Goal: Task Accomplishment & Management: Use online tool/utility

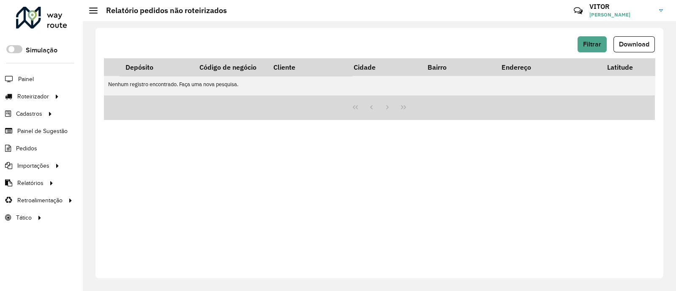
click at [374, 192] on div "Filtrar Download Depósito Código de negócio Cliente Cidade Bairro Endereço Lati…" at bounding box center [380, 153] width 568 height 251
click at [96, 93] on span "Entregas" at bounding box center [108, 96] width 24 height 9
click at [106, 95] on span "Entregas" at bounding box center [108, 96] width 24 height 9
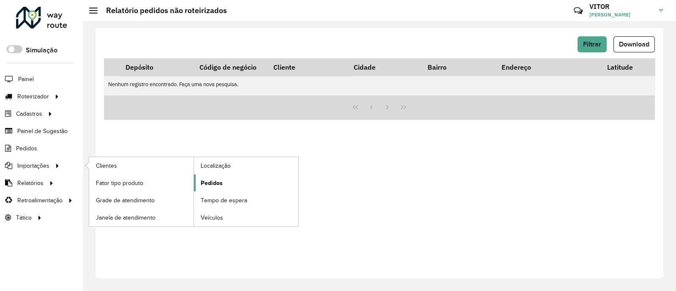
click at [224, 183] on link "Pedidos" at bounding box center [246, 183] width 104 height 17
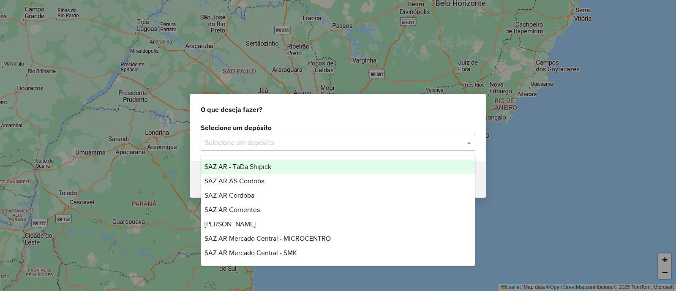
click at [246, 148] on div "Selecione um depósito" at bounding box center [338, 142] width 275 height 17
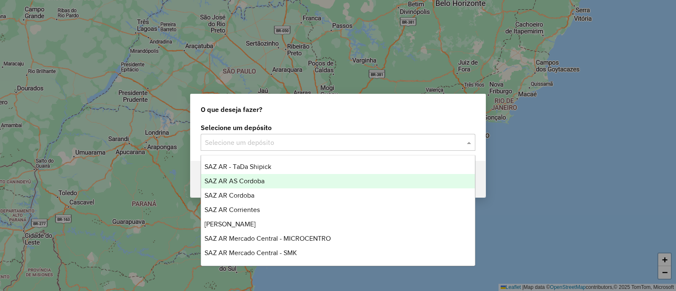
click at [268, 185] on div "SAZ AR AS Cordoba" at bounding box center [338, 181] width 274 height 14
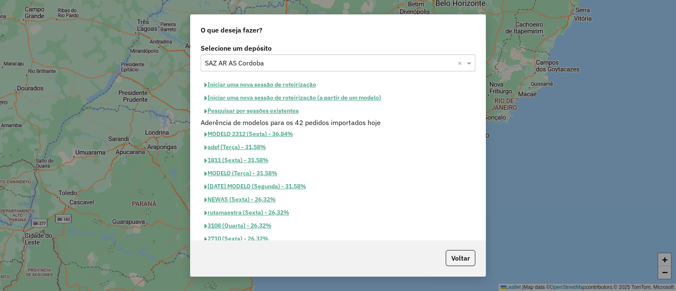
click at [247, 112] on button "Pesquisar por sessões existentes" at bounding box center [252, 110] width 102 height 13
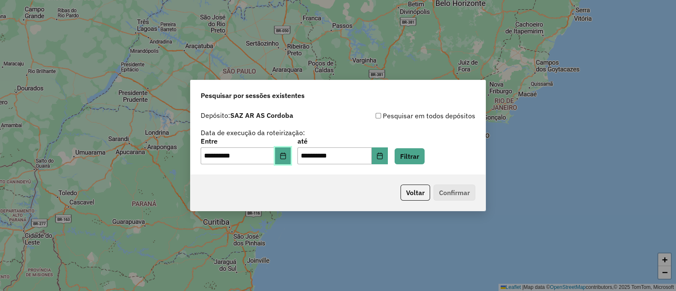
click at [291, 157] on button "Choose Date" at bounding box center [283, 156] width 16 height 17
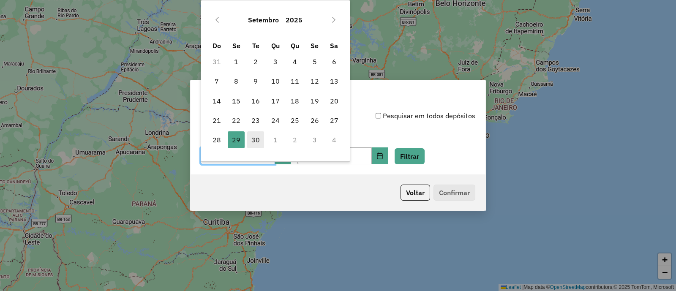
click at [253, 134] on span "30" at bounding box center [255, 139] width 17 height 17
type input "**********"
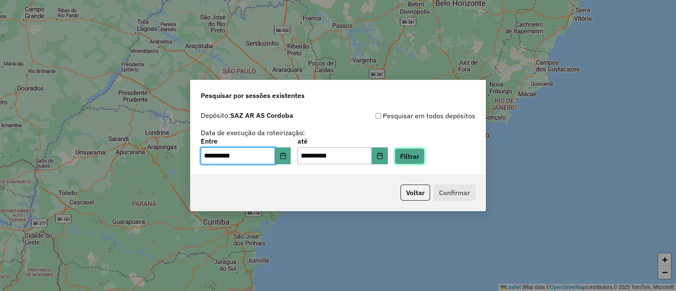
click at [413, 155] on button "Filtrar" at bounding box center [410, 156] width 30 height 16
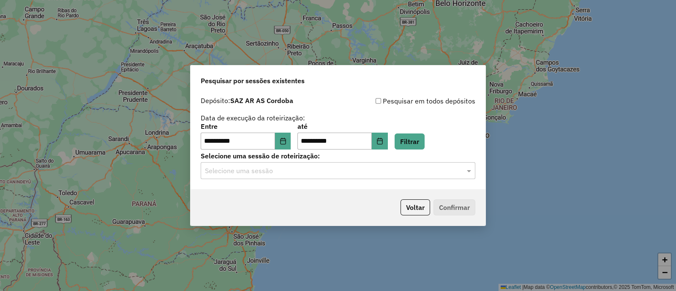
click at [251, 169] on input "text" at bounding box center [329, 171] width 249 height 10
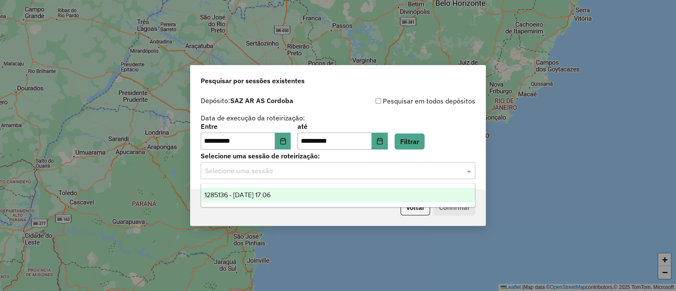
click at [254, 192] on span "1285136 - 30/09/2025 17:06" at bounding box center [238, 194] width 66 height 7
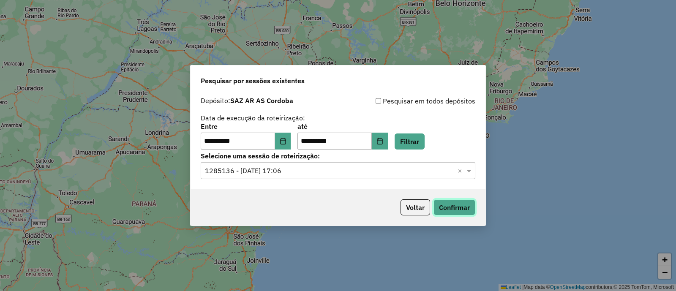
click at [449, 212] on button "Confirmar" at bounding box center [455, 207] width 42 height 16
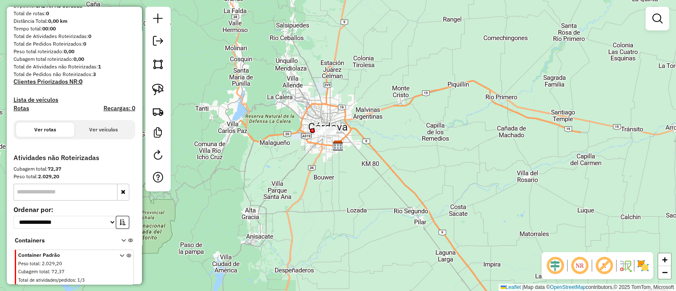
scroll to position [127, 0]
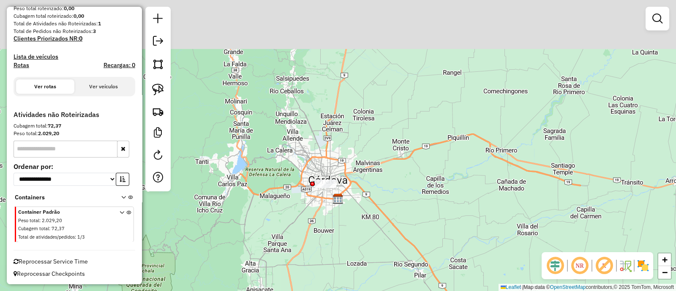
drag, startPoint x: 345, startPoint y: 176, endPoint x: 345, endPoint y: 245, distance: 68.5
click at [345, 245] on div "Janela de atendimento Grade de atendimento Capacidade Transportadoras Veículos …" at bounding box center [338, 145] width 676 height 291
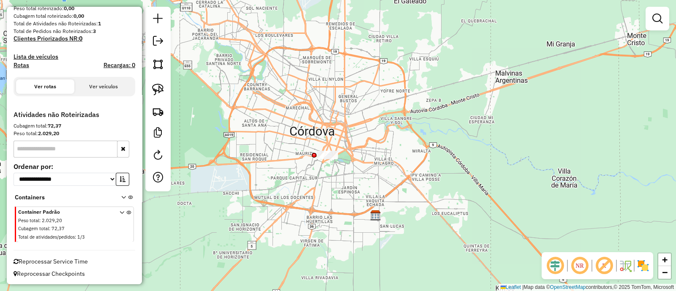
drag, startPoint x: 358, startPoint y: 171, endPoint x: 346, endPoint y: 216, distance: 47.0
click at [346, 216] on div "Janela de atendimento Grade de atendimento Capacidade Transportadoras Veículos …" at bounding box center [338, 145] width 676 height 291
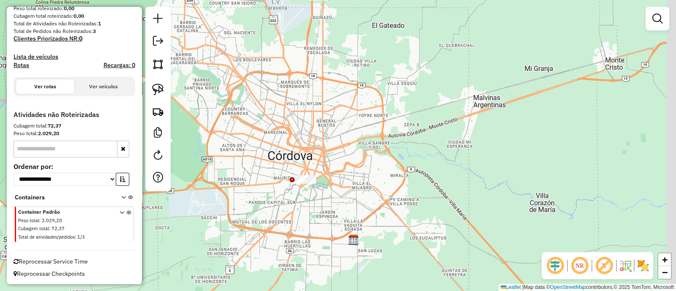
drag, startPoint x: 346, startPoint y: 216, endPoint x: 328, endPoint y: 222, distance: 19.0
click at [328, 222] on div "Janela de atendimento Grade de atendimento Capacidade Transportadoras Veículos …" at bounding box center [338, 145] width 676 height 291
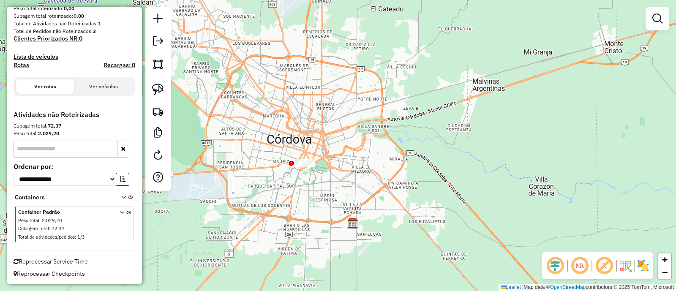
drag, startPoint x: 310, startPoint y: 228, endPoint x: 309, endPoint y: 212, distance: 16.5
click at [309, 212] on div "Janela de atendimento Grade de atendimento Capacidade Transportadoras Veículos …" at bounding box center [338, 145] width 676 height 291
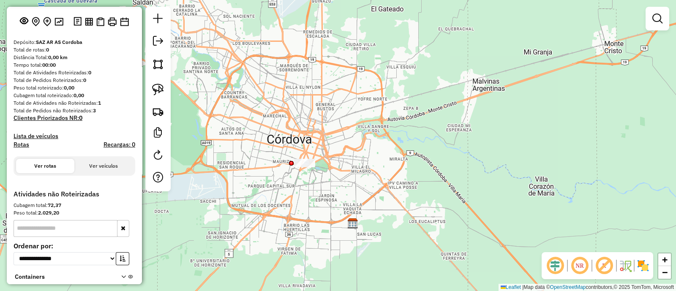
scroll to position [0, 0]
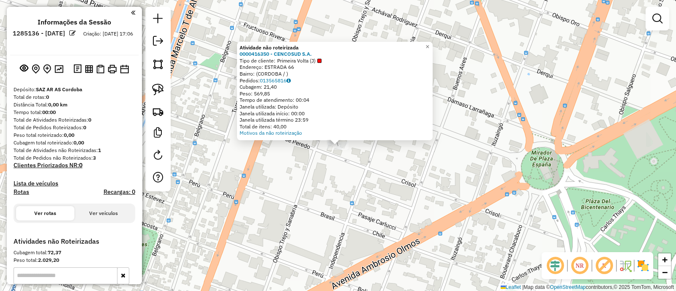
click at [361, 195] on div "Atividade não roteirizada 0000416350 - CENCOSUD S.A. Tipo de cliente: Primeira …" at bounding box center [338, 145] width 676 height 291
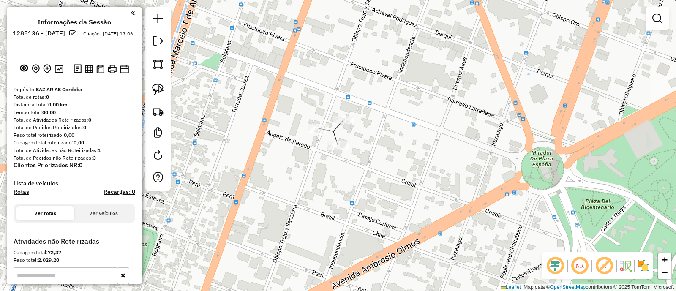
click at [339, 115] on div "Janela de atendimento Grade de atendimento Capacidade Transportadoras Veículos …" at bounding box center [338, 145] width 676 height 291
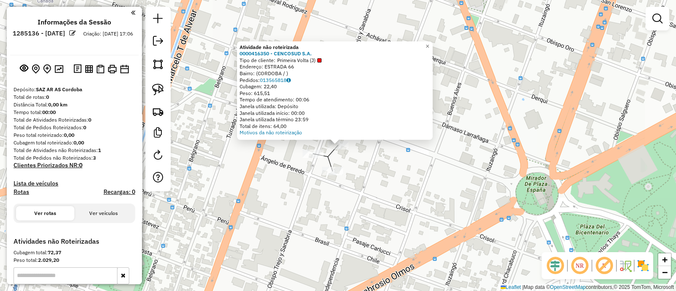
click at [372, 192] on div "Atividade não roteirizada 0000416350 - CENCOSUD S.A. Tipo de cliente: Primeira …" at bounding box center [338, 145] width 676 height 291
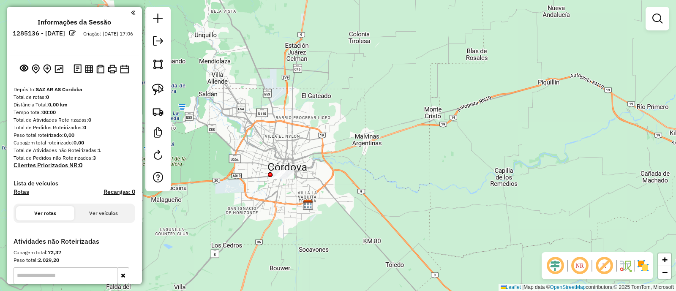
drag, startPoint x: 388, startPoint y: 224, endPoint x: 307, endPoint y: 191, distance: 87.5
click at [307, 189] on div "Janela de atendimento Grade de atendimento Capacidade Transportadoras Veículos …" at bounding box center [338, 145] width 676 height 291
click at [323, 223] on div "Janela de atendimento Grade de atendimento Capacidade Transportadoras Veículos …" at bounding box center [338, 145] width 676 height 291
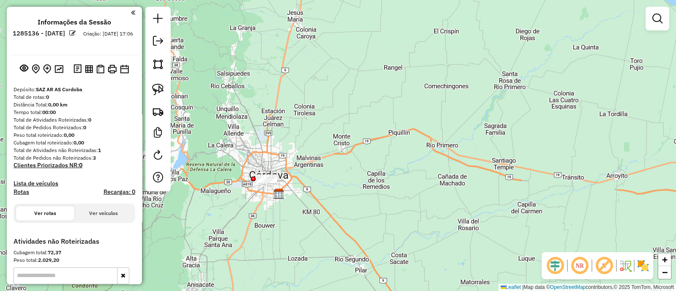
drag, startPoint x: 325, startPoint y: 230, endPoint x: 293, endPoint y: 210, distance: 37.2
click at [293, 210] on div "Janela de atendimento Grade de atendimento Capacidade Transportadoras Veículos …" at bounding box center [338, 145] width 676 height 291
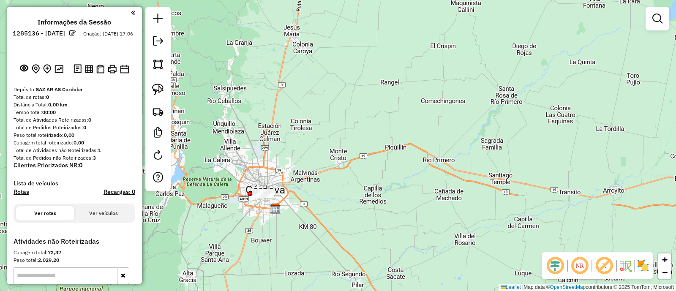
drag, startPoint x: 300, startPoint y: 193, endPoint x: 295, endPoint y: 221, distance: 27.9
click at [295, 221] on div "Janela de atendimento Grade de atendimento Capacidade Transportadoras Veículos …" at bounding box center [338, 145] width 676 height 291
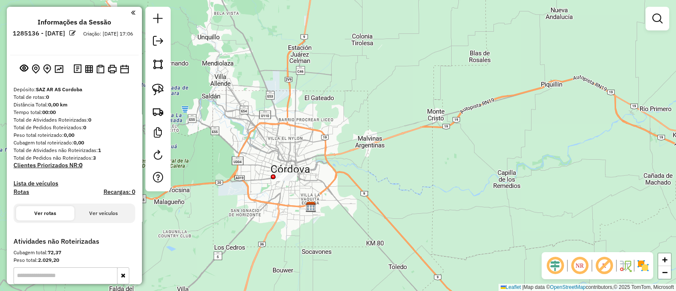
drag, startPoint x: 249, startPoint y: 215, endPoint x: 288, endPoint y: 197, distance: 42.2
click at [288, 197] on div "Janela de atendimento Grade de atendimento Capacidade Transportadoras Veículos …" at bounding box center [338, 145] width 676 height 291
click at [325, 202] on div "Janela de atendimento Grade de atendimento Capacidade Transportadoras Veículos …" at bounding box center [338, 145] width 676 height 291
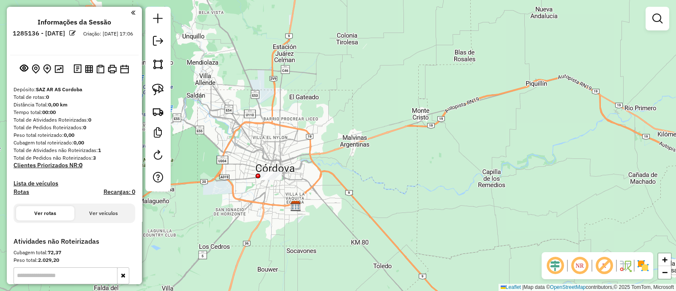
drag, startPoint x: 336, startPoint y: 204, endPoint x: 321, endPoint y: 203, distance: 15.2
click at [321, 203] on div "Janela de atendimento Grade de atendimento Capacidade Transportadoras Veículos …" at bounding box center [338, 145] width 676 height 291
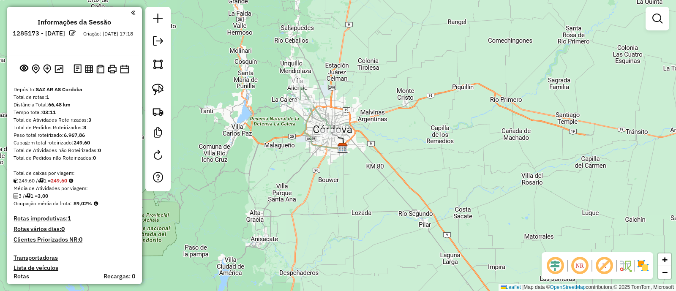
drag, startPoint x: 309, startPoint y: 187, endPoint x: 339, endPoint y: 209, distance: 36.9
click at [338, 208] on div "Janela de atendimento Grade de atendimento Capacidade Transportadoras Veículos …" at bounding box center [338, 145] width 676 height 291
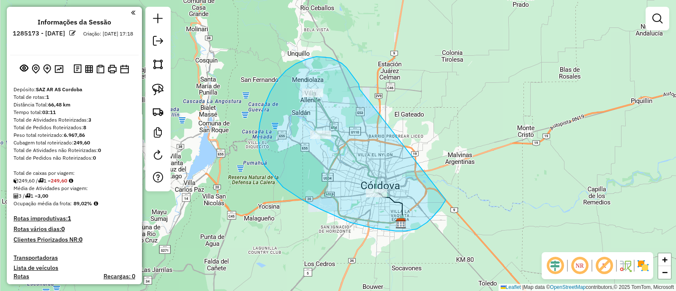
drag, startPoint x: 331, startPoint y: 58, endPoint x: 446, endPoint y: 200, distance: 182.7
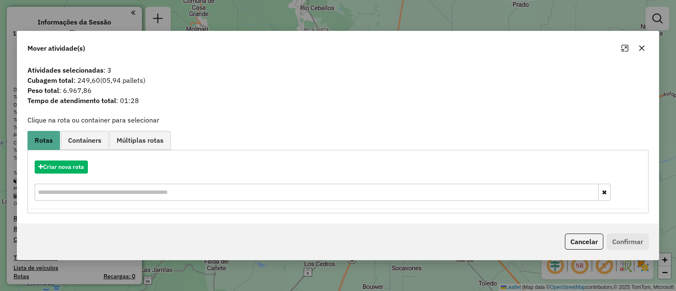
click at [648, 47] on button "button" at bounding box center [642, 48] width 14 height 14
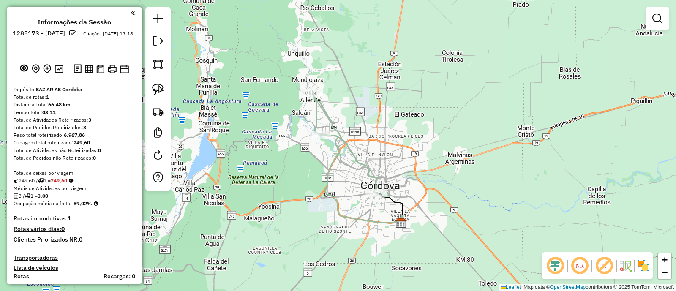
click at [350, 148] on icon at bounding box center [345, 143] width 65 height 101
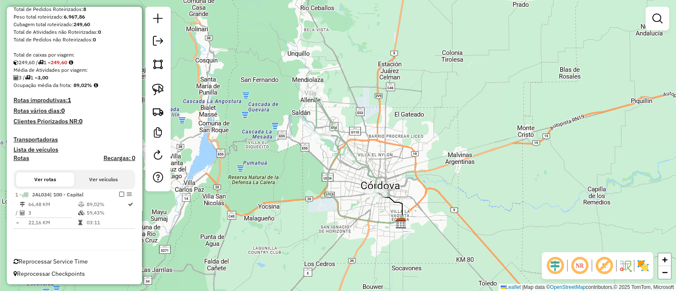
select select "**********"
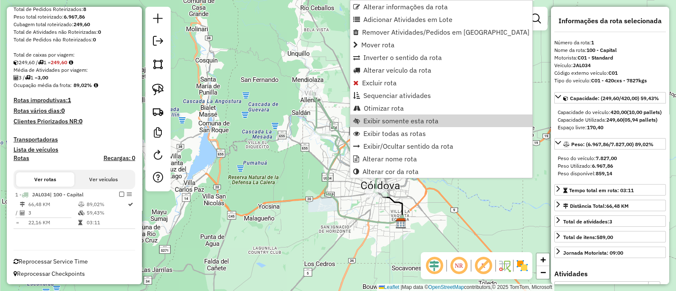
click at [249, 158] on div "Janela de atendimento Grade de atendimento Capacidade Transportadoras Veículos …" at bounding box center [338, 145] width 676 height 291
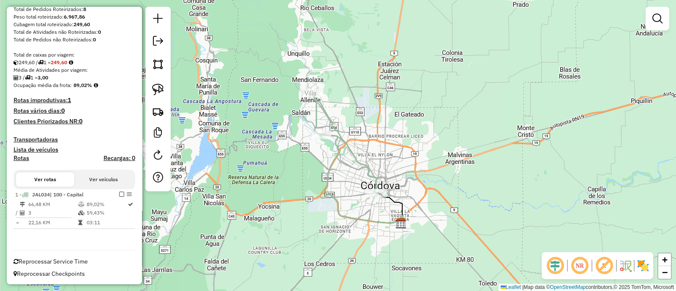
select select "**********"
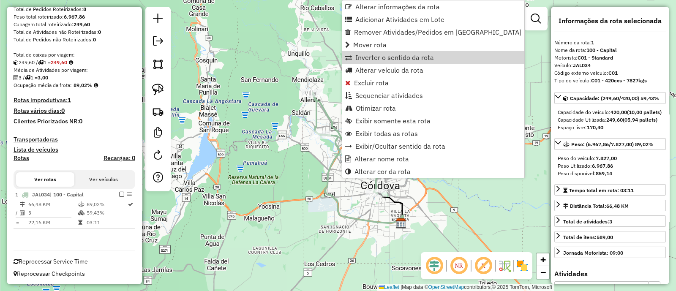
click at [267, 87] on div "Janela de atendimento Grade de atendimento Capacidade Transportadoras Veículos …" at bounding box center [338, 145] width 676 height 291
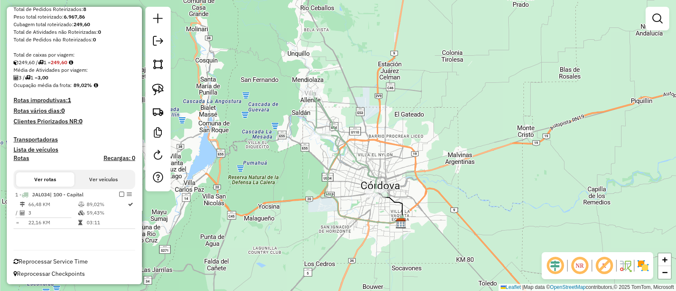
click at [366, 130] on div "Janela de atendimento Grade de atendimento Capacidade Transportadoras Veículos …" at bounding box center [338, 145] width 676 height 291
click at [434, 169] on div "Janela de atendimento Grade de atendimento Capacidade Transportadoras Veículos …" at bounding box center [338, 145] width 676 height 291
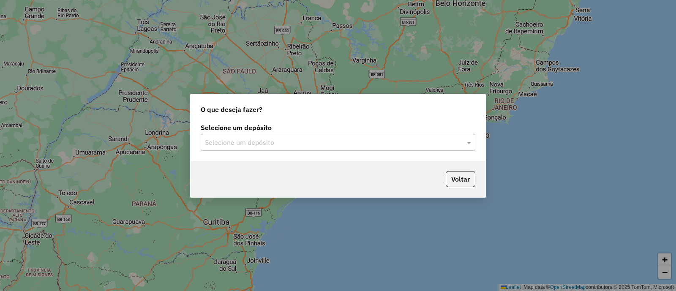
click at [251, 145] on input "text" at bounding box center [329, 143] width 249 height 10
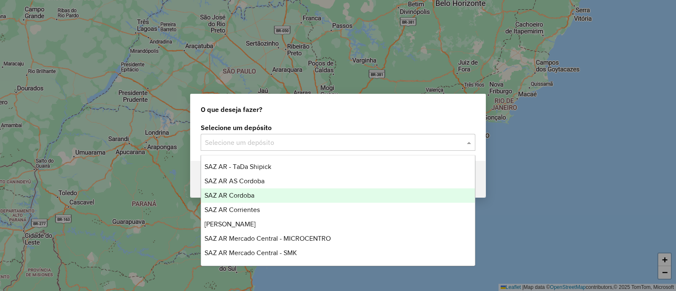
click at [264, 192] on div "SAZ AR Cordoba" at bounding box center [338, 196] width 274 height 14
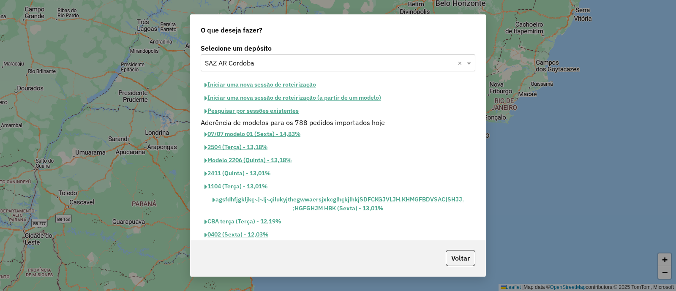
click at [258, 81] on button "Iniciar uma nova sessão de roteirização" at bounding box center [260, 84] width 119 height 13
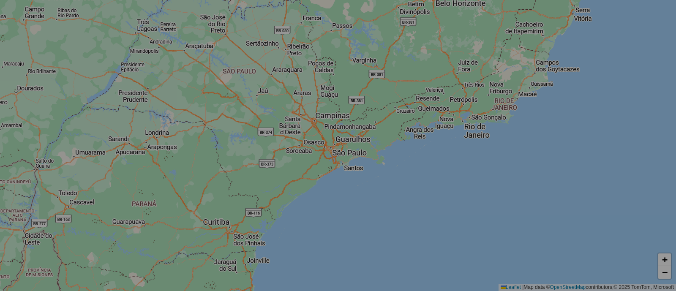
select select "*"
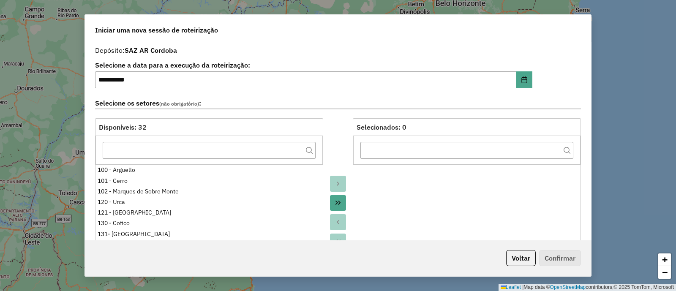
click at [338, 128] on div at bounding box center [338, 212] width 30 height 189
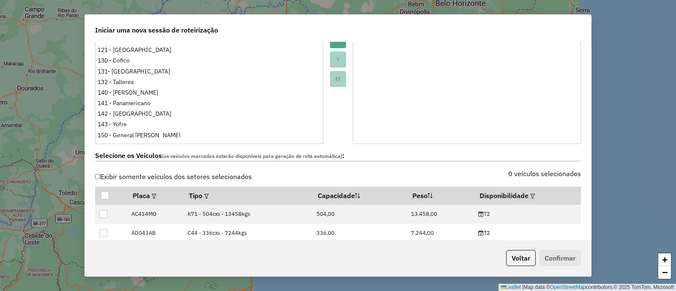
scroll to position [211, 0]
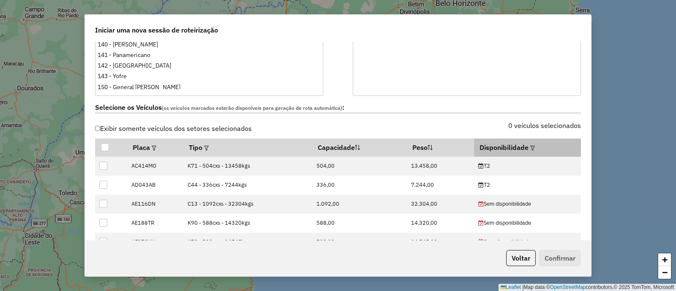
click at [529, 148] on div at bounding box center [532, 147] width 6 height 10
click at [530, 146] on em at bounding box center [532, 148] width 5 height 5
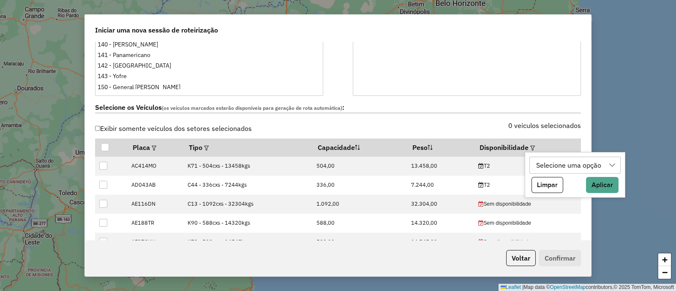
click at [565, 166] on div "Selecione uma opção" at bounding box center [568, 165] width 71 height 16
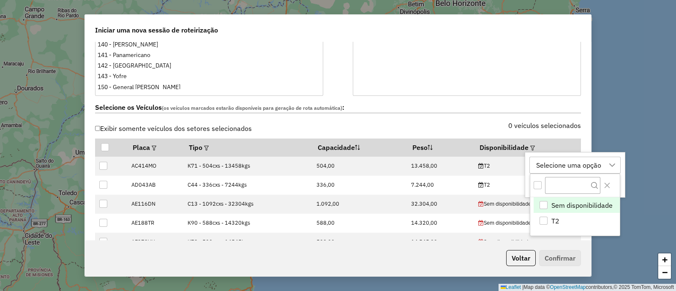
scroll to position [6, 39]
click at [563, 224] on li "T2" at bounding box center [577, 221] width 86 height 16
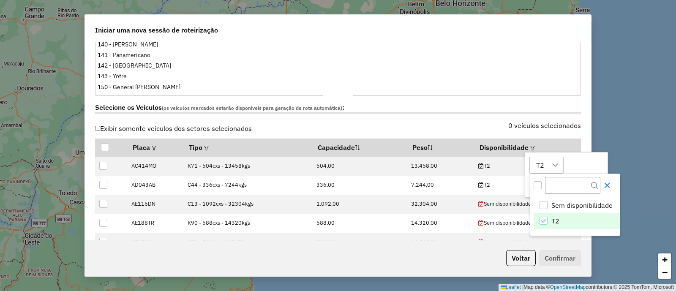
click at [611, 185] on button "Close" at bounding box center [608, 186] width 14 height 14
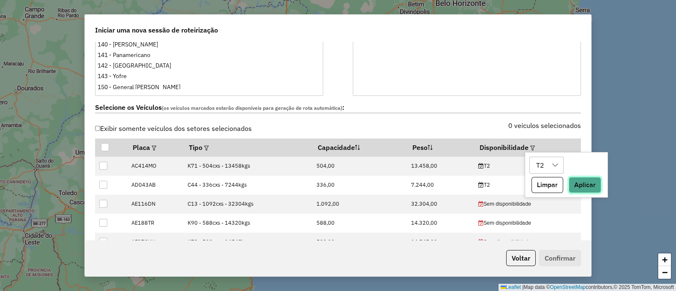
click at [596, 185] on button "Aplicar" at bounding box center [585, 185] width 33 height 16
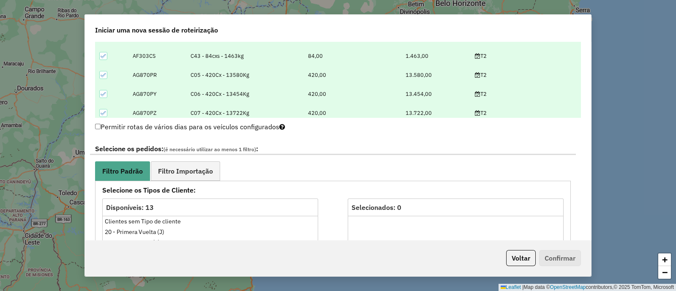
scroll to position [422, 0]
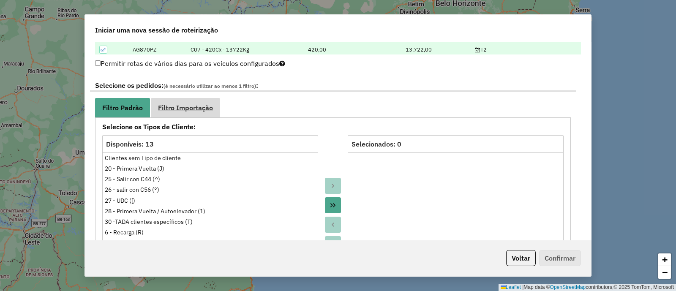
click at [213, 109] on link "Filtro Importação" at bounding box center [185, 107] width 69 height 19
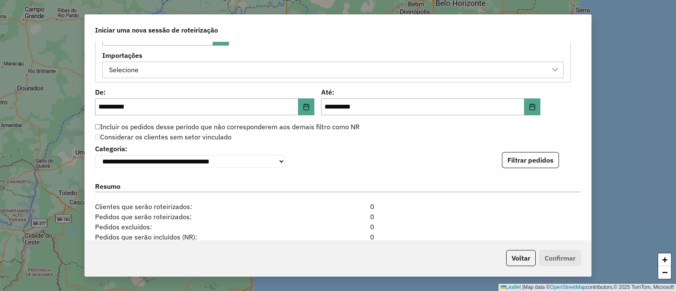
scroll to position [528, 0]
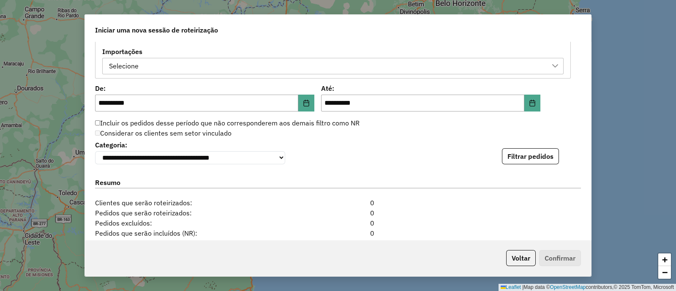
click at [271, 67] on div "Selecione" at bounding box center [326, 66] width 441 height 16
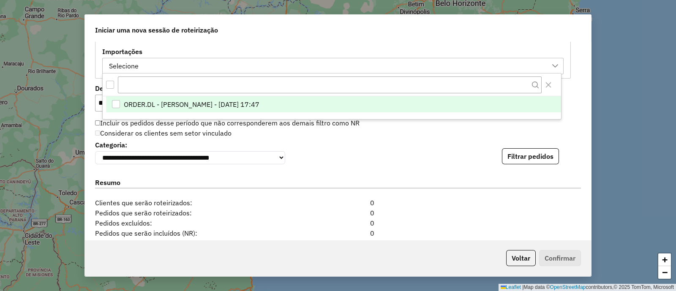
scroll to position [6, 39]
click at [259, 107] on span "ORDER.DL - VITOR GUILHERME EUGENIO DE OLIVEIRA - 29/09/2025 17:47" at bounding box center [191, 104] width 136 height 10
click at [429, 147] on div "**********" at bounding box center [338, 152] width 486 height 26
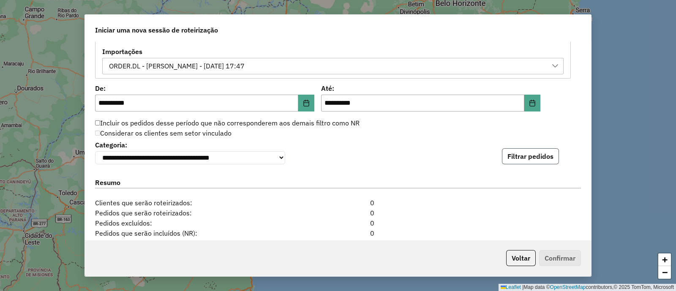
click at [543, 156] on button "Filtrar pedidos" at bounding box center [530, 156] width 57 height 16
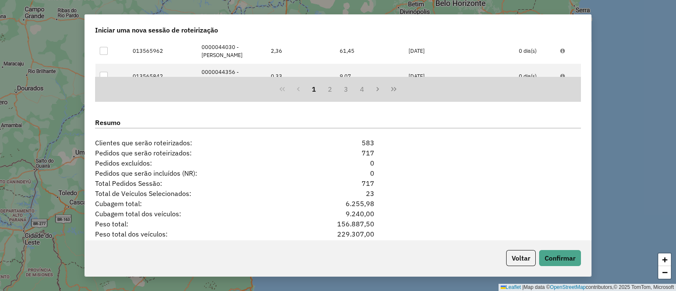
scroll to position [819, 0]
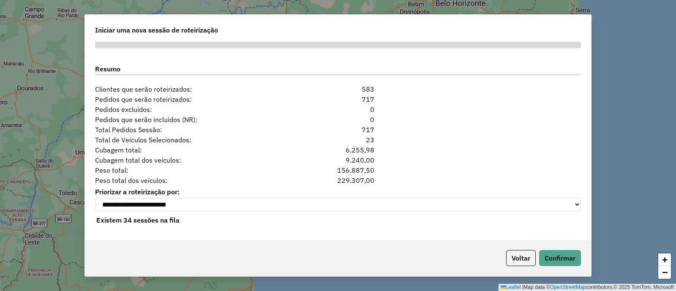
click at [434, 170] on div "Peso total: 156.887,50" at bounding box center [338, 170] width 496 height 10
click at [548, 256] on button "Confirmar" at bounding box center [560, 258] width 42 height 16
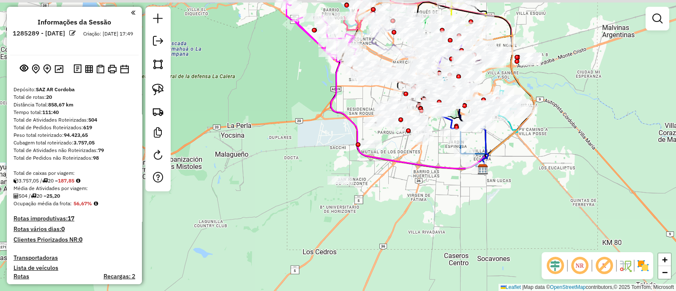
drag, startPoint x: 470, startPoint y: 166, endPoint x: 456, endPoint y: 191, distance: 29.1
click at [456, 191] on div "Janela de atendimento Grade de atendimento Capacidade Transportadoras Veículos …" at bounding box center [338, 145] width 676 height 291
click at [656, 16] on em at bounding box center [658, 19] width 10 height 10
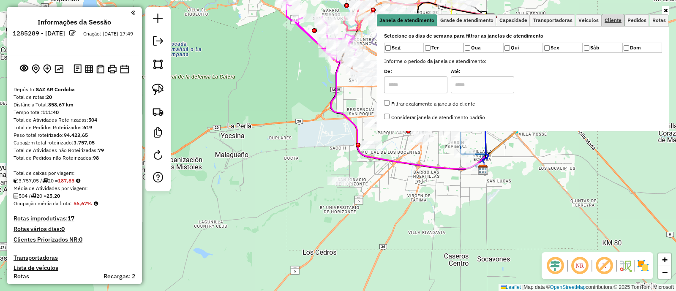
click at [608, 18] on span "Cliente" at bounding box center [613, 20] width 17 height 5
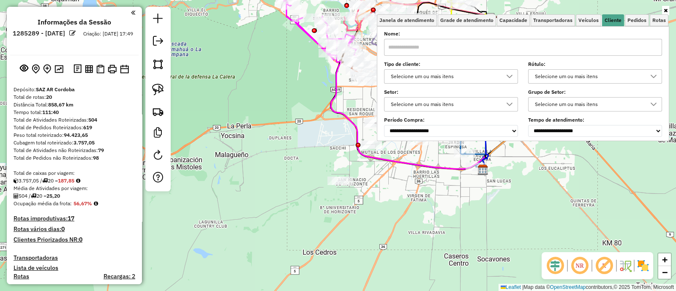
click at [463, 71] on div "Selecione um ou mais itens" at bounding box center [445, 77] width 114 height 14
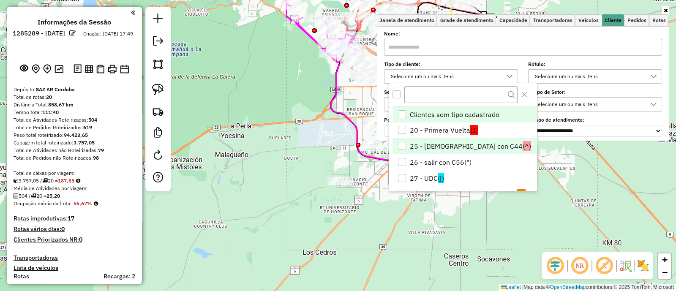
scroll to position [52, 0]
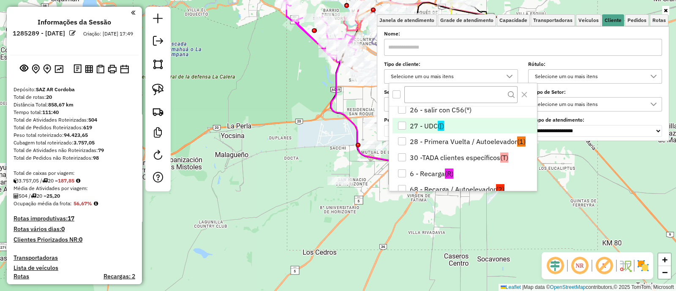
click at [440, 125] on span "([)" at bounding box center [441, 126] width 6 height 10
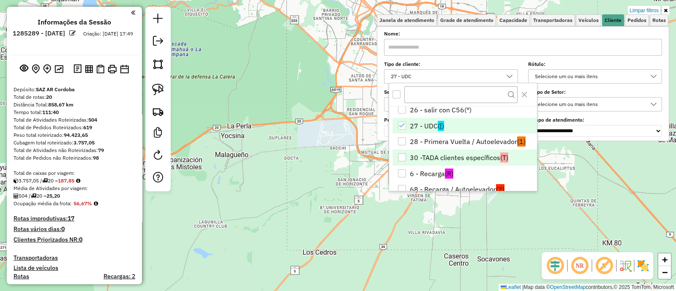
click at [448, 160] on li "30 -TADA clientes específicos (T)" at bounding box center [465, 158] width 145 height 16
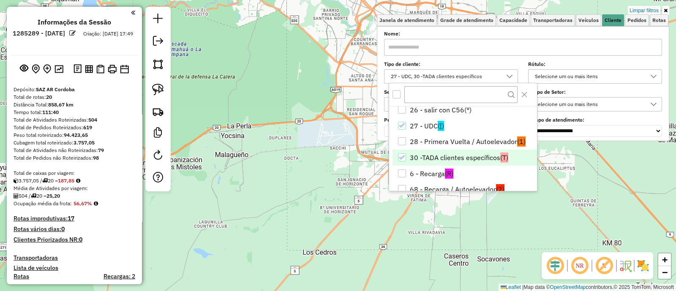
click at [350, 178] on div "Limpar filtros Janela de atendimento Grade de atendimento Capacidade Transporta…" at bounding box center [338, 145] width 676 height 291
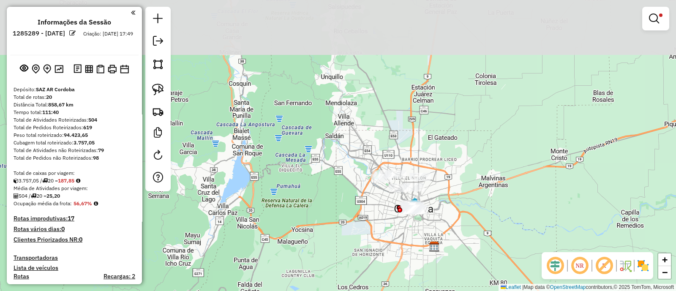
drag, startPoint x: 360, startPoint y: 220, endPoint x: 363, endPoint y: 232, distance: 12.8
click at [363, 232] on div "Limpar filtros Janela de atendimento Grade de atendimento Capacidade Transporta…" at bounding box center [338, 145] width 676 height 291
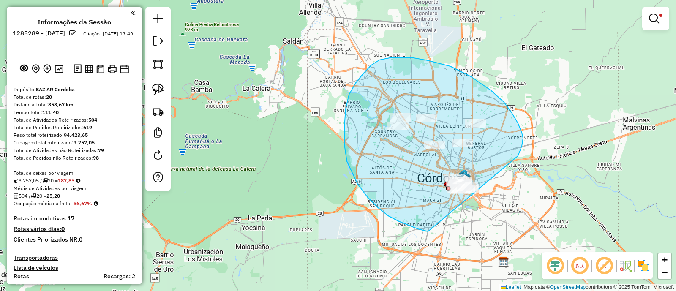
drag, startPoint x: 522, startPoint y: 146, endPoint x: 474, endPoint y: 227, distance: 93.4
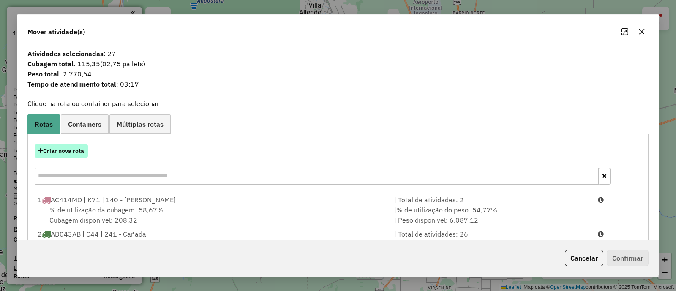
click at [72, 148] on button "Criar nova rota" at bounding box center [61, 151] width 53 height 13
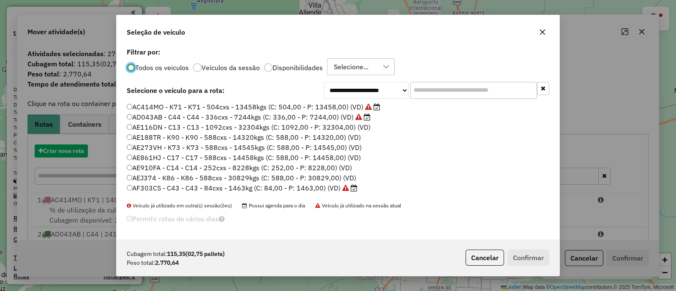
scroll to position [4, 3]
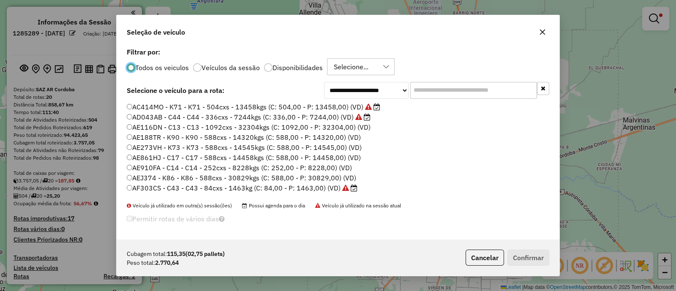
click at [431, 93] on input "text" at bounding box center [473, 90] width 127 height 17
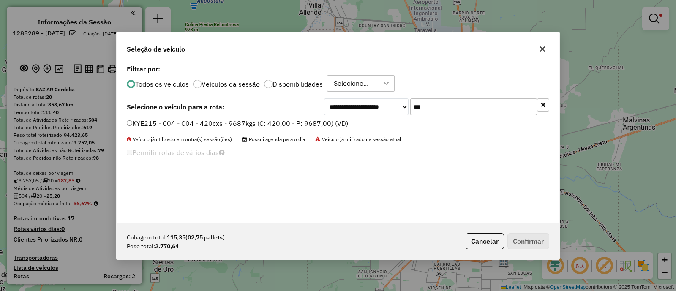
type input "***"
click at [332, 124] on label "KYE215 - C04 - C04 - 420cxs - 9687kgs (C: 420,00 - P: 9687,00) (VD)" at bounding box center [237, 123] width 221 height 10
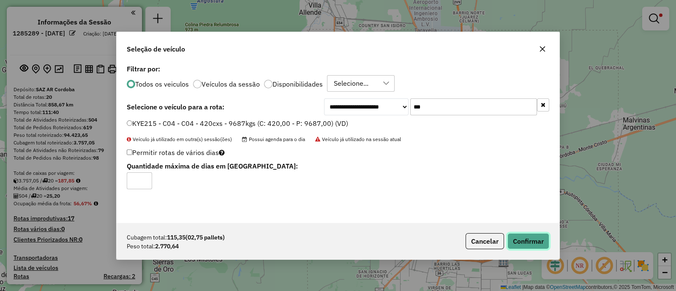
click at [520, 244] on button "Confirmar" at bounding box center [529, 241] width 42 height 16
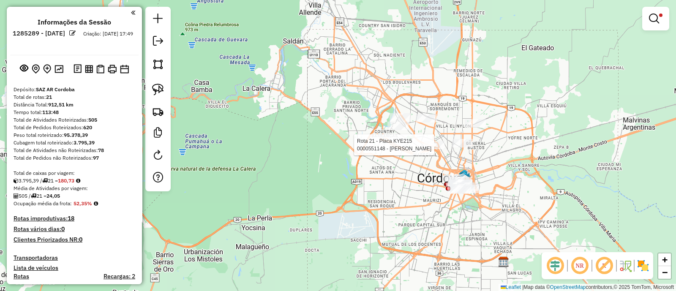
select select "**********"
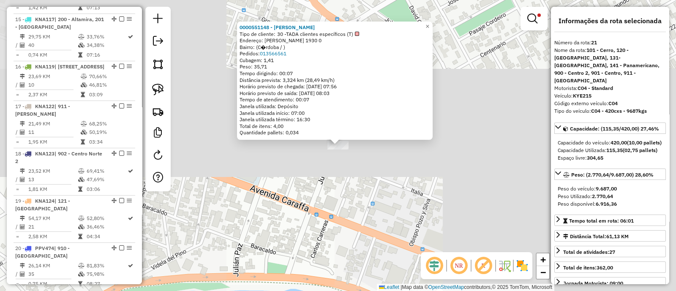
scroll to position [1190, 0]
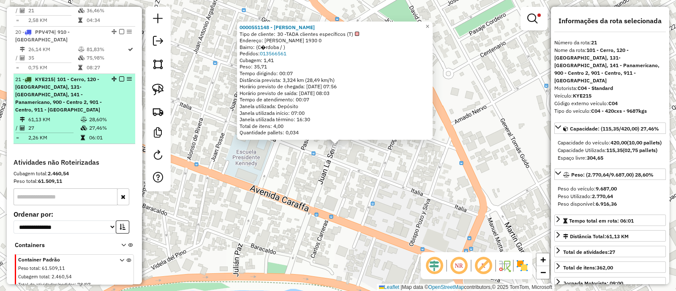
click at [119, 77] on em at bounding box center [121, 79] width 5 height 5
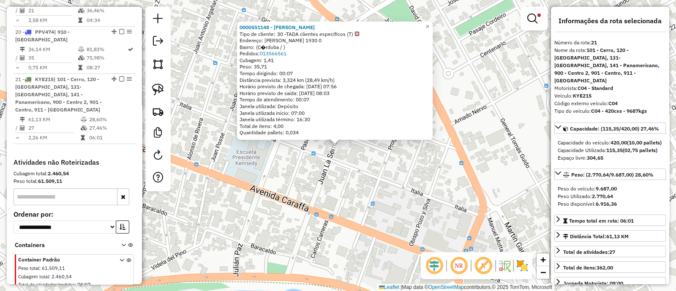
scroll to position [1139, 0]
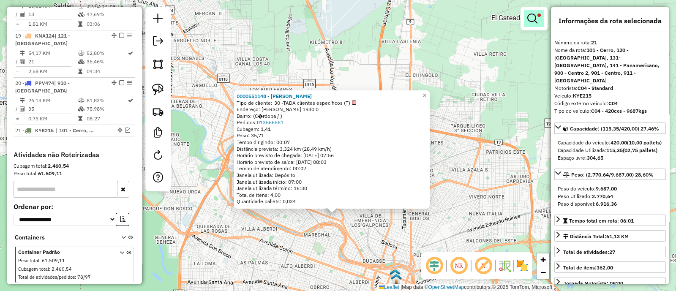
click at [530, 18] on em at bounding box center [532, 19] width 10 height 10
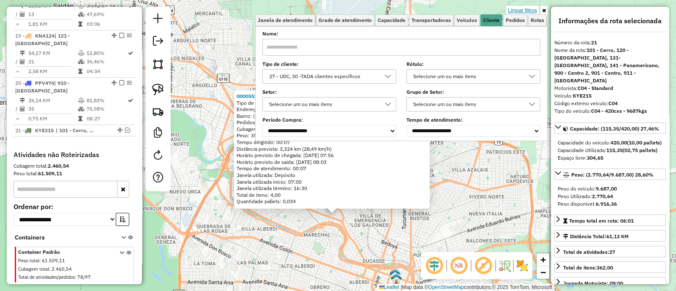
click at [529, 10] on link "Limpar filtros" at bounding box center [522, 10] width 33 height 9
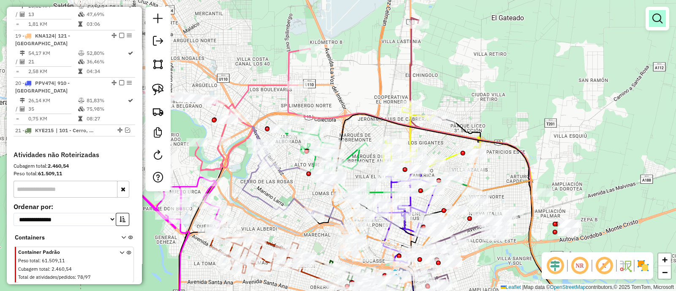
click at [658, 19] on em at bounding box center [658, 19] width 10 height 10
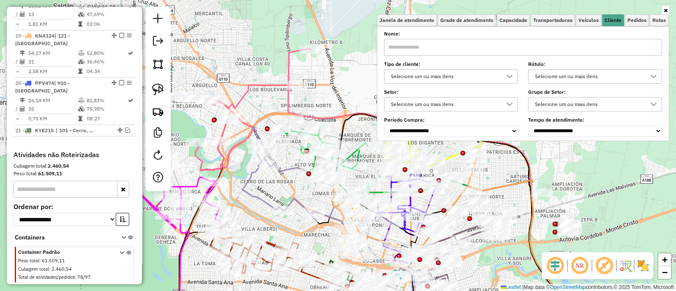
click at [478, 81] on div "Selecione um ou mais itens" at bounding box center [445, 77] width 114 height 14
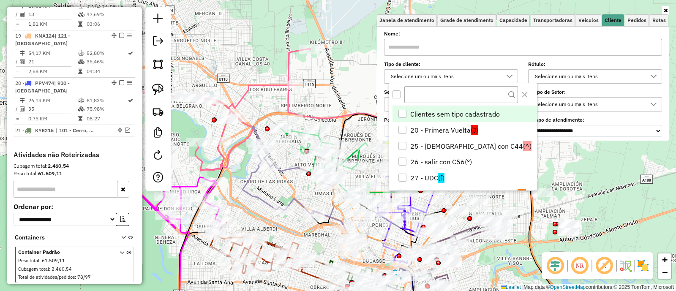
scroll to position [4, 29]
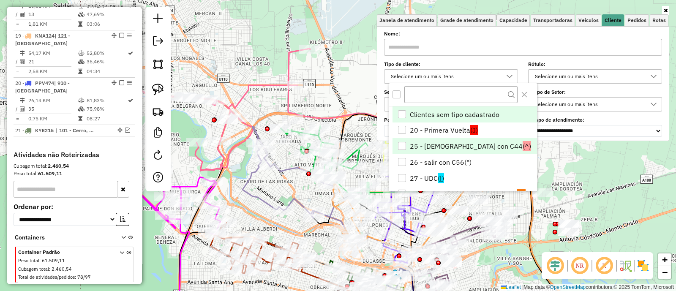
click at [454, 142] on li "25 - Salir con C44 (^)" at bounding box center [465, 146] width 145 height 16
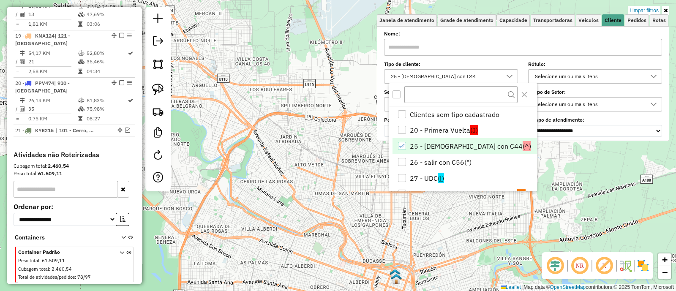
click at [352, 198] on div "Limpar filtros Janela de atendimento Grade de atendimento Capacidade Transporta…" at bounding box center [338, 145] width 676 height 291
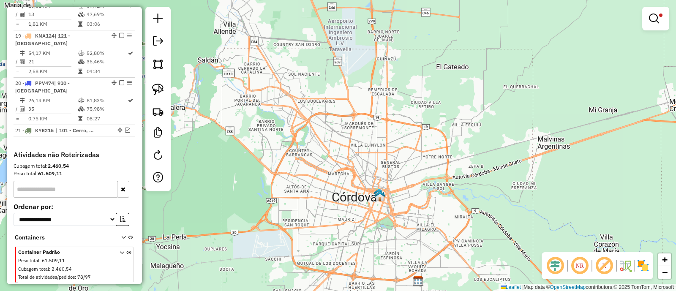
drag, startPoint x: 351, startPoint y: 212, endPoint x: 356, endPoint y: 175, distance: 37.6
click at [356, 175] on div "Limpar filtros Janela de atendimento Grade de atendimento Capacidade Transporta…" at bounding box center [338, 145] width 676 height 291
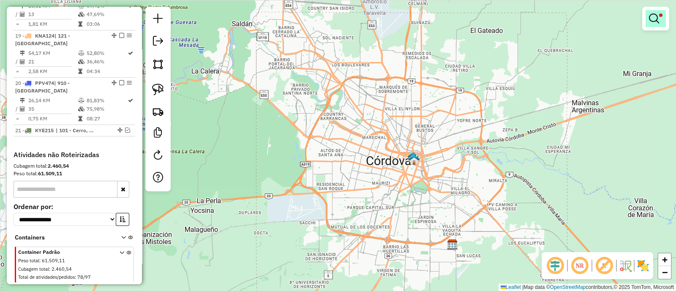
click at [652, 14] on em at bounding box center [654, 19] width 10 height 10
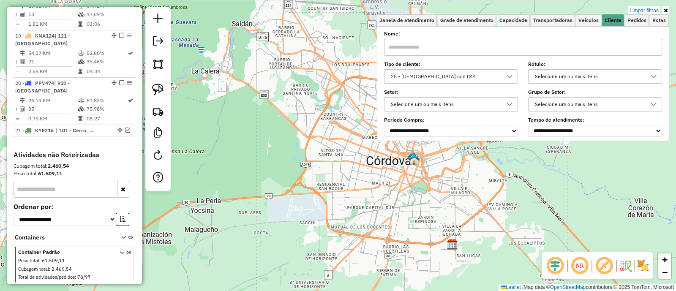
click at [645, 10] on link "Limpar filtros" at bounding box center [644, 10] width 33 height 9
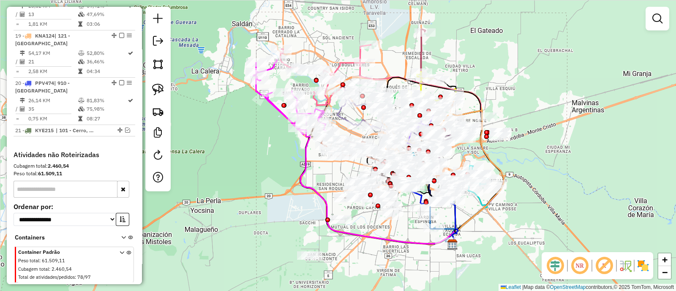
click at [375, 254] on div "Janela de atendimento Grade de atendimento Capacidade Transportadoras Veículos …" at bounding box center [338, 145] width 676 height 291
click at [644, 266] on img at bounding box center [644, 266] width 14 height 14
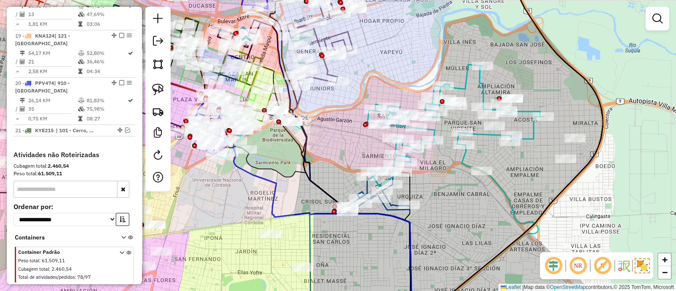
drag, startPoint x: 546, startPoint y: 154, endPoint x: 501, endPoint y: 184, distance: 54.2
click at [502, 184] on div "Janela de atendimento Grade de atendimento Capacidade Transportadoras Veículos …" at bounding box center [338, 145] width 676 height 291
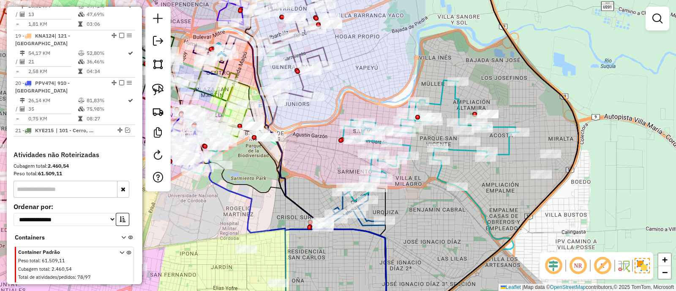
click at [471, 196] on icon at bounding box center [465, 254] width 98 height 134
select select "**********"
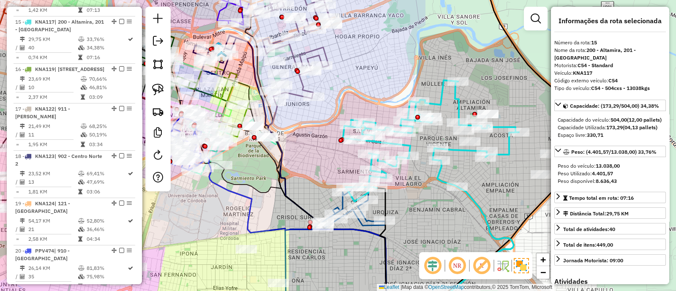
scroll to position [940, 0]
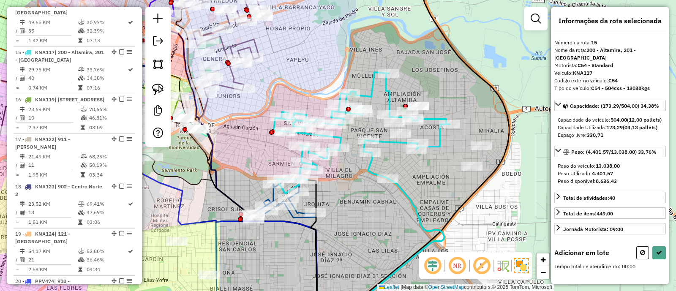
drag, startPoint x: 492, startPoint y: 200, endPoint x: 424, endPoint y: 193, distance: 68.4
click at [425, 193] on div "Janela de atendimento Grade de atendimento Capacidade Transportadoras Veículos …" at bounding box center [338, 145] width 676 height 291
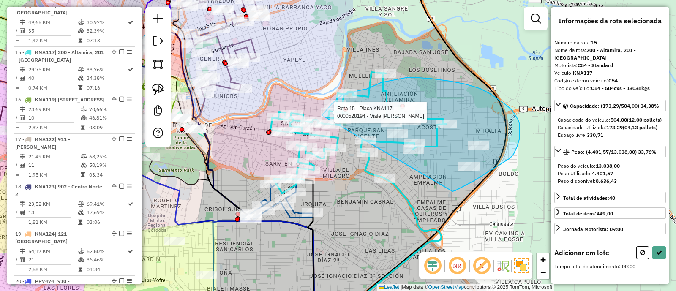
click at [322, 115] on div "Rota 15 - Placa KNA117 0000528194 - Viale Diego Raul Janela de atendimento Grad…" at bounding box center [338, 145] width 676 height 291
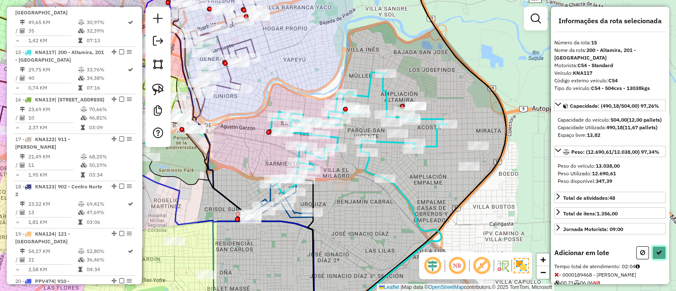
click at [656, 256] on icon at bounding box center [659, 253] width 6 height 6
select select "**********"
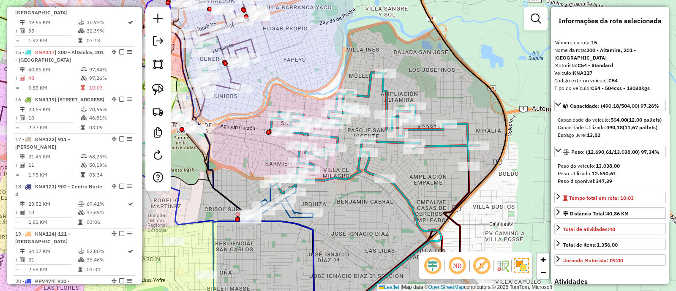
click at [296, 216] on icon at bounding box center [263, 249] width 100 height 141
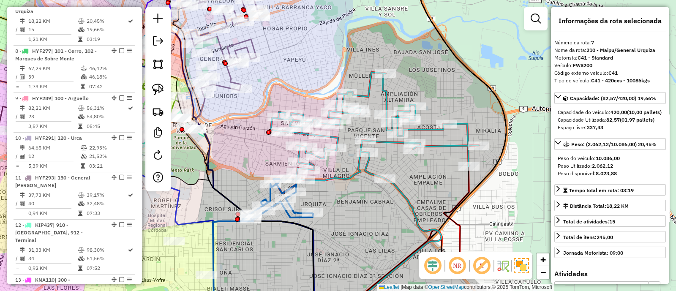
scroll to position [601, 0]
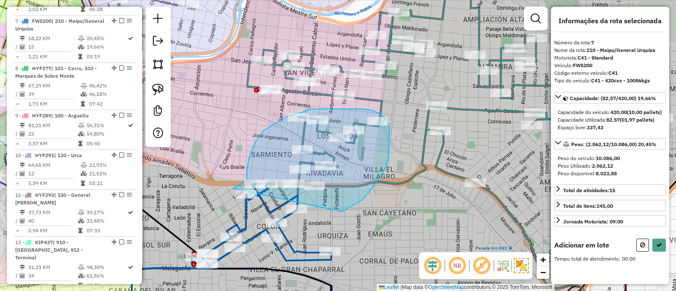
drag, startPoint x: 366, startPoint y: 197, endPoint x: 235, endPoint y: 188, distance: 131.3
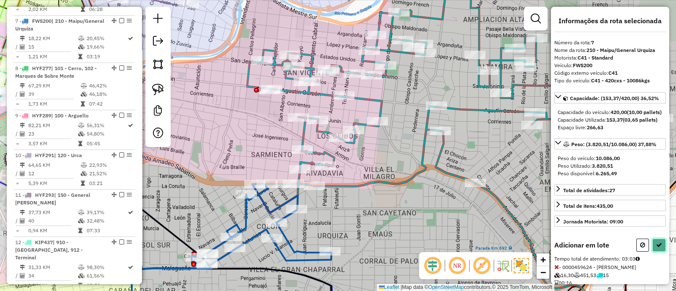
click at [656, 248] on icon at bounding box center [659, 245] width 6 height 6
select select "**********"
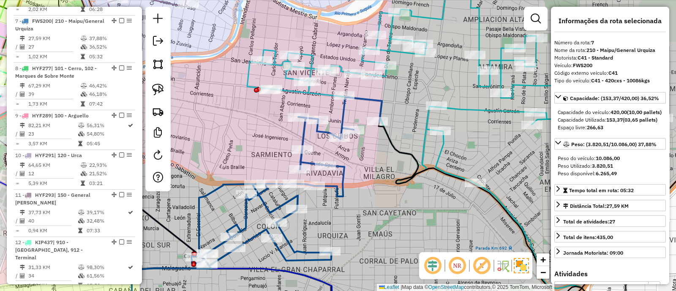
click at [442, 147] on icon at bounding box center [454, 77] width 415 height 213
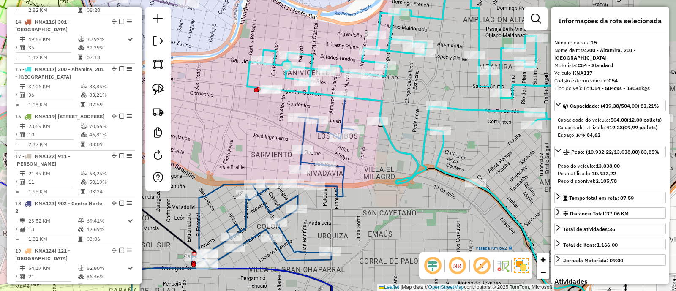
scroll to position [940, 0]
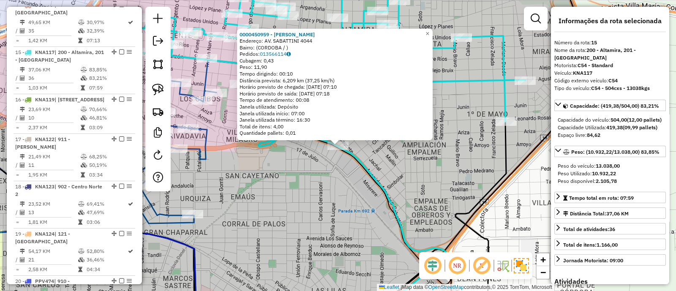
click at [316, 212] on div "0000450959 - DILDA SILVINA MARIEL Endereço: AV. SABATTINI 4044 Bairro: (CORDOBA…" at bounding box center [338, 145] width 676 height 291
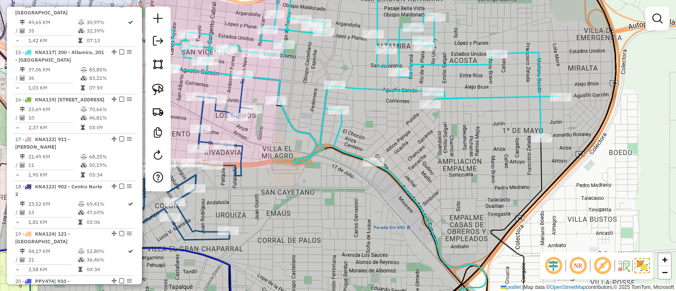
drag, startPoint x: 372, startPoint y: 118, endPoint x: 471, endPoint y: 163, distance: 109.3
click at [471, 163] on div "Janela de atendimento Grade de atendimento Capacidade Transportadoras Veículos …" at bounding box center [338, 145] width 676 height 291
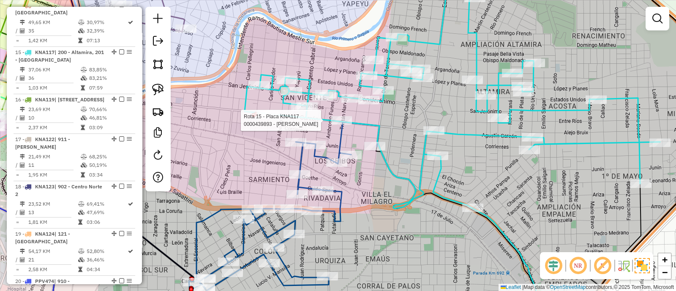
select select "**********"
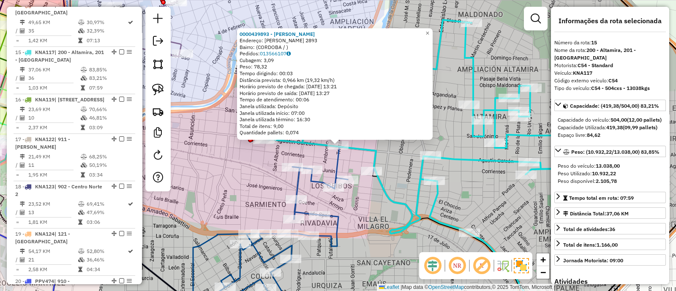
click at [241, 185] on div "Rota 15 - Placa KNA117 0000469951 - Abba Garcia Julian 0000439893 - Fernandez F…" at bounding box center [338, 145] width 676 height 291
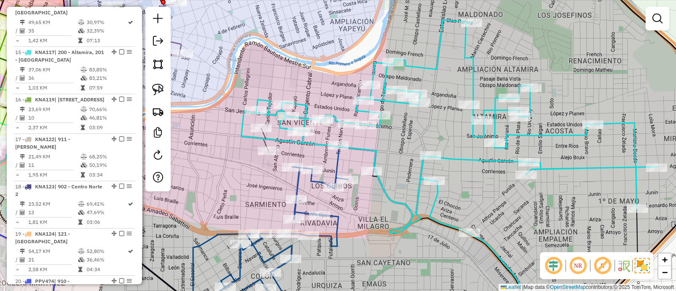
click at [374, 149] on icon at bounding box center [448, 127] width 415 height 214
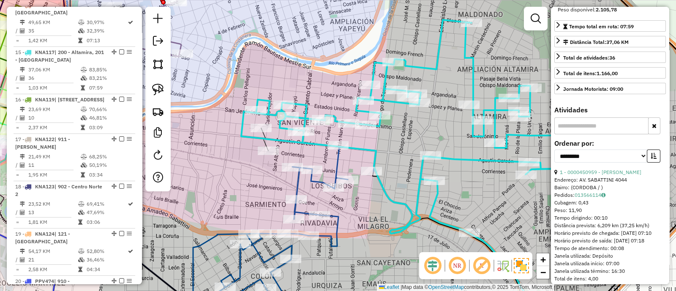
scroll to position [264, 0]
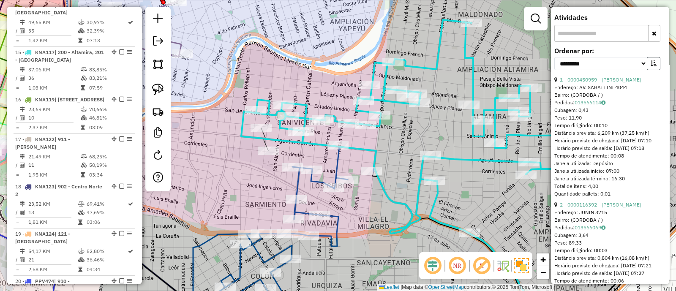
click at [652, 70] on button "button" at bounding box center [654, 63] width 14 height 13
click at [623, 70] on select "**********" at bounding box center [601, 63] width 93 height 13
select select "**********"
click at [555, 70] on select "**********" at bounding box center [601, 63] width 93 height 13
click at [579, 83] on link "36 - 0000506879 - Qincor S.A.S." at bounding box center [597, 80] width 74 height 6
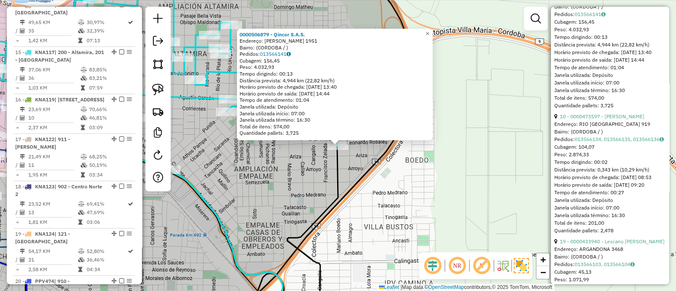
scroll to position [369, 0]
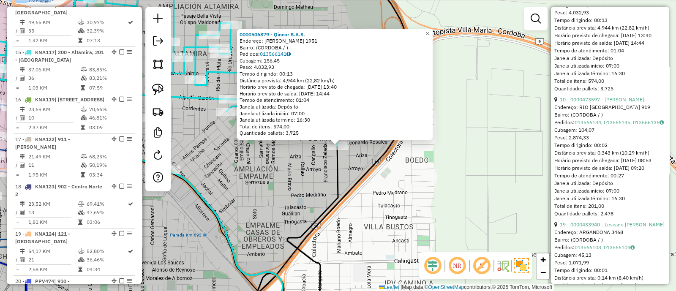
click at [586, 103] on link "10 - 0000473597 - Xu Mingyu" at bounding box center [602, 99] width 85 height 6
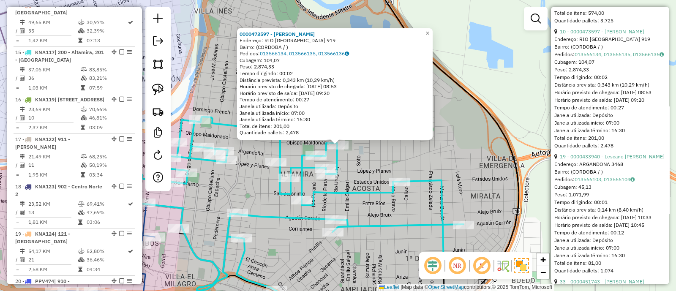
scroll to position [475, 0]
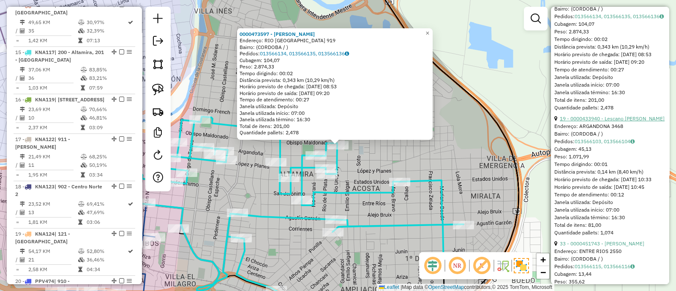
click at [586, 122] on link "19 - 0000433940 - Lescano Verónica Elizabeth" at bounding box center [612, 118] width 105 height 6
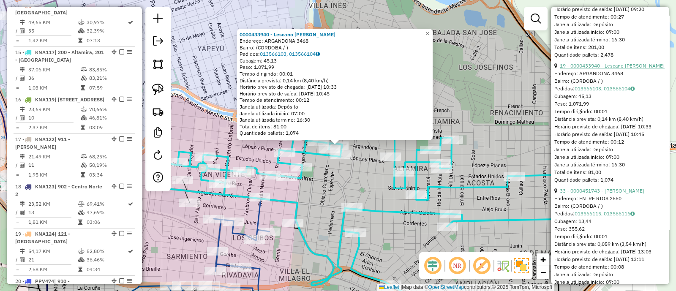
scroll to position [581, 0]
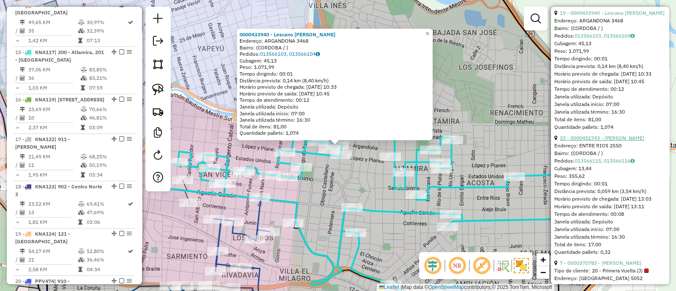
click at [588, 141] on link "33 - 0000451743 - Velez Maria Soledad" at bounding box center [602, 138] width 85 height 6
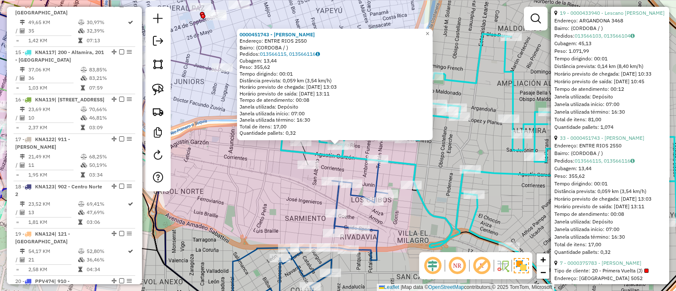
click at [444, 183] on div "0000451743 - Velez Maria Soledad Endereço: ENTRE RIOS 2550 Bairro: (CORDOBA / )…" at bounding box center [338, 145] width 676 height 291
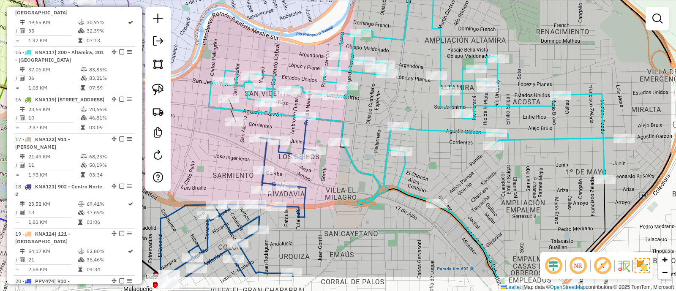
drag, startPoint x: 447, startPoint y: 191, endPoint x: 320, endPoint y: 127, distance: 142.3
click at [320, 127] on div "Janela de atendimento Grade de atendimento Capacidade Transportadoras Veículos …" at bounding box center [338, 145] width 676 height 291
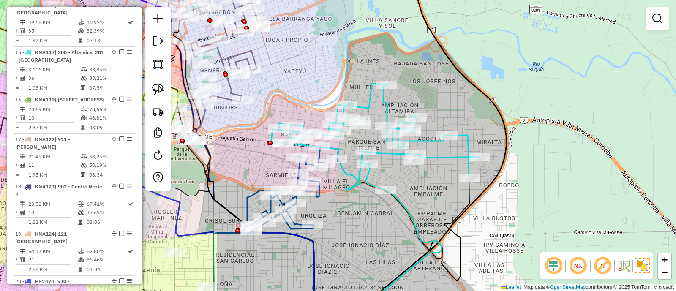
drag, startPoint x: 458, startPoint y: 191, endPoint x: 425, endPoint y: 206, distance: 36.1
click at [425, 206] on div "Janela de atendimento Grade de atendimento Capacidade Transportadoras Veículos …" at bounding box center [338, 145] width 676 height 291
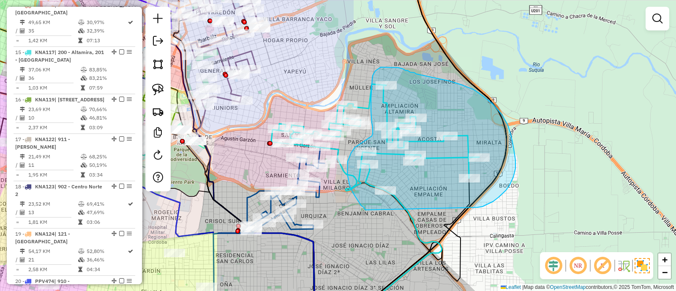
drag, startPoint x: 506, startPoint y: 191, endPoint x: 366, endPoint y: 210, distance: 141.7
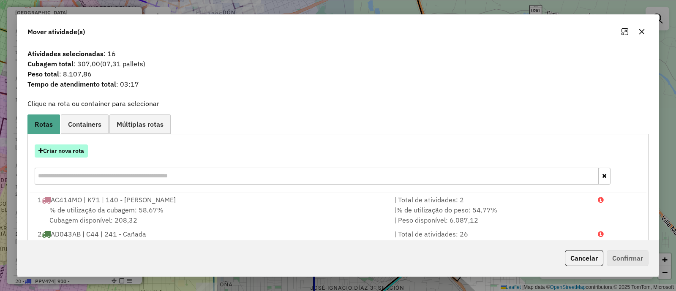
click at [56, 153] on button "Criar nova rota" at bounding box center [61, 151] width 53 height 13
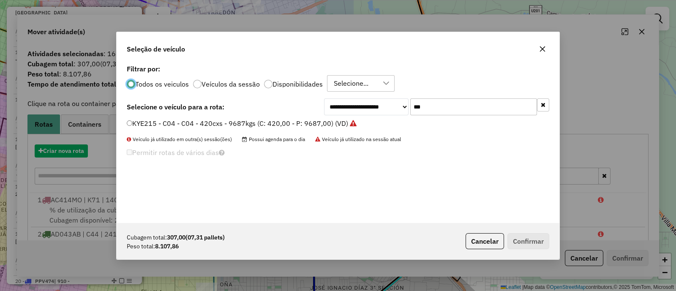
scroll to position [4, 3]
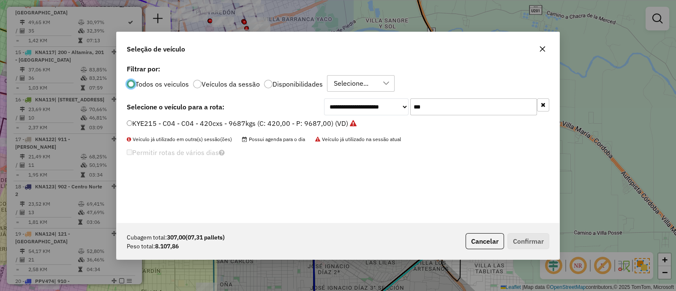
click at [541, 107] on button "button" at bounding box center [543, 104] width 12 height 13
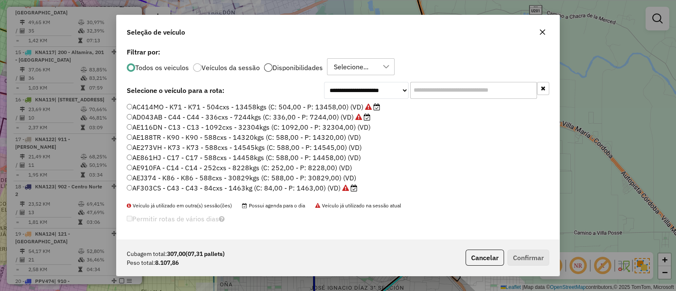
click at [264, 68] on div at bounding box center [268, 67] width 8 height 8
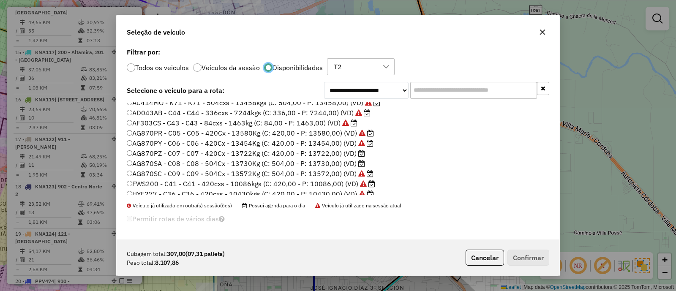
scroll to position [0, 0]
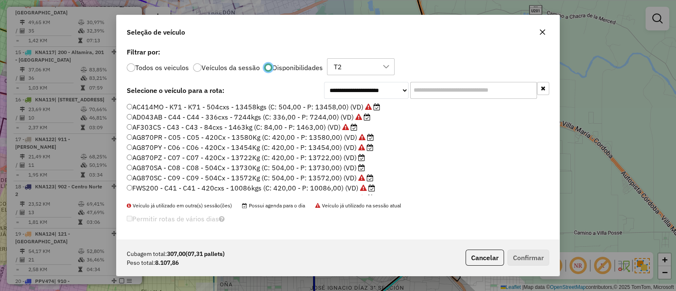
click at [323, 166] on label "AG870SA - C08 - C08 - 504Cx - 13730Kg (C: 504,00 - P: 13730,00) (VD)" at bounding box center [246, 168] width 238 height 10
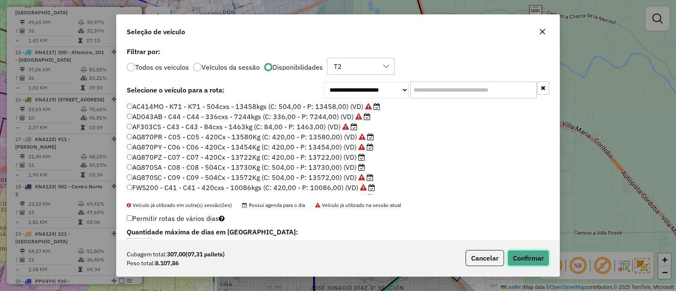
click at [524, 262] on button "Confirmar" at bounding box center [529, 258] width 42 height 16
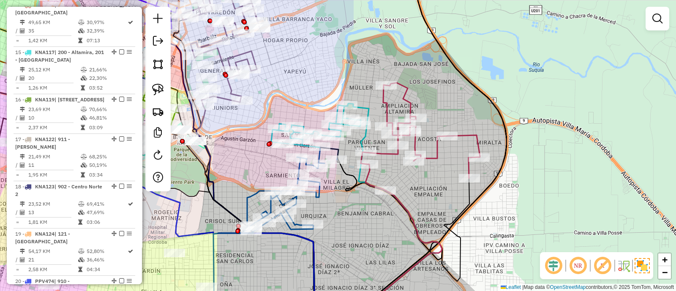
scroll to position [894, 0]
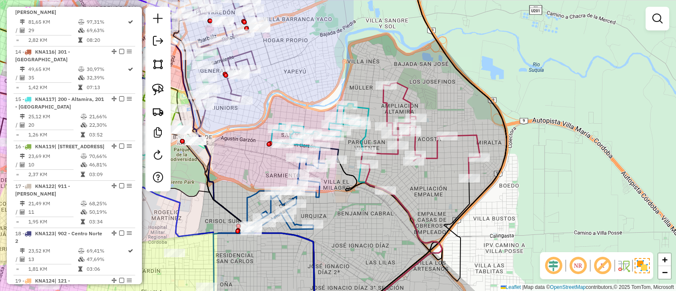
click at [437, 152] on icon at bounding box center [420, 137] width 119 height 108
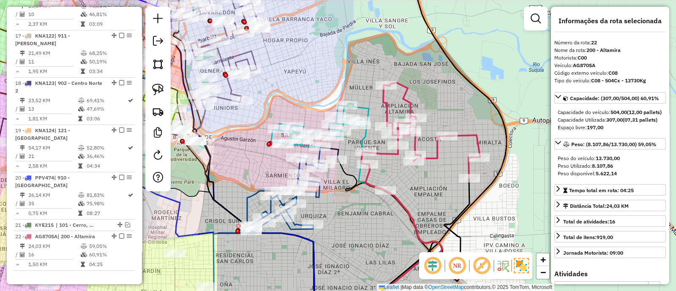
scroll to position [1178, 0]
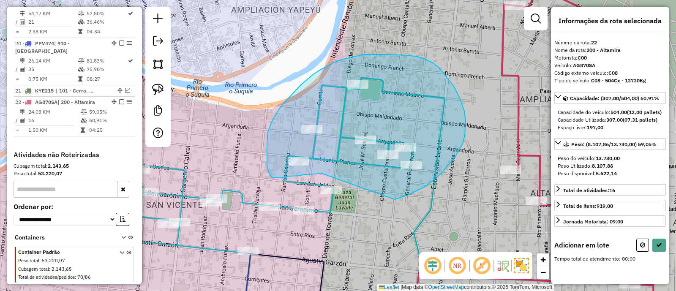
drag, startPoint x: 395, startPoint y: 199, endPoint x: 321, endPoint y: 173, distance: 78.1
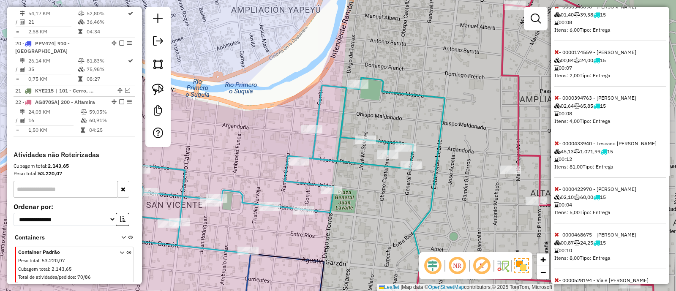
scroll to position [314, 0]
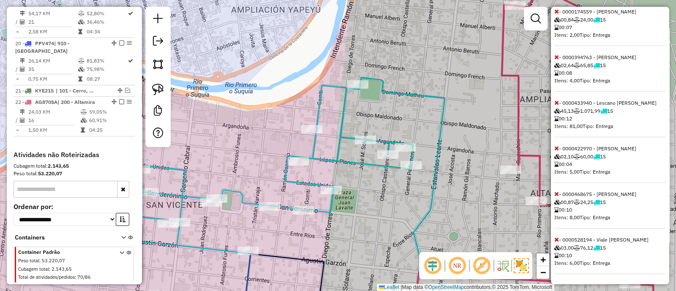
click at [556, 103] on icon at bounding box center [557, 103] width 5 height 6
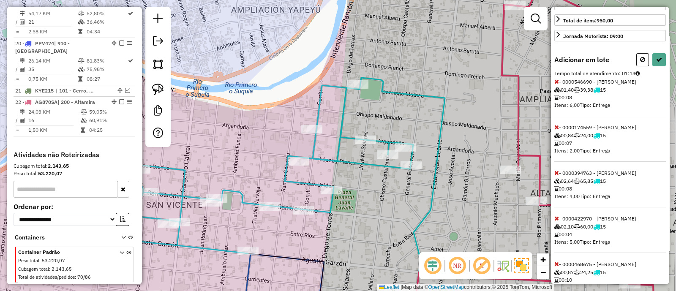
scroll to position [57, 0]
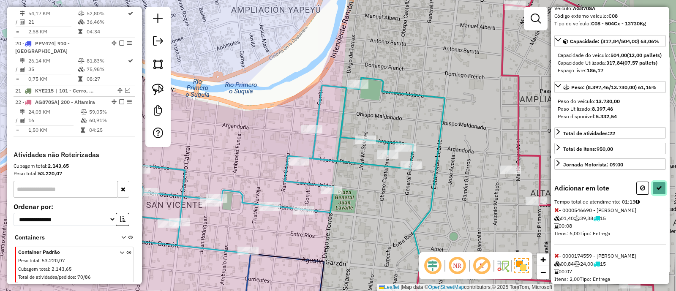
click at [659, 191] on icon at bounding box center [659, 188] width 6 height 6
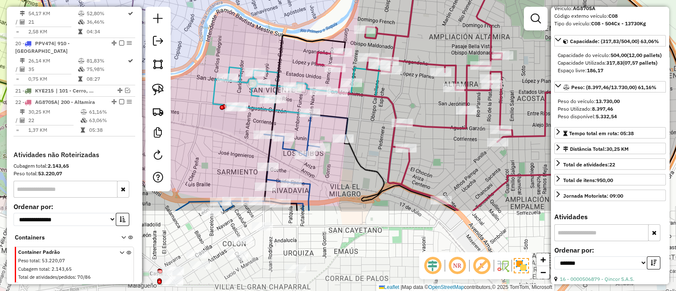
drag, startPoint x: 425, startPoint y: 214, endPoint x: 414, endPoint y: 104, distance: 110.1
click at [414, 104] on div "Janela de atendimento Grade de atendimento Capacidade Transportadoras Veículos …" at bounding box center [338, 145] width 676 height 291
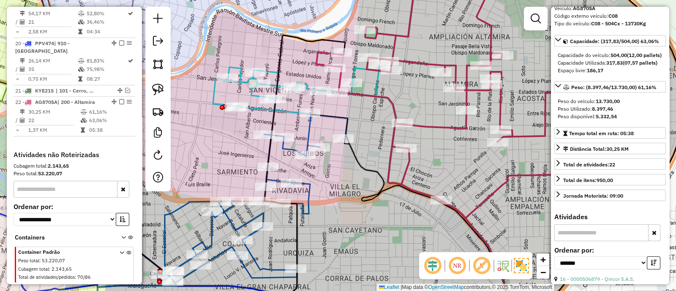
click at [392, 99] on icon at bounding box center [474, 101] width 314 height 233
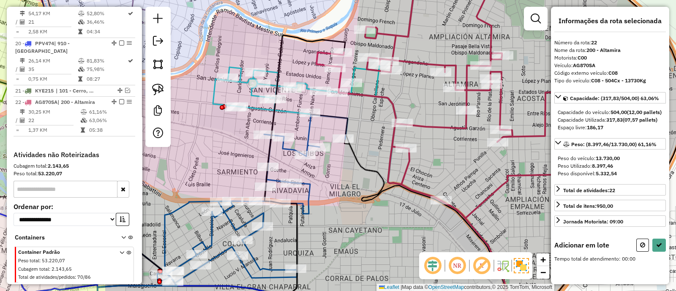
scroll to position [0, 0]
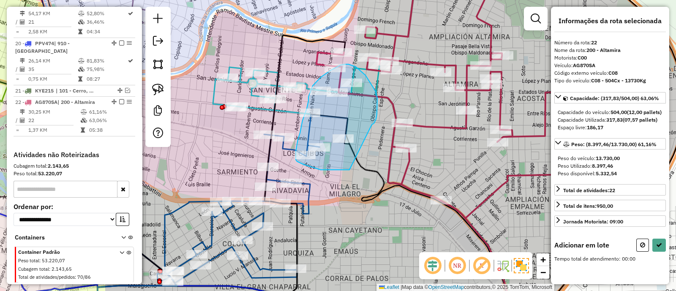
drag, startPoint x: 377, startPoint y: 101, endPoint x: 350, endPoint y: 170, distance: 74.3
click at [350, 170] on div "Janela de atendimento Grade de atendimento Capacidade Transportadoras Veículos …" at bounding box center [338, 145] width 676 height 291
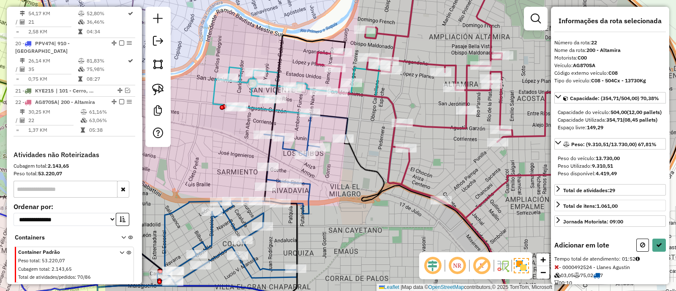
scroll to position [52, 0]
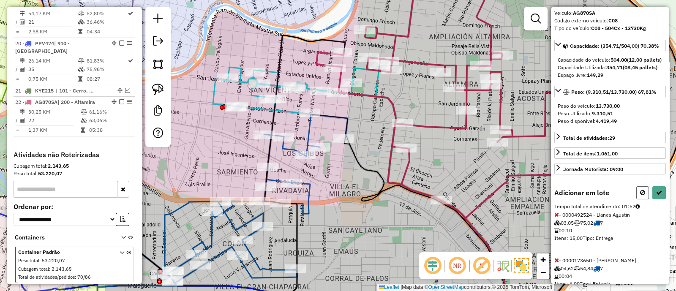
click at [637, 199] on button at bounding box center [643, 192] width 13 height 13
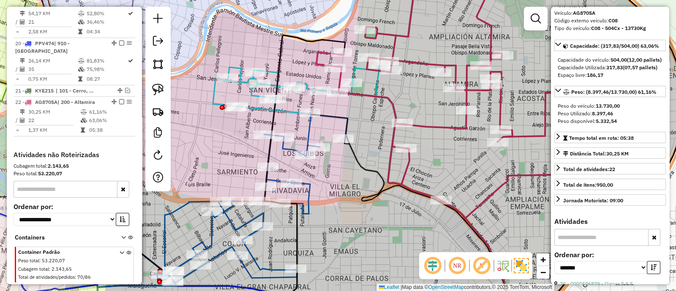
click at [400, 214] on div "Janela de atendimento Grade de atendimento Capacidade Transportadoras Veículos …" at bounding box center [338, 145] width 676 height 291
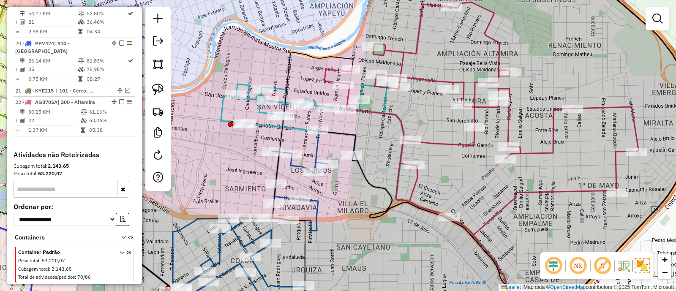
click at [400, 124] on icon at bounding box center [482, 118] width 314 height 233
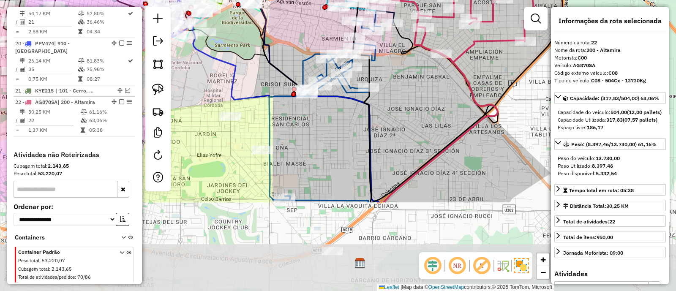
drag, startPoint x: 391, startPoint y: 222, endPoint x: 408, endPoint y: 103, distance: 120.4
click at [410, 101] on div "Janela de atendimento Grade de atendimento Capacidade Transportadoras Veículos …" at bounding box center [338, 145] width 676 height 291
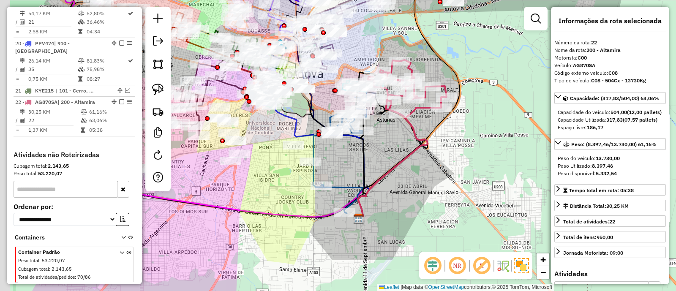
drag, startPoint x: 329, startPoint y: 161, endPoint x: 350, endPoint y: 185, distance: 32.0
click at [351, 182] on div "Janela de atendimento Grade de atendimento Capacidade Transportadoras Veículos …" at bounding box center [338, 145] width 676 height 291
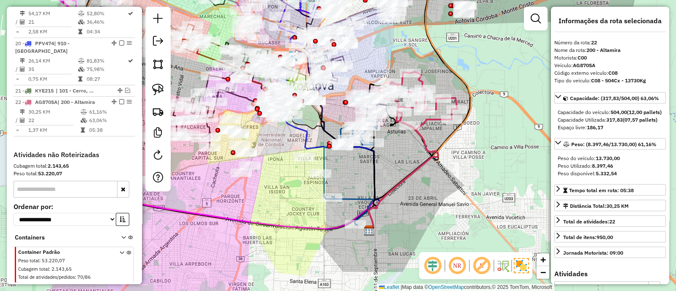
click at [350, 198] on icon at bounding box center [355, 164] width 63 height 121
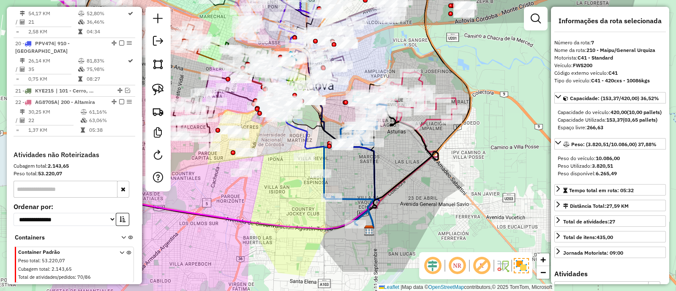
scroll to position [601, 0]
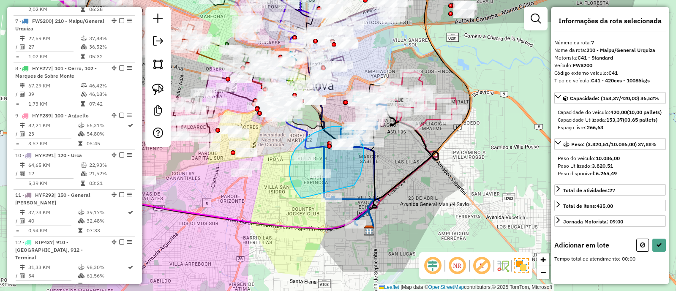
drag, startPoint x: 353, startPoint y: 186, endPoint x: 302, endPoint y: 198, distance: 53.1
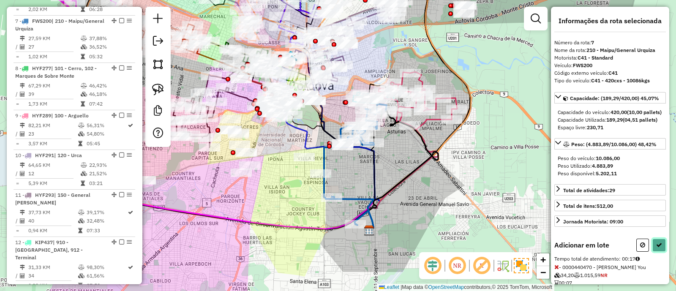
click at [656, 248] on icon at bounding box center [659, 245] width 6 height 6
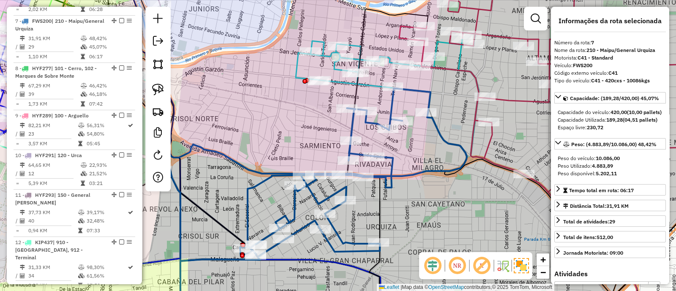
click at [392, 104] on icon at bounding box center [284, 204] width 365 height 232
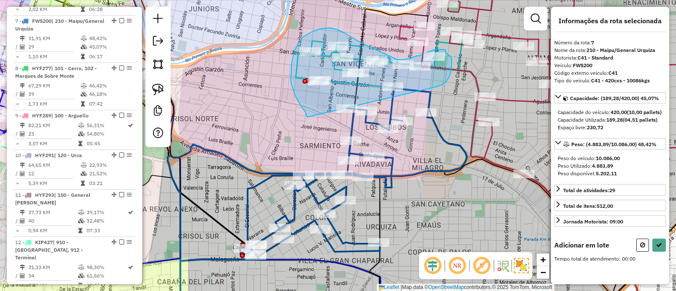
drag, startPoint x: 446, startPoint y: 82, endPoint x: 307, endPoint y: 117, distance: 143.5
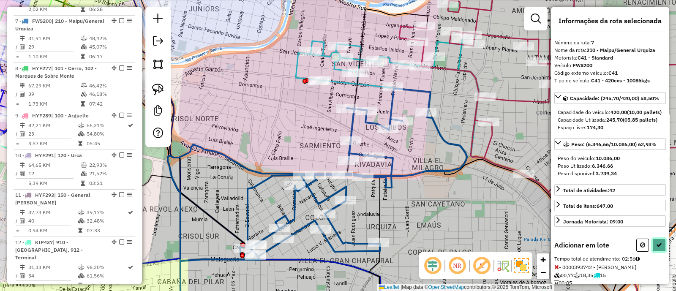
click at [659, 252] on button at bounding box center [660, 245] width 14 height 13
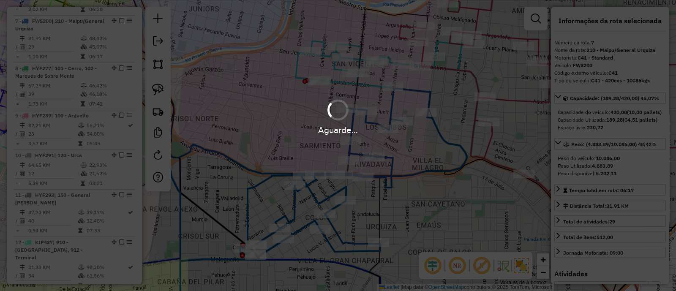
click at [659, 255] on div "Aguarde..." at bounding box center [338, 145] width 676 height 291
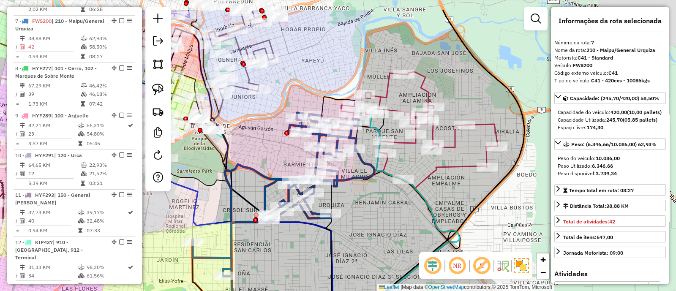
drag, startPoint x: 475, startPoint y: 180, endPoint x: 391, endPoint y: 221, distance: 93.6
click at [391, 221] on div "Janela de atendimento Grade de atendimento Capacidade Transportadoras Veículos …" at bounding box center [338, 145] width 676 height 291
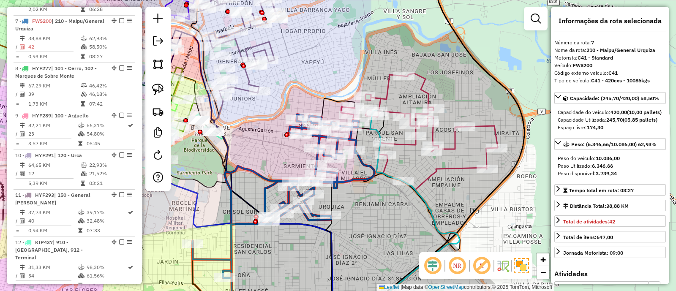
click at [455, 167] on icon at bounding box center [419, 132] width 157 height 117
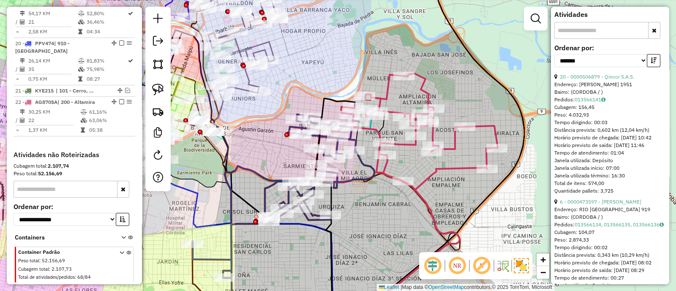
scroll to position [264, 0]
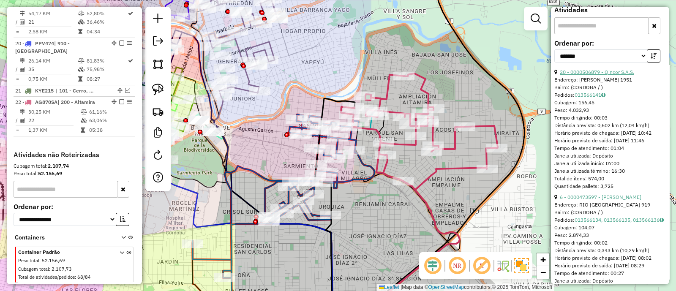
click at [585, 75] on link "20 - 0000506879 - Qincor S.A.S." at bounding box center [597, 72] width 74 height 6
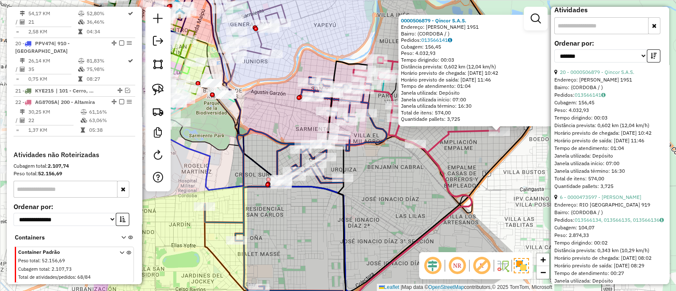
drag, startPoint x: 394, startPoint y: 172, endPoint x: 508, endPoint y: 223, distance: 124.3
click at [508, 223] on div "0000506879 - Qincor S.A.S. Endereço: MARIANO BOEDO 1951 Bairro: (CORDOBA / ) Pe…" at bounding box center [338, 145] width 676 height 291
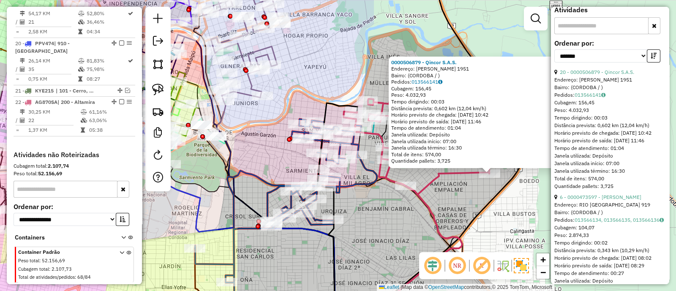
click at [465, 205] on div "0000506879 - Qincor S.A.S. Endereço: MARIANO BOEDO 1951 Bairro: (CORDOBA / ) Pe…" at bounding box center [338, 145] width 676 height 291
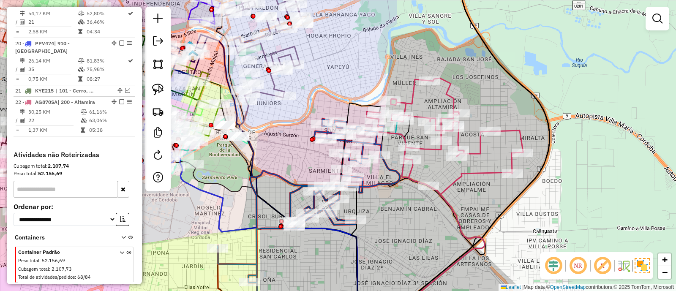
drag, startPoint x: 456, startPoint y: 204, endPoint x: 504, endPoint y: 203, distance: 48.6
click at [504, 203] on div "Janela de atendimento Grade de atendimento Capacidade Transportadoras Veículos …" at bounding box center [338, 145] width 676 height 291
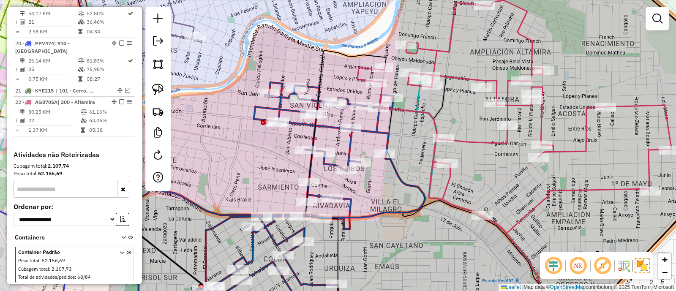
click at [434, 126] on icon at bounding box center [515, 116] width 314 height 233
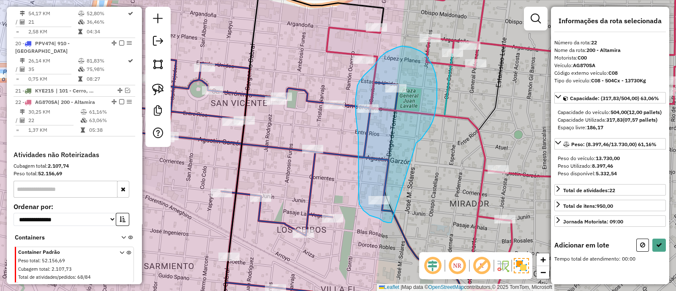
drag, startPoint x: 418, startPoint y: 142, endPoint x: 394, endPoint y: 223, distance: 84.7
click at [394, 223] on div "Janela de atendimento Grade de atendimento Capacidade Transportadoras Veículos …" at bounding box center [338, 145] width 676 height 291
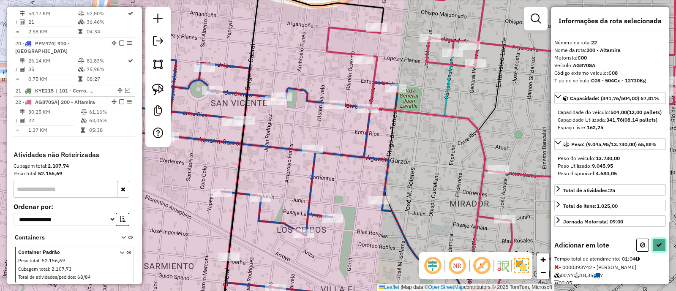
click at [658, 252] on button at bounding box center [660, 245] width 14 height 13
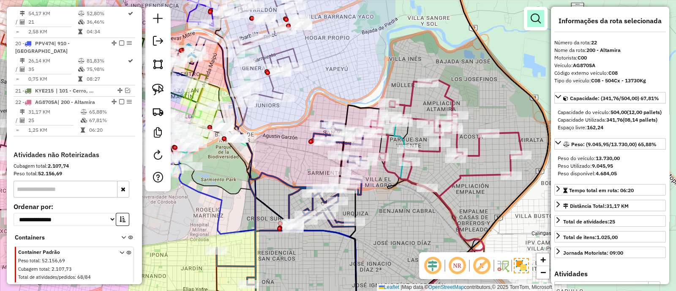
click at [537, 22] on em at bounding box center [536, 19] width 10 height 10
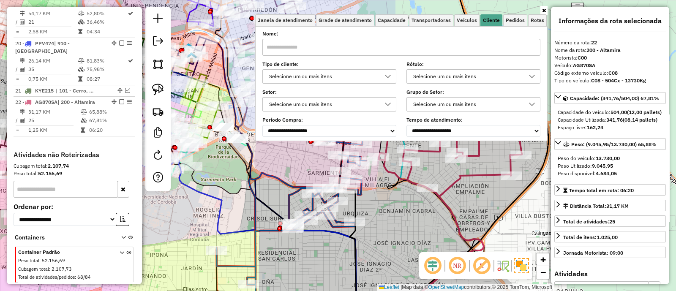
click at [383, 74] on div at bounding box center [388, 77] width 16 height 14
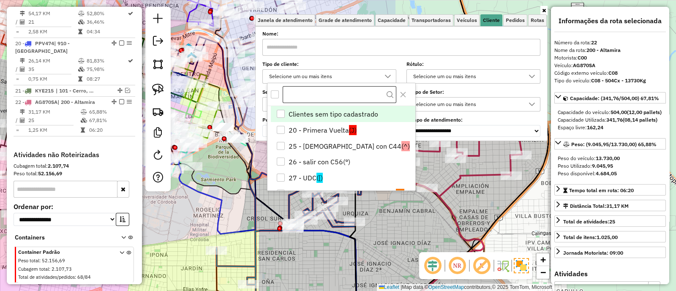
scroll to position [4, 29]
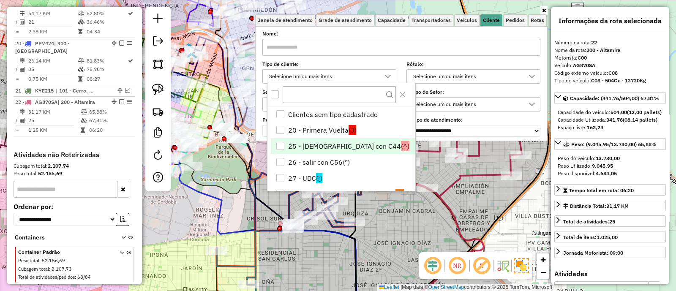
click at [325, 145] on li "25 - Salir con C44 (^)" at bounding box center [343, 146] width 145 height 16
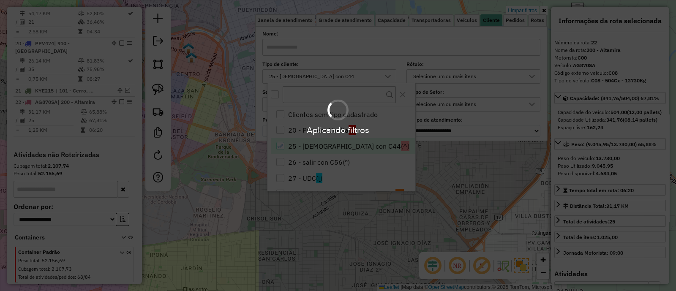
click at [235, 199] on hb-app "Aplicando filtros Pop-up bloqueado! Seu navegador bloqueou automáticamente a ab…" at bounding box center [338, 145] width 676 height 291
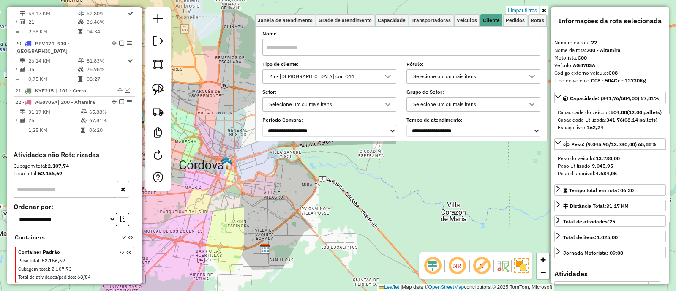
click at [239, 204] on div "Limpar filtros Janela de atendimento Grade de atendimento Capacidade Transporta…" at bounding box center [338, 145] width 676 height 291
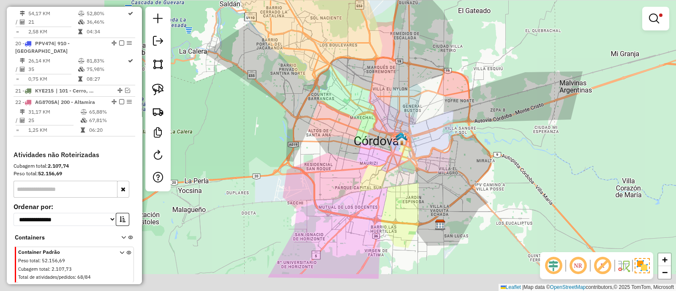
drag, startPoint x: 208, startPoint y: 207, endPoint x: 512, endPoint y: 176, distance: 305.4
click at [512, 176] on div "Limpar filtros Janela de atendimento Grade de atendimento Capacidade Transporta…" at bounding box center [338, 145] width 676 height 291
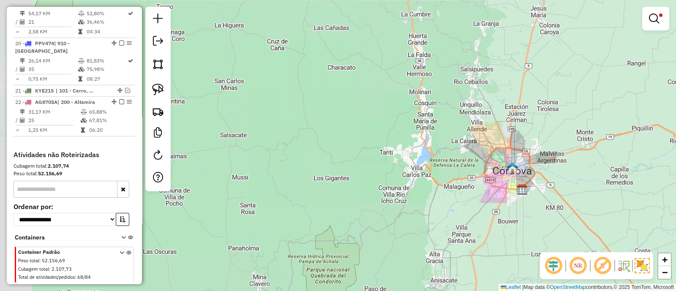
drag, startPoint x: 511, startPoint y: 187, endPoint x: 406, endPoint y: 183, distance: 104.5
click at [398, 191] on div "Limpar filtros Janela de atendimento Grade de atendimento Capacidade Transporta…" at bounding box center [338, 145] width 676 height 291
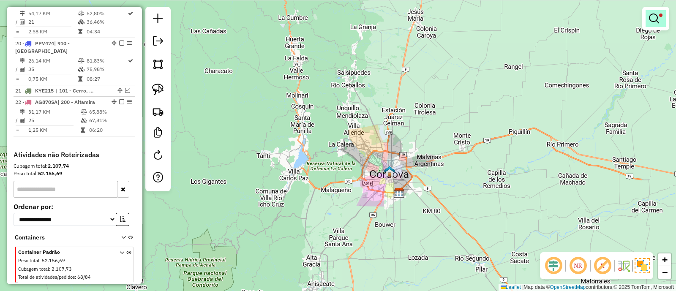
click at [662, 16] on span at bounding box center [660, 15] width 3 height 3
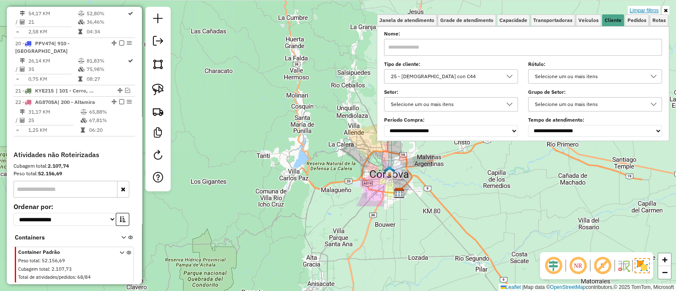
click at [639, 11] on link "Limpar filtros" at bounding box center [644, 10] width 33 height 9
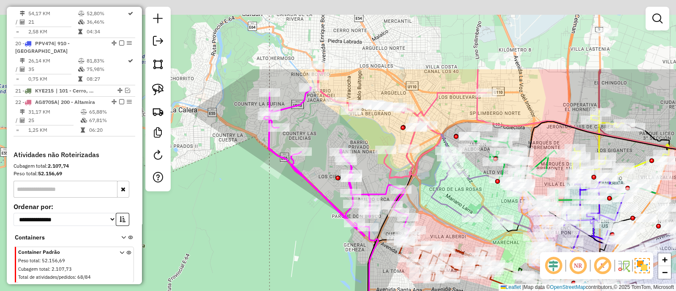
drag, startPoint x: 283, startPoint y: 176, endPoint x: 287, endPoint y: 206, distance: 29.8
click at [287, 206] on div "Janela de atendimento Grade de atendimento Capacidade Transportadoras Veículos …" at bounding box center [338, 145] width 676 height 291
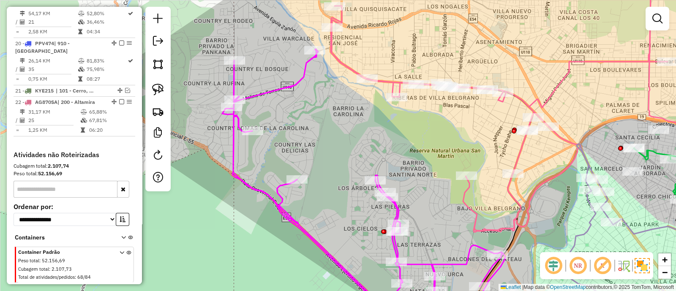
drag, startPoint x: 335, startPoint y: 158, endPoint x: 337, endPoint y: 130, distance: 27.9
click at [337, 130] on div "Janela de atendimento Grade de atendimento Capacidade Transportadoras Veículos …" at bounding box center [338, 145] width 676 height 291
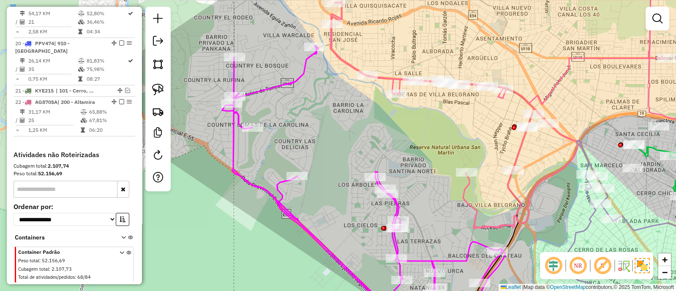
click at [292, 83] on icon at bounding box center [366, 183] width 289 height 275
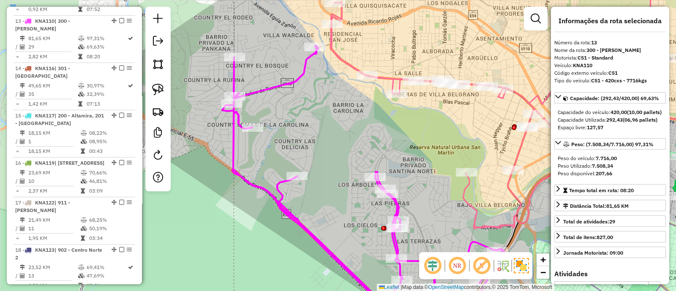
scroll to position [861, 0]
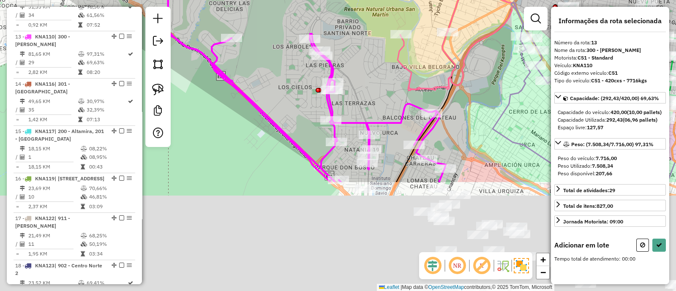
drag, startPoint x: 456, startPoint y: 221, endPoint x: 385, endPoint y: 75, distance: 162.6
click at [385, 75] on div "Janela de atendimento Grade de atendimento Capacidade Transportadoras Veículos …" at bounding box center [338, 145] width 676 height 291
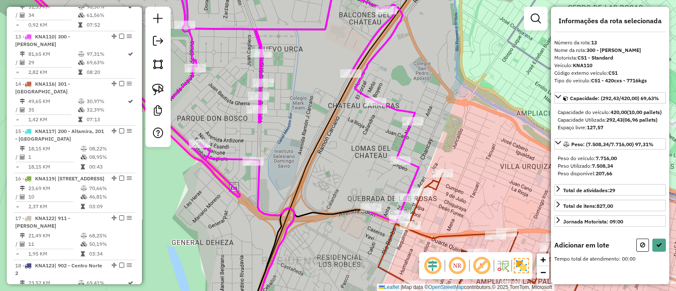
drag, startPoint x: 465, startPoint y: 202, endPoint x: 433, endPoint y: 101, distance: 105.9
click at [433, 101] on div "Janela de atendimento Grade de atendimento Capacidade Transportadoras Veículos …" at bounding box center [338, 145] width 676 height 291
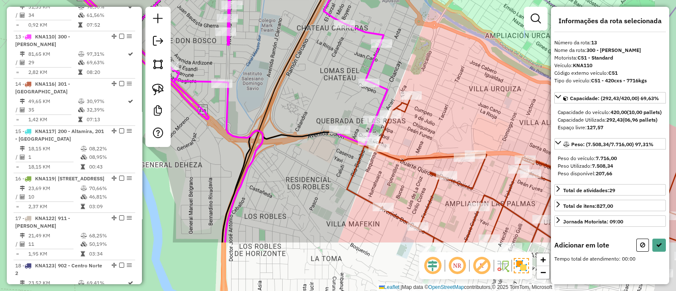
drag, startPoint x: 469, startPoint y: 195, endPoint x: 437, endPoint y: 116, distance: 85.3
click at [437, 116] on div "Janela de atendimento Grade de atendimento Capacidade Transportadoras Veículos …" at bounding box center [338, 145] width 676 height 291
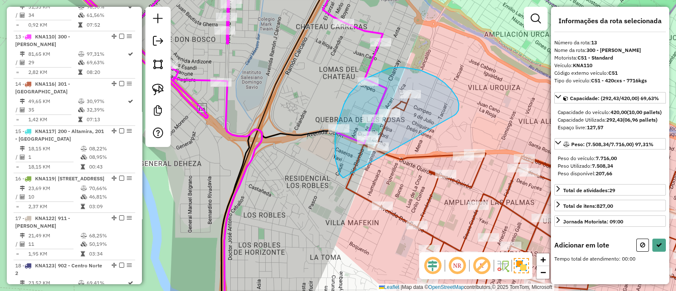
drag, startPoint x: 455, startPoint y: 115, endPoint x: 344, endPoint y: 178, distance: 127.4
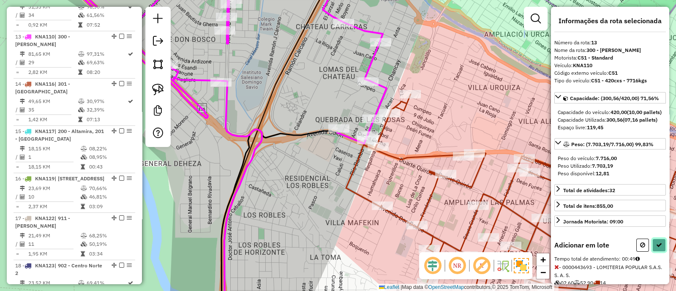
click at [657, 248] on icon at bounding box center [659, 245] width 6 height 6
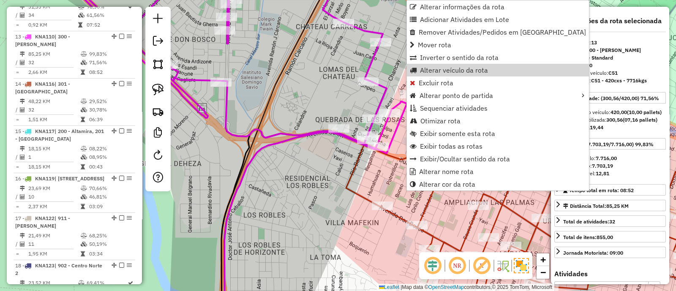
click at [299, 170] on div "Janela de atendimento Grade de atendimento Capacidade Transportadoras Veículos …" at bounding box center [338, 145] width 676 height 291
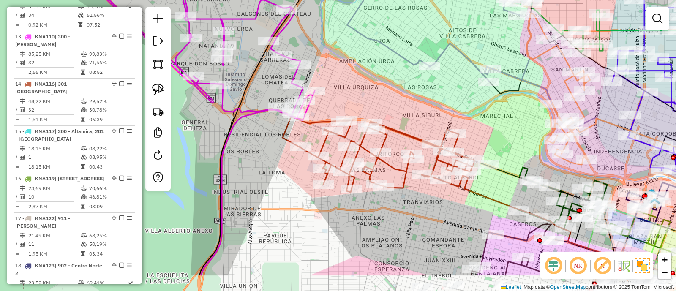
drag, startPoint x: 321, startPoint y: 193, endPoint x: 276, endPoint y: 156, distance: 58.0
click at [276, 156] on div "Janela de atendimento Grade de atendimento Capacidade Transportadoras Veículos …" at bounding box center [338, 145] width 676 height 291
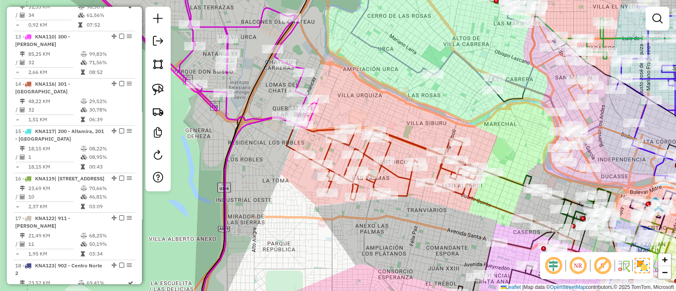
click at [394, 177] on icon at bounding box center [383, 163] width 192 height 76
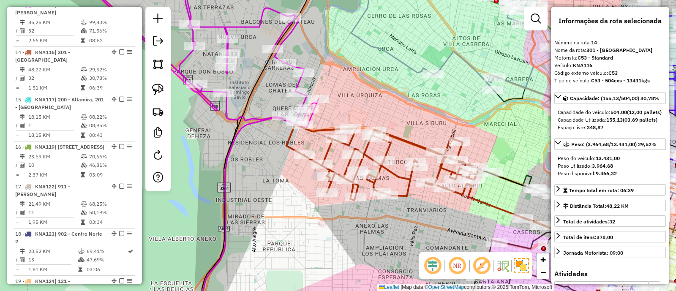
scroll to position [901, 0]
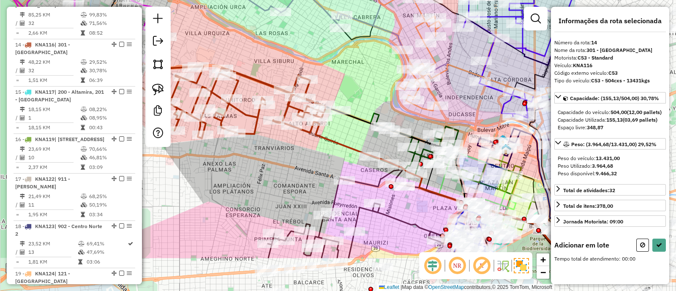
drag, startPoint x: 511, startPoint y: 196, endPoint x: 358, endPoint y: 134, distance: 164.7
click at [358, 134] on div "Janela de atendimento Grade de atendimento Capacidade Transportadoras Veículos …" at bounding box center [338, 145] width 676 height 291
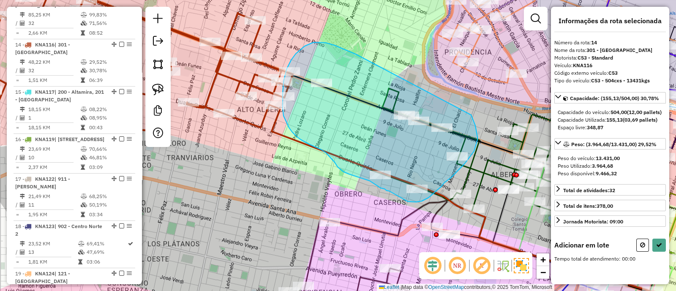
drag, startPoint x: 343, startPoint y: 49, endPoint x: 471, endPoint y: 115, distance: 144.0
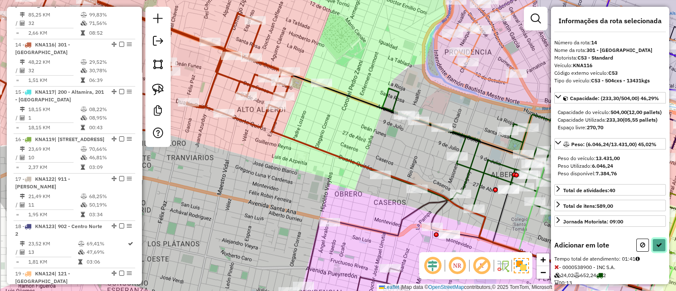
click at [656, 248] on icon at bounding box center [659, 245] width 6 height 6
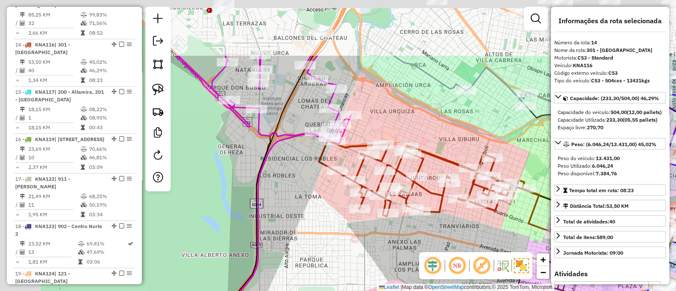
drag, startPoint x: 268, startPoint y: 54, endPoint x: 476, endPoint y: 139, distance: 225.0
click at [476, 139] on div "Janela de atendimento Grade de atendimento Capacidade Transportadoras Veículos …" at bounding box center [338, 145] width 676 height 291
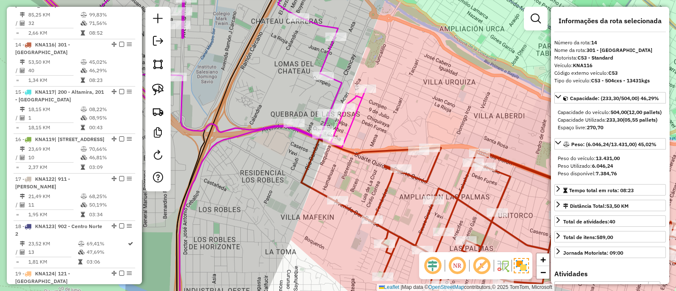
click at [340, 87] on icon at bounding box center [191, 59] width 350 height 177
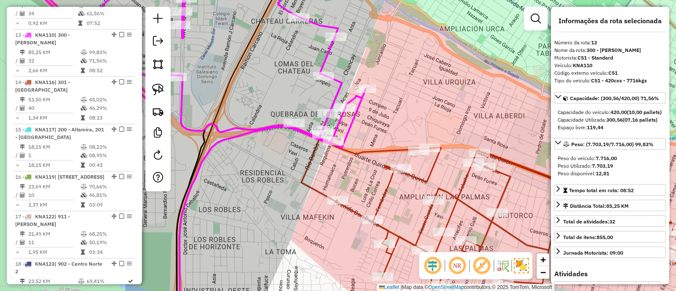
scroll to position [861, 0]
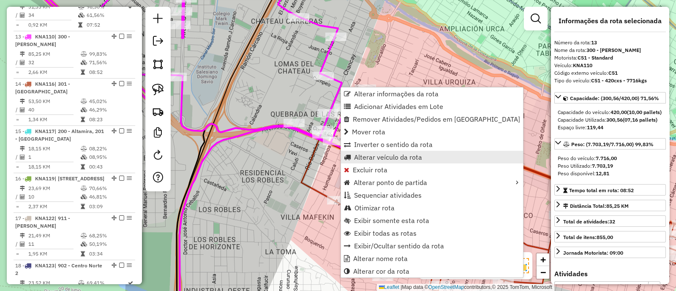
click at [374, 157] on span "Alterar veículo da rota" at bounding box center [388, 157] width 68 height 7
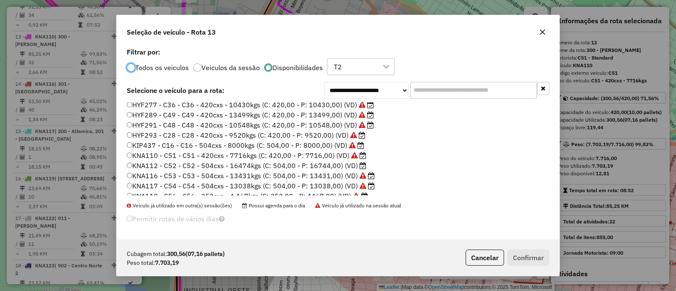
scroll to position [105, 0]
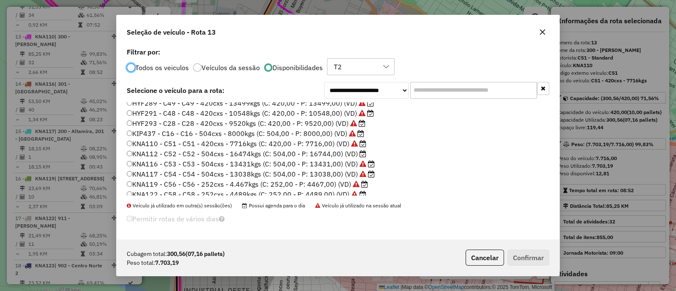
click at [541, 33] on icon "button" at bounding box center [542, 32] width 7 height 7
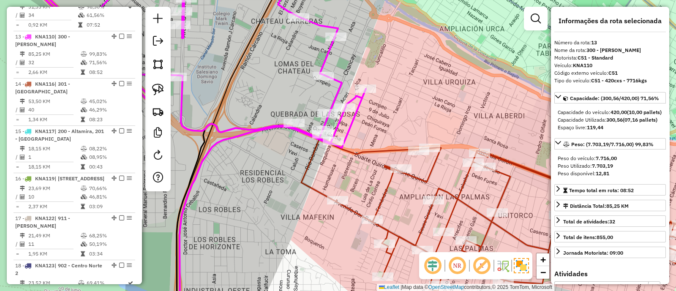
click at [359, 109] on icon at bounding box center [191, 59] width 350 height 177
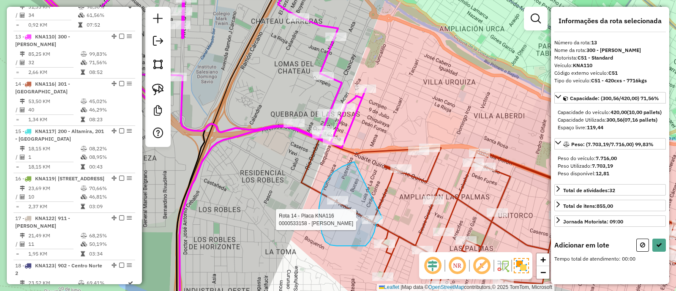
drag, startPoint x: 330, startPoint y: 176, endPoint x: 388, endPoint y: 214, distance: 69.6
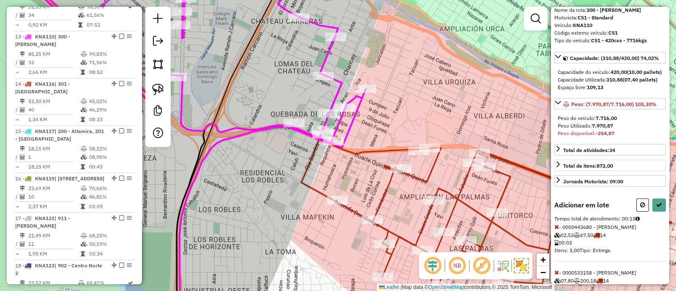
scroll to position [86, 0]
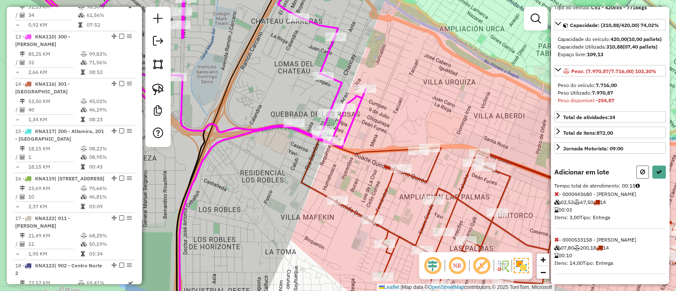
click at [645, 174] on button at bounding box center [643, 172] width 13 height 13
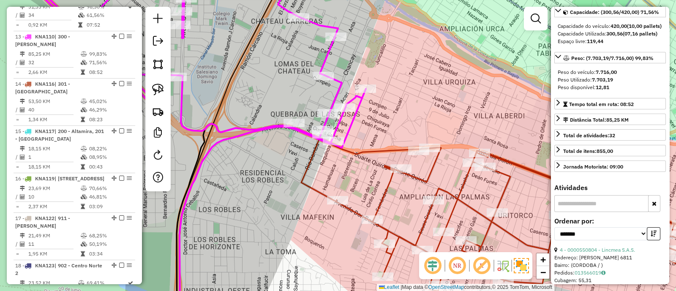
scroll to position [0, 0]
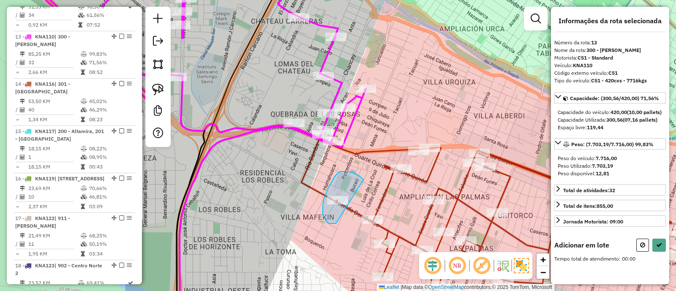
drag, startPoint x: 345, startPoint y: 172, endPoint x: 336, endPoint y: 224, distance: 52.8
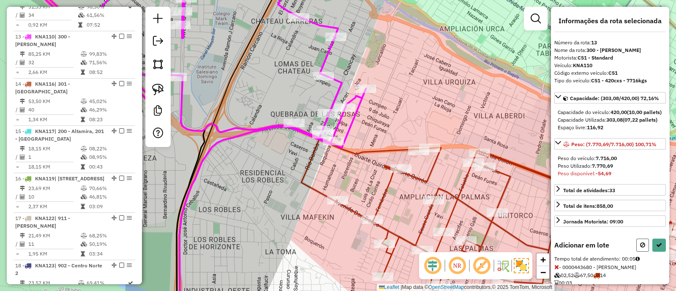
click at [641, 252] on button at bounding box center [643, 245] width 13 height 13
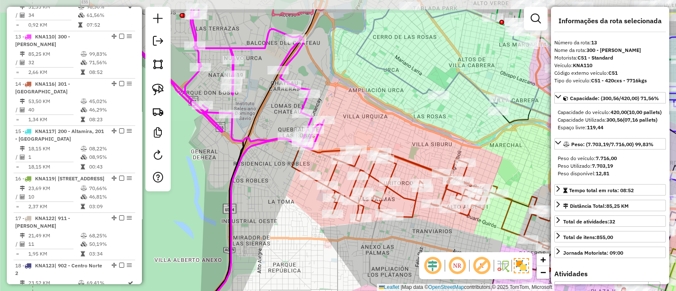
drag, startPoint x: 391, startPoint y: 67, endPoint x: 359, endPoint y: 129, distance: 69.9
click at [359, 128] on div "Janela de atendimento Grade de atendimento Capacidade Transportadoras Veículos …" at bounding box center [338, 145] width 676 height 291
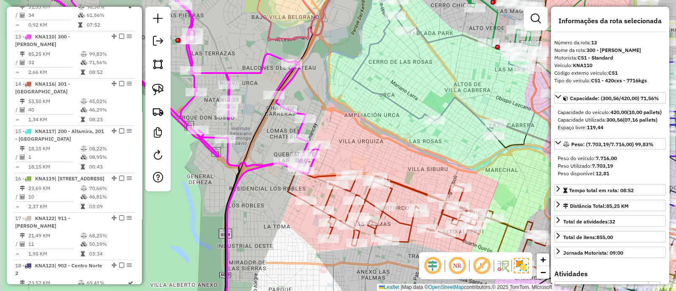
click at [262, 57] on icon at bounding box center [173, 73] width 293 height 204
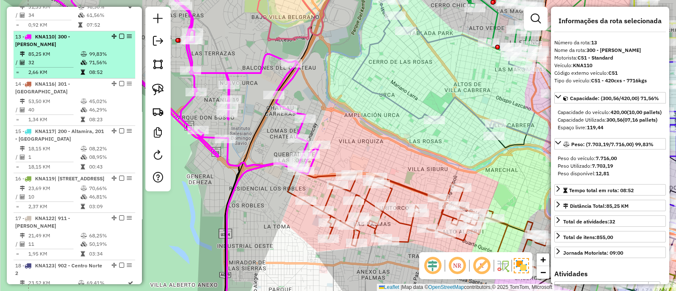
click at [120, 34] on em at bounding box center [121, 36] width 5 height 5
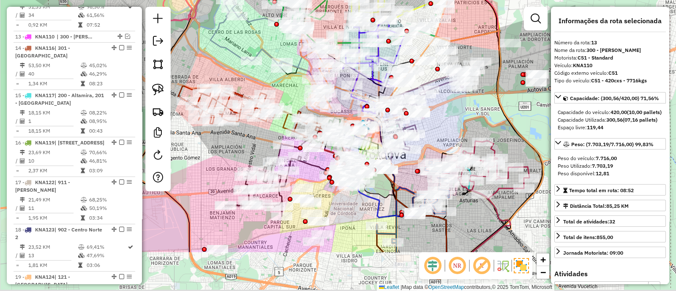
drag, startPoint x: 418, startPoint y: 145, endPoint x: 236, endPoint y: 46, distance: 207.1
click at [236, 46] on div "Janela de atendimento Grade de atendimento Capacidade Transportadoras Veículos …" at bounding box center [338, 145] width 676 height 291
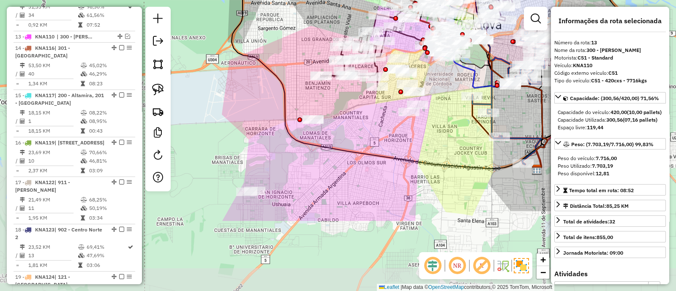
drag, startPoint x: 325, startPoint y: 238, endPoint x: 436, endPoint y: 138, distance: 149.0
click at [436, 138] on div "Janela de atendimento Grade de atendimento Capacidade Transportadoras Veículos …" at bounding box center [338, 145] width 676 height 291
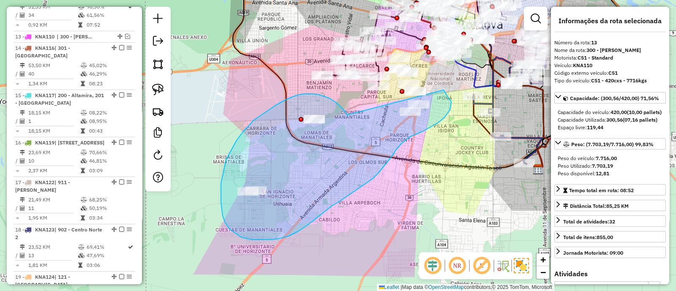
drag, startPoint x: 347, startPoint y: 115, endPoint x: 444, endPoint y: 90, distance: 99.8
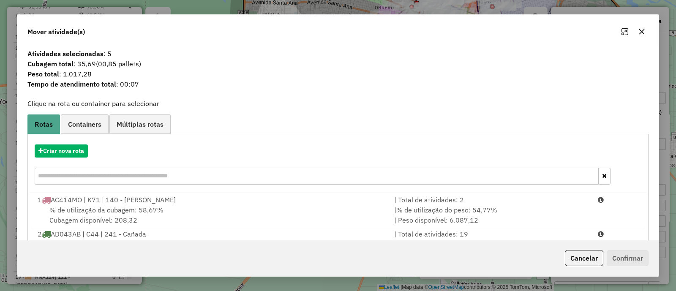
click at [647, 34] on button "button" at bounding box center [642, 32] width 14 height 14
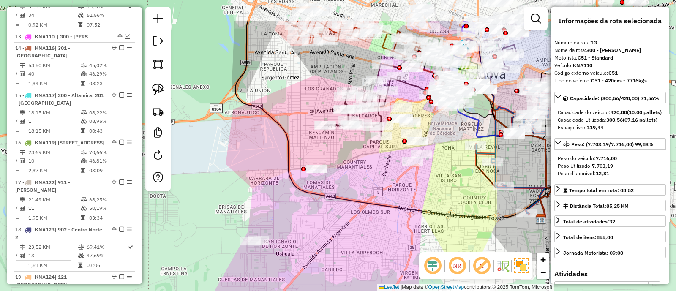
drag, startPoint x: 347, startPoint y: 193, endPoint x: 409, endPoint y: 238, distance: 76.8
click at [409, 238] on div "Janela de atendimento Grade de atendimento Capacidade Transportadoras Veículos …" at bounding box center [338, 145] width 676 height 291
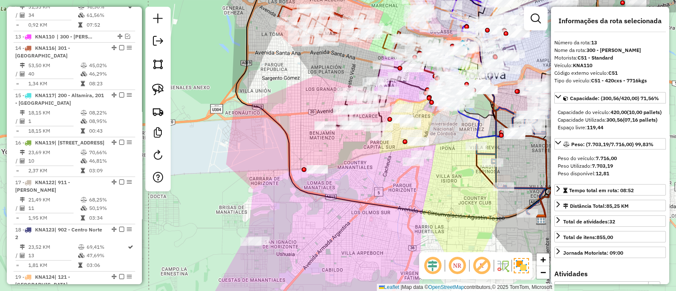
click at [383, 115] on icon at bounding box center [379, 98] width 109 height 77
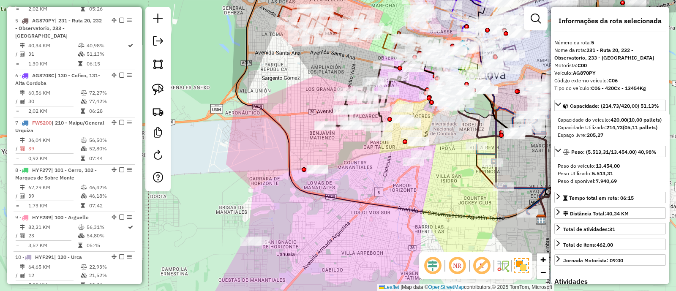
scroll to position [499, 0]
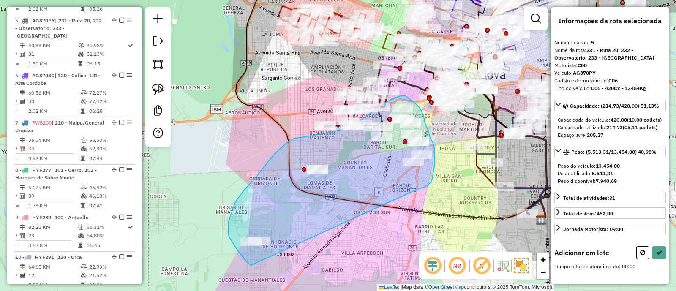
drag, startPoint x: 424, startPoint y: 188, endPoint x: 251, endPoint y: 265, distance: 188.8
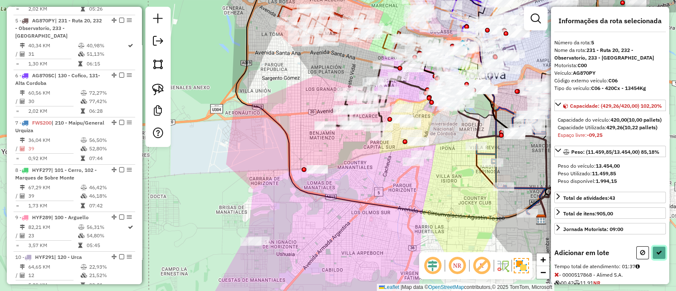
click at [657, 256] on icon at bounding box center [659, 253] width 6 height 6
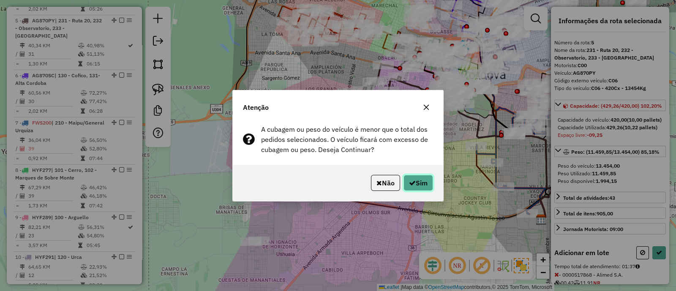
click at [415, 177] on button "Sim" at bounding box center [419, 183] width 30 height 16
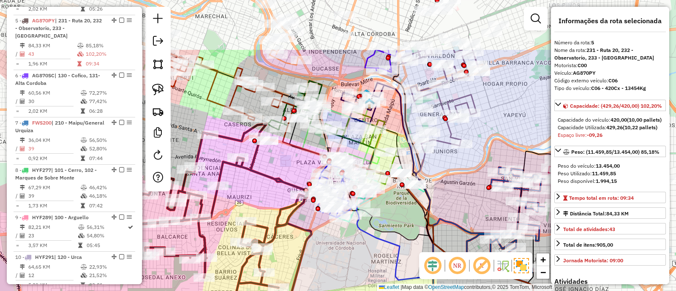
drag, startPoint x: 495, startPoint y: 184, endPoint x: 344, endPoint y: 268, distance: 172.0
click at [344, 268] on div "Janela de atendimento Grade de atendimento Capacidade Transportadoras Veículos …" at bounding box center [338, 145] width 676 height 291
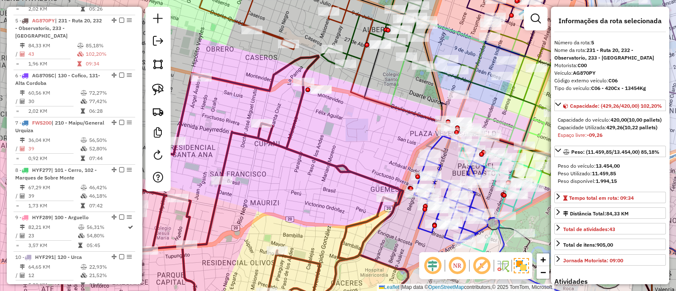
drag, startPoint x: 255, startPoint y: 199, endPoint x: 289, endPoint y: 171, distance: 43.8
click at [289, 171] on div "Janela de atendimento Grade de atendimento Capacidade Transportadoras Veículos …" at bounding box center [338, 145] width 676 height 291
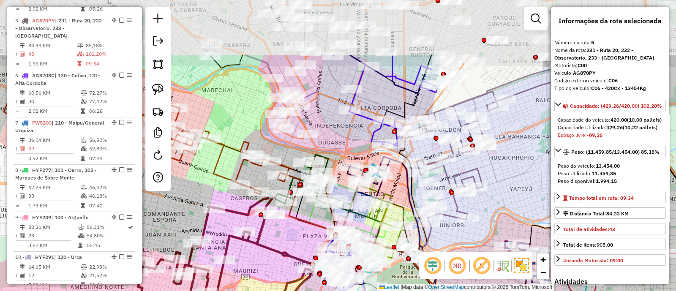
drag, startPoint x: 429, startPoint y: 113, endPoint x: 397, endPoint y: 199, distance: 92.3
click at [397, 199] on div "Janela de atendimento Grade de atendimento Capacidade Transportadoras Veículos …" at bounding box center [338, 145] width 676 height 291
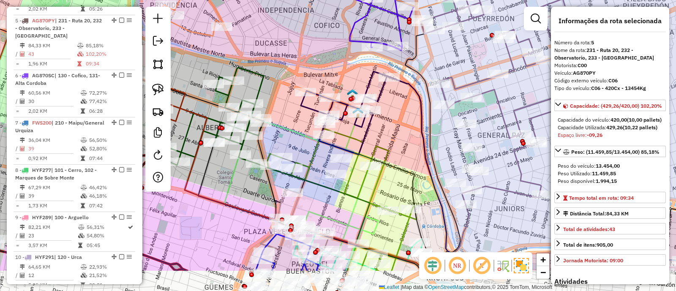
drag, startPoint x: 405, startPoint y: 184, endPoint x: 403, endPoint y: 142, distance: 42.7
click at [403, 142] on div "Janela de atendimento Grade de atendimento Capacidade Transportadoras Veículos …" at bounding box center [338, 145] width 676 height 291
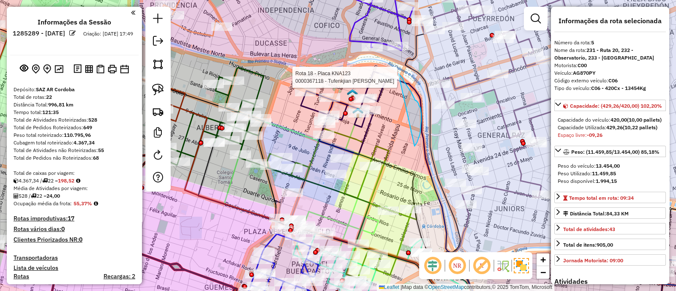
scroll to position [499, 0]
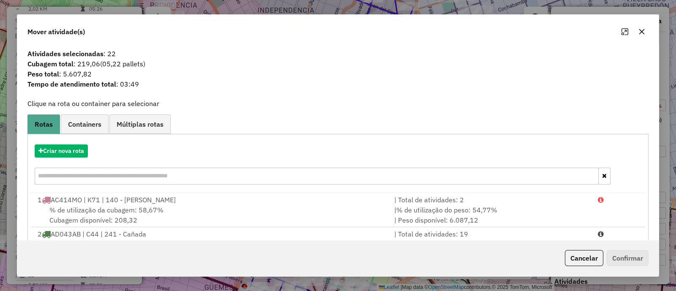
click at [646, 29] on button "button" at bounding box center [642, 32] width 14 height 14
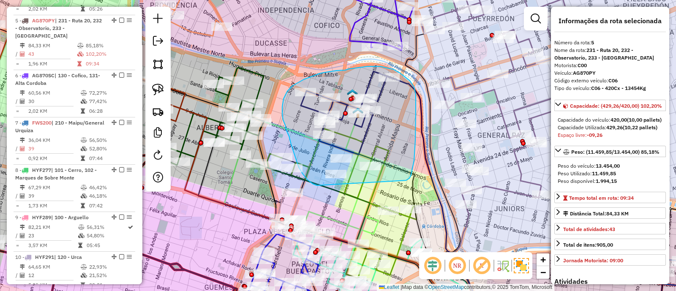
drag, startPoint x: 410, startPoint y: 178, endPoint x: 317, endPoint y: 186, distance: 92.8
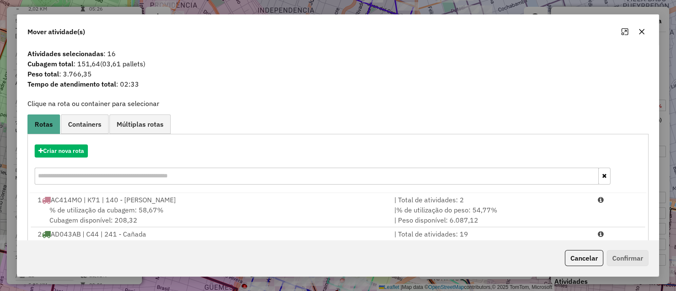
click at [640, 36] on button "button" at bounding box center [642, 32] width 14 height 14
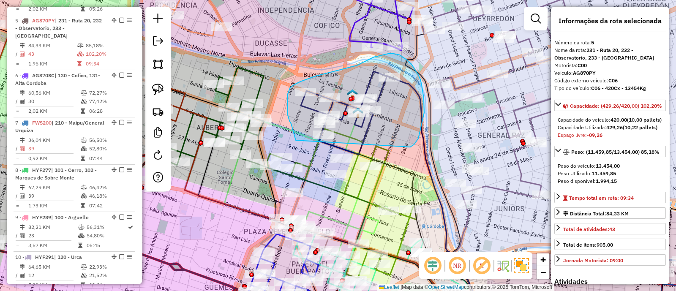
drag, startPoint x: 423, startPoint y: 91, endPoint x: 296, endPoint y: 140, distance: 136.1
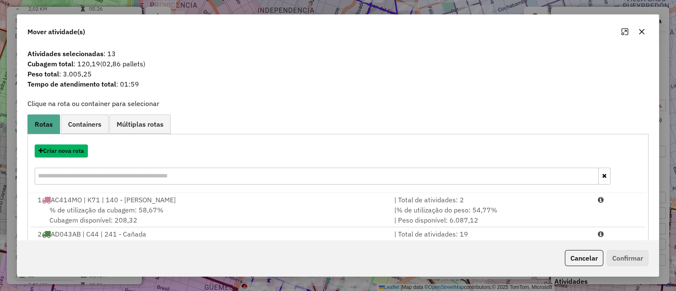
click at [63, 151] on button "Criar nova rota" at bounding box center [61, 151] width 53 height 13
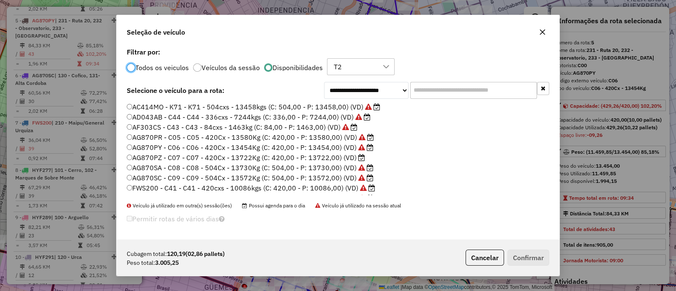
scroll to position [4, 3]
click at [429, 93] on input "text" at bounding box center [473, 90] width 127 height 17
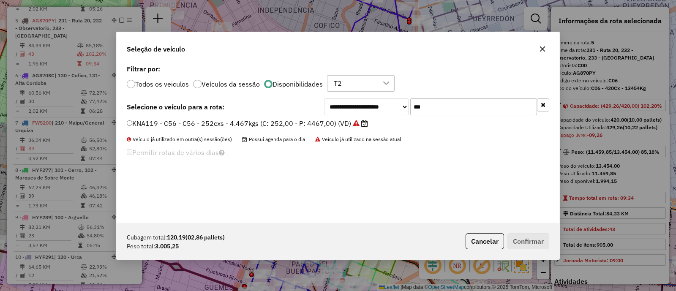
type input "***"
click at [309, 123] on label "KNA119 - C56 - C56 - 252cxs - 4.467kgs (C: 252,00 - P: 4467,00) (VD)" at bounding box center [247, 123] width 241 height 10
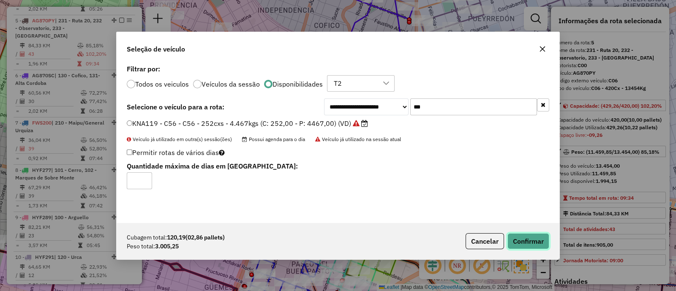
click at [523, 247] on button "Confirmar" at bounding box center [529, 241] width 42 height 16
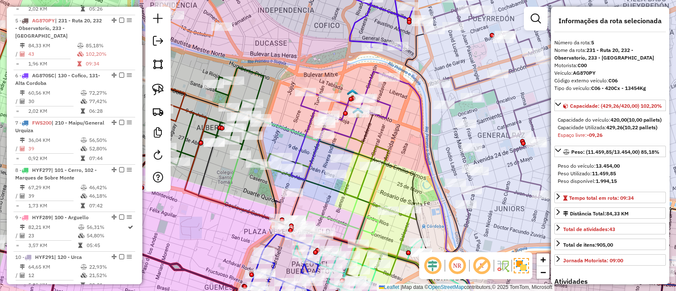
click at [353, 126] on icon at bounding box center [340, 125] width 99 height 109
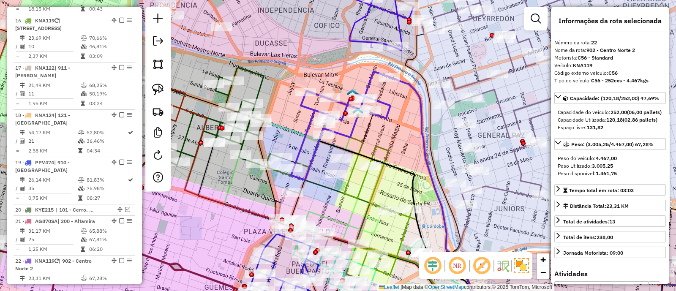
scroll to position [1150, 0]
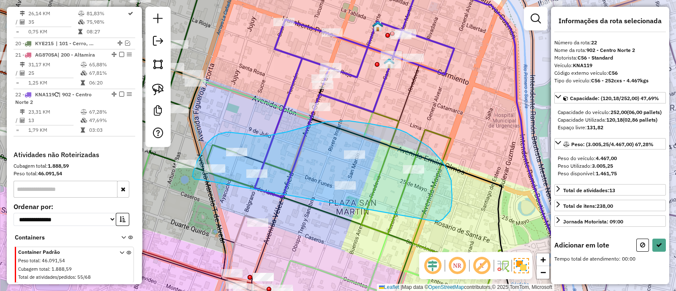
drag, startPoint x: 443, startPoint y: 219, endPoint x: 205, endPoint y: 180, distance: 241.1
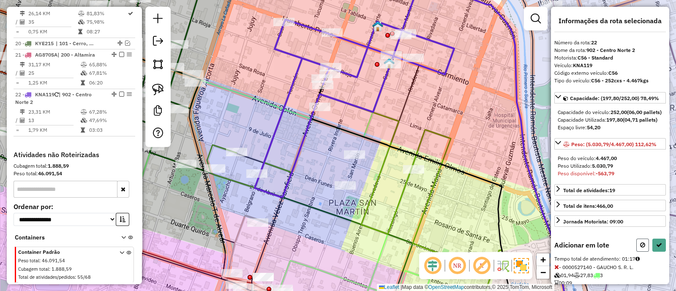
click at [640, 248] on icon at bounding box center [642, 245] width 5 height 6
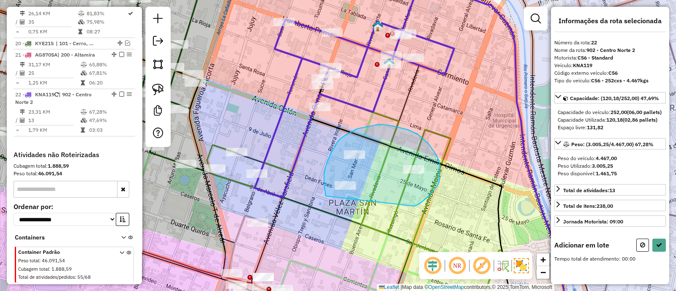
drag, startPoint x: 426, startPoint y: 198, endPoint x: 326, endPoint y: 196, distance: 100.6
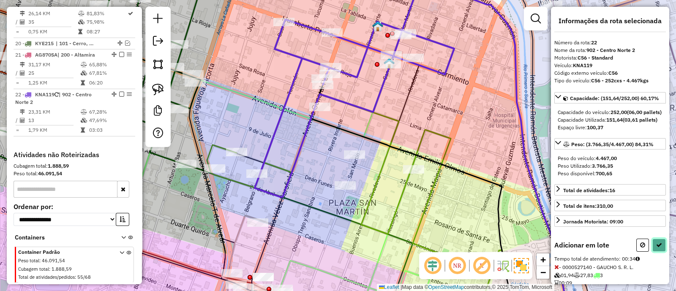
click at [657, 248] on icon at bounding box center [659, 245] width 6 height 6
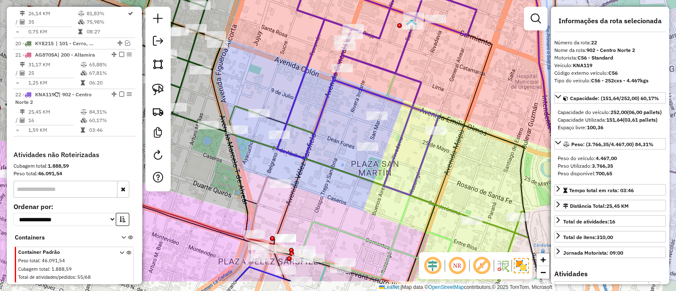
drag, startPoint x: 455, startPoint y: 198, endPoint x: 478, endPoint y: 159, distance: 44.5
click at [478, 159] on div "Janela de atendimento Grade de atendimento Capacidade Transportadoras Veículos …" at bounding box center [338, 145] width 676 height 291
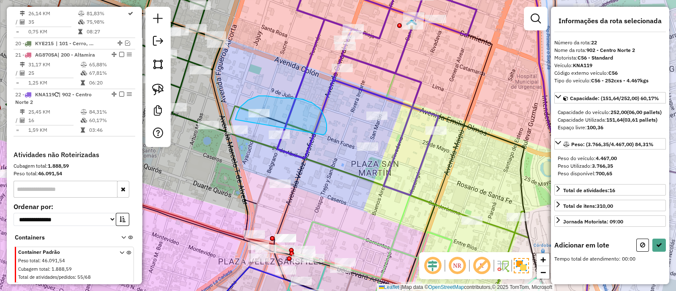
drag, startPoint x: 325, startPoint y: 119, endPoint x: 235, endPoint y: 120, distance: 90.0
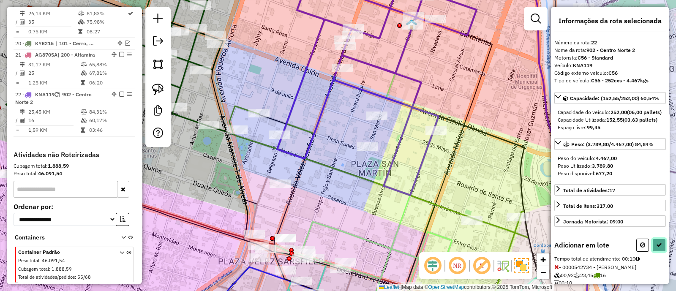
click at [659, 252] on button at bounding box center [660, 245] width 14 height 13
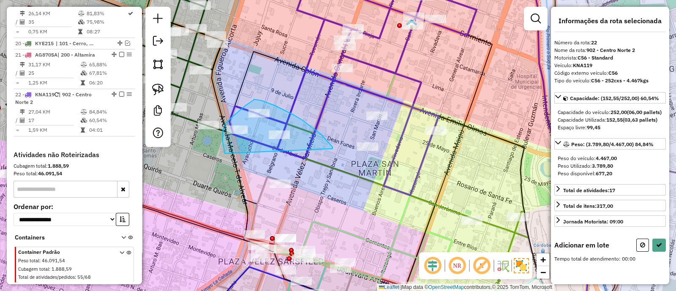
drag, startPoint x: 287, startPoint y: 111, endPoint x: 225, endPoint y: 153, distance: 74.8
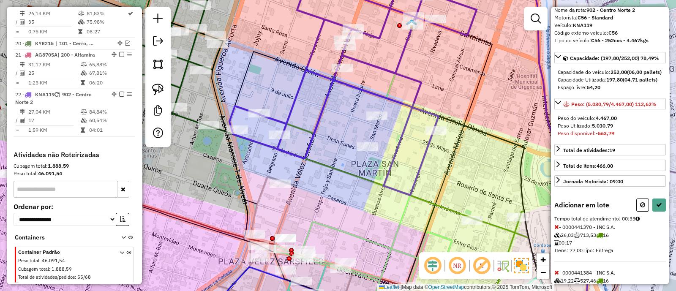
scroll to position [86, 0]
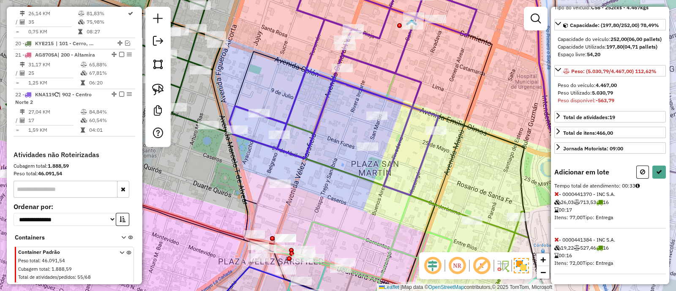
click at [557, 194] on icon at bounding box center [557, 194] width 5 height 6
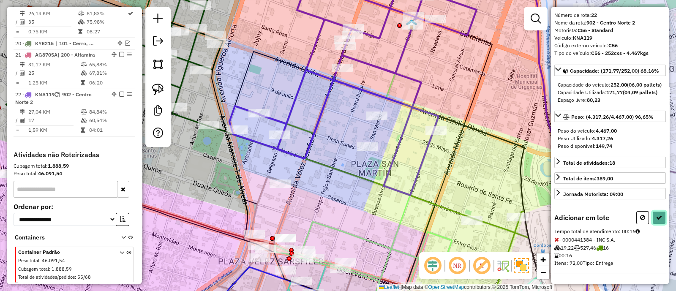
click at [656, 219] on icon at bounding box center [659, 218] width 6 height 6
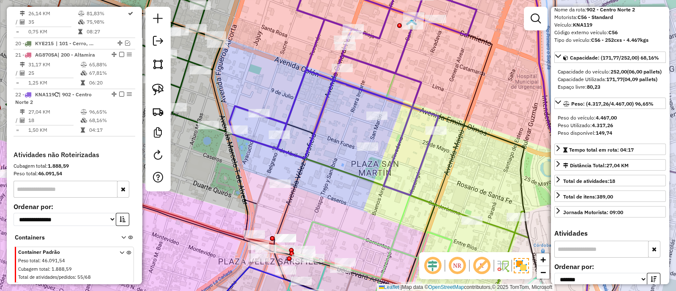
click at [405, 35] on icon at bounding box center [353, 83] width 247 height 224
click at [407, 38] on icon at bounding box center [353, 83] width 247 height 224
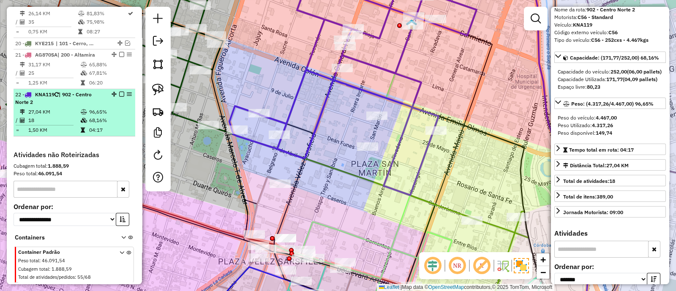
click at [120, 92] on em at bounding box center [121, 94] width 5 height 5
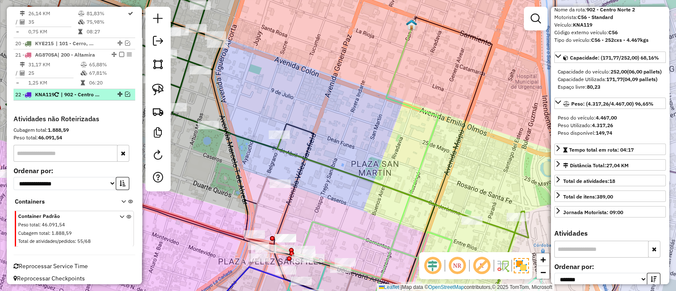
scroll to position [1114, 0]
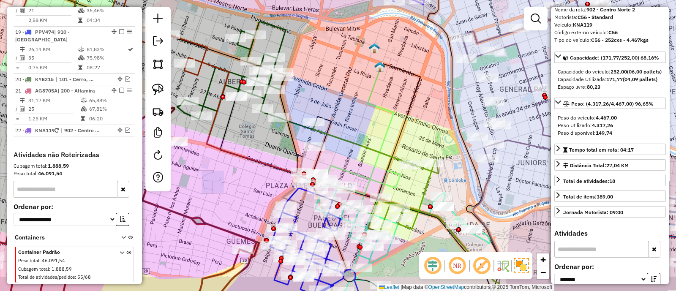
drag, startPoint x: 385, startPoint y: 137, endPoint x: 346, endPoint y: 104, distance: 51.3
click at [346, 104] on div "Janela de atendimento Grade de atendimento Capacidade Transportadoras Veículos …" at bounding box center [338, 145] width 676 height 291
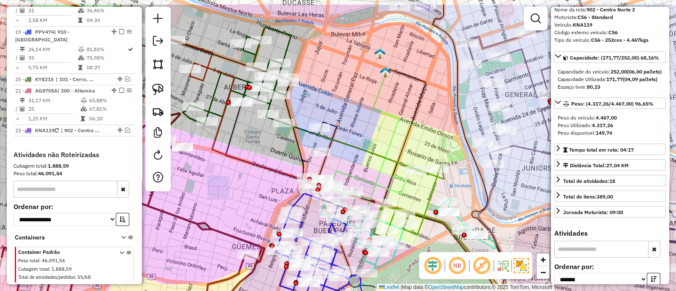
drag, startPoint x: 390, startPoint y: 198, endPoint x: 429, endPoint y: 232, distance: 51.9
click at [429, 232] on div "Janela de atendimento Grade de atendimento Capacidade Transportadoras Veículos …" at bounding box center [338, 145] width 676 height 291
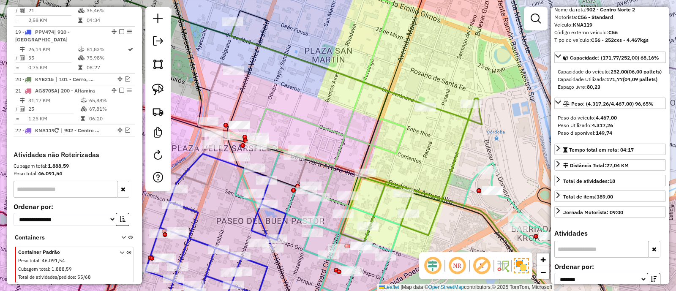
drag, startPoint x: 402, startPoint y: 191, endPoint x: 394, endPoint y: 167, distance: 25.7
click at [394, 167] on div "Janela de atendimento Grade de atendimento Capacidade Transportadoras Veículos …" at bounding box center [338, 145] width 676 height 291
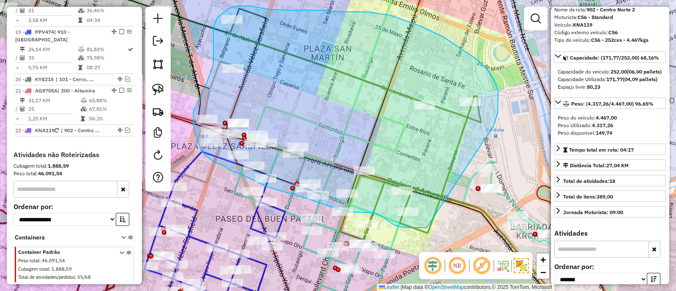
drag, startPoint x: 498, startPoint y: 105, endPoint x: 427, endPoint y: 228, distance: 142.2
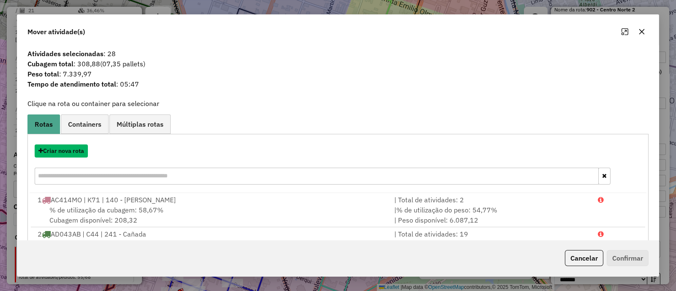
click at [72, 154] on button "Criar nova rota" at bounding box center [61, 151] width 53 height 13
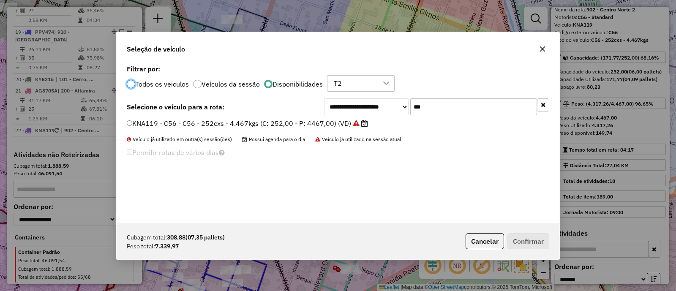
scroll to position [4, 3]
click at [545, 101] on button "button" at bounding box center [543, 104] width 12 height 13
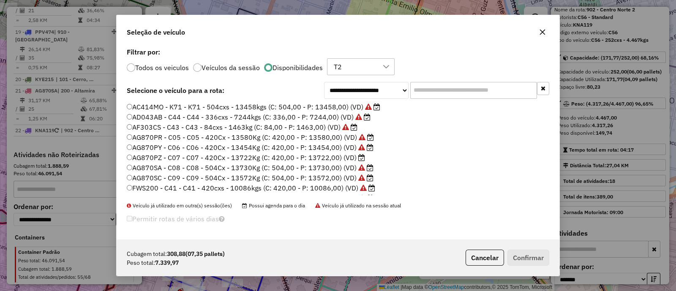
click at [433, 92] on input "text" at bounding box center [473, 90] width 127 height 17
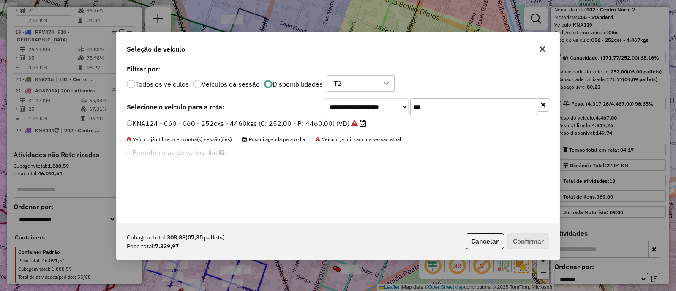
type input "***"
click at [332, 120] on label "KNA124 - C60 - C60 - 252cxs - 4460kgs (C: 252,00 - P: 4460,00) (VD)" at bounding box center [247, 123] width 240 height 10
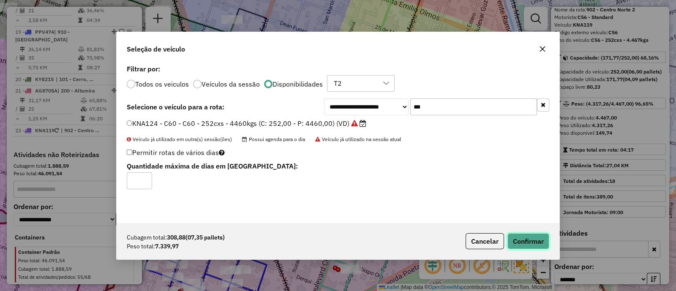
click at [528, 235] on button "Confirmar" at bounding box center [529, 241] width 42 height 16
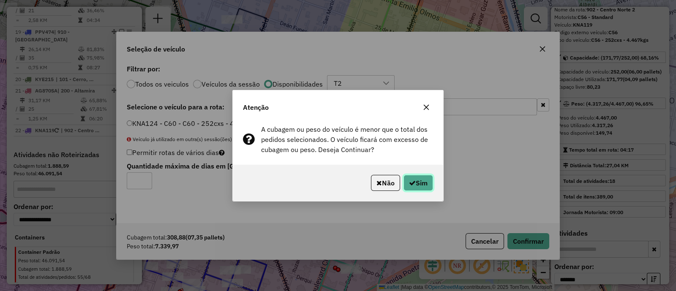
click at [418, 183] on button "Sim" at bounding box center [419, 183] width 30 height 16
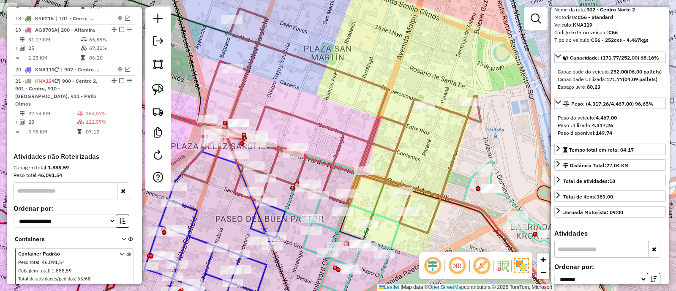
scroll to position [1082, 0]
click at [387, 169] on icon at bounding box center [326, 120] width 309 height 225
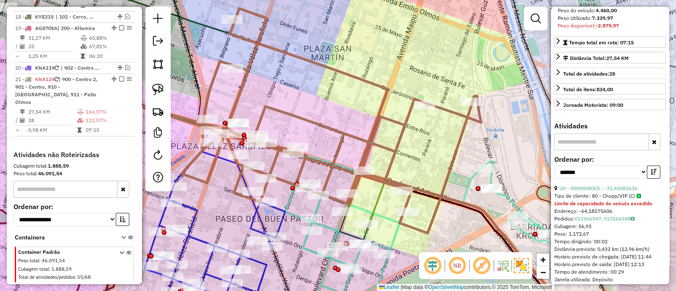
scroll to position [199, 0]
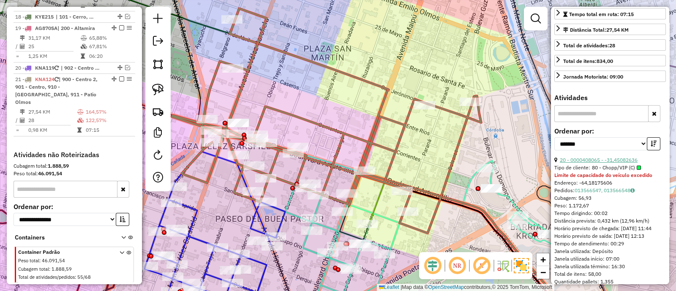
click at [607, 163] on link "20 - 0000408065 - -31,45082636" at bounding box center [599, 160] width 78 height 6
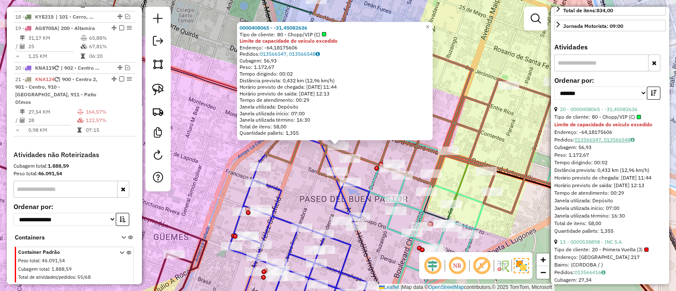
scroll to position [305, 0]
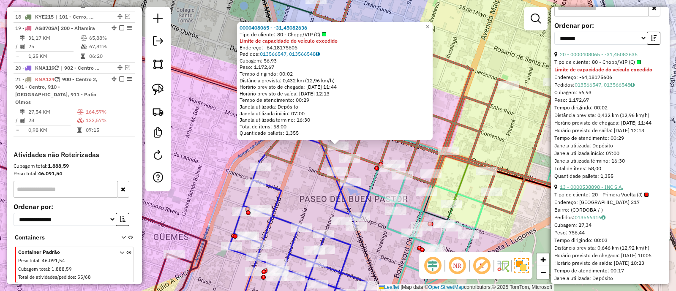
click at [597, 190] on link "13 - 0000538898 - INC S.A." at bounding box center [591, 187] width 63 height 6
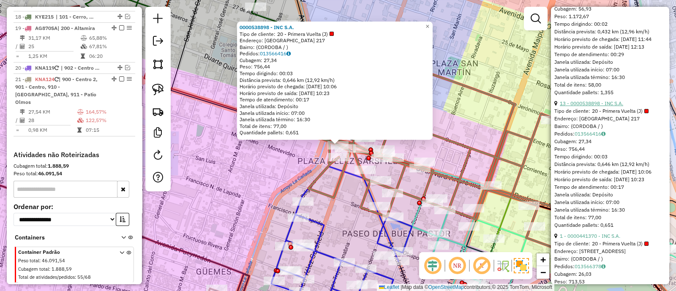
scroll to position [410, 0]
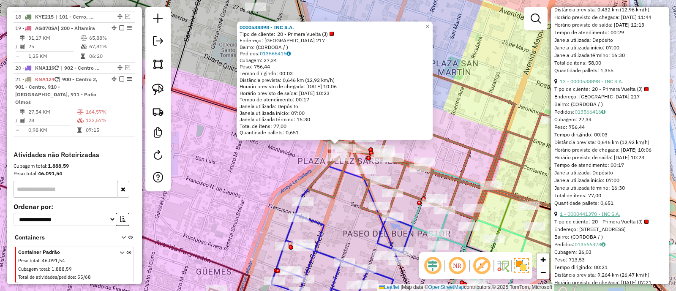
click at [596, 217] on link "1 - 0000441370 - INC S.A." at bounding box center [590, 214] width 60 height 6
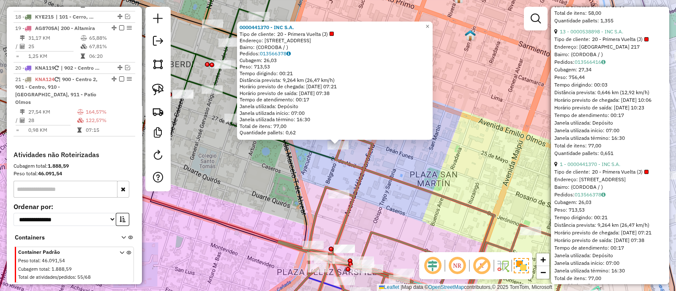
scroll to position [516, 0]
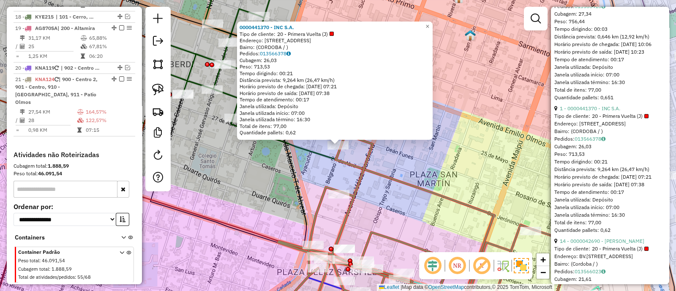
click at [490, 170] on div "0000441370 - INC S.A. Tipo de cliente: 20 - Primera Vuelta (J) Endereço: Belgra…" at bounding box center [338, 145] width 676 height 291
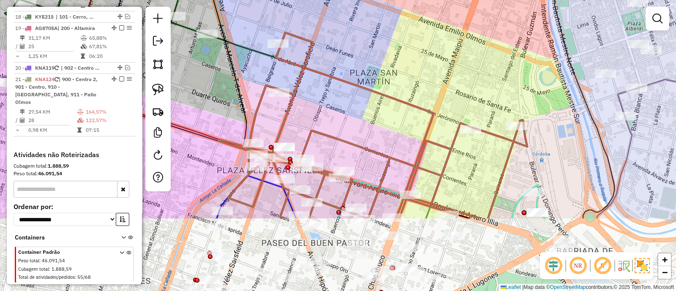
drag, startPoint x: 499, startPoint y: 187, endPoint x: 394, endPoint y: 30, distance: 189.1
click at [394, 30] on div "Janela de atendimento Grade de atendimento Capacidade Transportadoras Veículos …" at bounding box center [338, 145] width 676 height 291
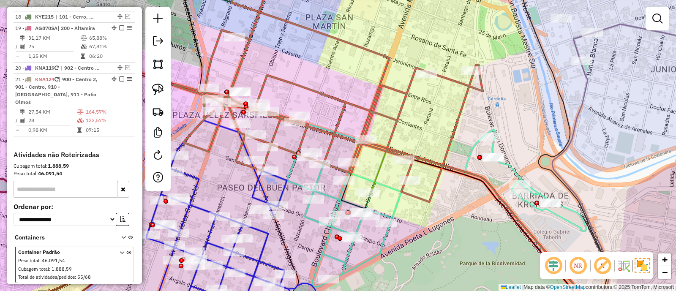
click at [337, 197] on icon at bounding box center [411, 211] width 351 height 218
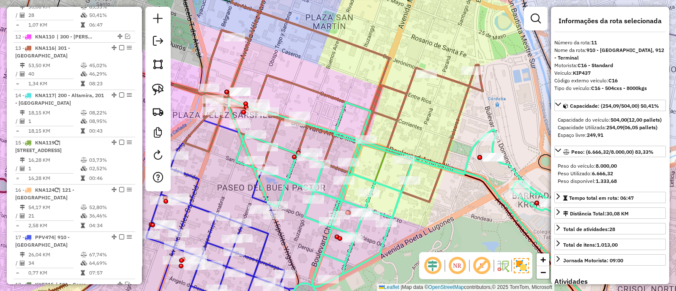
scroll to position [767, 0]
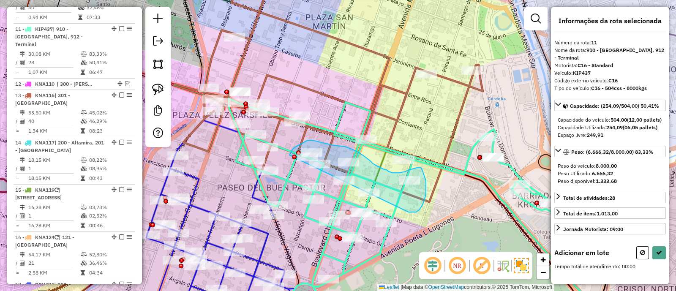
drag, startPoint x: 416, startPoint y: 212, endPoint x: 290, endPoint y: 155, distance: 138.7
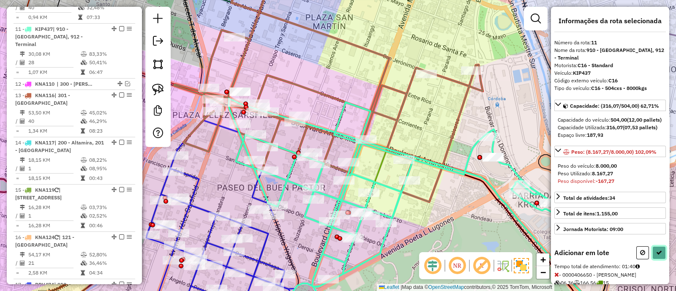
click at [657, 256] on icon at bounding box center [659, 253] width 6 height 6
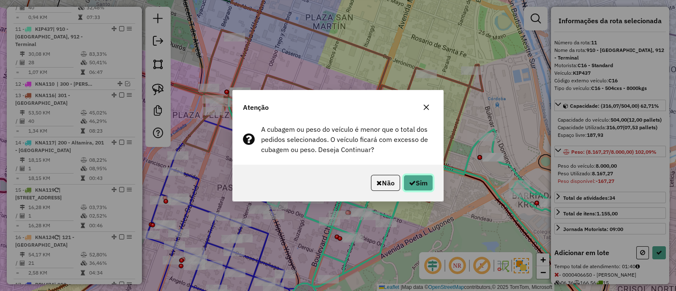
click at [429, 183] on button "Sim" at bounding box center [419, 183] width 30 height 16
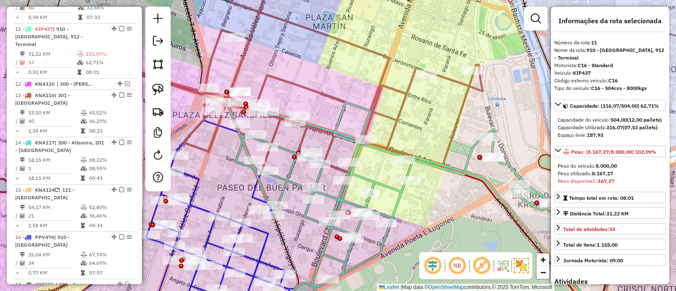
click at [399, 90] on icon at bounding box center [328, 75] width 309 height 197
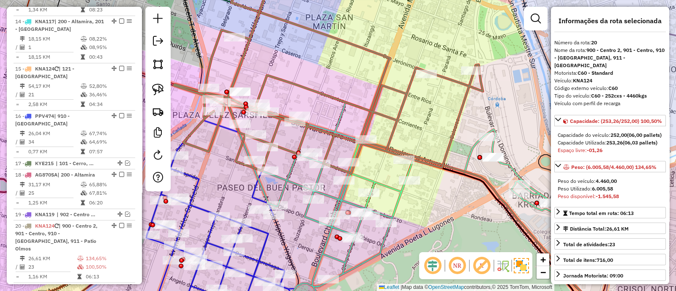
scroll to position [1035, 0]
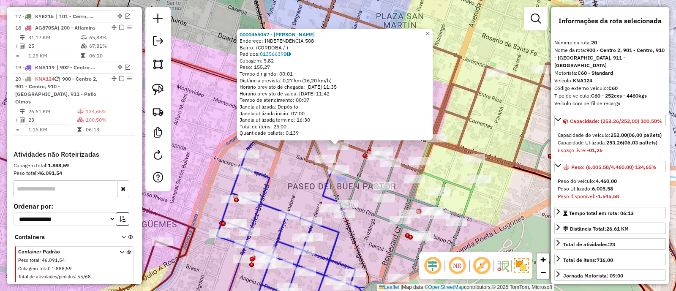
click at [301, 156] on div "0000465057 - Martin Juan Cruz Endereço: INDEPENDENCIA 508 Bairro: (CORDOBA / ) …" at bounding box center [338, 145] width 676 height 291
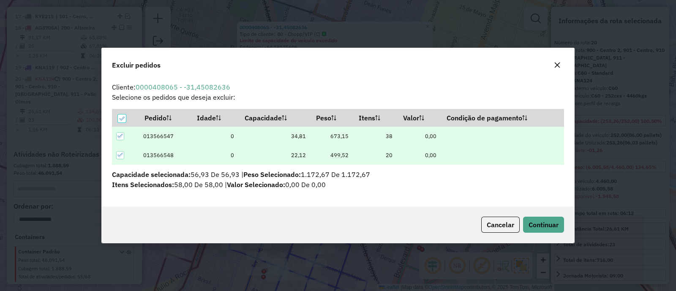
scroll to position [0, 0]
click at [552, 221] on span "Continuar" at bounding box center [544, 225] width 30 height 8
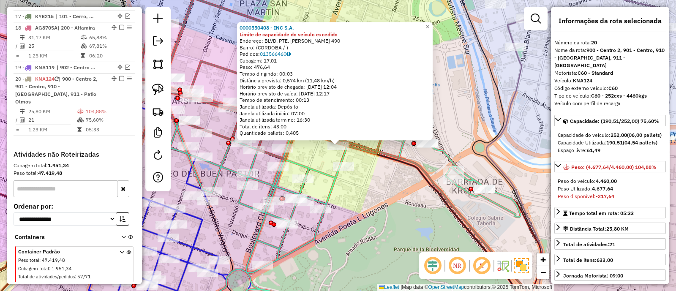
click at [363, 191] on div "0000550408 - INC S.A. Limite de capacidade do veículo excedido Endereço: BLVD. …" at bounding box center [338, 145] width 676 height 291
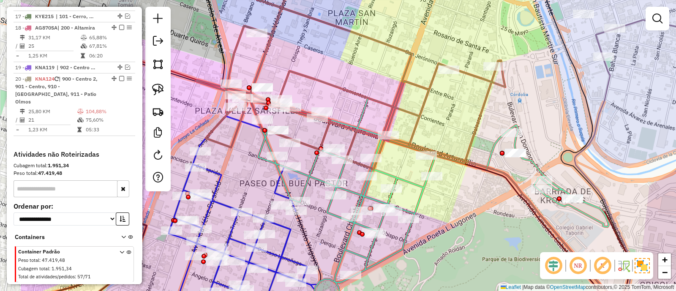
drag, startPoint x: 359, startPoint y: 191, endPoint x: 447, endPoint y: 201, distance: 88.9
click at [447, 201] on div "Janela de atendimento Grade de atendimento Capacidade Transportadoras Veículos …" at bounding box center [338, 145] width 676 height 291
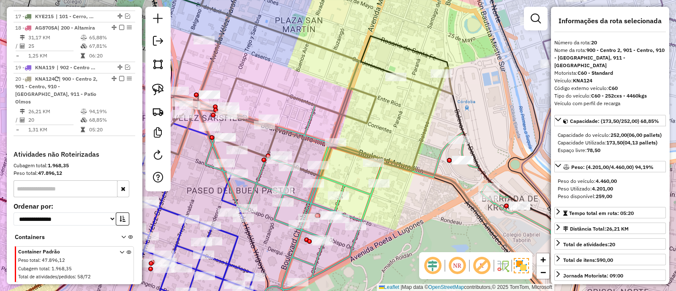
drag, startPoint x: 355, startPoint y: 183, endPoint x: 399, endPoint y: 216, distance: 54.9
click at [399, 215] on div "Janela de atendimento Grade de atendimento Capacidade Transportadoras Veículos …" at bounding box center [338, 145] width 676 height 291
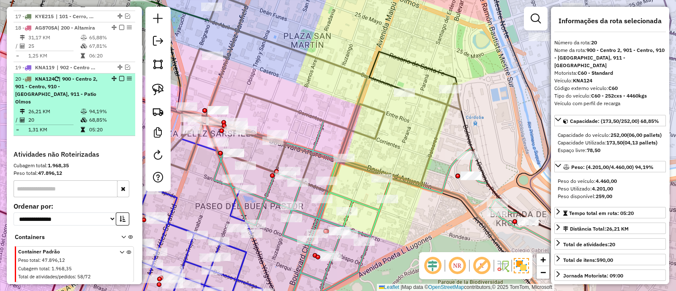
click at [120, 76] on em at bounding box center [121, 78] width 5 height 5
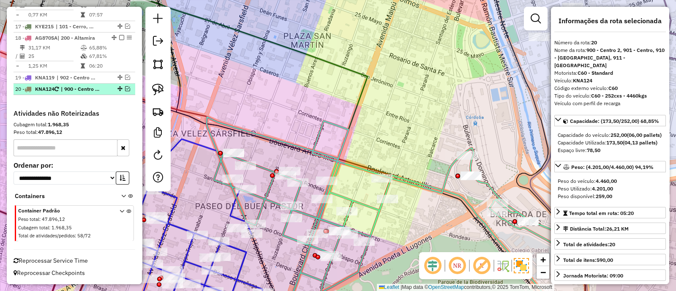
scroll to position [991, 0]
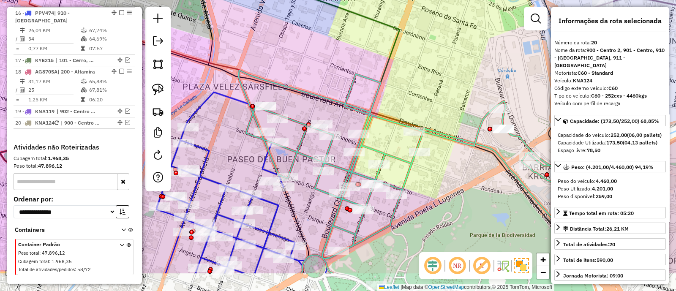
drag, startPoint x: 408, startPoint y: 235, endPoint x: 442, endPoint y: 188, distance: 57.8
click at [442, 188] on div "Janela de atendimento Grade de atendimento Capacidade Transportadoras Veículos …" at bounding box center [338, 145] width 676 height 291
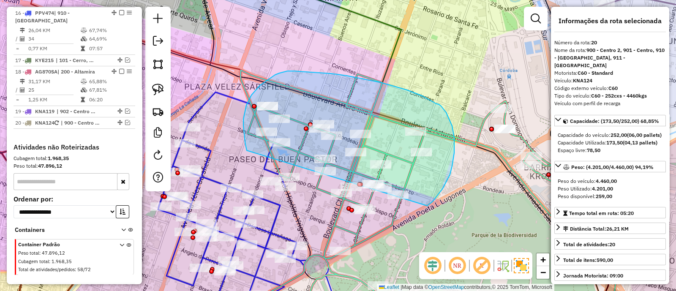
drag, startPoint x: 443, startPoint y: 189, endPoint x: 247, endPoint y: 150, distance: 199.8
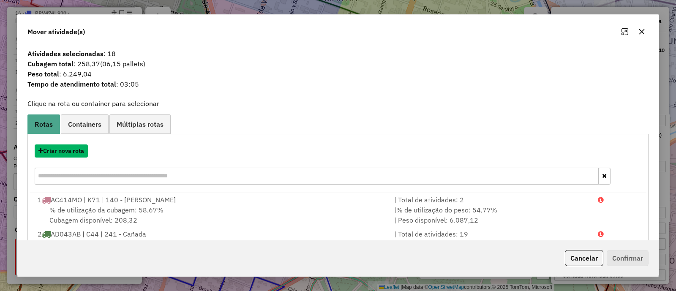
click at [74, 149] on button "Criar nova rota" at bounding box center [61, 151] width 53 height 13
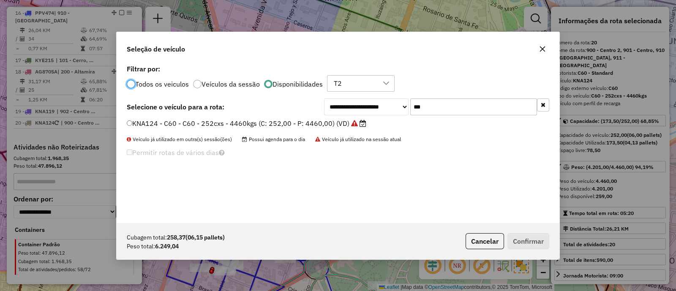
scroll to position [4, 3]
click at [443, 111] on input "***" at bounding box center [473, 106] width 127 height 17
type input "***"
click at [334, 122] on label "KNA122 - C58 - C58 - 252cxs - 4489kgs (C: 252,00 - P: 4489,00) (VD)" at bounding box center [242, 123] width 231 height 10
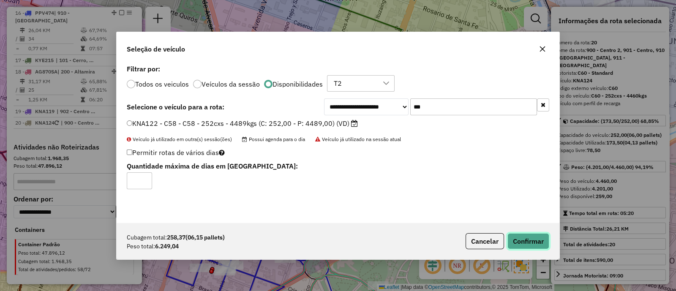
click at [535, 237] on button "Confirmar" at bounding box center [529, 241] width 42 height 16
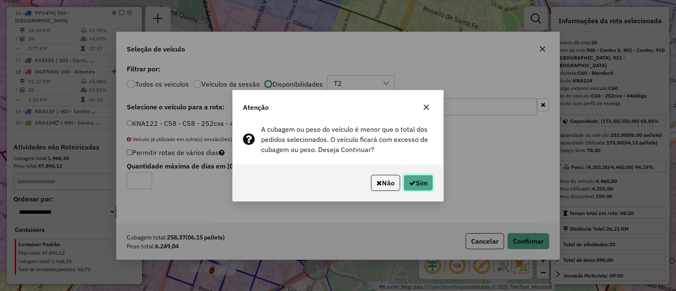
click at [414, 184] on icon "button" at bounding box center [412, 183] width 7 height 7
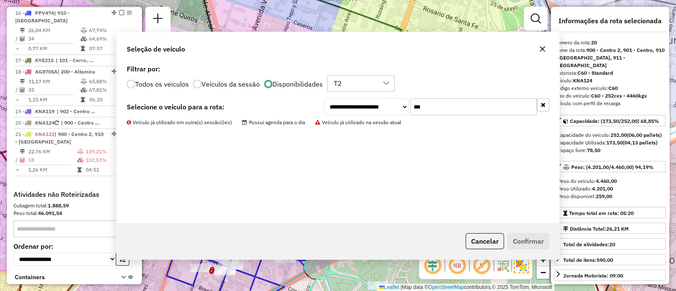
scroll to position [1038, 0]
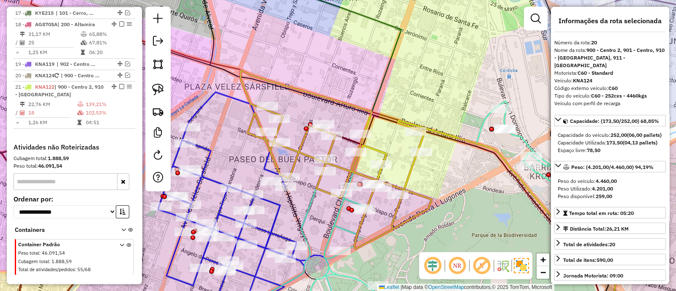
click at [387, 152] on icon at bounding box center [335, 159] width 191 height 179
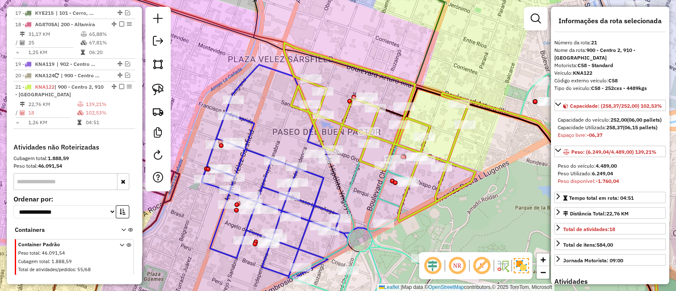
drag, startPoint x: 325, startPoint y: 223, endPoint x: 368, endPoint y: 195, distance: 51.1
click at [368, 195] on div "Janela de atendimento Grade de atendimento Capacidade Transportadoras Veículos …" at bounding box center [338, 145] width 676 height 291
click at [394, 146] on icon at bounding box center [379, 132] width 191 height 179
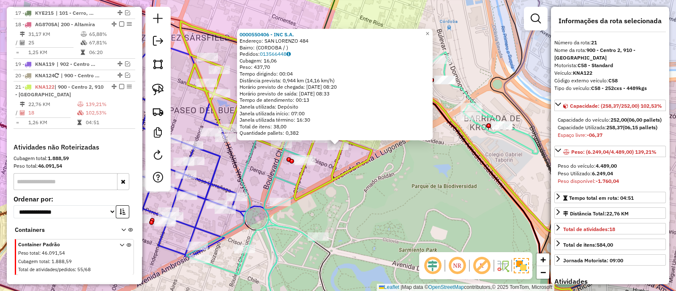
click at [335, 169] on icon at bounding box center [275, 110] width 191 height 179
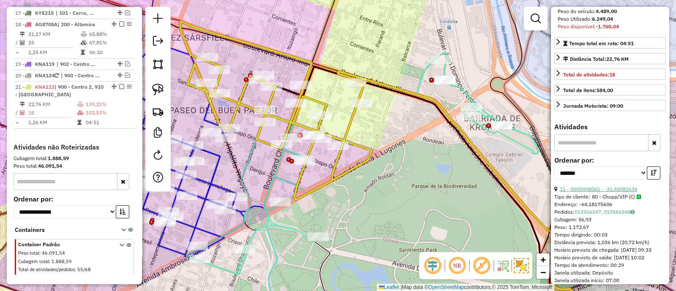
scroll to position [158, 0]
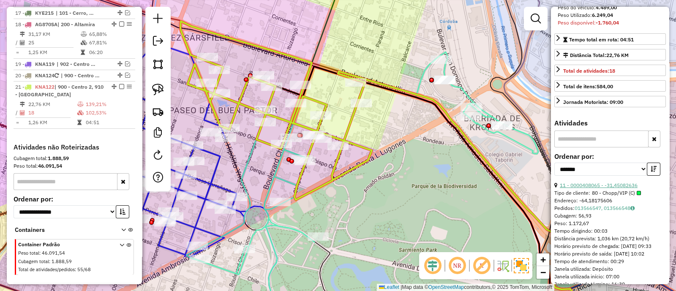
click at [588, 189] on link "11 - 0000408065 - -31,45082636" at bounding box center [599, 185] width 78 height 6
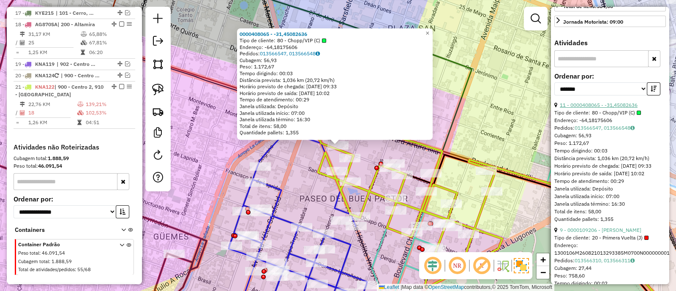
scroll to position [264, 0]
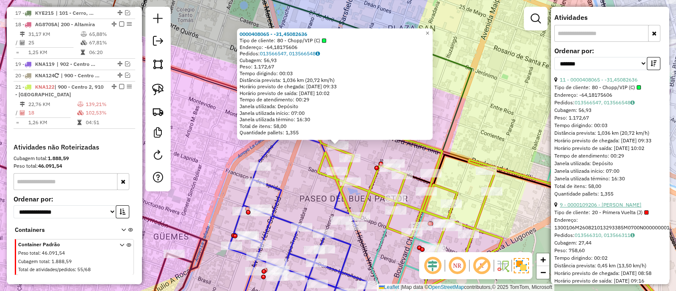
click at [593, 208] on link "9 - 0000109206 - BLANCH BENJAMIN LUIS" at bounding box center [601, 205] width 82 height 6
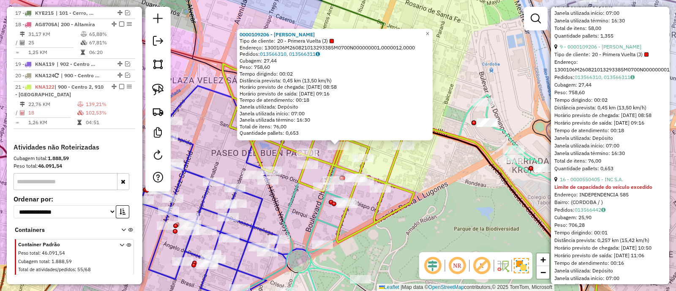
scroll to position [422, 0]
click at [583, 183] on link "16 - 0000550405 - INC S.A." at bounding box center [591, 179] width 63 height 6
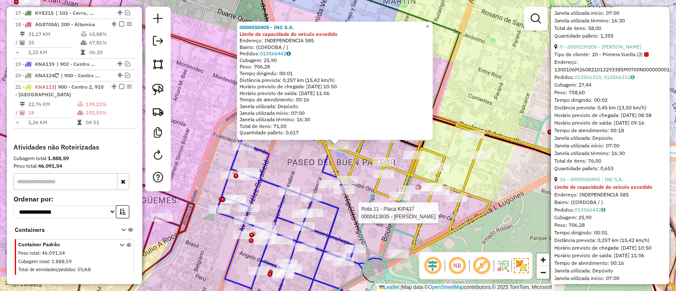
click at [409, 211] on div at bounding box center [410, 213] width 5 height 5
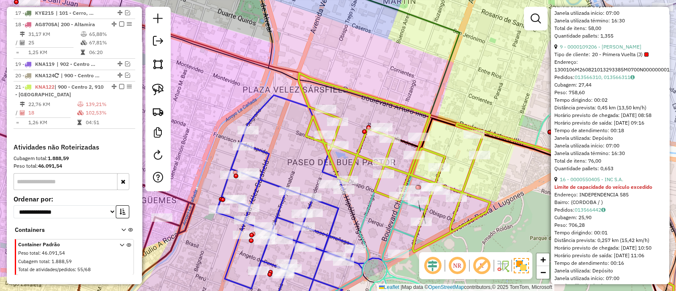
click at [394, 228] on icon at bounding box center [481, 212] width 352 height 216
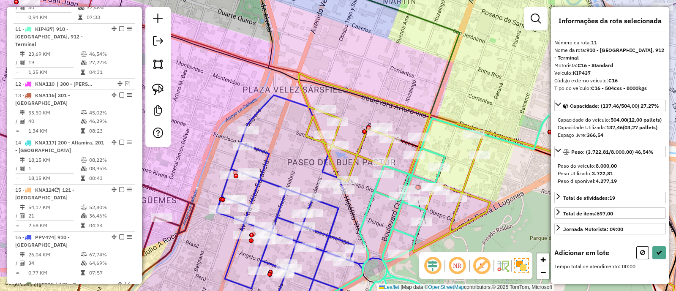
scroll to position [3, 0]
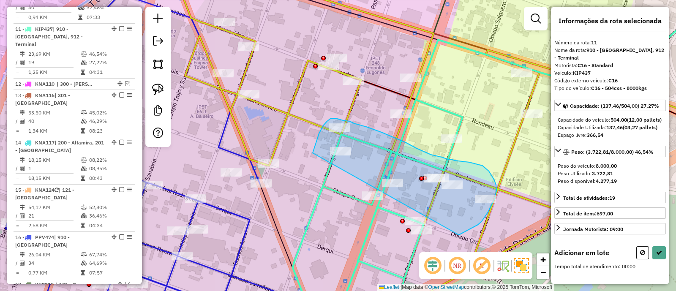
drag, startPoint x: 459, startPoint y: 235, endPoint x: 312, endPoint y: 153, distance: 168.0
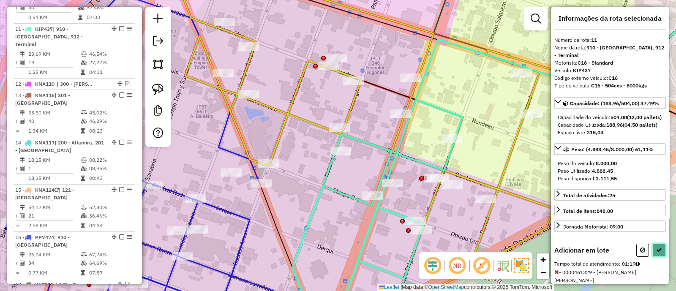
click at [661, 257] on button at bounding box center [660, 250] width 14 height 13
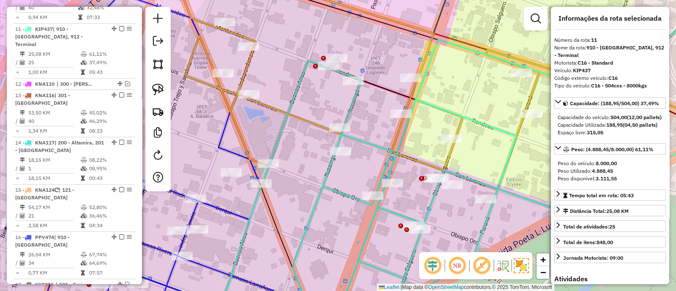
click at [249, 63] on icon at bounding box center [356, 80] width 367 height 219
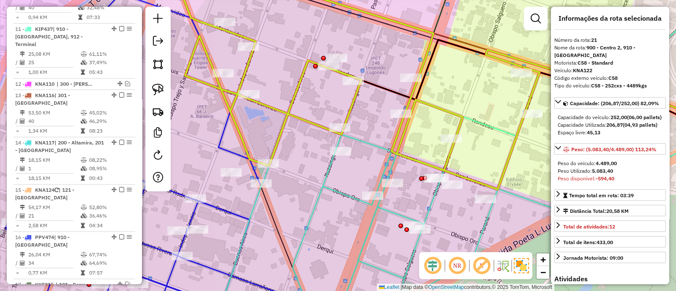
scroll to position [1038, 0]
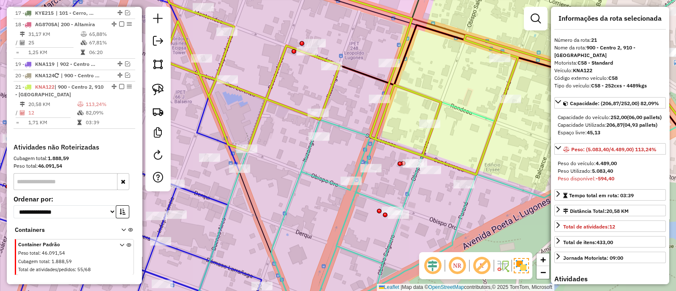
drag, startPoint x: 284, startPoint y: 136, endPoint x: 233, endPoint y: 105, distance: 59.9
click at [233, 105] on icon at bounding box center [334, 65] width 367 height 219
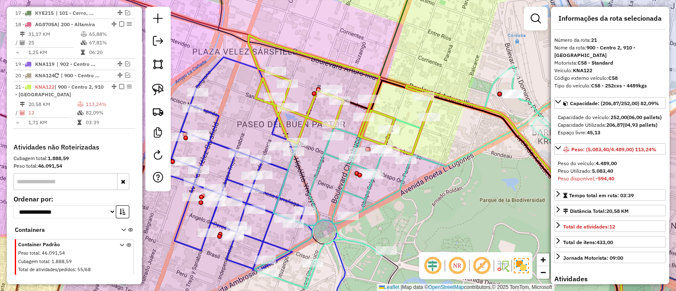
drag, startPoint x: 447, startPoint y: 138, endPoint x: 404, endPoint y: 163, distance: 50.0
click at [448, 159] on div "Janela de atendimento Grade de atendimento Capacidade Transportadoras Veículos …" at bounding box center [338, 145] width 676 height 291
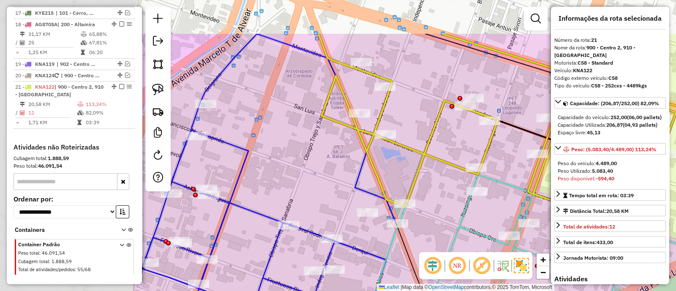
drag, startPoint x: 296, startPoint y: 127, endPoint x: 516, endPoint y: 200, distance: 231.1
click at [516, 200] on div "Janela de atendimento Grade de atendimento Capacidade Transportadoras Veículos …" at bounding box center [338, 145] width 676 height 291
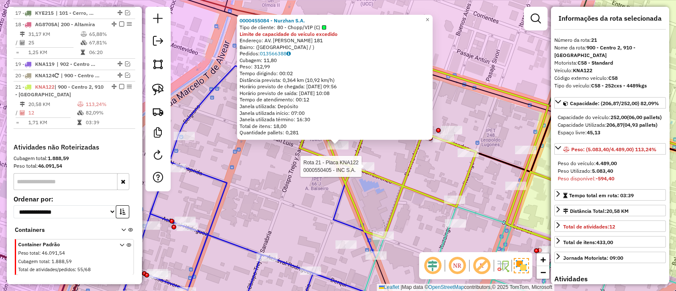
click at [361, 171] on div at bounding box center [363, 166] width 21 height 8
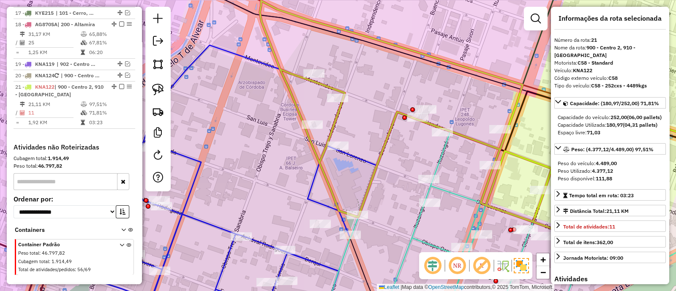
click at [387, 135] on icon at bounding box center [444, 121] width 369 height 240
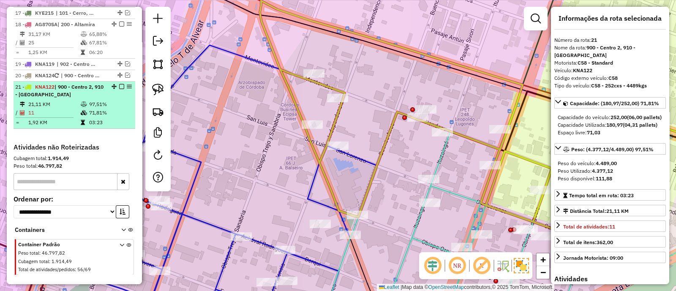
click at [120, 84] on em at bounding box center [121, 86] width 5 height 5
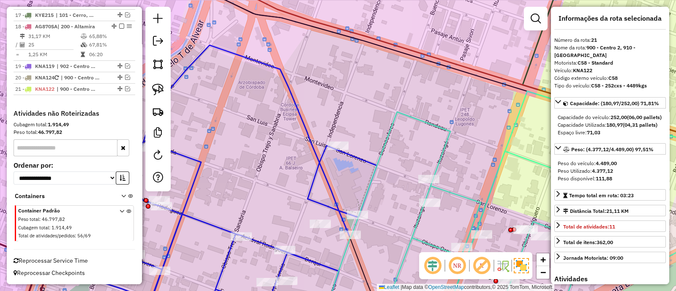
scroll to position [1003, 0]
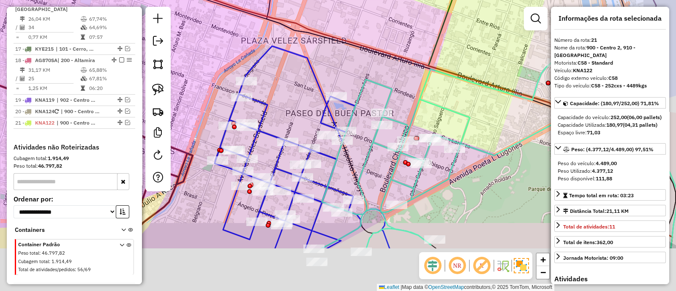
drag, startPoint x: 470, startPoint y: 187, endPoint x: 410, endPoint y: 102, distance: 103.7
click at [410, 102] on icon at bounding box center [488, 152] width 333 height 194
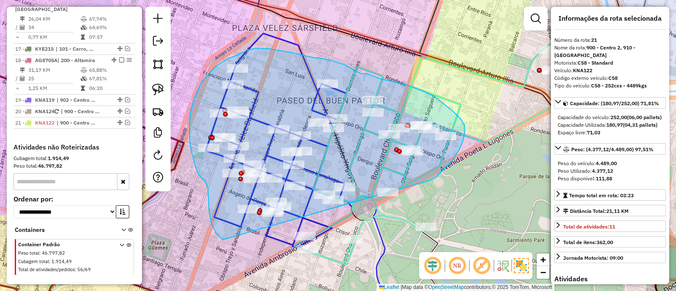
drag, startPoint x: 430, startPoint y: 180, endPoint x: 224, endPoint y: 240, distance: 215.0
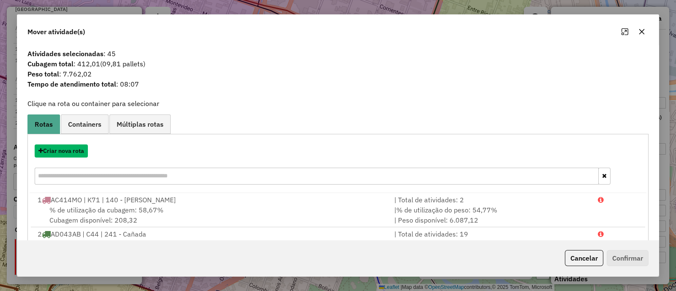
click at [63, 152] on button "Criar nova rota" at bounding box center [61, 151] width 53 height 13
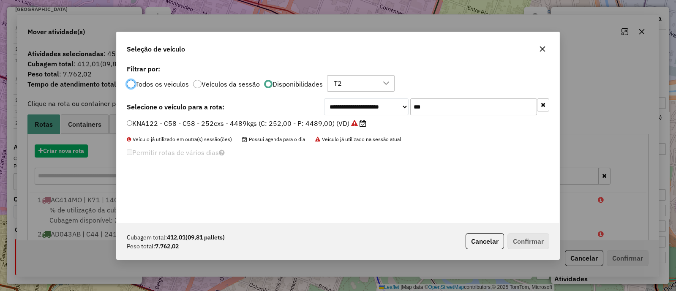
scroll to position [4, 3]
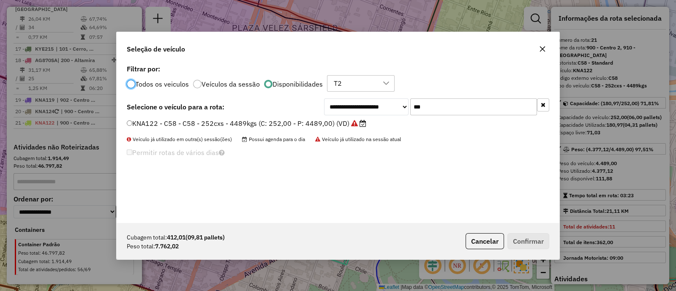
click at [454, 109] on input "***" at bounding box center [473, 106] width 127 height 17
type input "***"
click at [332, 126] on label "KNA123 - C59 - C59 - 252cxs - 4330kgs (C: 252,00 - P: 4330,00) (VD)" at bounding box center [242, 123] width 231 height 10
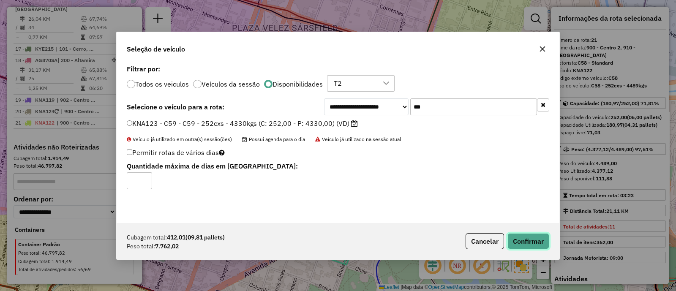
click at [539, 240] on button "Confirmar" at bounding box center [529, 241] width 42 height 16
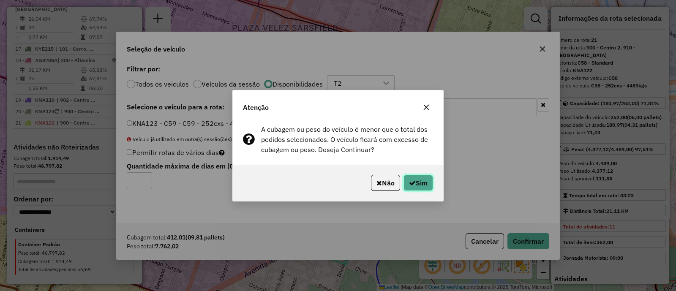
click at [412, 185] on icon "button" at bounding box center [412, 183] width 7 height 7
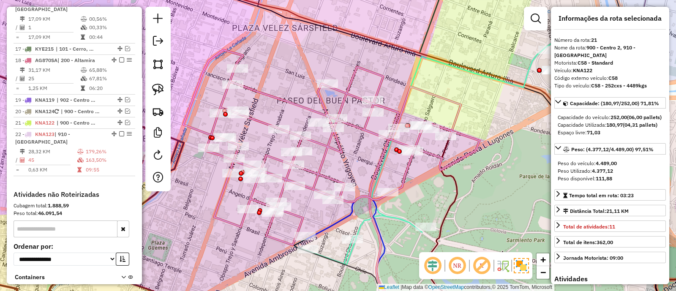
scroll to position [1050, 0]
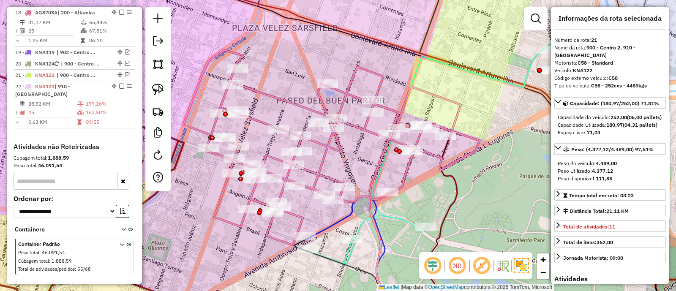
click at [332, 150] on icon at bounding box center [331, 147] width 296 height 195
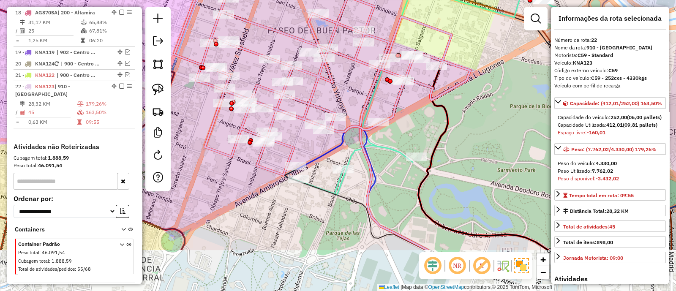
drag, startPoint x: 410, startPoint y: 216, endPoint x: 404, endPoint y: 144, distance: 71.6
click at [404, 144] on div "Janela de atendimento Grade de atendimento Capacidade Transportadoras Veículos …" at bounding box center [338, 145] width 676 height 291
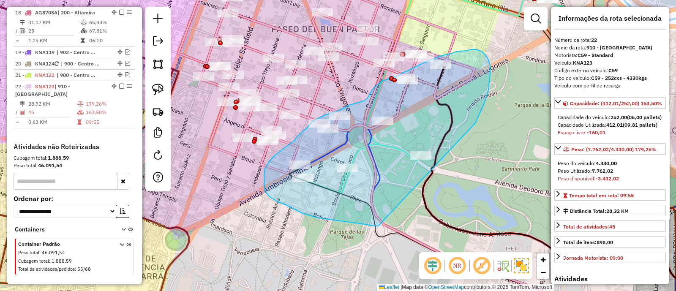
drag, startPoint x: 475, startPoint y: 123, endPoint x: 378, endPoint y: 226, distance: 141.7
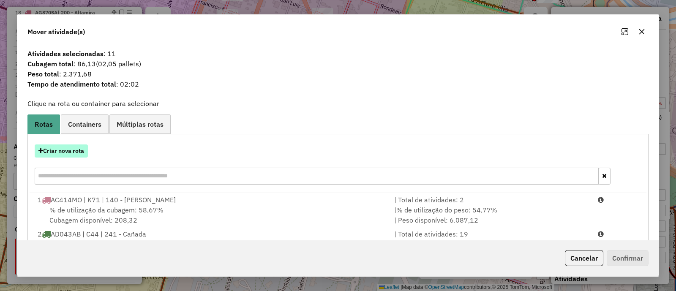
click at [61, 152] on button "Criar nova rota" at bounding box center [61, 151] width 53 height 13
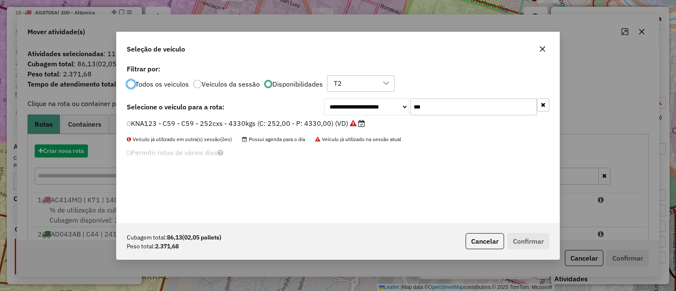
scroll to position [4, 3]
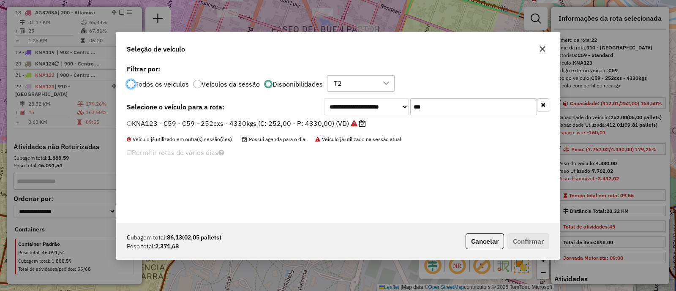
click at [448, 111] on input "***" at bounding box center [473, 106] width 127 height 17
type input "***"
click at [261, 119] on label "KIP437 - C16 - C16 - 504cxs - 8000kgs (C: 504,00 - P: 8000,00) (VD)" at bounding box center [246, 123] width 238 height 10
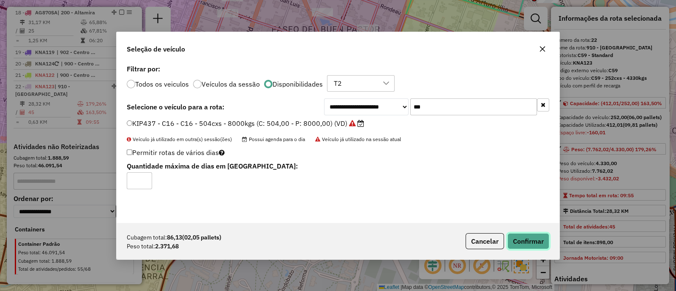
click at [521, 242] on button "Confirmar" at bounding box center [529, 241] width 42 height 16
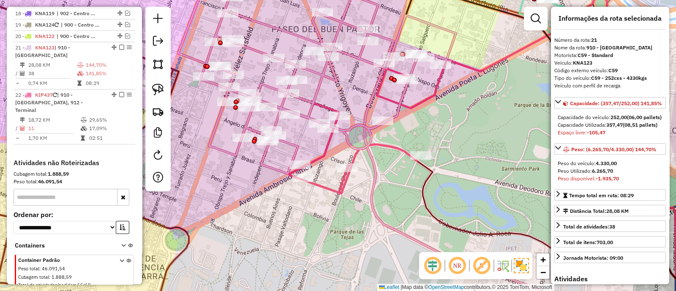
scroll to position [1050, 0]
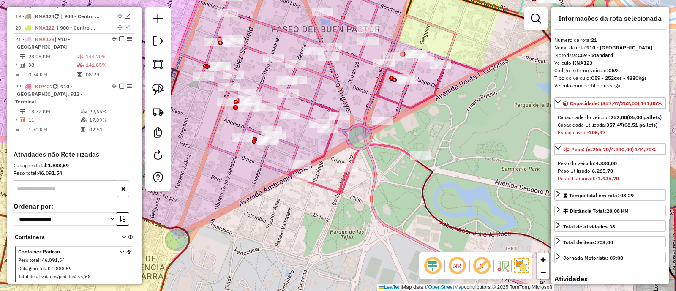
click at [307, 112] on icon at bounding box center [317, 75] width 278 height 195
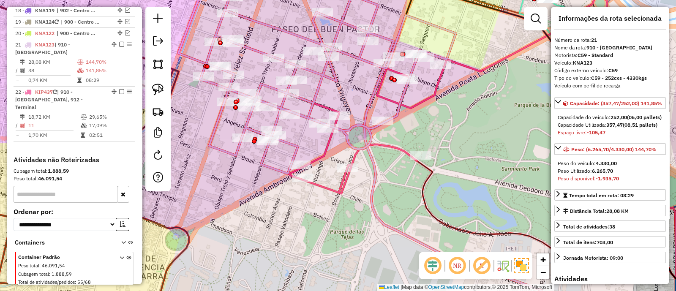
scroll to position [1044, 0]
click at [436, 187] on div "Janela de atendimento Grade de atendimento Capacidade Transportadoras Veículos …" at bounding box center [338, 145] width 676 height 291
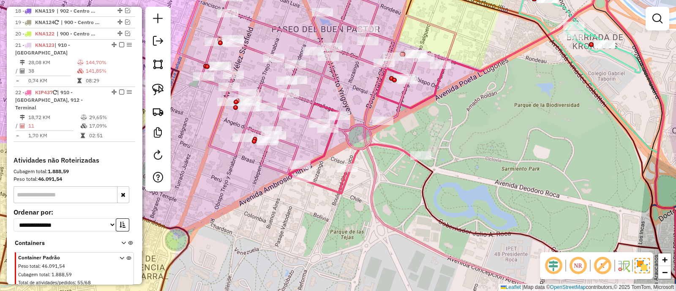
click at [325, 149] on icon at bounding box center [367, 130] width 156 height 128
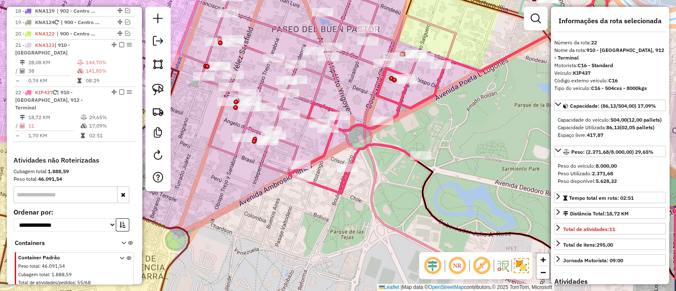
scroll to position [1050, 0]
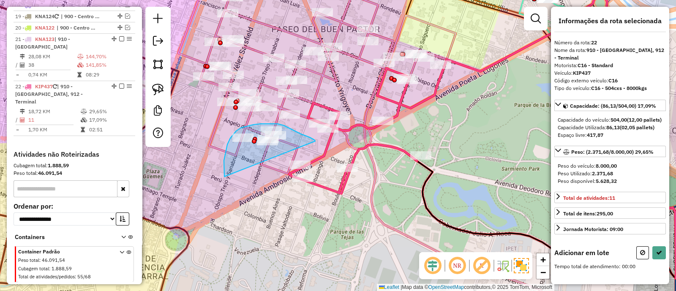
drag, startPoint x: 315, startPoint y: 141, endPoint x: 224, endPoint y: 177, distance: 97.6
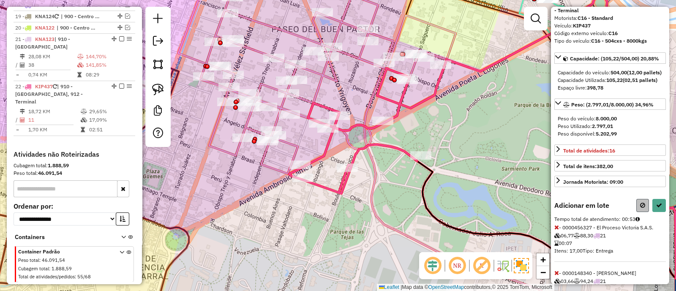
scroll to position [34, 0]
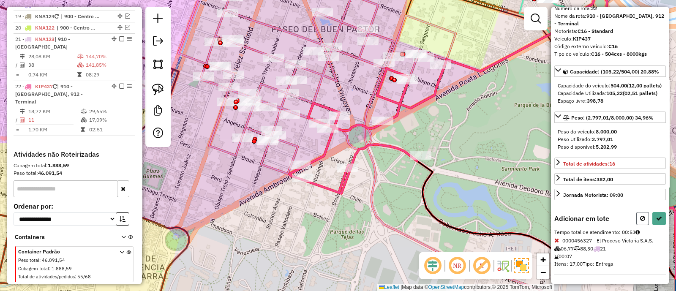
click at [640, 221] on icon at bounding box center [642, 219] width 5 height 6
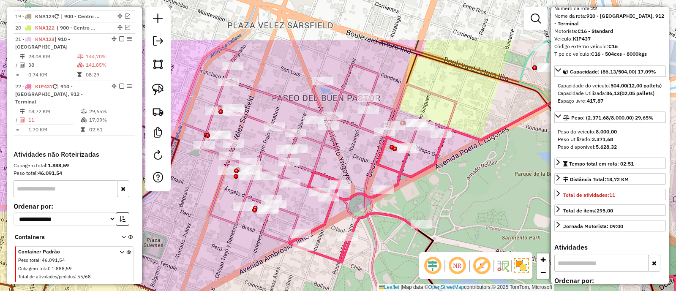
drag, startPoint x: 425, startPoint y: 108, endPoint x: 427, endPoint y: 186, distance: 78.2
click at [427, 186] on div "Janela de atendimento Grade de atendimento Capacidade Transportadoras Veículos …" at bounding box center [338, 145] width 676 height 291
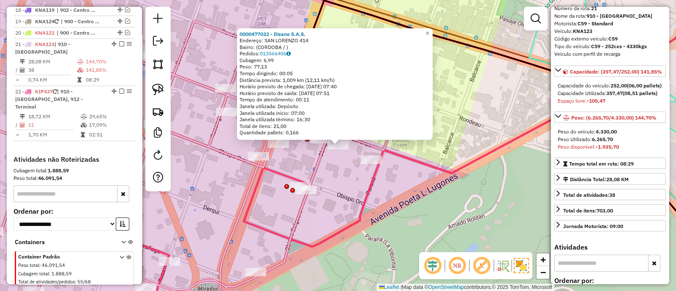
scroll to position [1044, 0]
click at [349, 167] on div "Rota 22 - Placa KIP437 0000550406 - INC S.A. 0000477032 - Disane S.A.S. Endereç…" at bounding box center [338, 145] width 676 height 291
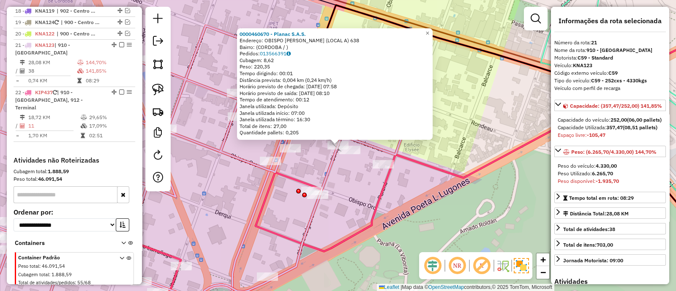
click at [358, 177] on div "0000460670 - Planac S.A.S. Endereço: OBISPO SALGUERO (LOCAL A) 638 Bairro: (COR…" at bounding box center [338, 145] width 676 height 291
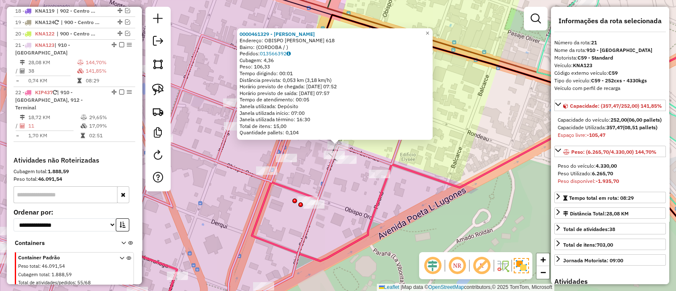
click at [358, 194] on div "0000461329 - Hofmann Eric Claudio Endereço: OBISPO SALGUERO 618 Bairro: (CORDOB…" at bounding box center [338, 145] width 676 height 291
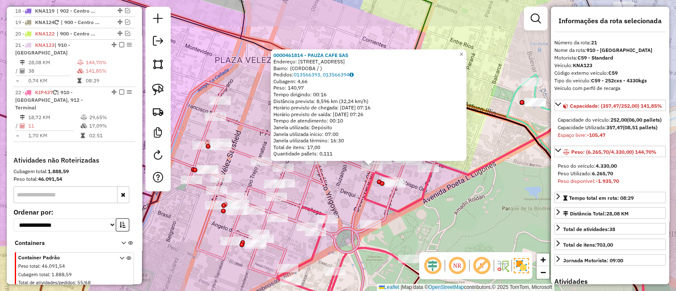
click at [465, 208] on div "0000461814 - PAUZA CAFE SAS Endereço: BULEVAR CHACABUCO 682 Bairro: (CORDOBA / …" at bounding box center [338, 145] width 676 height 291
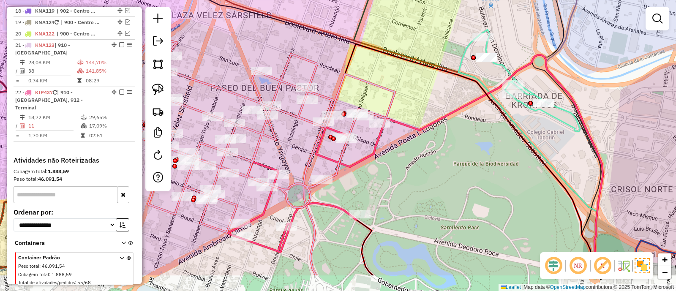
drag, startPoint x: 488, startPoint y: 212, endPoint x: 440, endPoint y: 167, distance: 66.1
click at [440, 167] on div "Janela de atendimento Grade de atendimento Capacidade Transportadoras Veículos …" at bounding box center [338, 145] width 676 height 291
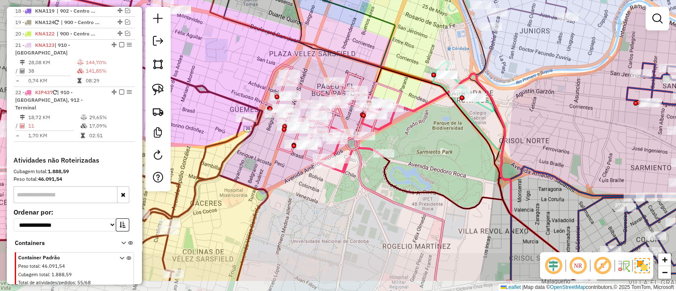
drag, startPoint x: 450, startPoint y: 195, endPoint x: 434, endPoint y: 153, distance: 44.7
click at [434, 153] on div "Janela de atendimento Grade de atendimento Capacidade Transportadoras Veículos …" at bounding box center [338, 145] width 676 height 291
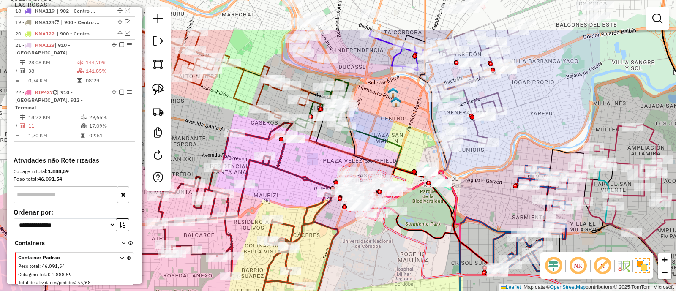
drag, startPoint x: 431, startPoint y: 153, endPoint x: 418, endPoint y: 217, distance: 65.0
click at [418, 217] on div "Janela de atendimento Grade de atendimento Capacidade Transportadoras Veículos …" at bounding box center [338, 145] width 676 height 291
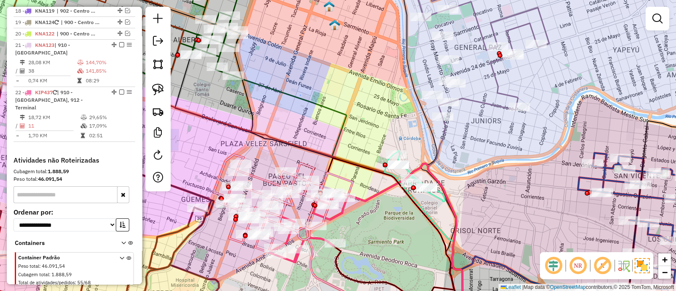
click at [371, 199] on icon at bounding box center [414, 242] width 135 height 157
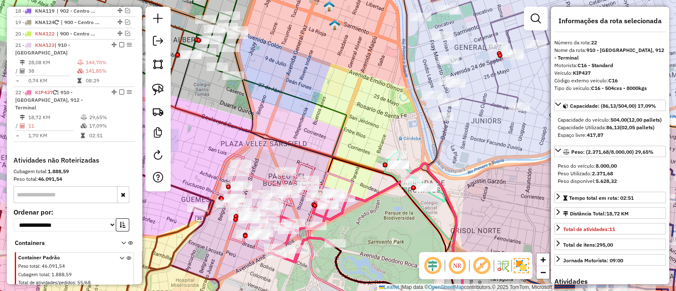
scroll to position [1050, 0]
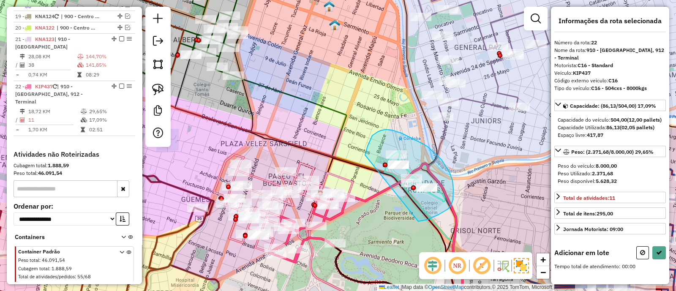
drag, startPoint x: 418, startPoint y: 221, endPoint x: 359, endPoint y: 185, distance: 69.7
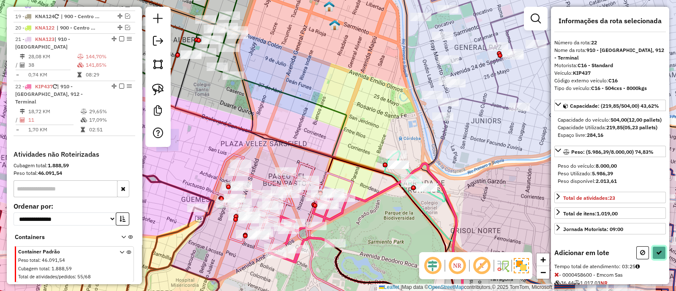
click at [659, 256] on icon at bounding box center [659, 253] width 6 height 6
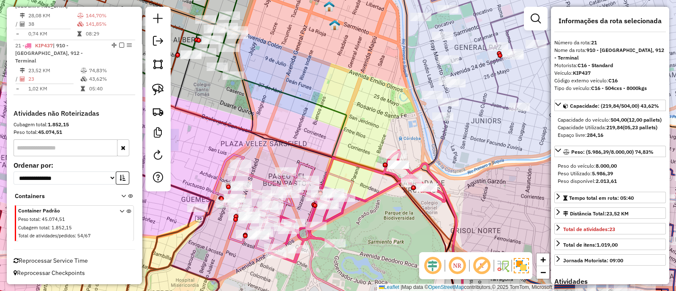
scroll to position [1003, 0]
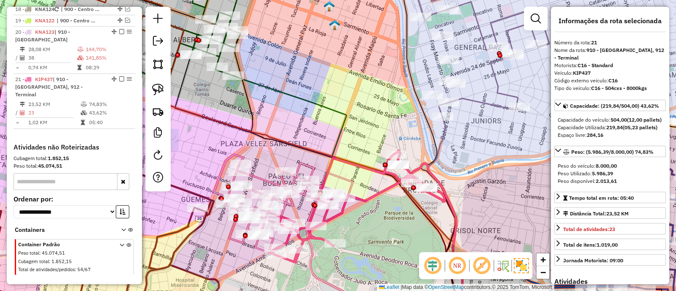
click at [358, 197] on icon at bounding box center [414, 242] width 135 height 157
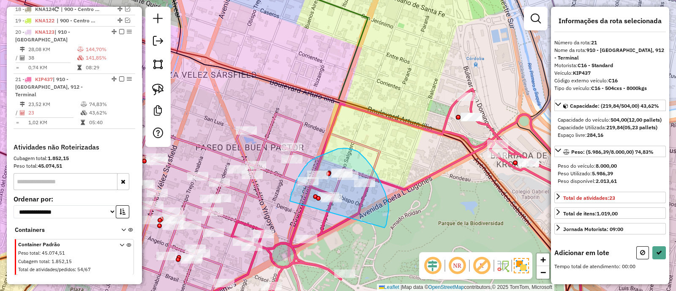
drag, startPoint x: 389, startPoint y: 210, endPoint x: 290, endPoint y: 201, distance: 99.3
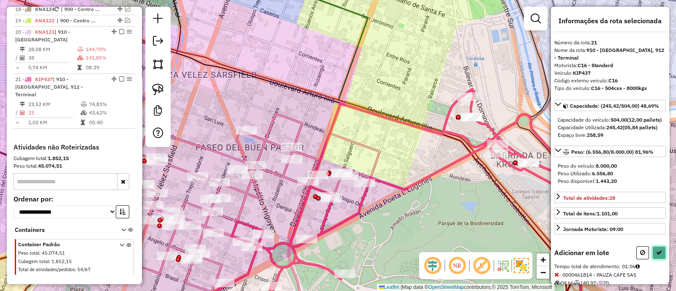
click at [657, 256] on icon at bounding box center [659, 253] width 6 height 6
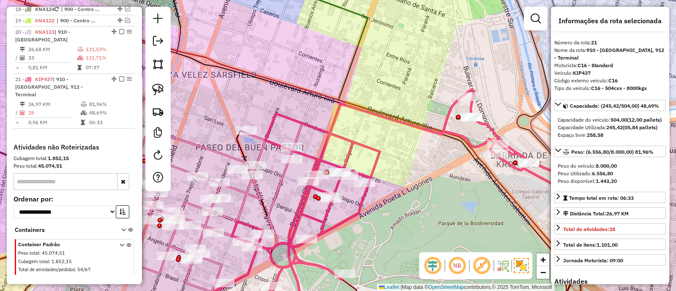
click at [246, 193] on icon at bounding box center [202, 194] width 200 height 195
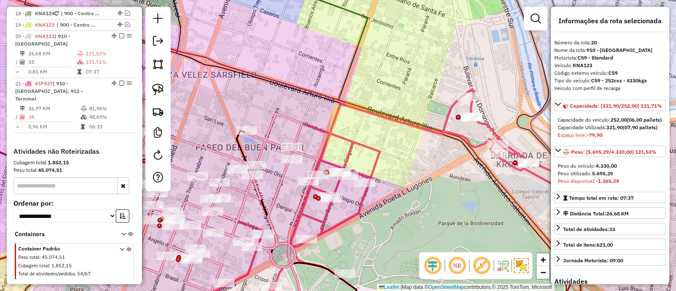
scroll to position [997, 0]
click at [246, 135] on div at bounding box center [246, 130] width 21 height 8
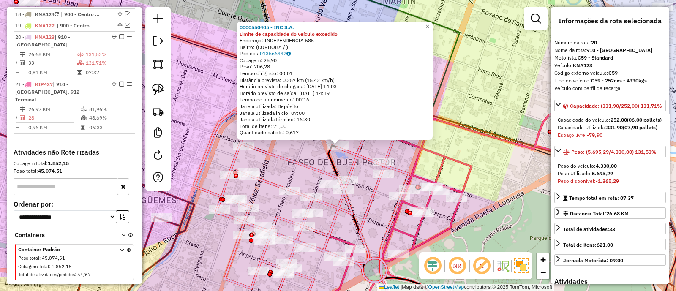
click at [312, 158] on div "0000550405 - INC S.A. Limite de capacidade do veículo excedido Endereço: INDEPE…" at bounding box center [338, 145] width 676 height 291
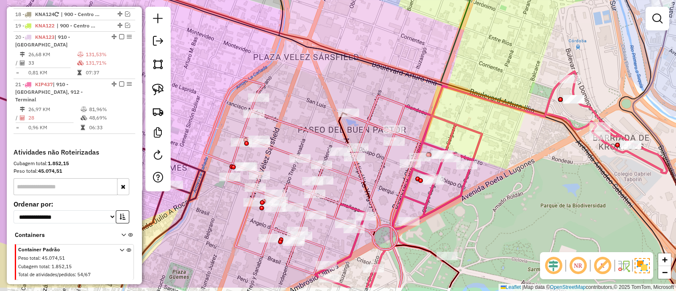
drag, startPoint x: 304, startPoint y: 142, endPoint x: 315, endPoint y: 102, distance: 41.2
click at [317, 107] on div "Janela de atendimento Grade de atendimento Capacidade Transportadoras Veículos …" at bounding box center [338, 145] width 676 height 291
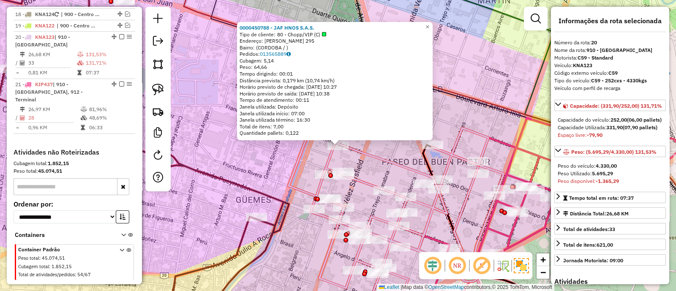
click at [390, 181] on div "0000450788 - JAF HNOS S.A.S. Tipo de cliente: 80 - Chopp/VIP (C) Endereço: FRAN…" at bounding box center [338, 145] width 676 height 291
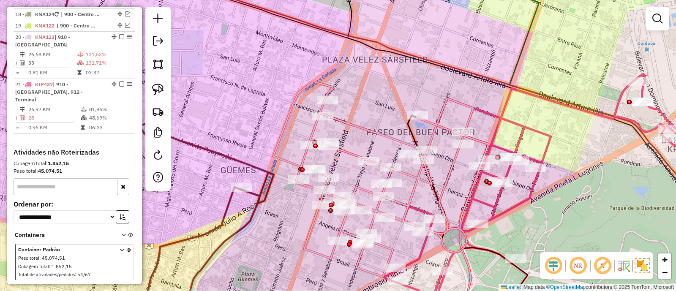
drag, startPoint x: 390, startPoint y: 181, endPoint x: 336, endPoint y: 68, distance: 124.6
click at [336, 70] on div "Janela de atendimento Grade de atendimento Capacidade Transportadoras Veículos …" at bounding box center [338, 145] width 676 height 291
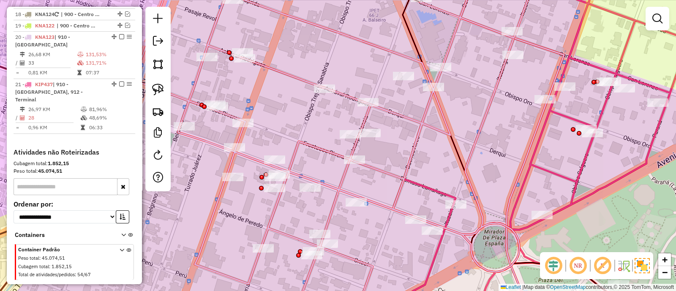
click at [342, 176] on icon at bounding box center [334, 146] width 400 height 350
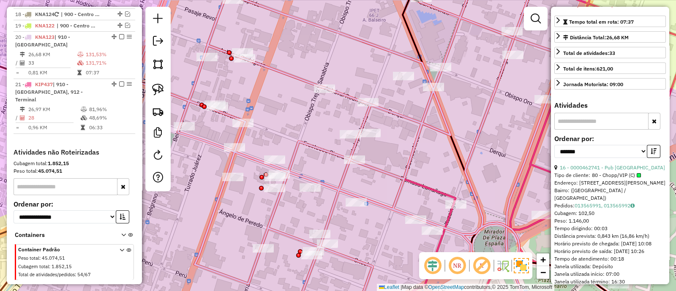
scroll to position [211, 0]
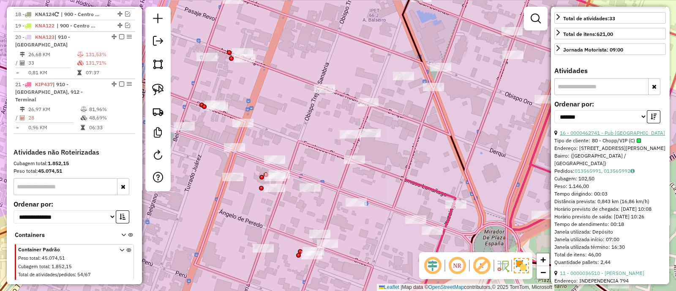
click at [610, 136] on link "16 - 0000462741 - Pub Cordoba Mercado Central" at bounding box center [612, 133] width 105 height 6
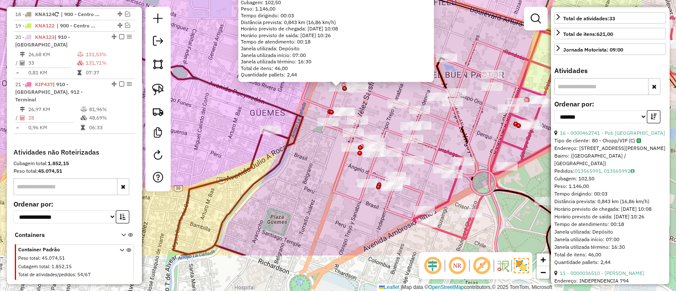
drag, startPoint x: 440, startPoint y: 182, endPoint x: 381, endPoint y: 117, distance: 87.4
click at [381, 117] on div "0000462741 - Pub Cordoba Mercado Central Tipo de cliente: 80 - Chopp/VIP (C) En…" at bounding box center [338, 145] width 676 height 291
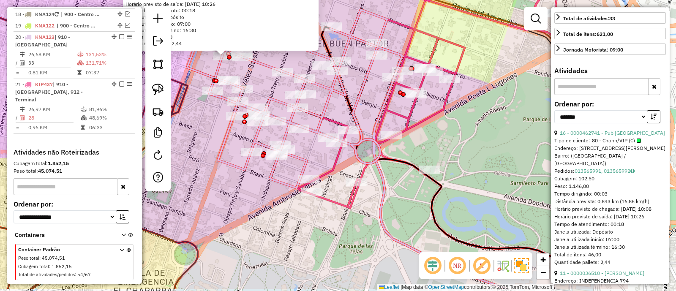
drag, startPoint x: 518, startPoint y: 215, endPoint x: 403, endPoint y: 184, distance: 119.6
click at [403, 184] on div "0000462741 - Pub Cordoba Mercado Central Tipo de cliente: 80 - Chopp/VIP (C) En…" at bounding box center [338, 145] width 676 height 291
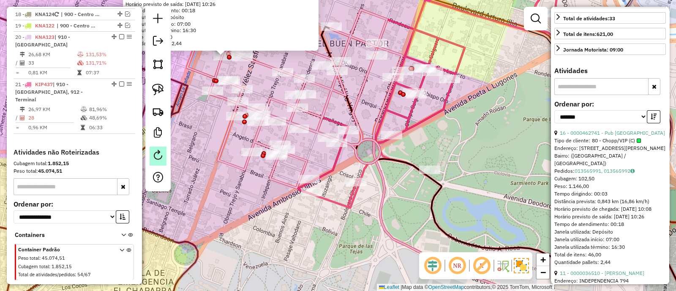
click at [153, 158] on em at bounding box center [158, 155] width 10 height 10
select select "*"
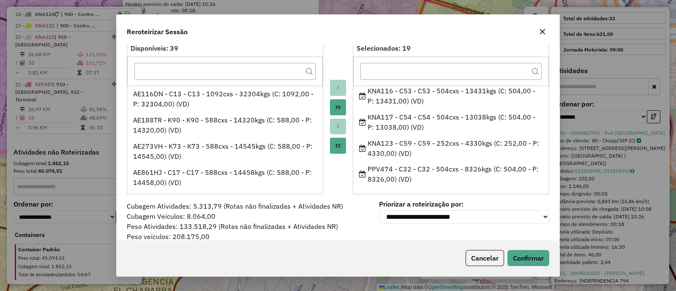
scroll to position [30, 0]
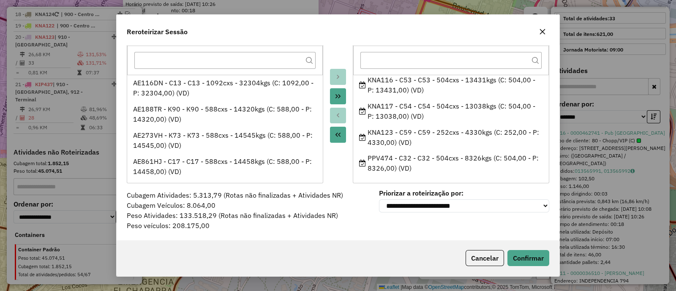
click at [545, 35] on icon "button" at bounding box center [542, 31] width 7 height 7
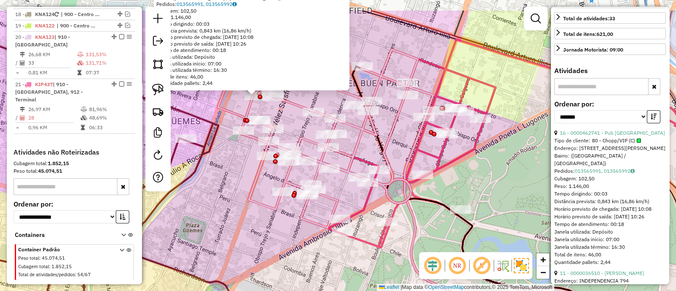
drag, startPoint x: 403, startPoint y: 211, endPoint x: 438, endPoint y: 259, distance: 59.3
click at [438, 259] on hb-router-mapa "Informações da Sessão 1285289 - 30/09/2025 Criação: 29/09/2025 17:49 Depósito: …" at bounding box center [338, 145] width 676 height 291
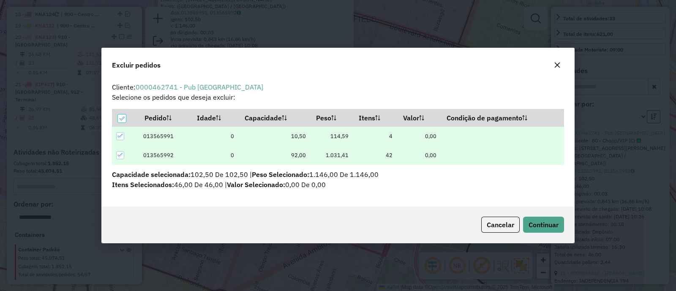
scroll to position [0, 0]
click at [541, 230] on button "Continuar" at bounding box center [543, 225] width 41 height 16
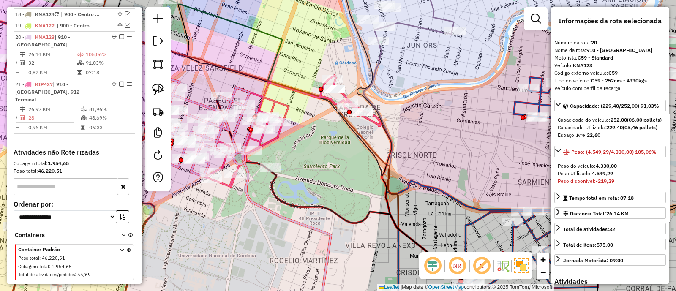
drag, startPoint x: 274, startPoint y: 156, endPoint x: 404, endPoint y: 167, distance: 129.8
click at [401, 169] on div "Janela de atendimento Grade de atendimento Capacidade Transportadoras Veículos …" at bounding box center [338, 145] width 676 height 291
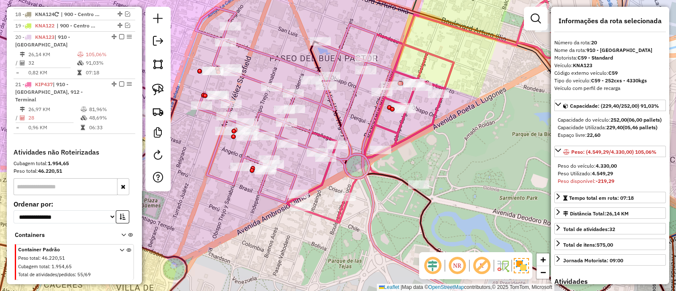
click at [325, 176] on icon at bounding box center [463, 111] width 352 height 223
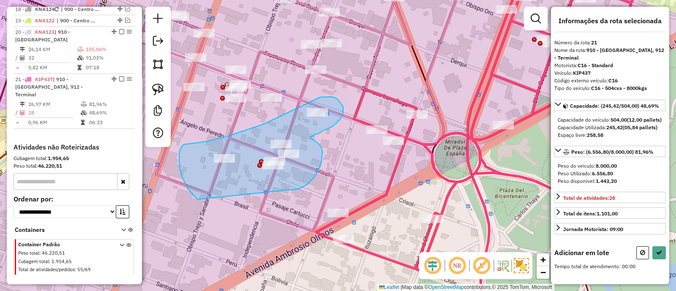
drag, startPoint x: 300, startPoint y: 189, endPoint x: 197, endPoint y: 199, distance: 103.3
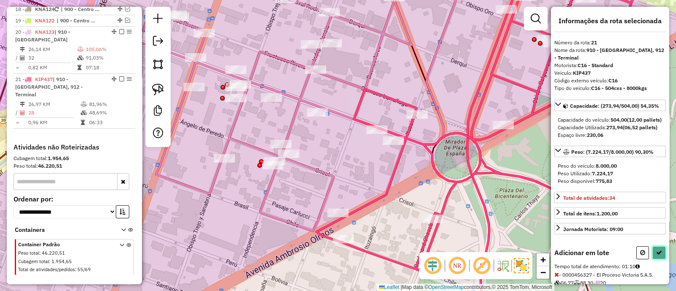
click at [653, 260] on button at bounding box center [660, 252] width 14 height 13
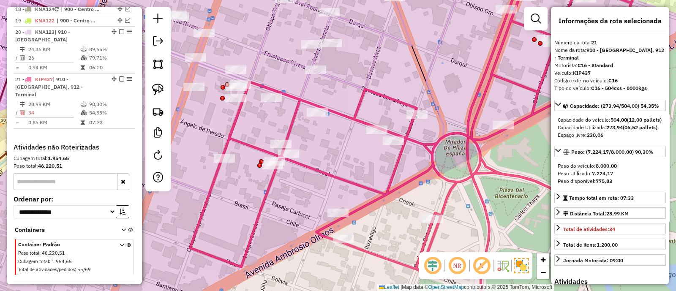
click at [256, 63] on icon at bounding box center [303, 82] width 328 height 223
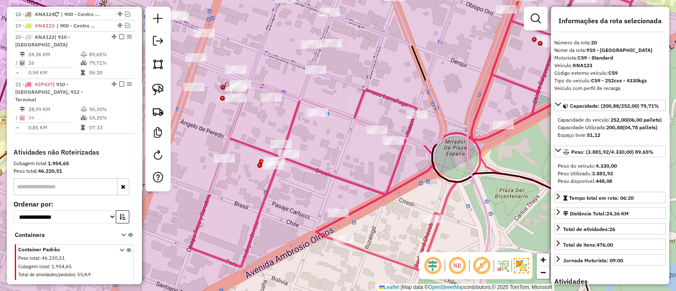
scroll to position [997, 0]
click at [256, 63] on icon at bounding box center [303, 82] width 328 height 223
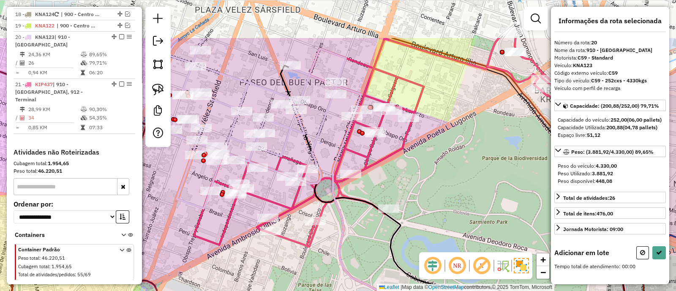
drag, startPoint x: 344, startPoint y: 61, endPoint x: 302, endPoint y: 143, distance: 91.5
click at [302, 142] on icon at bounding box center [256, 123] width 180 height 171
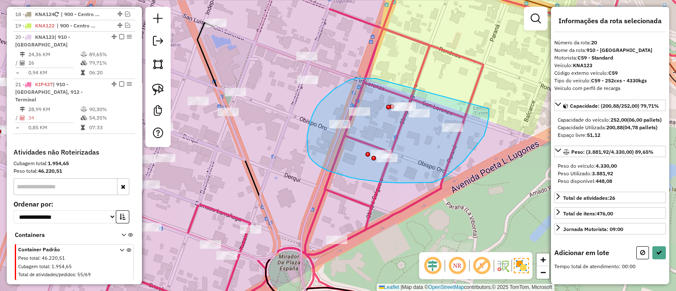
drag, startPoint x: 370, startPoint y: 78, endPoint x: 489, endPoint y: 109, distance: 122.6
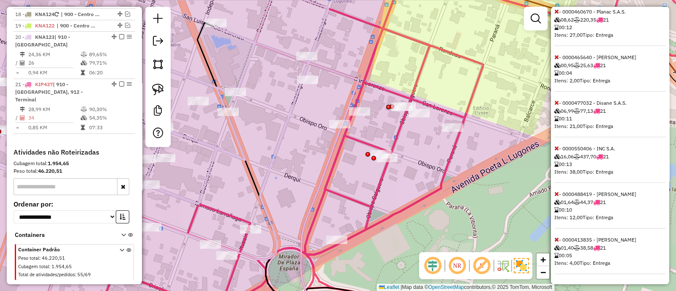
scroll to position [156, 0]
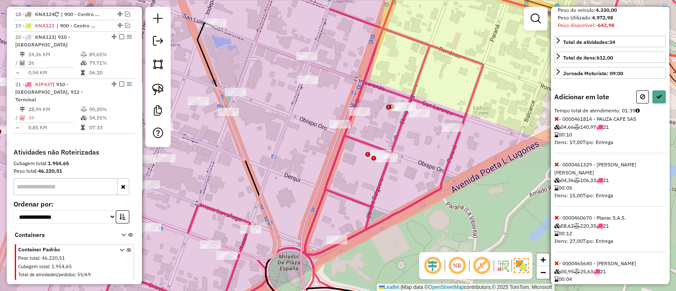
click at [642, 100] on icon at bounding box center [642, 97] width 5 height 6
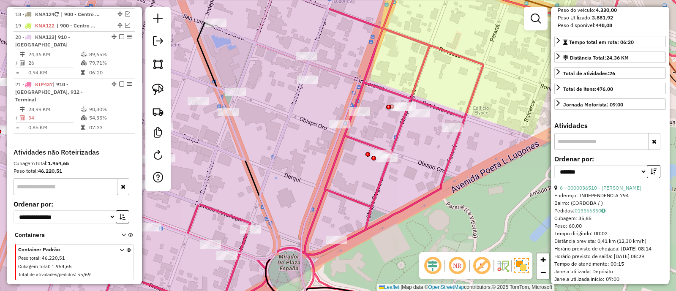
scroll to position [3, 0]
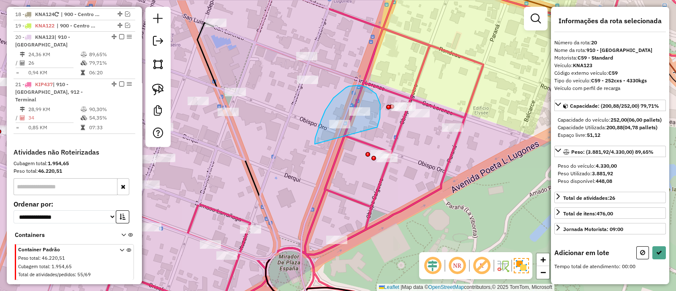
drag, startPoint x: 380, startPoint y: 114, endPoint x: 315, endPoint y: 144, distance: 72.1
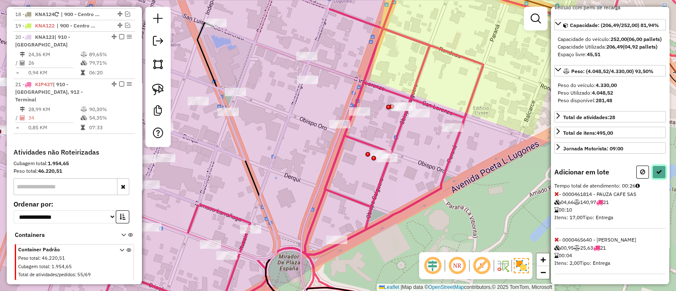
click at [654, 166] on button at bounding box center [660, 172] width 14 height 13
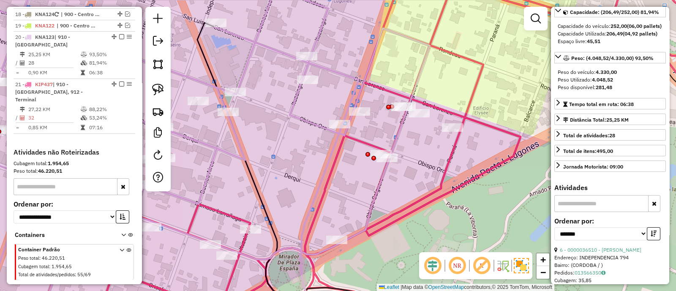
scroll to position [3, 0]
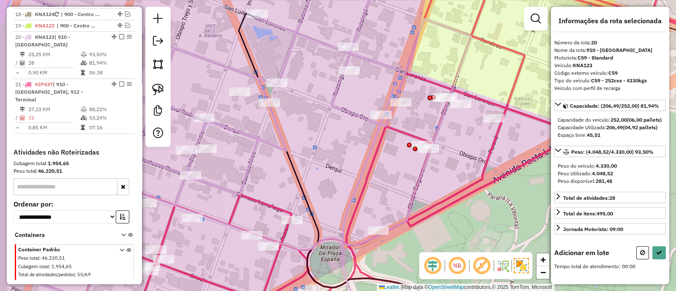
drag, startPoint x: 261, startPoint y: 178, endPoint x: 395, endPoint y: 86, distance: 162.7
click at [395, 86] on div "Janela de atendimento Grade de atendimento Capacidade Transportadoras Veículos …" at bounding box center [338, 145] width 676 height 291
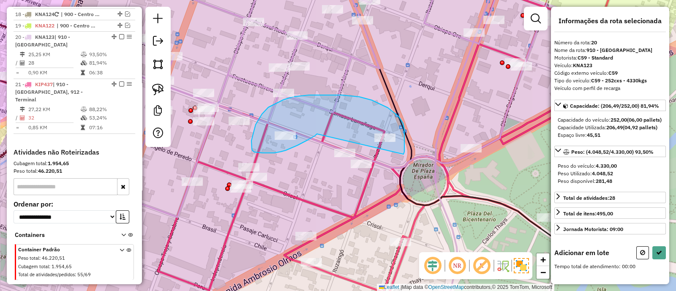
drag, startPoint x: 404, startPoint y: 154, endPoint x: 317, endPoint y: 134, distance: 89.0
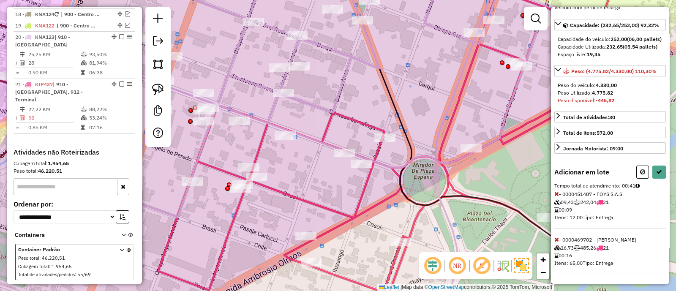
click at [558, 240] on icon at bounding box center [557, 240] width 5 height 6
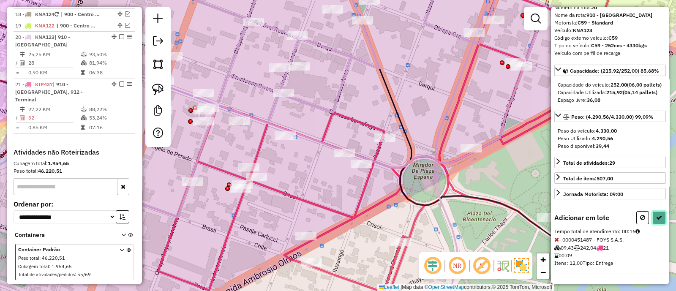
click at [655, 221] on button at bounding box center [660, 217] width 14 height 13
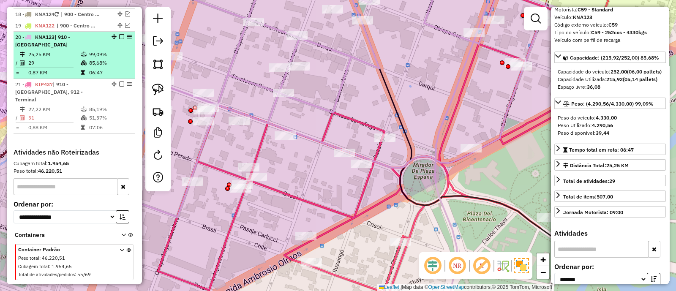
click at [118, 33] on div "20 - KNA123 | 910 - Nueva Cordoba" at bounding box center [74, 40] width 118 height 15
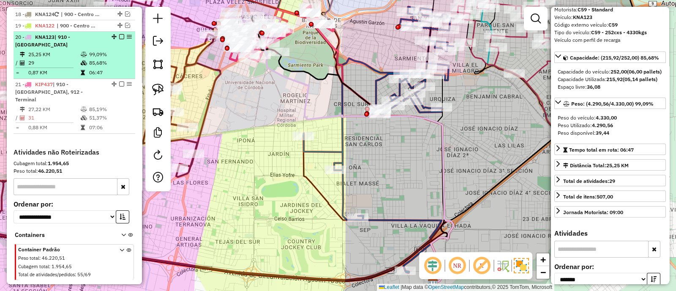
click at [119, 34] on em at bounding box center [121, 36] width 5 height 5
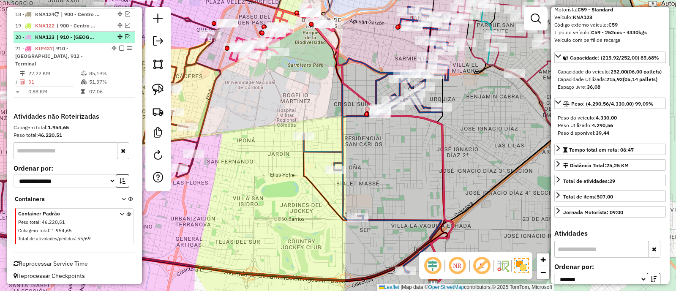
scroll to position [967, 0]
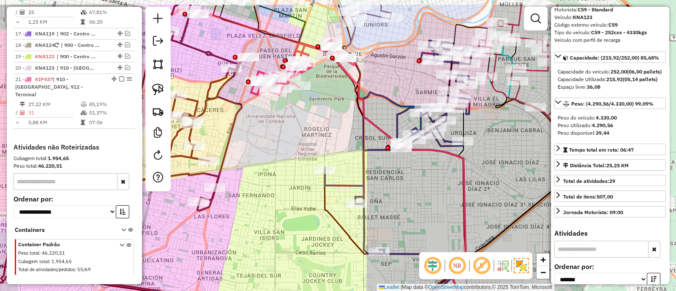
drag, startPoint x: 256, startPoint y: 115, endPoint x: 290, endPoint y: 212, distance: 103.3
click at [289, 211] on div "Janela de atendimento Grade de atendimento Capacidade Transportadoras Veículos …" at bounding box center [338, 145] width 676 height 291
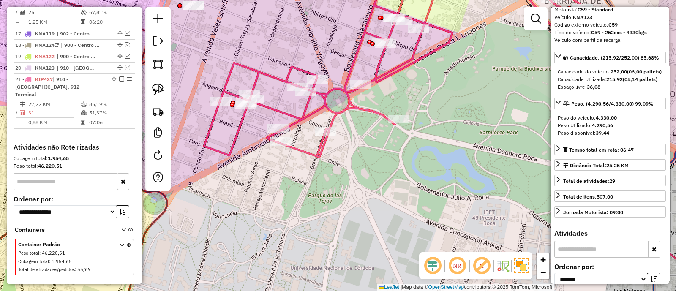
click at [258, 74] on icon at bounding box center [411, 64] width 415 height 186
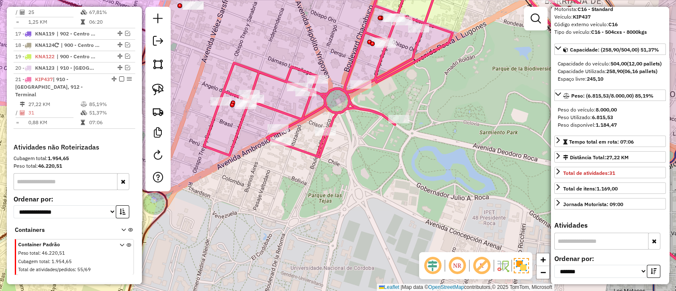
scroll to position [3, 0]
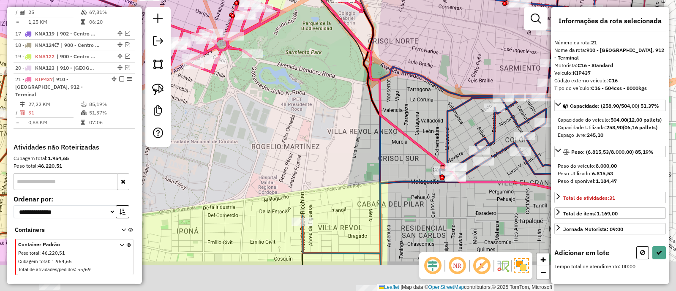
drag, startPoint x: 379, startPoint y: 187, endPoint x: 268, endPoint y: 113, distance: 133.6
click at [271, 117] on div "Janela de atendimento Grade de atendimento Capacidade Transportadoras Veículos …" at bounding box center [338, 145] width 676 height 291
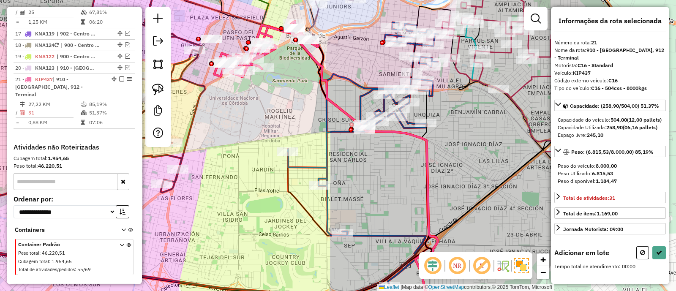
drag, startPoint x: 267, startPoint y: 127, endPoint x: 289, endPoint y: 127, distance: 22.4
click at [289, 127] on div "Janela de atendimento Grade de atendimento Capacidade Transportadoras Veículos …" at bounding box center [338, 145] width 676 height 291
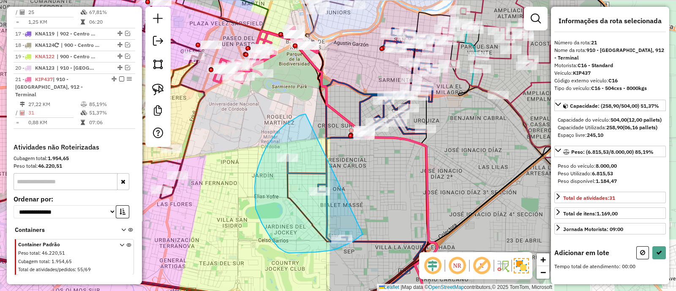
drag, startPoint x: 276, startPoint y: 133, endPoint x: 363, endPoint y: 235, distance: 133.4
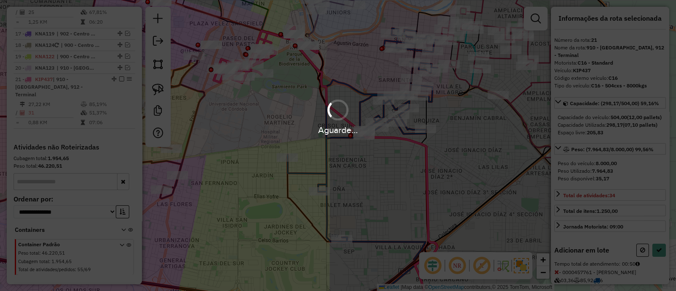
scroll to position [56, 0]
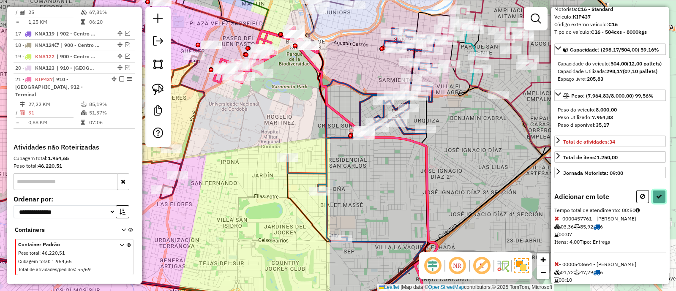
click at [656, 199] on icon at bounding box center [659, 197] width 6 height 6
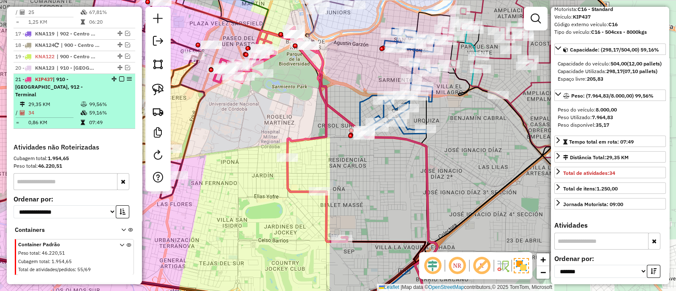
click at [119, 77] on em at bounding box center [121, 79] width 5 height 5
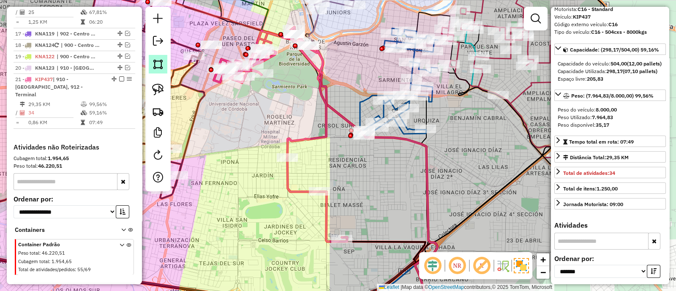
scroll to position [931, 0]
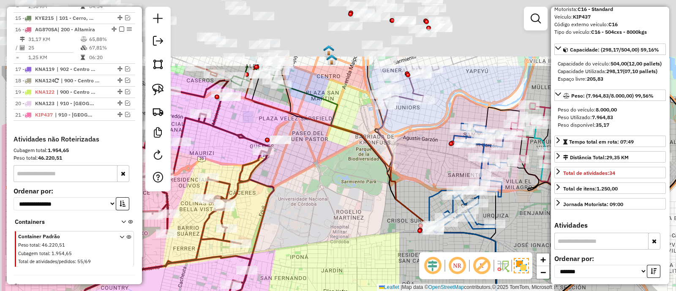
drag, startPoint x: 268, startPoint y: 127, endPoint x: 302, endPoint y: 192, distance: 73.3
click at [301, 191] on div "Janela de atendimento Grade de atendimento Capacidade Transportadoras Veículos …" at bounding box center [338, 145] width 676 height 291
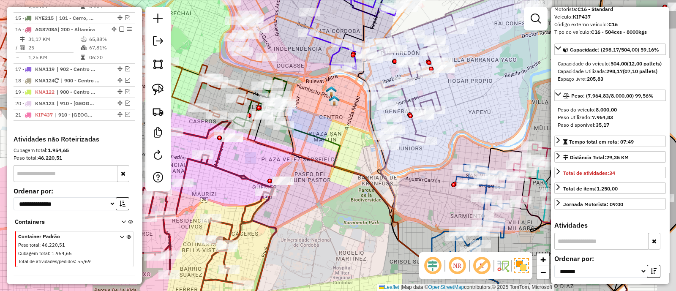
drag, startPoint x: 363, startPoint y: 198, endPoint x: 321, endPoint y: 216, distance: 44.9
click at [321, 216] on div "Janela de atendimento Grade de atendimento Capacidade Transportadoras Veículos …" at bounding box center [338, 145] width 676 height 291
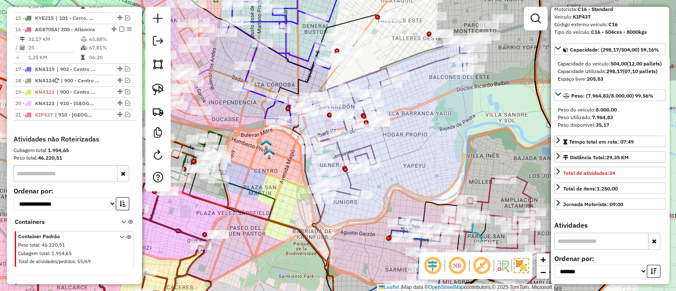
click at [369, 150] on icon at bounding box center [384, 120] width 166 height 159
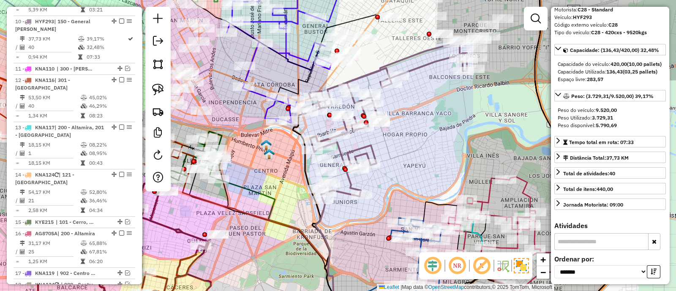
scroll to position [0, 0]
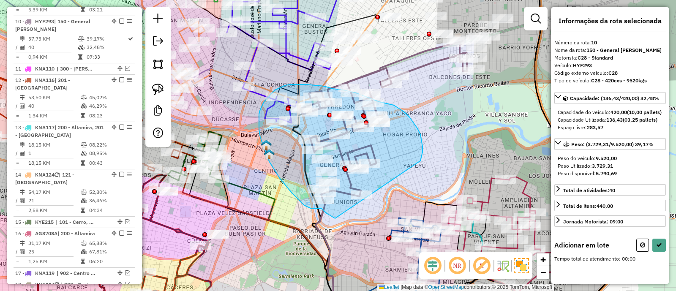
drag, startPoint x: 423, startPoint y: 147, endPoint x: 335, endPoint y: 219, distance: 113.2
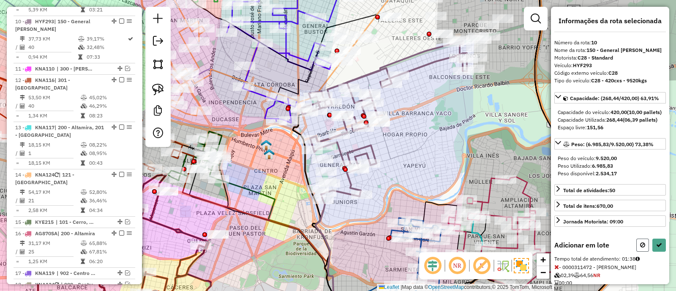
click at [642, 248] on icon at bounding box center [642, 245] width 5 height 6
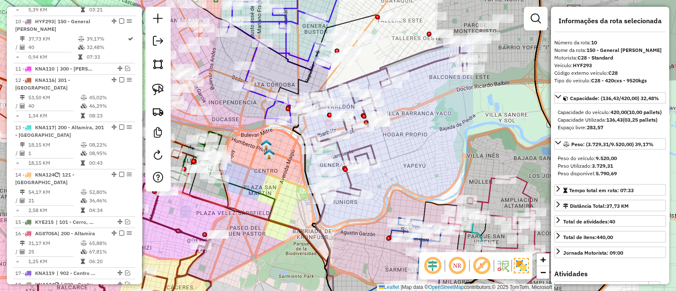
click at [394, 161] on div "Janela de atendimento Grade de atendimento Capacidade Transportadoras Veículos …" at bounding box center [338, 145] width 676 height 291
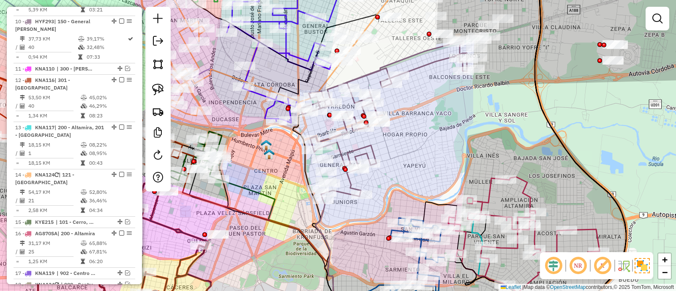
click at [370, 146] on icon at bounding box center [384, 120] width 166 height 159
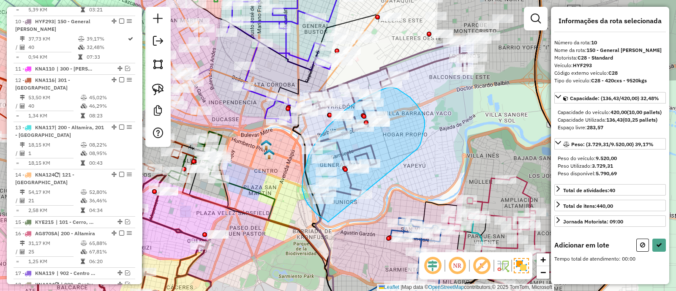
drag, startPoint x: 425, startPoint y: 120, endPoint x: 328, endPoint y: 222, distance: 140.5
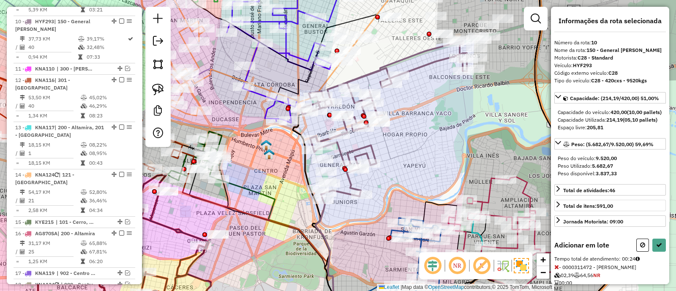
click at [642, 248] on icon at bounding box center [642, 245] width 5 height 6
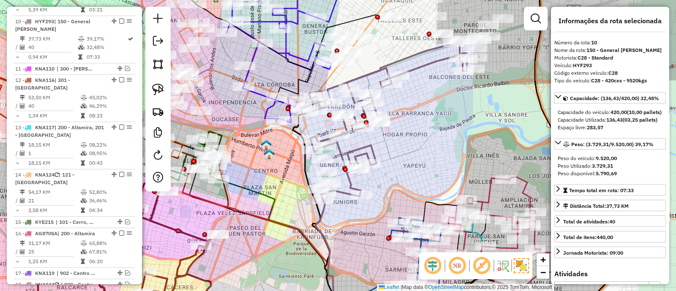
click at [477, 98] on div "Janela de atendimento Grade de atendimento Capacidade Transportadoras Veículos …" at bounding box center [338, 145] width 676 height 291
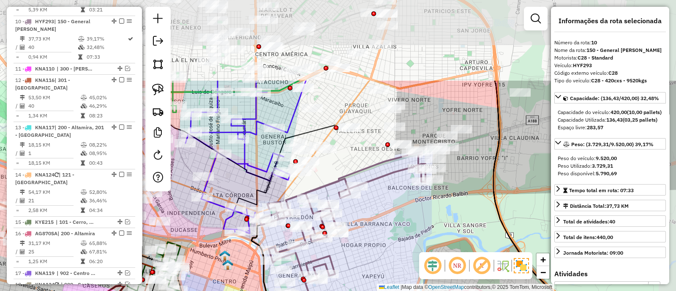
drag, startPoint x: 463, startPoint y: 156, endPoint x: 432, endPoint y: 219, distance: 70.7
click at [432, 219] on div "Janela de atendimento Grade de atendimento Capacidade Transportadoras Veículos …" at bounding box center [338, 145] width 676 height 291
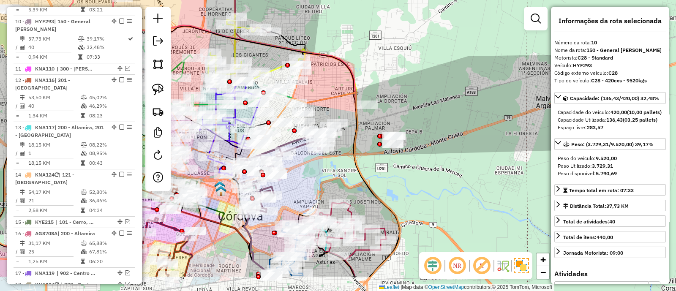
drag, startPoint x: 491, startPoint y: 205, endPoint x: 361, endPoint y: 189, distance: 131.1
click at [361, 189] on div "Janela de atendimento Grade de atendimento Capacidade Transportadoras Veículos …" at bounding box center [338, 145] width 676 height 291
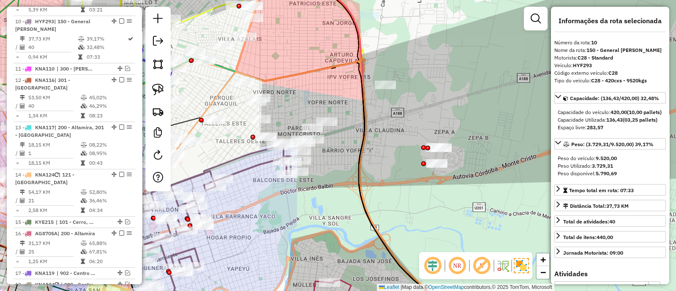
drag, startPoint x: 327, startPoint y: 182, endPoint x: 366, endPoint y: 196, distance: 41.7
click at [366, 196] on div "Janela de atendimento Grade de atendimento Capacidade Transportadoras Veículos …" at bounding box center [338, 145] width 676 height 291
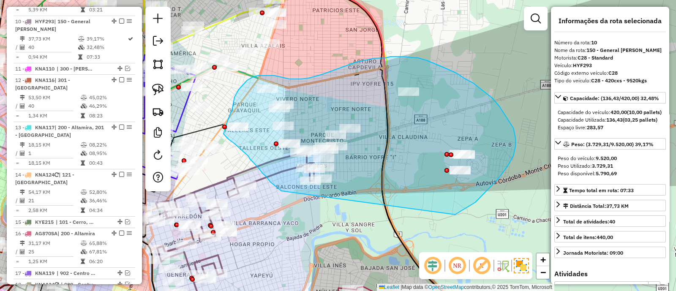
drag, startPoint x: 456, startPoint y: 215, endPoint x: 281, endPoint y: 191, distance: 175.7
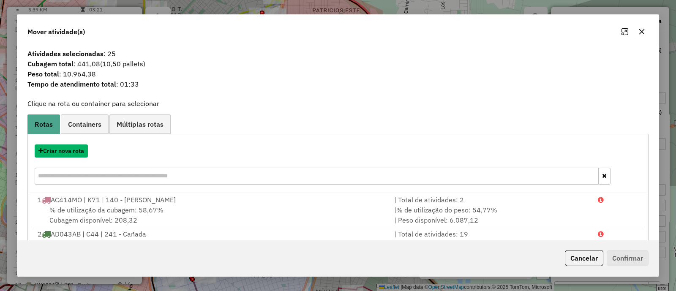
click at [66, 152] on button "Criar nova rota" at bounding box center [61, 151] width 53 height 13
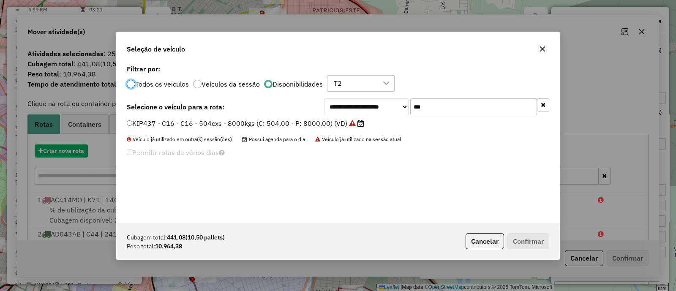
scroll to position [4, 3]
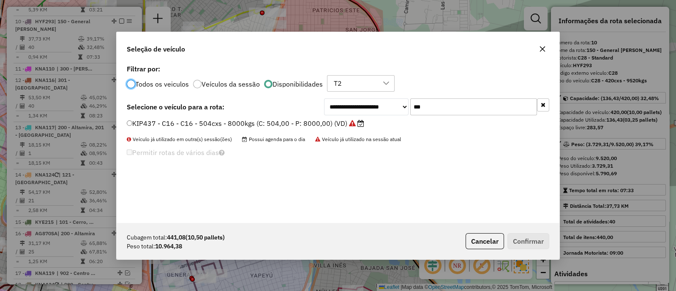
click at [543, 106] on icon "button" at bounding box center [543, 105] width 5 height 6
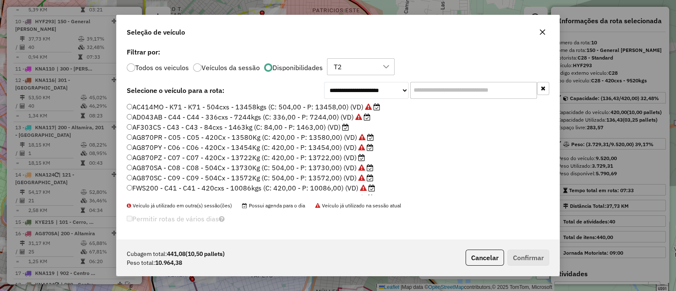
click at [325, 126] on label "AF303CS - C43 - C43 - 84cxs - 1463kg (C: 84,00 - P: 1463,00) (VD)" at bounding box center [238, 127] width 222 height 10
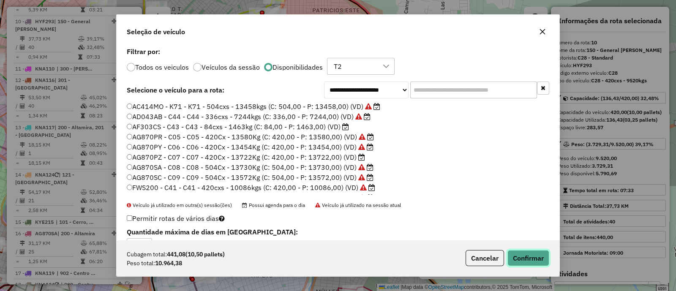
click at [523, 252] on button "Confirmar" at bounding box center [529, 258] width 42 height 16
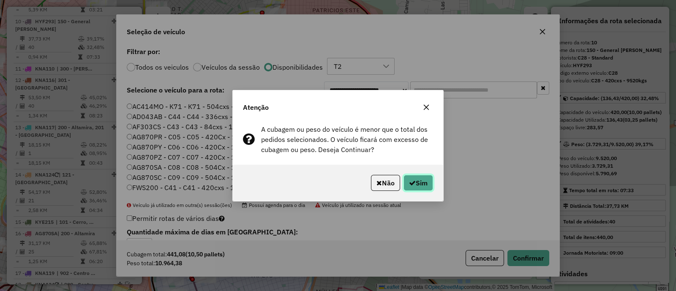
click at [414, 183] on icon "button" at bounding box center [412, 183] width 7 height 7
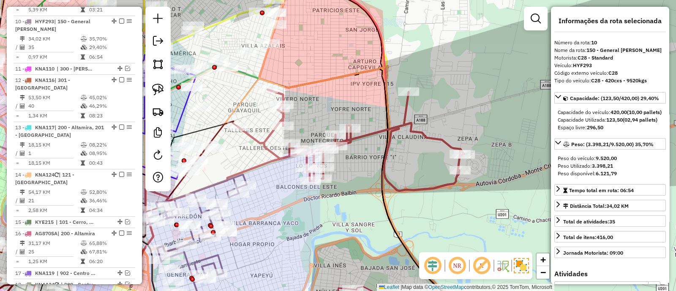
click at [380, 128] on icon at bounding box center [351, 140] width 227 height 101
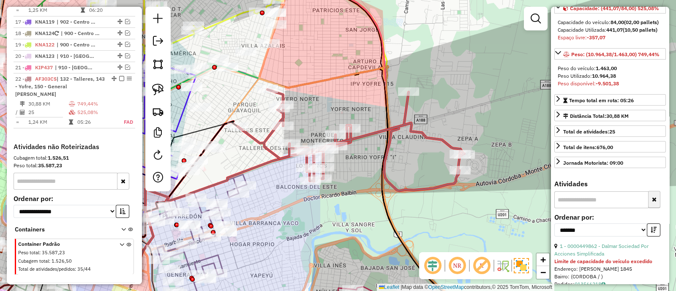
scroll to position [158, 0]
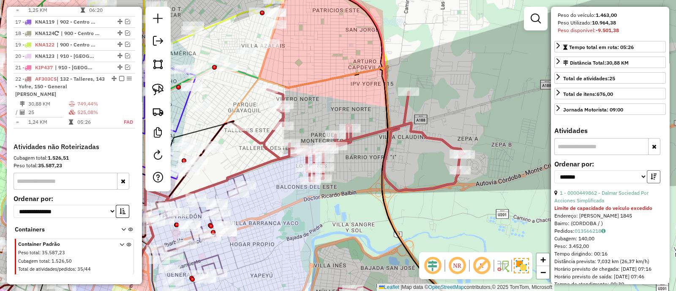
click at [651, 180] on icon "button" at bounding box center [654, 177] width 6 height 6
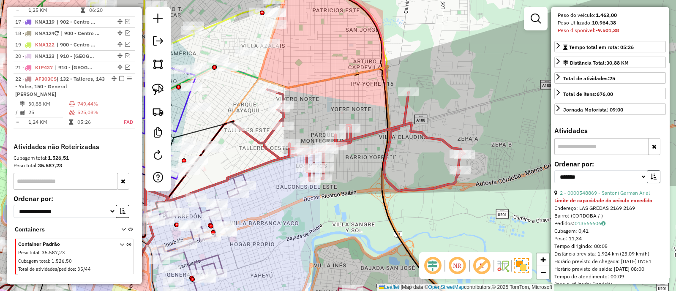
click at [651, 180] on icon "button" at bounding box center [654, 177] width 6 height 6
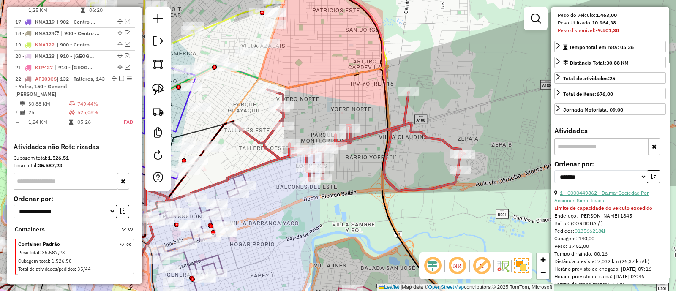
click at [594, 204] on link "1 - 0000449862 - Dalmar Sociedad Por Acciones Simplificada" at bounding box center [602, 197] width 94 height 14
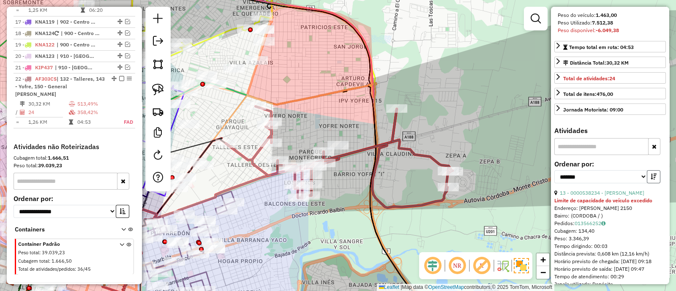
click at [647, 183] on button "button" at bounding box center [654, 176] width 14 height 13
click at [618, 196] on link "13 - 0000538234 - Baldini Lara Rocio" at bounding box center [602, 193] width 85 height 6
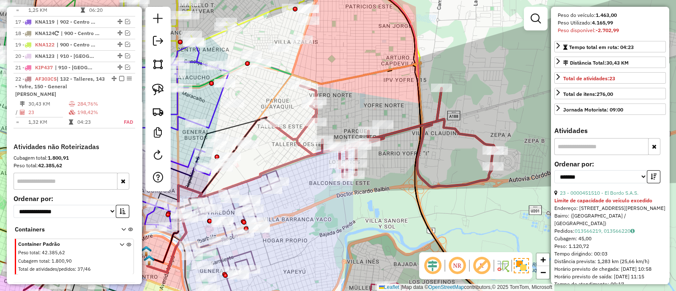
click at [393, 134] on icon at bounding box center [384, 136] width 227 height 101
click at [653, 180] on icon "button" at bounding box center [654, 177] width 6 height 6
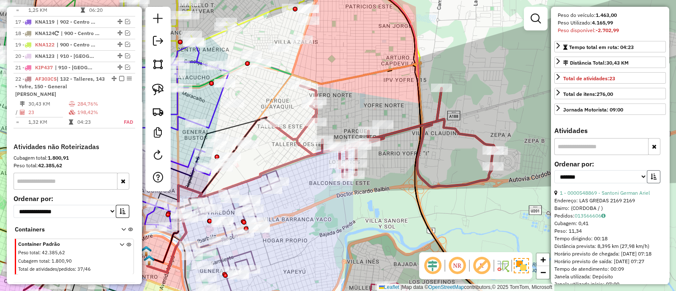
click at [653, 180] on icon "button" at bounding box center [654, 177] width 6 height 6
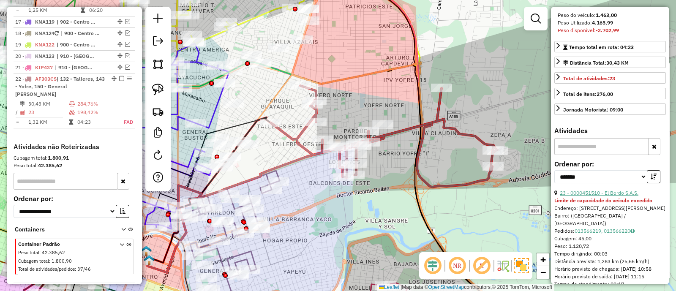
click at [598, 196] on link "23 - 0000451510 - El Bordo S.A.S." at bounding box center [599, 193] width 79 height 6
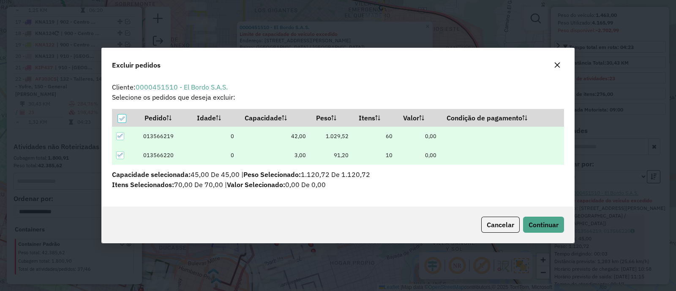
scroll to position [4, 2]
click at [539, 226] on span "Continuar" at bounding box center [544, 225] width 30 height 8
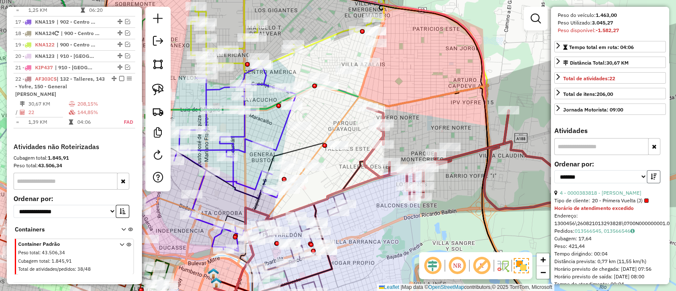
click at [653, 183] on button "button" at bounding box center [654, 176] width 14 height 13
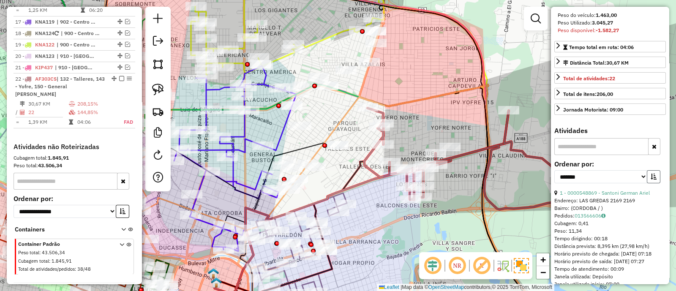
click at [653, 183] on button "button" at bounding box center [654, 176] width 14 height 13
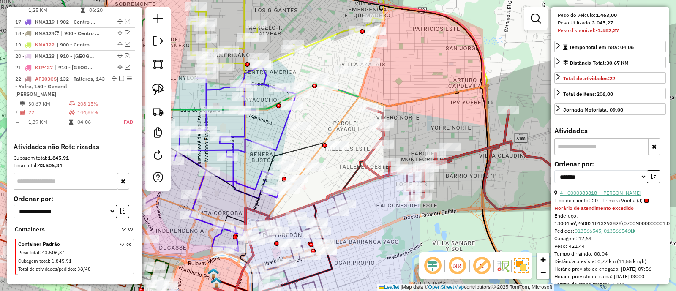
click at [628, 196] on link "4 - 0000383818 - MARRERO CARLOS FERNANDO" at bounding box center [601, 193] width 82 height 6
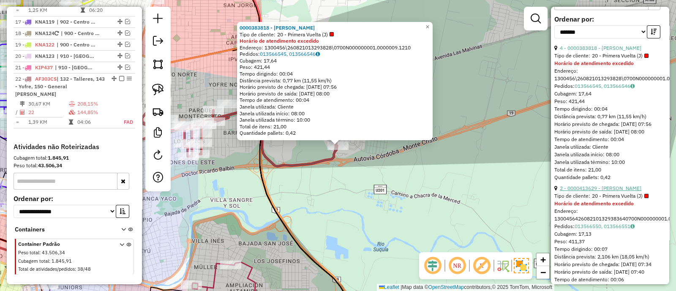
scroll to position [317, 0]
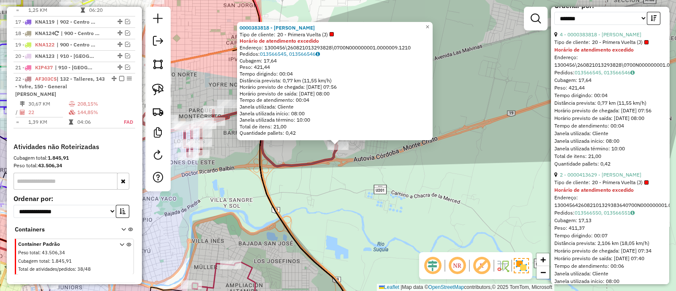
click at [393, 191] on div "0000383818 - MARRERO CARLOS FERNANDO Tipo de cliente: 20 - Primera Vuelta (J) H…" at bounding box center [338, 145] width 676 height 291
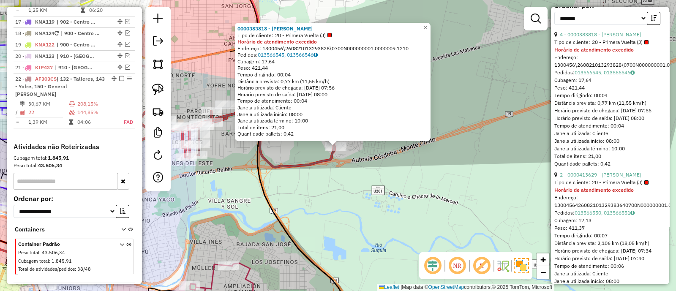
drag, startPoint x: 311, startPoint y: 200, endPoint x: 395, endPoint y: 240, distance: 93.2
click at [395, 240] on div "0000383818 - MARRERO CARLOS FERNANDO Tipo de cliente: 20 - Primera Vuelta (J) H…" at bounding box center [338, 145] width 676 height 291
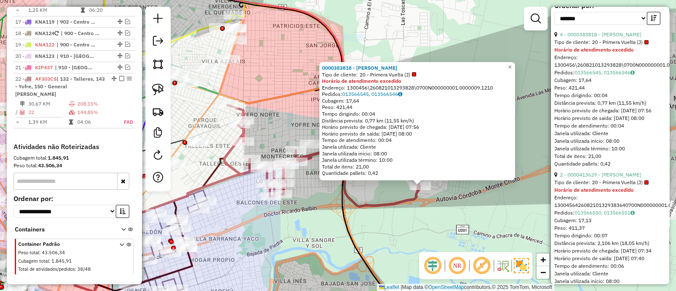
click at [396, 240] on div "0000383818 - MARRERO CARLOS FERNANDO Tipo de cliente: 20 - Primera Vuelta (J) H…" at bounding box center [338, 145] width 676 height 291
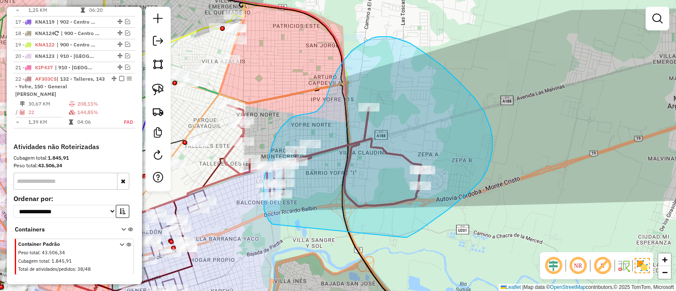
drag, startPoint x: 405, startPoint y: 238, endPoint x: 274, endPoint y: 226, distance: 131.1
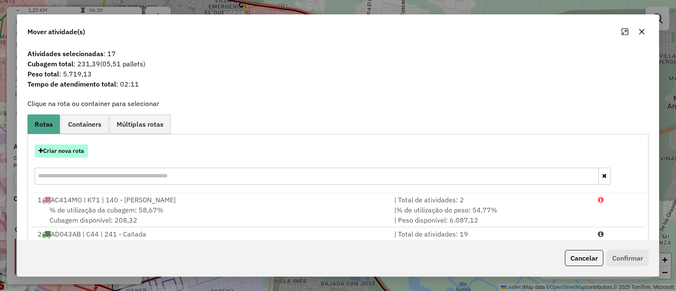
click at [65, 156] on button "Criar nova rota" at bounding box center [61, 151] width 53 height 13
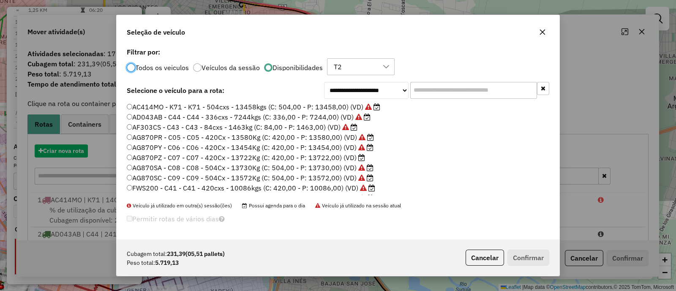
scroll to position [4, 3]
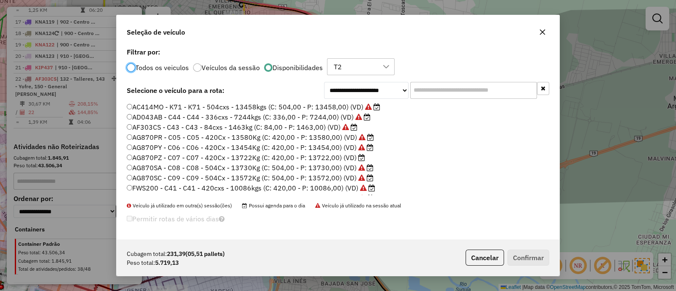
click at [317, 156] on label "AG870PZ - C07 - C07 - 420Cx - 13722Kg (C: 420,00 - P: 13722,00) (VD)" at bounding box center [246, 158] width 238 height 10
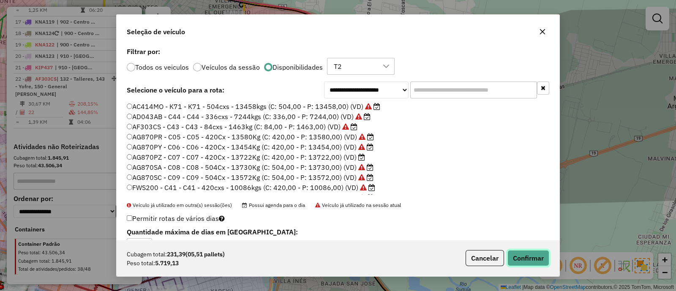
click at [527, 261] on button "Confirmar" at bounding box center [529, 258] width 42 height 16
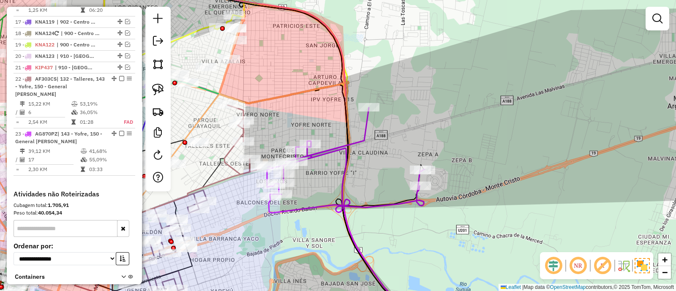
click at [342, 149] on icon at bounding box center [346, 160] width 158 height 105
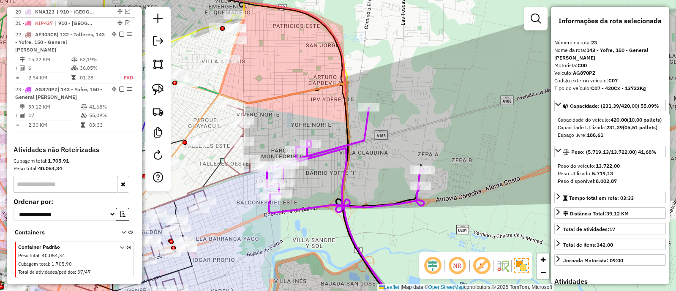
scroll to position [1025, 0]
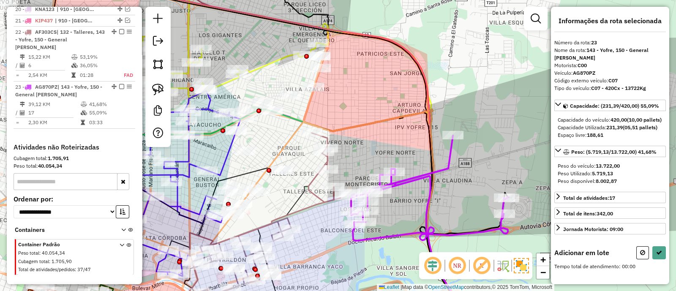
drag, startPoint x: 238, startPoint y: 193, endPoint x: 322, endPoint y: 221, distance: 89.0
click at [322, 221] on div "Janela de atendimento Grade de atendimento Capacidade Transportadoras Veículos …" at bounding box center [338, 145] width 676 height 291
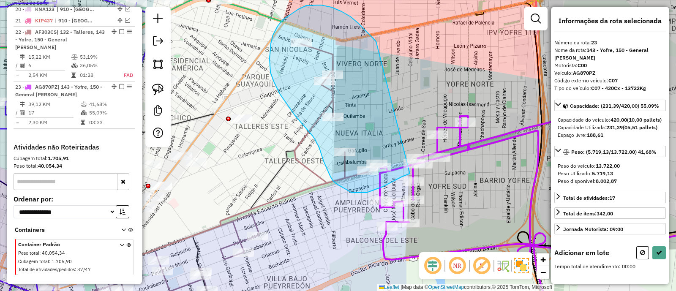
drag, startPoint x: 376, startPoint y: 41, endPoint x: 410, endPoint y: 173, distance: 136.2
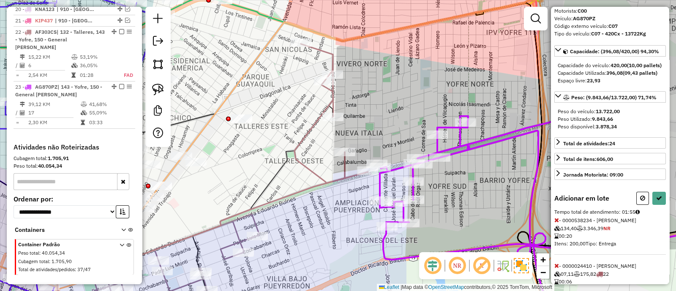
scroll to position [105, 0]
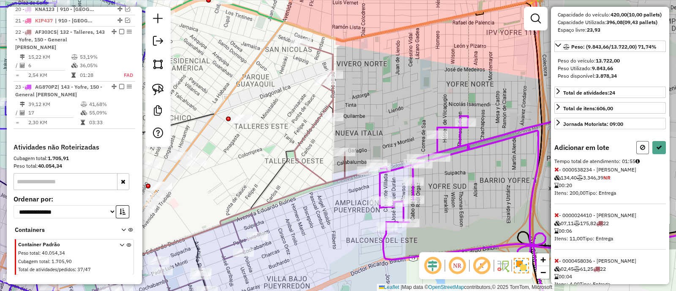
click at [640, 150] on icon at bounding box center [642, 148] width 5 height 6
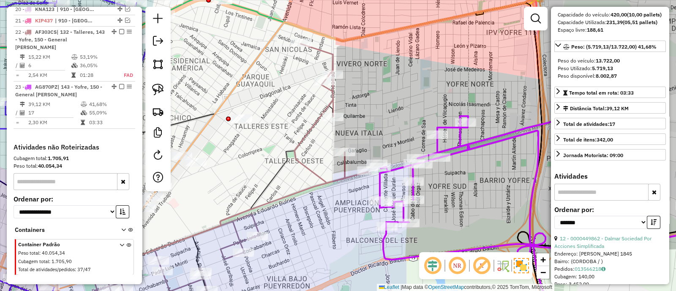
scroll to position [0, 0]
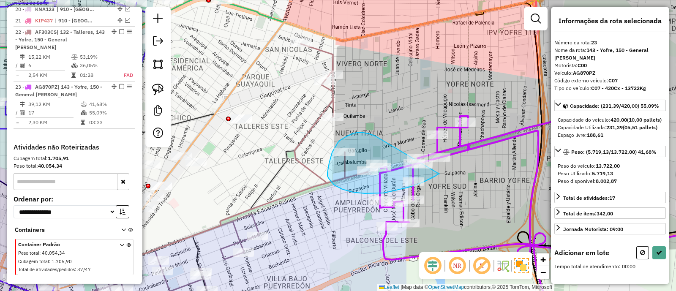
drag, startPoint x: 353, startPoint y: 134, endPoint x: 440, endPoint y: 174, distance: 95.7
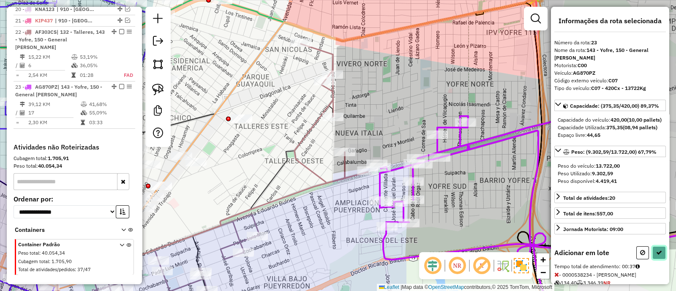
click at [656, 256] on icon at bounding box center [659, 253] width 6 height 6
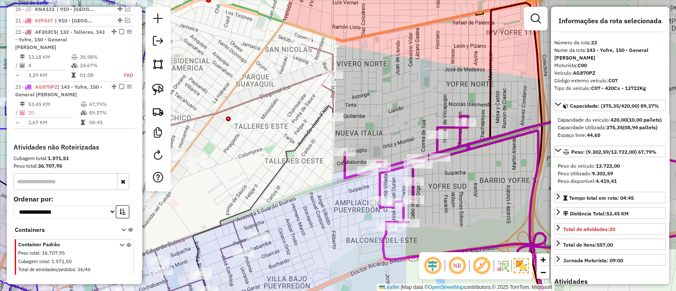
click at [394, 167] on icon at bounding box center [520, 154] width 350 height 210
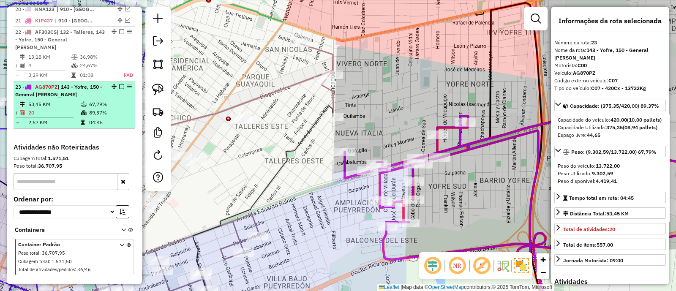
click at [119, 84] on em at bounding box center [121, 86] width 5 height 5
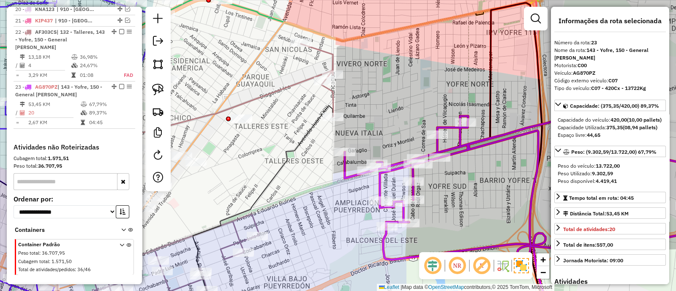
scroll to position [989, 0]
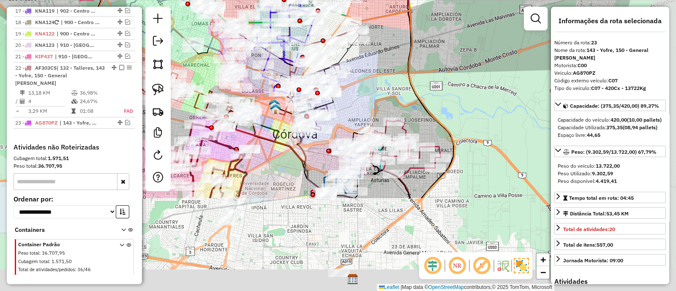
drag, startPoint x: 428, startPoint y: 215, endPoint x: 348, endPoint y: 39, distance: 192.9
click at [349, 42] on div "Janela de atendimento Grade de atendimento Capacidade Transportadoras Veículos …" at bounding box center [338, 145] width 676 height 291
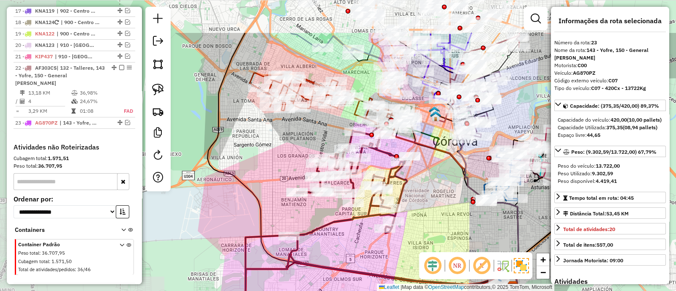
drag, startPoint x: 243, startPoint y: 172, endPoint x: 435, endPoint y: 235, distance: 202.2
click at [435, 235] on div "Janela de atendimento Grade de atendimento Capacidade Transportadoras Veículos …" at bounding box center [338, 145] width 676 height 291
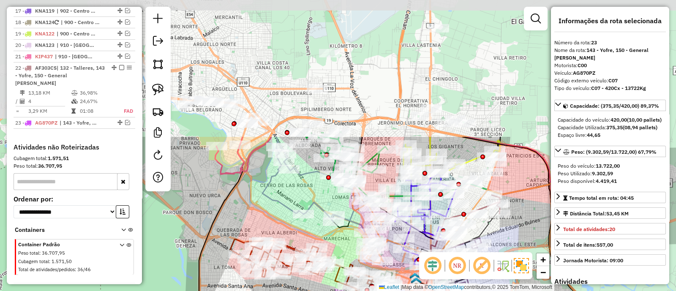
drag, startPoint x: 287, startPoint y: 144, endPoint x: 267, endPoint y: 309, distance: 166.5
click at [267, 291] on html "Aguarde... Pop-up bloqueado! Seu navegador bloqueou automáticamente a abertura …" at bounding box center [338, 145] width 676 height 291
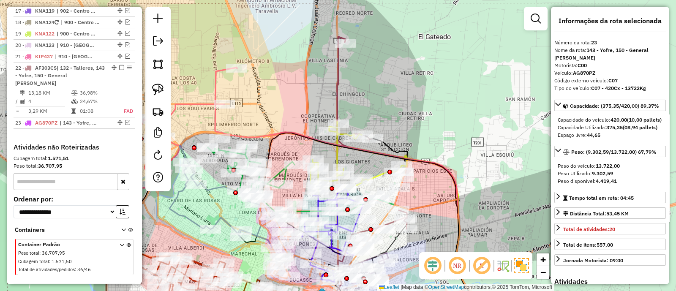
drag, startPoint x: 249, startPoint y: 199, endPoint x: 157, endPoint y: 191, distance: 91.6
click at [157, 192] on div "Janela de atendimento Grade de atendimento Capacidade Transportadoras Veículos …" at bounding box center [338, 145] width 676 height 291
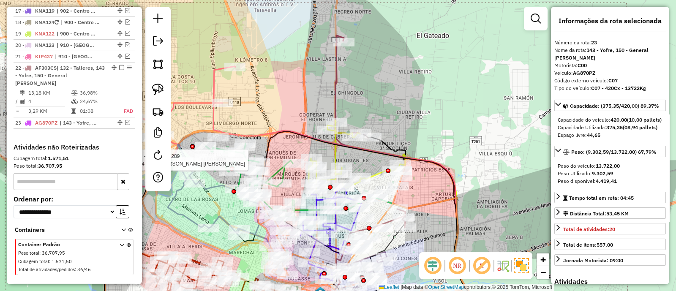
click at [338, 74] on icon at bounding box center [354, 87] width 36 height 102
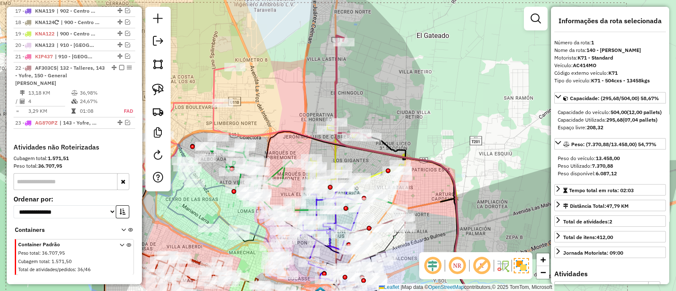
scroll to position [317, 0]
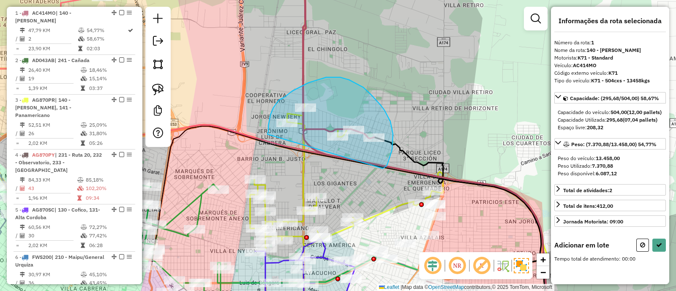
drag, startPoint x: 385, startPoint y: 168, endPoint x: 268, endPoint y: 134, distance: 121.7
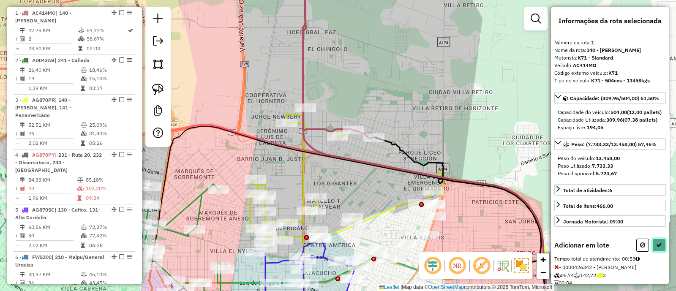
click at [657, 248] on icon at bounding box center [659, 245] width 6 height 6
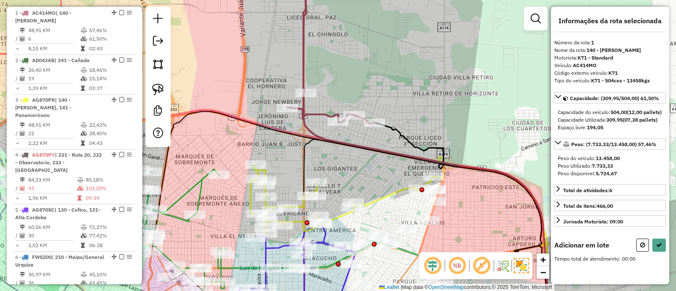
drag, startPoint x: 343, startPoint y: 168, endPoint x: 347, endPoint y: 118, distance: 50.0
click at [347, 119] on div "Janela de atendimento Grade de atendimento Capacidade Transportadoras Veículos …" at bounding box center [338, 145] width 676 height 291
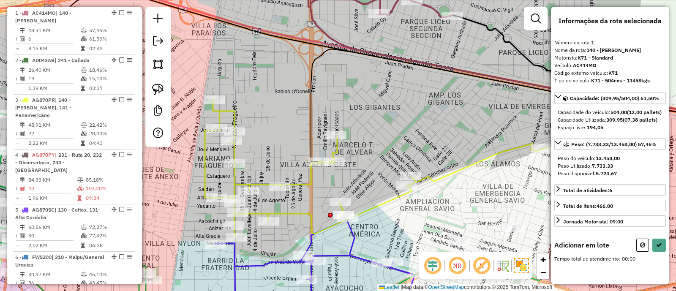
drag, startPoint x: 355, startPoint y: 127, endPoint x: 410, endPoint y: 130, distance: 55.4
click at [409, 128] on div "Janela de atendimento Grade de atendimento Capacidade Transportadoras Veículos …" at bounding box center [338, 145] width 676 height 291
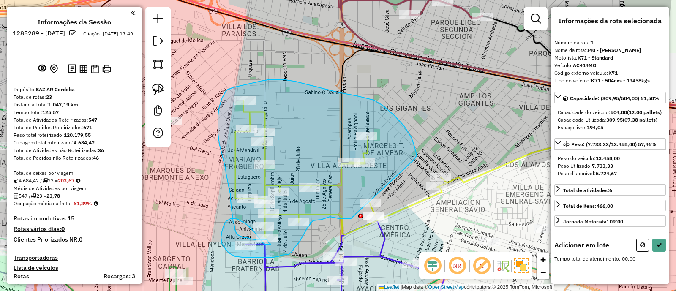
scroll to position [317, 0]
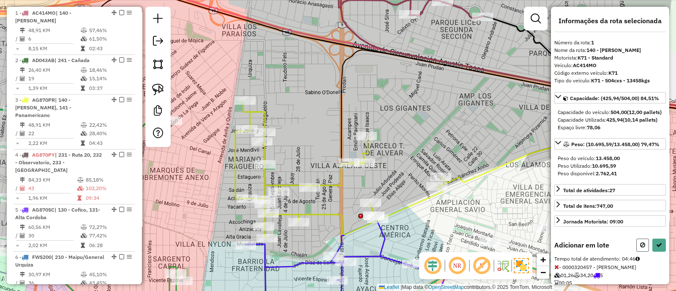
click at [640, 252] on button at bounding box center [643, 245] width 13 height 13
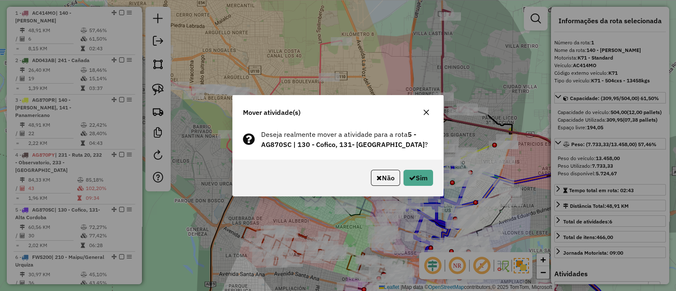
click at [429, 111] on icon "button" at bounding box center [426, 112] width 7 height 7
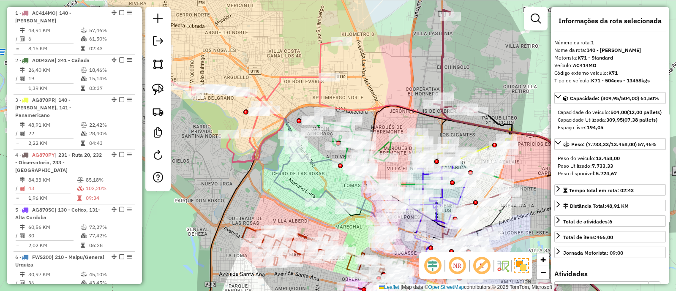
click at [391, 79] on div "Rota 1 - Placa AC414MO 0000426342 - Silva Gomez Antonella Janela de atendimento…" at bounding box center [338, 145] width 676 height 291
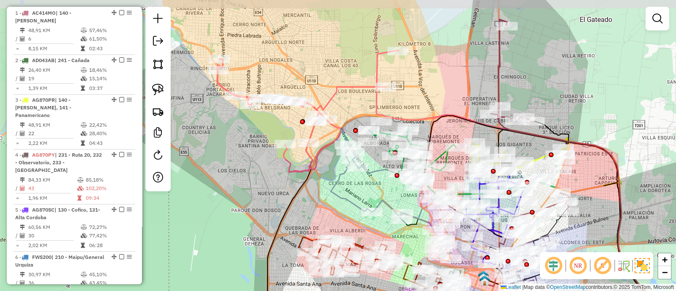
drag, startPoint x: 384, startPoint y: 93, endPoint x: 431, endPoint y: 98, distance: 47.6
click at [431, 98] on div "Janela de atendimento Grade de atendimento Capacidade Transportadoras Veículos …" at bounding box center [338, 145] width 676 height 291
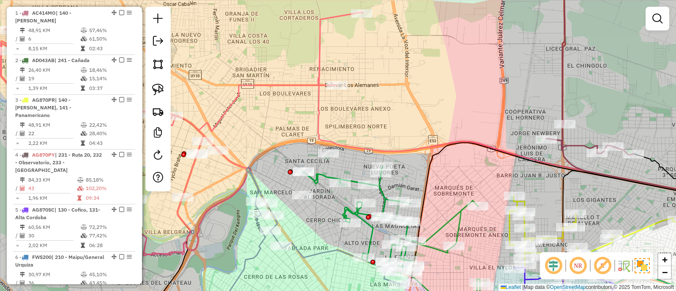
click at [385, 198] on icon at bounding box center [393, 244] width 180 height 154
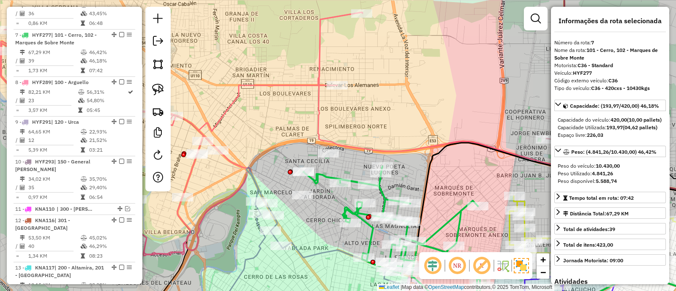
scroll to position [601, 0]
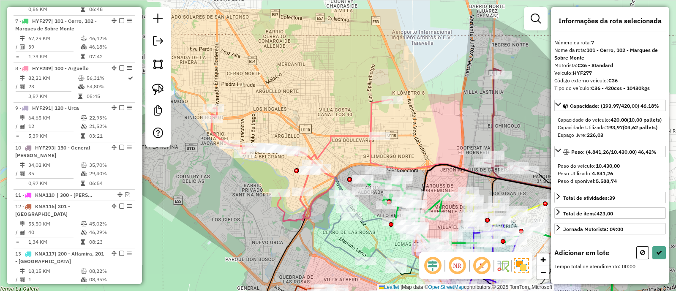
drag, startPoint x: 427, startPoint y: 105, endPoint x: 425, endPoint y: 143, distance: 38.1
click at [425, 143] on div "Janela de atendimento Grade de atendimento Capacidade Transportadoras Veículos …" at bounding box center [338, 145] width 676 height 291
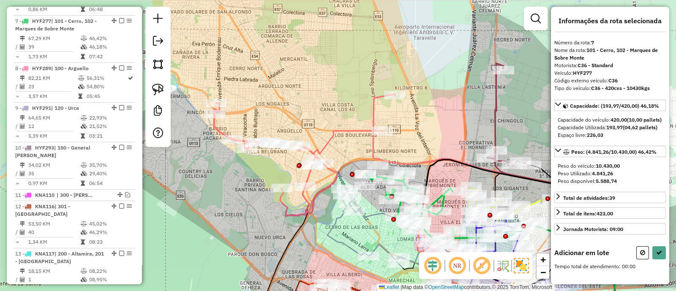
click at [407, 149] on div "Janela de atendimento Grade de atendimento Capacidade Transportadoras Veículos …" at bounding box center [338, 145] width 676 height 291
click at [637, 260] on button at bounding box center [643, 252] width 13 height 13
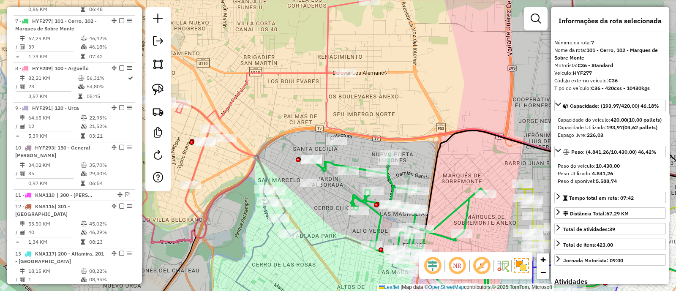
click at [391, 178] on icon at bounding box center [402, 232] width 180 height 156
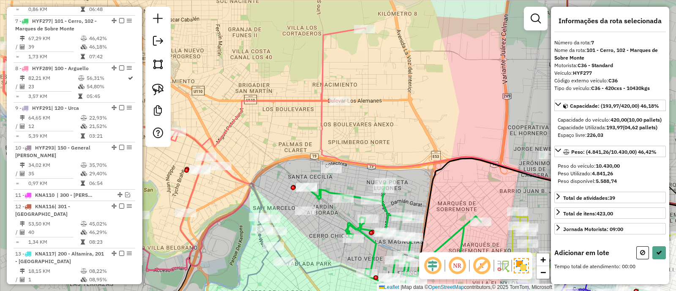
drag, startPoint x: 419, startPoint y: 75, endPoint x: 418, endPoint y: 160, distance: 85.0
click at [418, 160] on div "Janela de atendimento Grade de atendimento Capacidade Transportadoras Veículos …" at bounding box center [338, 145] width 676 height 291
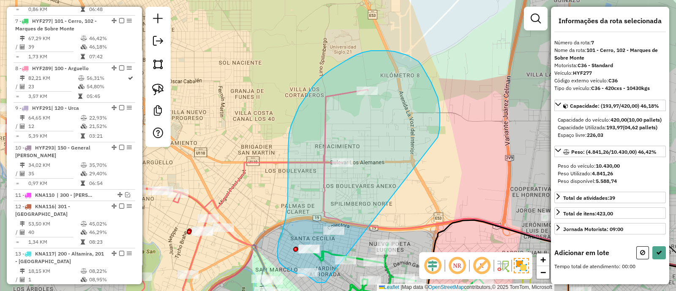
drag, startPoint x: 418, startPoint y: 61, endPoint x: 325, endPoint y: 283, distance: 240.2
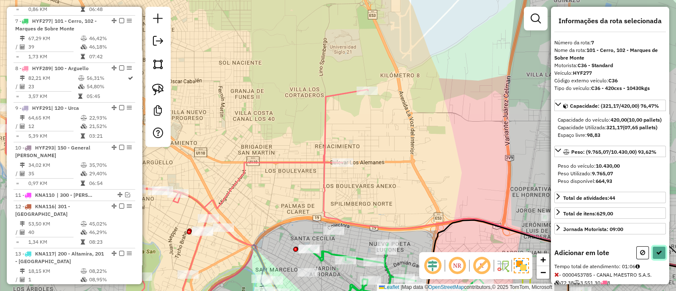
click at [656, 256] on icon at bounding box center [659, 253] width 6 height 6
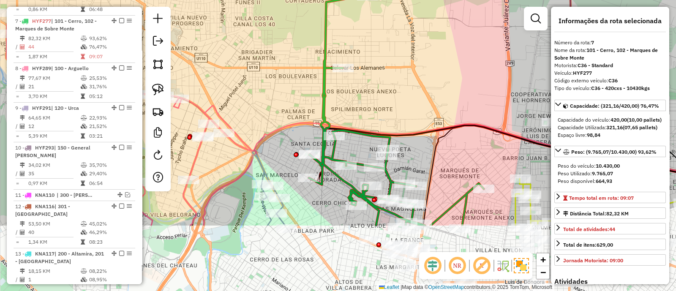
drag, startPoint x: 358, startPoint y: 207, endPoint x: 349, endPoint y: 41, distance: 166.4
click at [349, 41] on div "Janela de atendimento Grade de atendimento Capacidade Transportadoras Veículos …" at bounding box center [338, 145] width 676 height 291
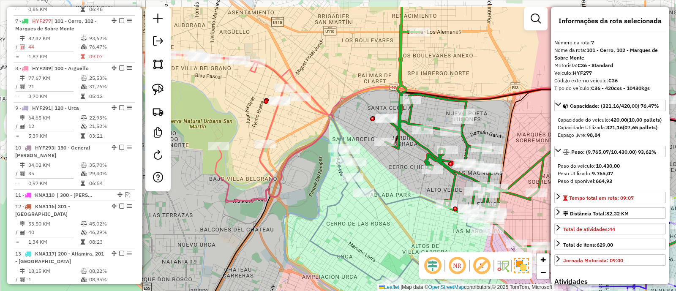
drag, startPoint x: 303, startPoint y: 145, endPoint x: 384, endPoint y: 178, distance: 87.4
click at [384, 178] on div "Janela de atendimento Grade de atendimento Capacidade Transportadoras Veículos …" at bounding box center [338, 145] width 676 height 291
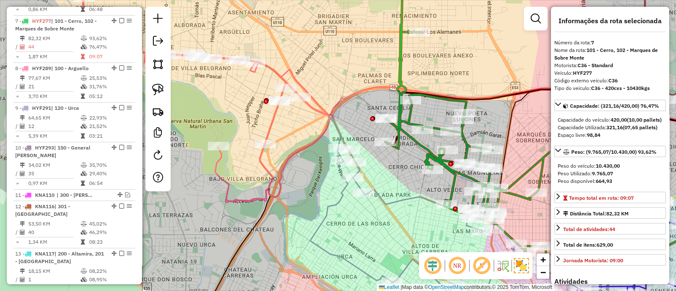
click at [279, 121] on div "Janela de atendimento Grade de atendimento Capacidade Transportadoras Veículos …" at bounding box center [338, 145] width 676 height 291
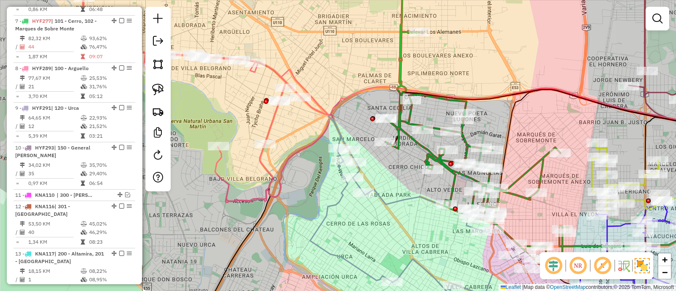
click at [275, 118] on icon at bounding box center [208, 89] width 250 height 226
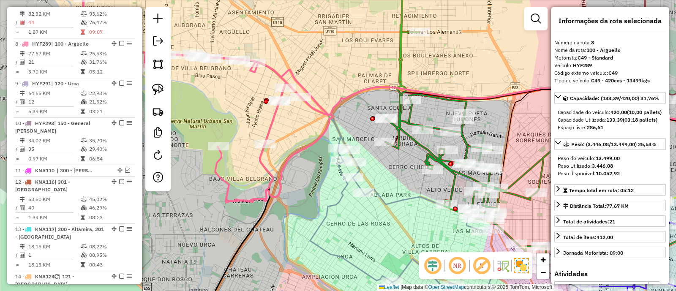
scroll to position [648, 0]
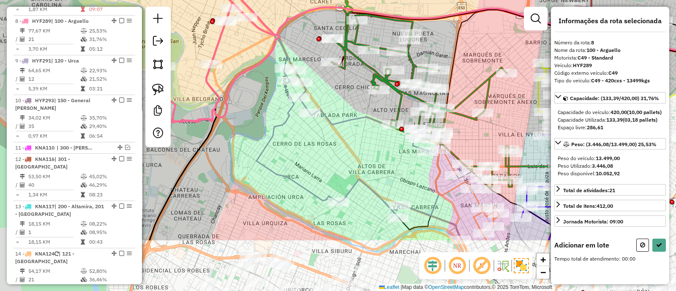
drag, startPoint x: 313, startPoint y: 172, endPoint x: 259, endPoint y: 93, distance: 95.9
click at [259, 93] on div "Janela de atendimento Grade de atendimento Capacidade Transportadoras Veículos …" at bounding box center [338, 145] width 676 height 291
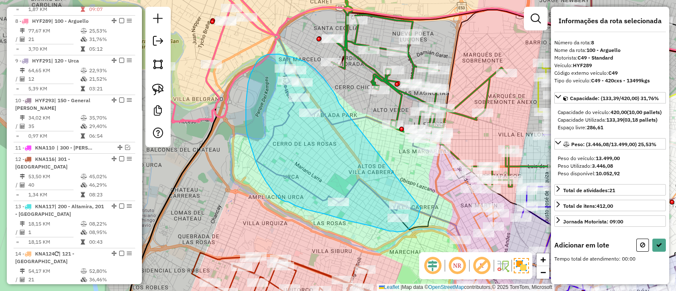
drag, startPoint x: 339, startPoint y: 103, endPoint x: 421, endPoint y: 208, distance: 133.4
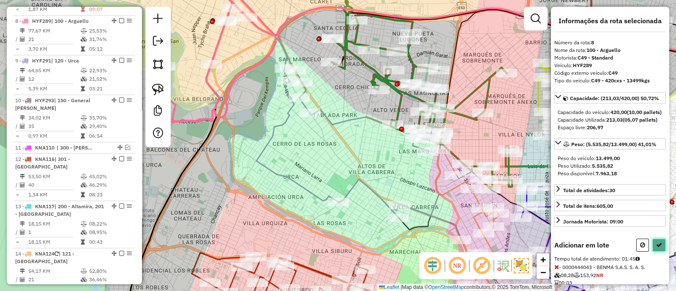
click at [656, 252] on button at bounding box center [660, 245] width 14 height 13
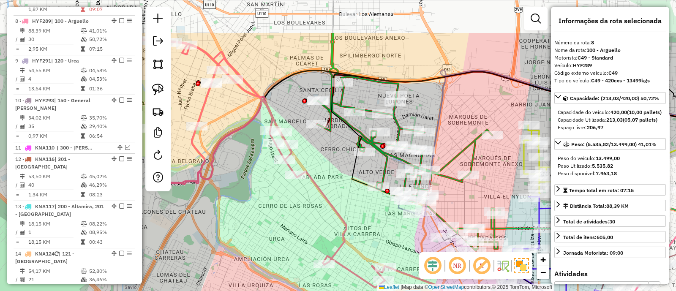
drag, startPoint x: 414, startPoint y: 178, endPoint x: 385, endPoint y: 284, distance: 110.5
click at [385, 284] on div "Janela de atendimento Grade de atendimento Capacidade Transportadoras Veículos …" at bounding box center [338, 145] width 676 height 291
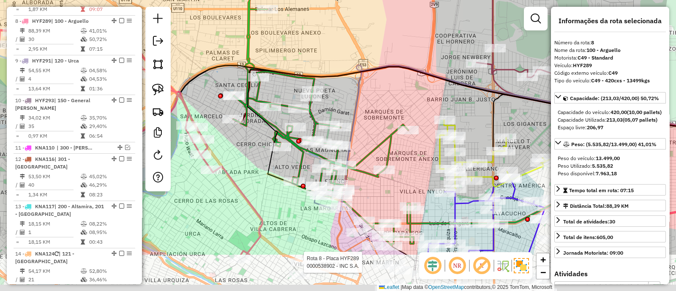
drag, startPoint x: 363, startPoint y: 173, endPoint x: 370, endPoint y: 111, distance: 63.0
click at [370, 111] on div "Rota 8 - Placa HYF289 0000538902 - INC S.A. Janela de atendimento Grade de aten…" at bounding box center [338, 145] width 676 height 291
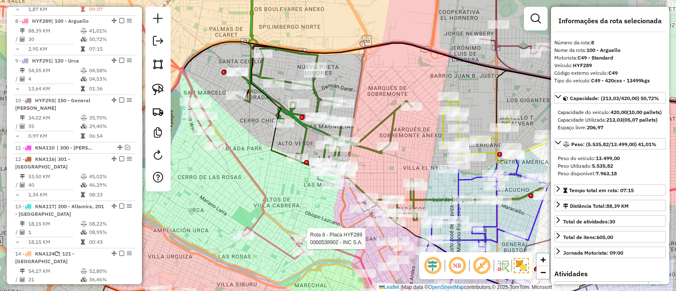
click at [368, 137] on icon at bounding box center [327, 96] width 180 height 251
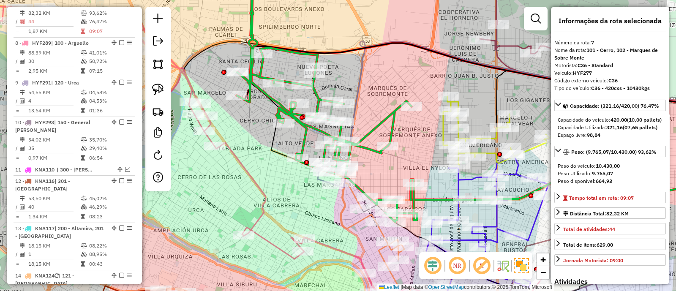
scroll to position [601, 0]
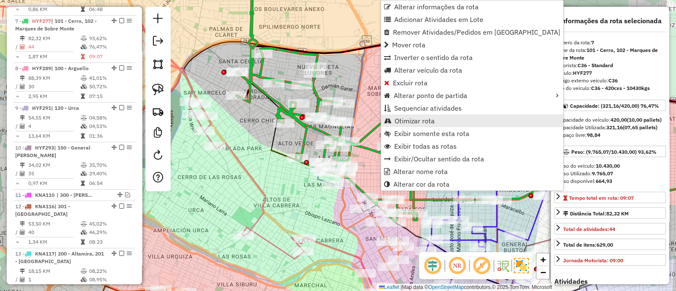
click at [413, 120] on span "Otimizar rota" at bounding box center [415, 121] width 40 height 7
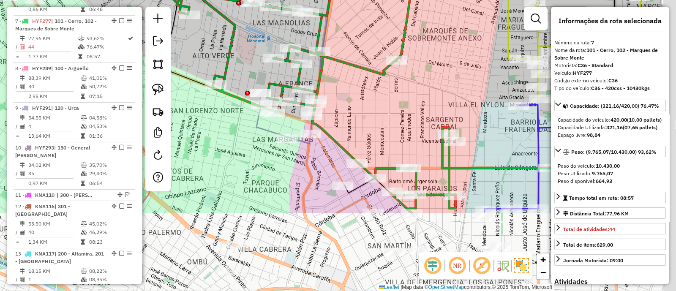
drag, startPoint x: 435, startPoint y: 217, endPoint x: 342, endPoint y: 97, distance: 152.0
click at [342, 97] on div "Janela de atendimento Grade de atendimento Capacidade Transportadoras Veículos …" at bounding box center [338, 145] width 676 height 291
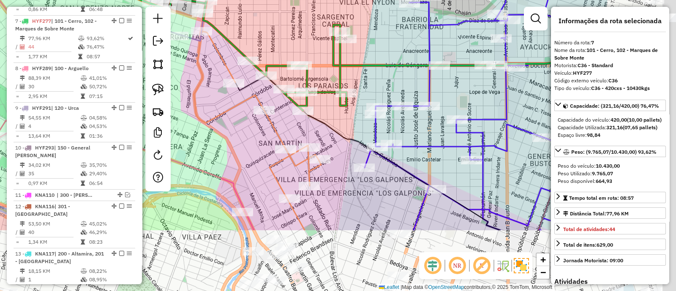
drag, startPoint x: 432, startPoint y: 231, endPoint x: 341, endPoint y: 140, distance: 128.5
click at [334, 140] on div "Rota 7 - Placa HYF277 0000430461 - Villan Maria Celeste Janela de atendimento G…" at bounding box center [338, 145] width 676 height 291
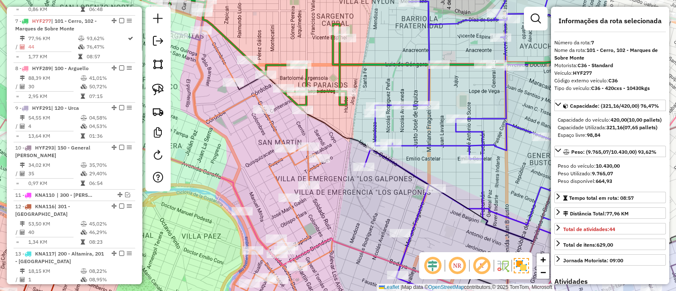
click at [309, 172] on icon at bounding box center [257, 175] width 127 height 290
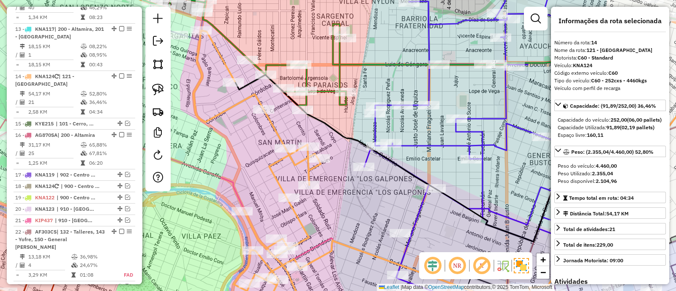
scroll to position [865, 0]
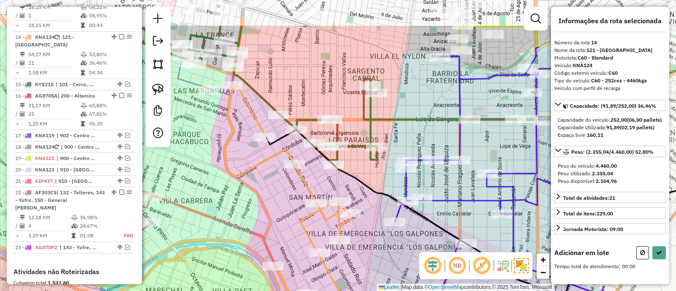
drag, startPoint x: 343, startPoint y: 121, endPoint x: 374, endPoint y: 179, distance: 66.0
click at [374, 178] on div "Janela de atendimento Grade de atendimento Capacidade Transportadoras Veículos …" at bounding box center [338, 145] width 676 height 291
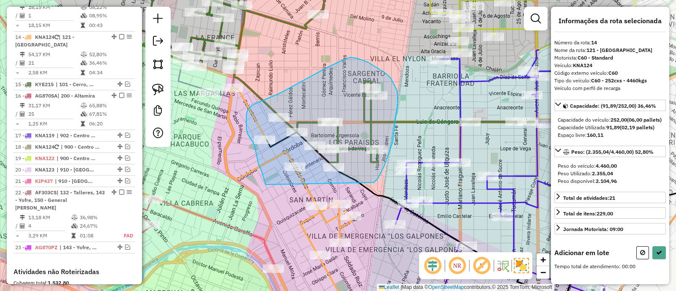
drag, startPoint x: 374, startPoint y: 183, endPoint x: 266, endPoint y: 185, distance: 108.2
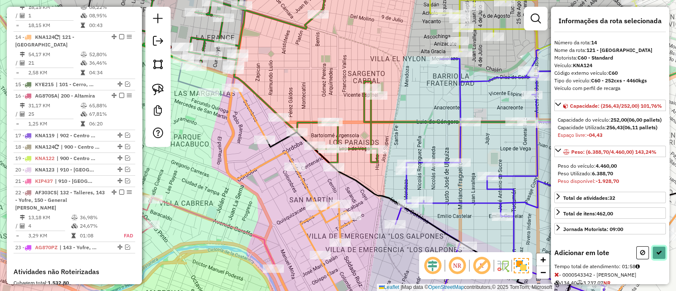
click at [657, 260] on button at bounding box center [660, 252] width 14 height 13
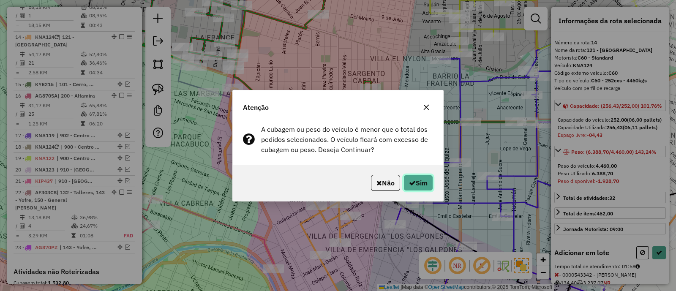
click at [410, 182] on icon "button" at bounding box center [412, 183] width 7 height 7
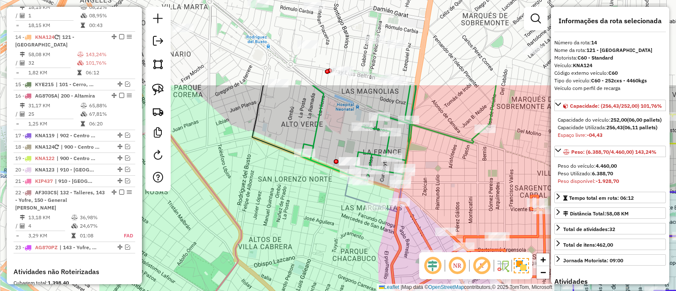
drag, startPoint x: 271, startPoint y: 64, endPoint x: 434, endPoint y: 169, distance: 194.1
click at [438, 179] on div "Janela de atendimento Grade de atendimento Capacidade Transportadoras Veículos …" at bounding box center [338, 145] width 676 height 291
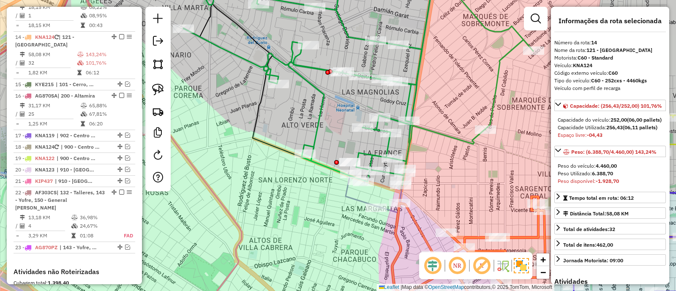
click at [389, 142] on icon at bounding box center [358, 78] width 350 height 215
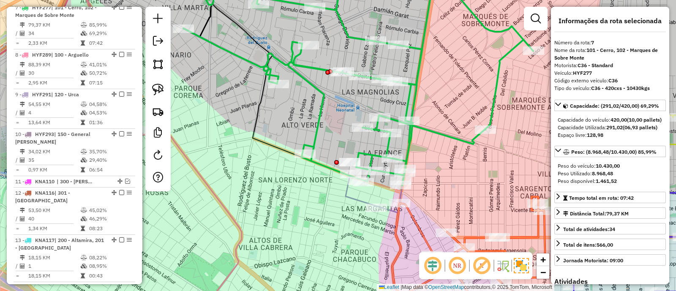
scroll to position [601, 0]
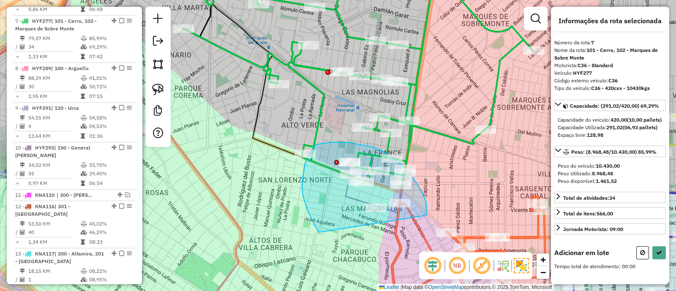
drag, startPoint x: 426, startPoint y: 216, endPoint x: 319, endPoint y: 232, distance: 108.3
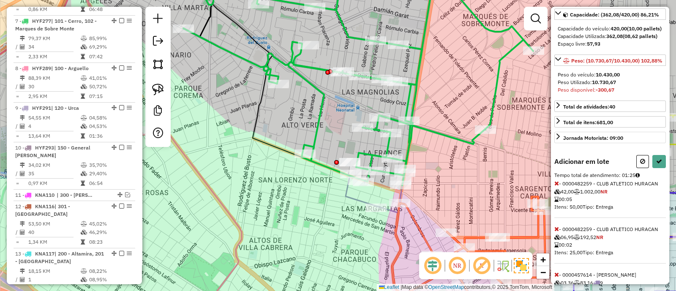
scroll to position [66, 0]
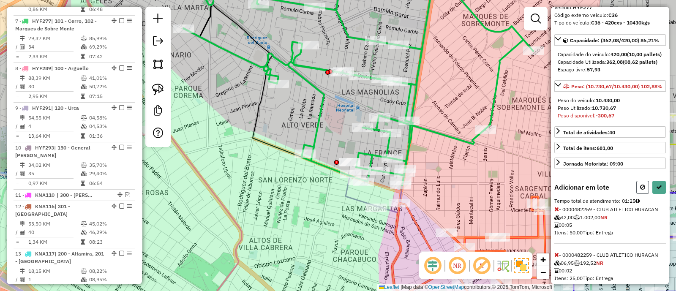
click at [642, 190] on icon at bounding box center [642, 187] width 5 height 6
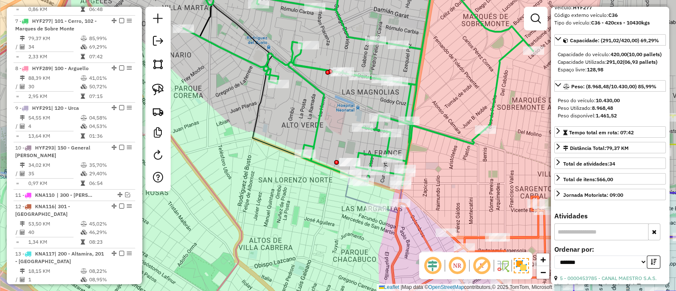
click at [408, 146] on icon at bounding box center [358, 78] width 350 height 215
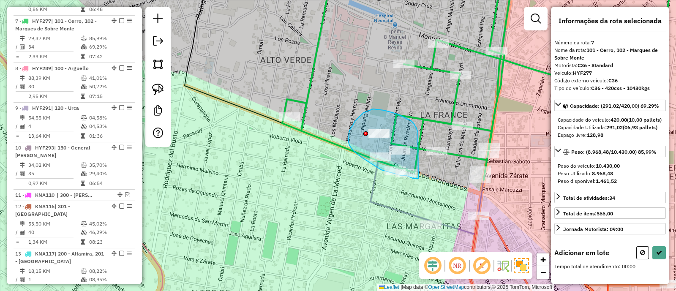
drag, startPoint x: 418, startPoint y: 135, endPoint x: 418, endPoint y: 179, distance: 44.0
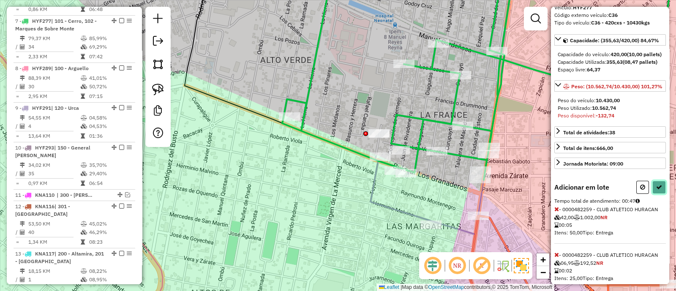
click at [656, 190] on icon at bounding box center [659, 187] width 6 height 6
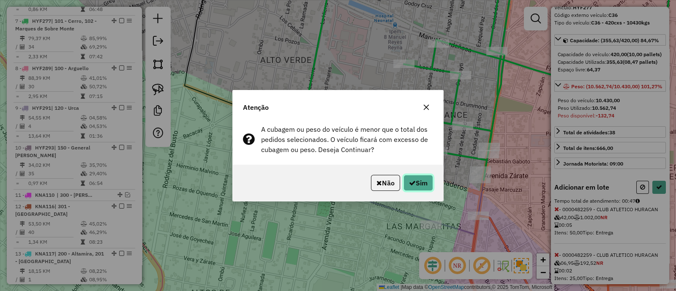
click at [426, 189] on button "Sim" at bounding box center [419, 183] width 30 height 16
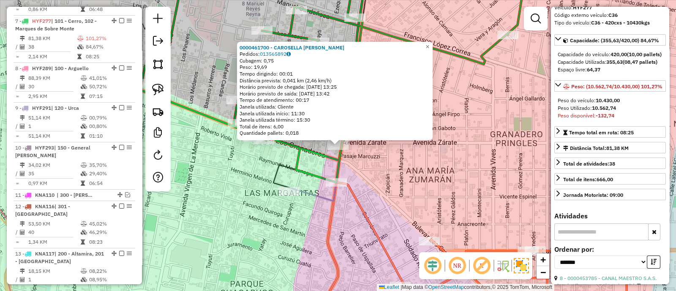
click at [412, 180] on div "0000461700 - CAROSELLA JUAN CARLOS Pedidos: 013565892 Cubagem: 0,75 Peso: 19,69…" at bounding box center [338, 145] width 676 height 291
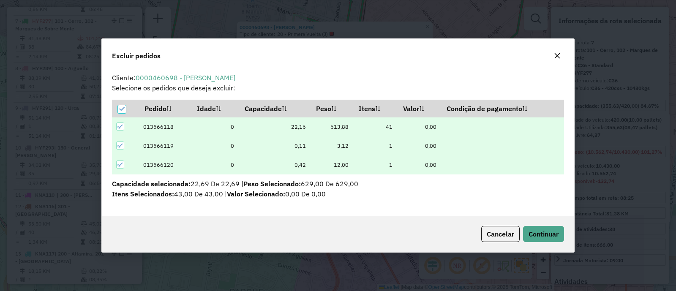
scroll to position [0, 0]
click at [547, 237] on span "Continuar" at bounding box center [544, 234] width 30 height 8
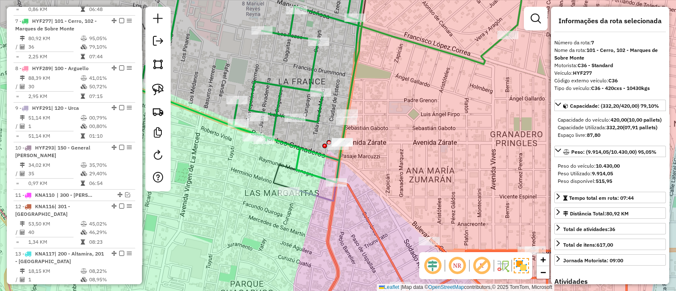
click at [381, 167] on div "Janela de atendimento Grade de atendimento Capacidade Transportadoras Veículos …" at bounding box center [338, 145] width 676 height 291
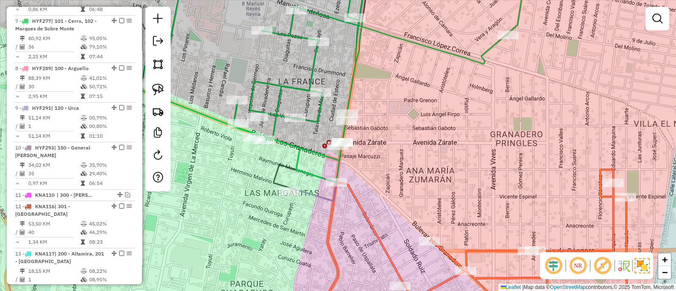
click at [318, 109] on icon at bounding box center [333, 77] width 386 height 212
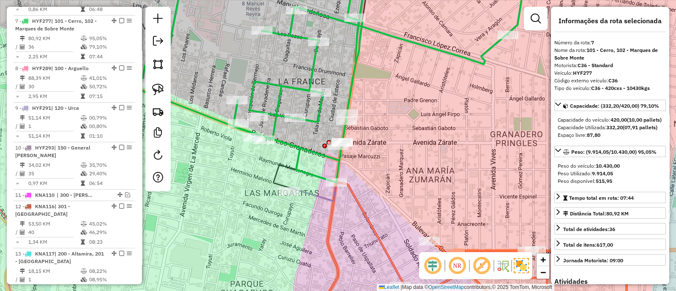
click at [317, 114] on icon at bounding box center [333, 77] width 386 height 212
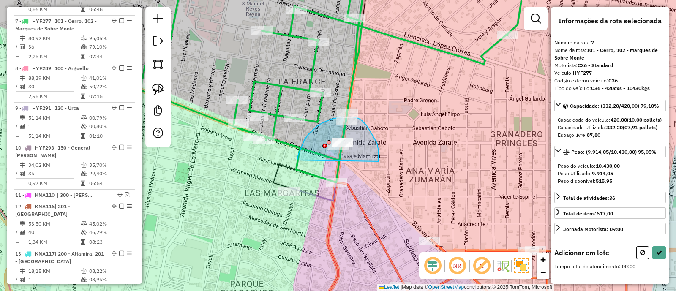
drag, startPoint x: 379, startPoint y: 161, endPoint x: 297, endPoint y: 161, distance: 82.0
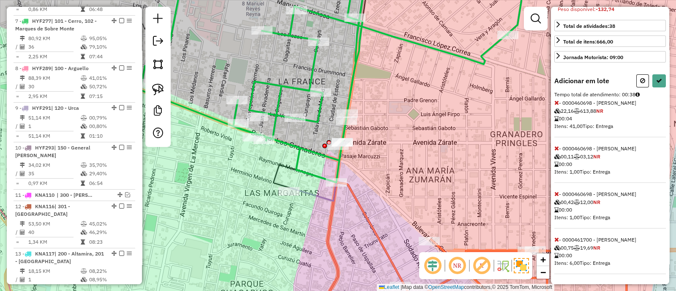
scroll to position [87, 0]
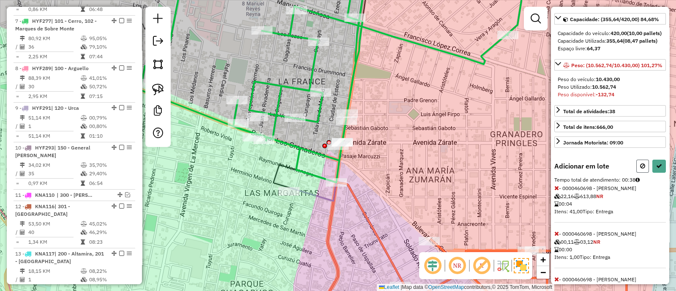
click at [643, 173] on button at bounding box center [643, 166] width 13 height 13
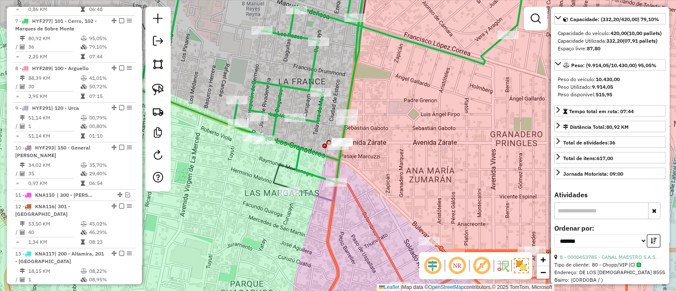
click at [402, 111] on div "Janela de atendimento Grade de atendimento Capacidade Transportadoras Veículos …" at bounding box center [338, 145] width 676 height 291
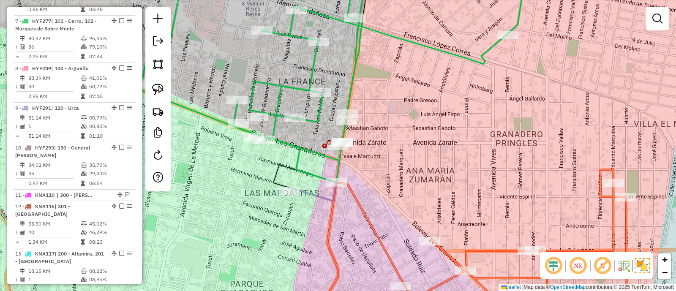
click at [319, 108] on icon at bounding box center [333, 77] width 386 height 212
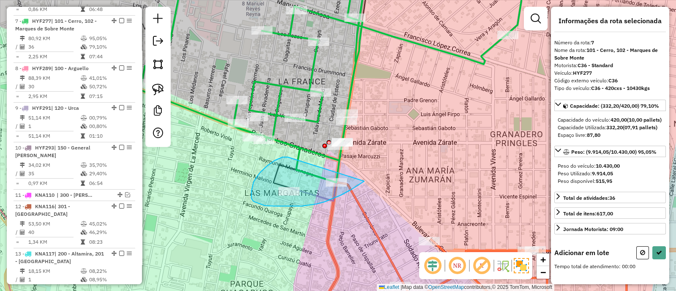
drag, startPoint x: 268, startPoint y: 166, endPoint x: 368, endPoint y: 178, distance: 101.0
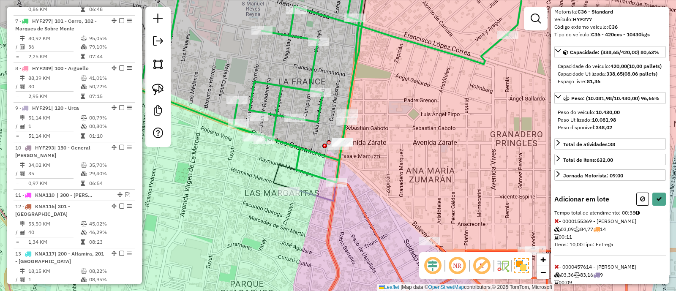
scroll to position [94, 0]
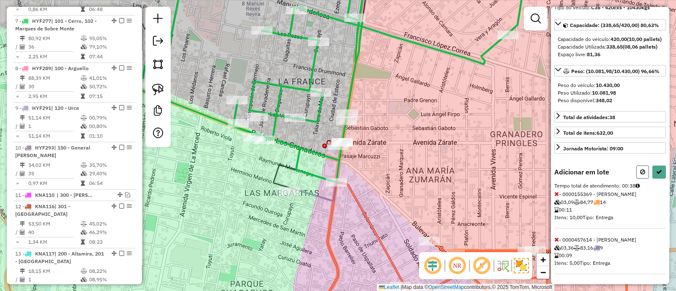
click at [640, 175] on icon at bounding box center [642, 172] width 5 height 6
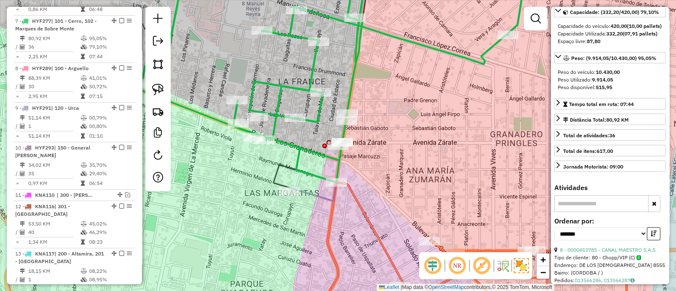
click at [400, 139] on div "Janela de atendimento Grade de atendimento Capacidade Transportadoras Veículos …" at bounding box center [338, 145] width 676 height 291
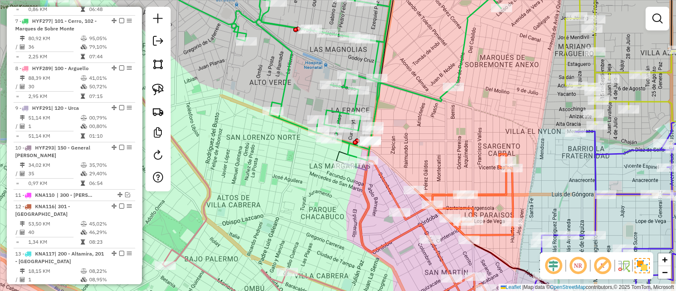
click at [378, 102] on icon at bounding box center [326, 66] width 350 height 190
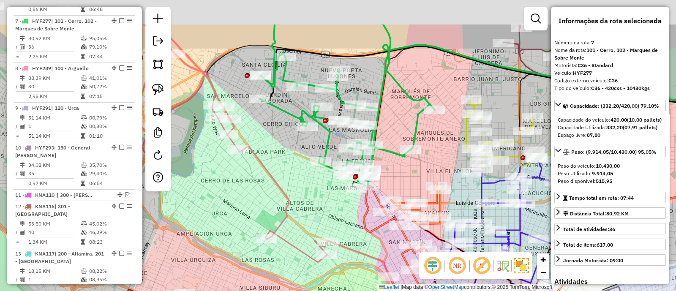
drag, startPoint x: 415, startPoint y: 121, endPoint x: 401, endPoint y: 219, distance: 98.6
click at [401, 219] on div "Janela de atendimento Grade de atendimento Capacidade Transportadoras Veículos …" at bounding box center [338, 145] width 676 height 291
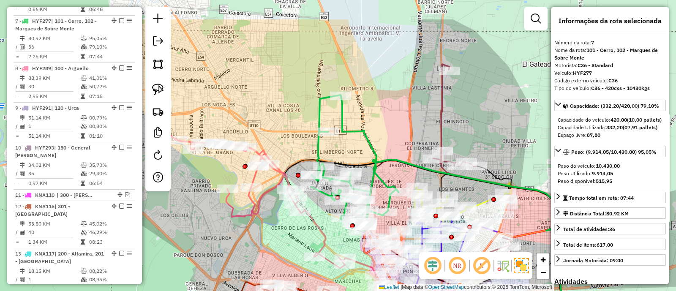
drag, startPoint x: 403, startPoint y: 117, endPoint x: 393, endPoint y: 166, distance: 49.6
click at [393, 166] on div "Janela de atendimento Grade de atendimento Capacidade Transportadoras Veículos …" at bounding box center [338, 145] width 676 height 291
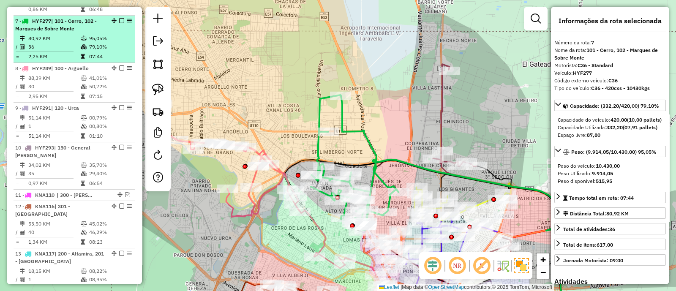
click at [120, 18] on em at bounding box center [121, 20] width 5 height 5
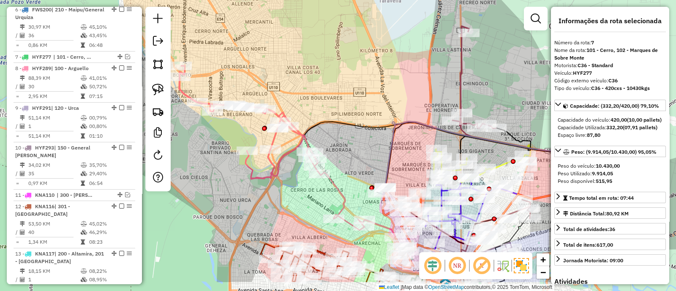
drag, startPoint x: 366, startPoint y: 117, endPoint x: 385, endPoint y: 57, distance: 62.6
click at [385, 57] on div "Janela de atendimento Grade de atendimento Capacidade Transportadoras Veículos …" at bounding box center [338, 145] width 676 height 291
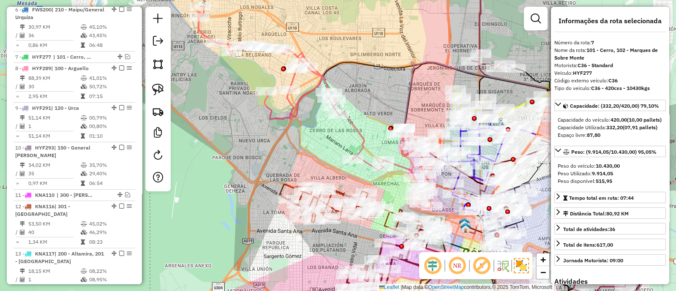
click at [356, 128] on icon at bounding box center [291, 88] width 186 height 164
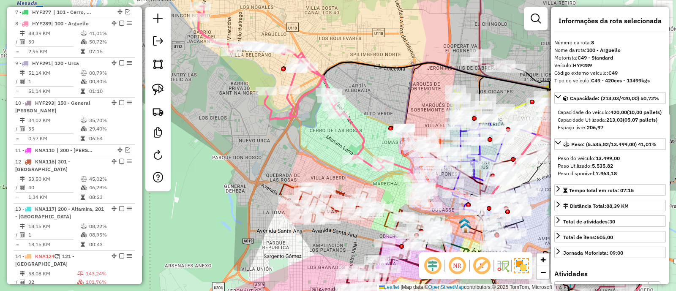
scroll to position [612, 0]
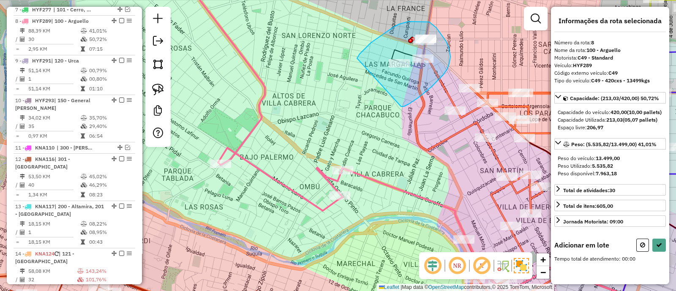
drag, startPoint x: 401, startPoint y: 107, endPoint x: 357, endPoint y: 58, distance: 65.2
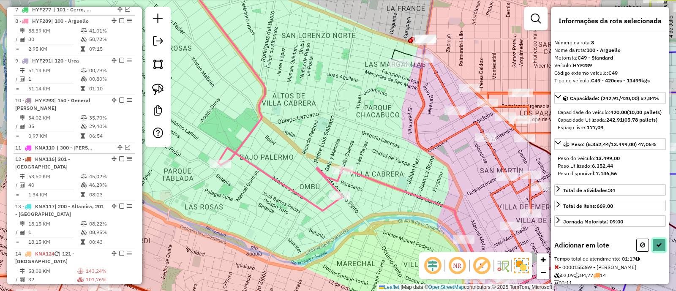
click at [656, 248] on icon at bounding box center [659, 245] width 6 height 6
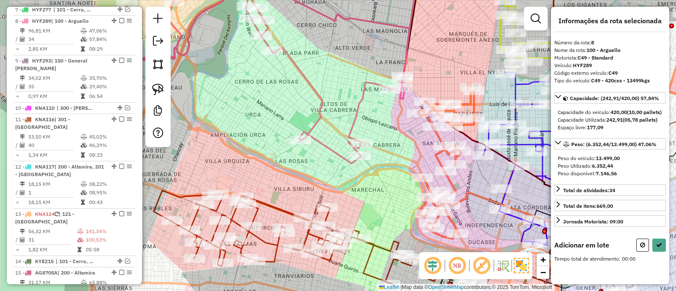
click at [387, 138] on div "Janela de atendimento Grade de atendimento Capacidade Transportadoras Veículos …" at bounding box center [338, 145] width 676 height 291
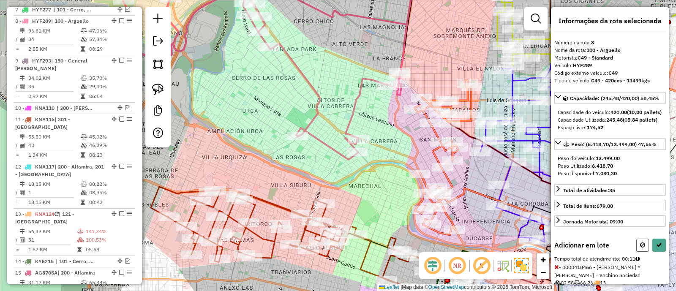
click at [640, 248] on icon at bounding box center [642, 245] width 5 height 6
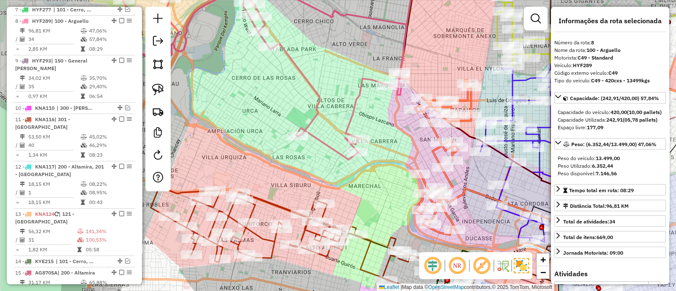
click at [450, 182] on icon at bounding box center [443, 157] width 56 height 155
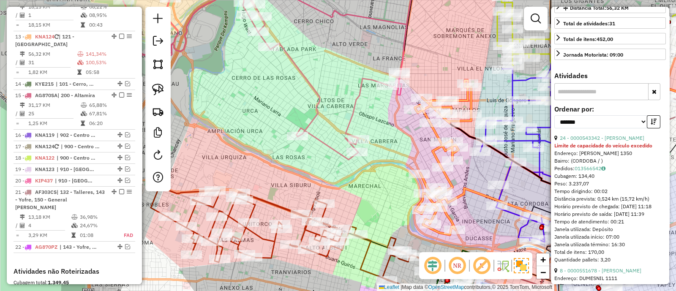
scroll to position [211, 0]
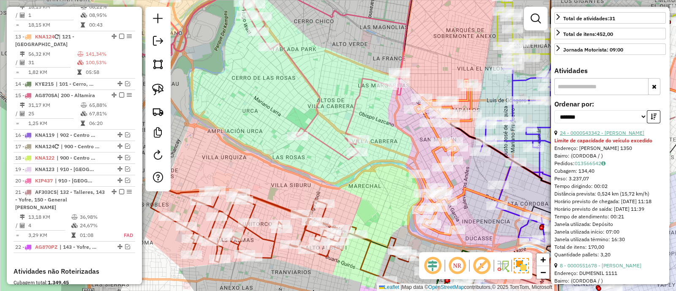
click at [585, 136] on link "24 - 0000543342 - [PERSON_NAME]" at bounding box center [602, 133] width 85 height 6
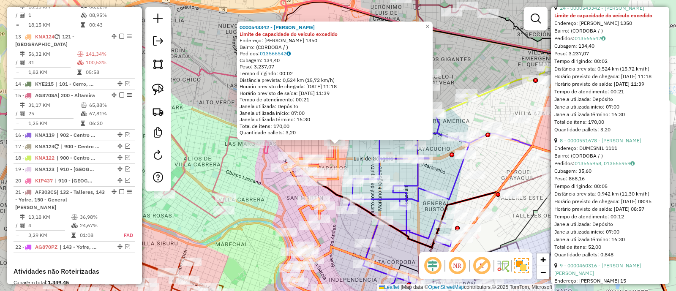
scroll to position [369, 0]
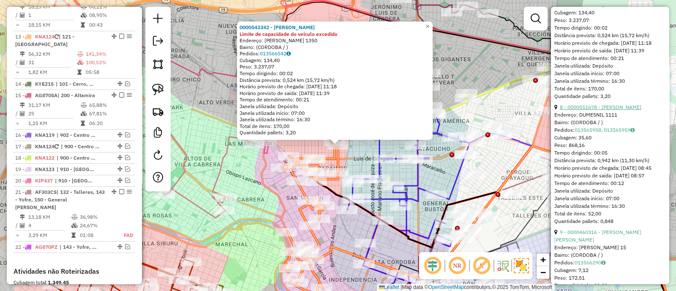
click at [590, 110] on link "8 - 0000551678 - [PERSON_NAME]" at bounding box center [601, 107] width 82 height 6
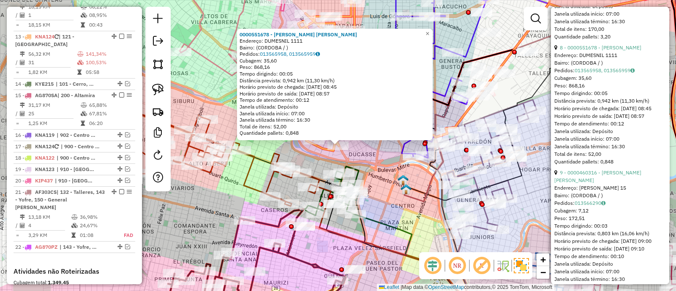
scroll to position [528, 0]
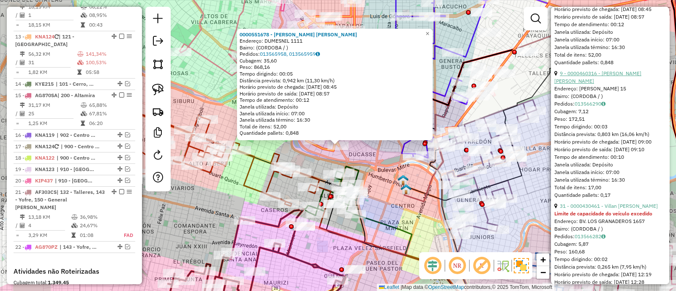
click at [592, 84] on link "9 - 0000460316 - [PERSON_NAME] [PERSON_NAME]" at bounding box center [598, 77] width 87 height 14
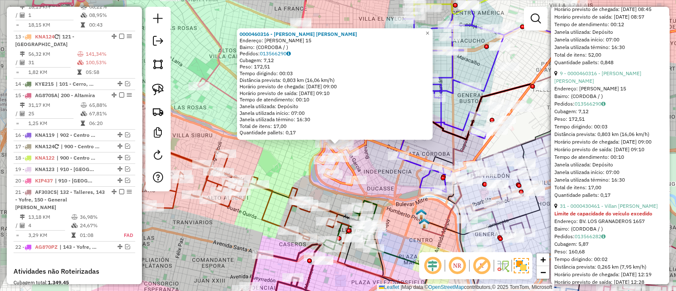
click at [375, 169] on div "0000460316 - Serrano Anguiosa Marcos Anthony Endereço: JOSE MATIAS ZAPIOLA 15 B…" at bounding box center [338, 145] width 676 height 291
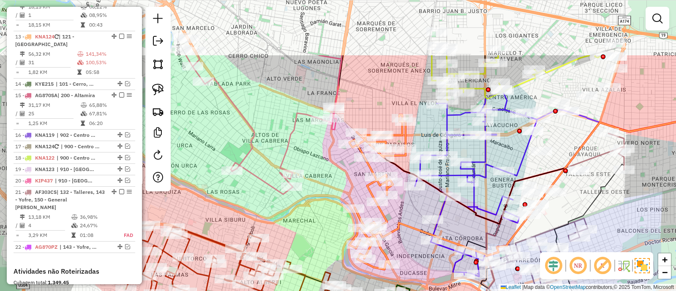
drag, startPoint x: 375, startPoint y: 166, endPoint x: 409, endPoint y: 252, distance: 93.0
click at [409, 252] on div "Janela de atendimento Grade de atendimento Capacidade Transportadoras Veículos …" at bounding box center [338, 145] width 676 height 291
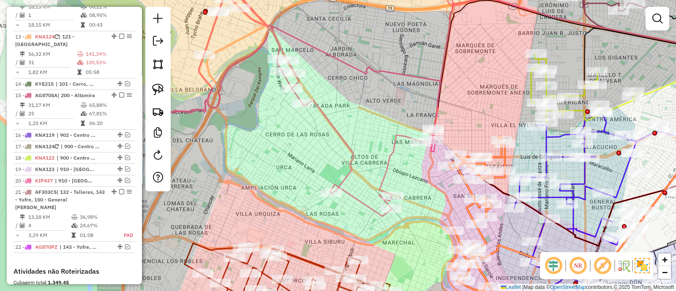
drag, startPoint x: 294, startPoint y: 169, endPoint x: 418, endPoint y: 183, distance: 125.4
click at [418, 183] on div "Janela de atendimento Grade de atendimento Capacidade Transportadoras Veículos …" at bounding box center [338, 145] width 676 height 291
click at [469, 192] on icon at bounding box center [477, 214] width 56 height 155
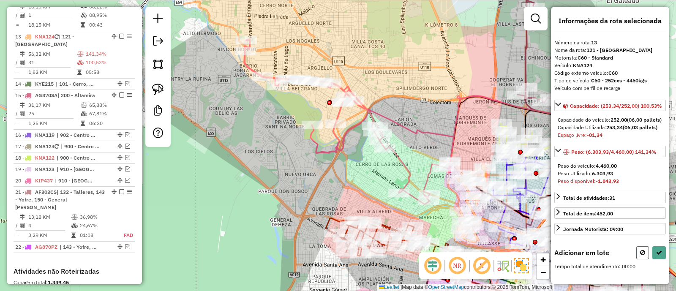
click at [641, 260] on button at bounding box center [643, 252] width 13 height 13
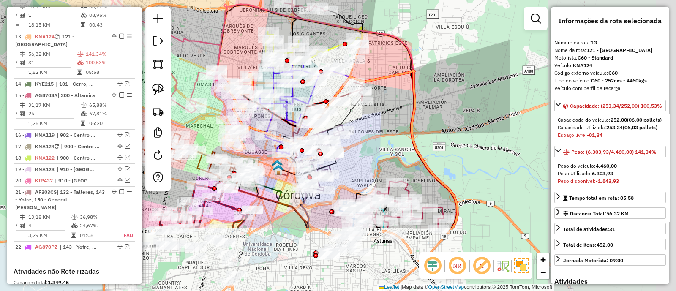
drag, startPoint x: 437, startPoint y: 217, endPoint x: 201, endPoint y: 125, distance: 253.2
click at [201, 125] on div "Janela de atendimento Grade de atendimento Capacidade Transportadoras Veículos …" at bounding box center [338, 145] width 676 height 291
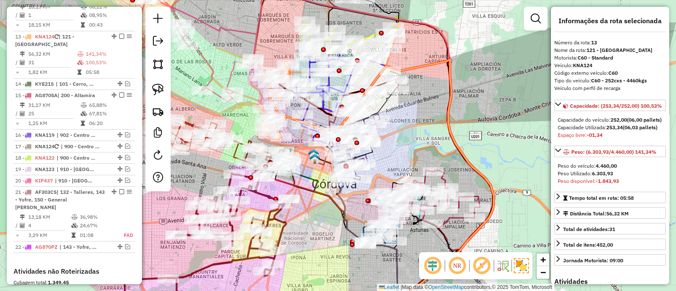
drag, startPoint x: 400, startPoint y: 105, endPoint x: 468, endPoint y: 22, distance: 107.3
click at [468, 22] on div "Janela de atendimento Grade de atendimento Capacidade Transportadoras Veículos …" at bounding box center [338, 145] width 676 height 291
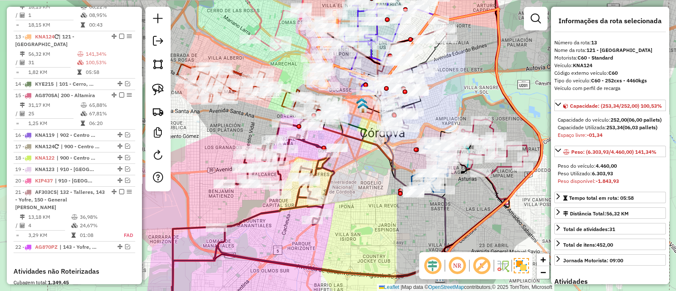
drag, startPoint x: 350, startPoint y: 179, endPoint x: 375, endPoint y: 179, distance: 24.9
click at [375, 179] on div "Janela de atendimento Grade de atendimento Capacidade Transportadoras Veículos …" at bounding box center [338, 145] width 676 height 291
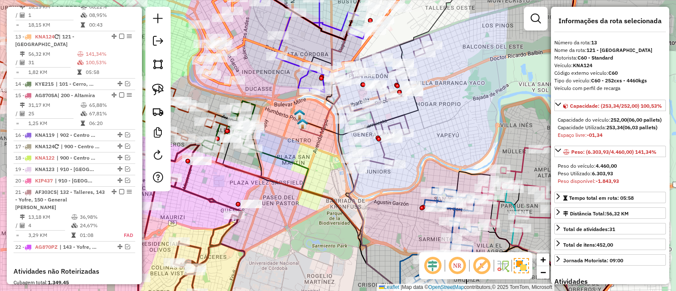
drag, startPoint x: 463, startPoint y: 113, endPoint x: 437, endPoint y: 134, distance: 34.0
click at [437, 134] on div "Janela de atendimento Grade de atendimento Capacidade Transportadoras Veículos …" at bounding box center [338, 145] width 676 height 291
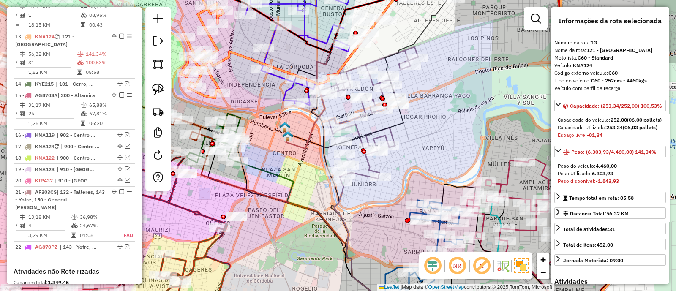
click at [357, 129] on icon at bounding box center [369, 114] width 99 height 135
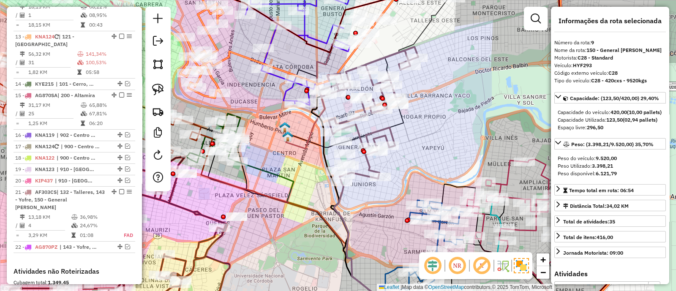
scroll to position [651, 0]
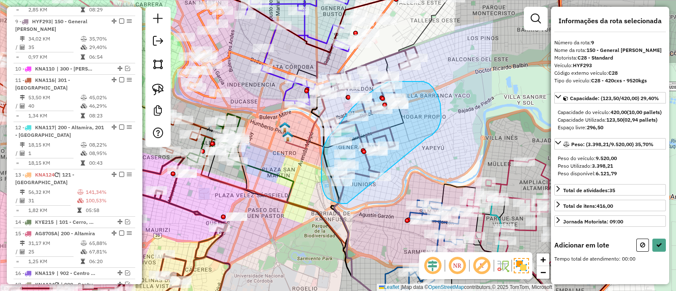
drag, startPoint x: 426, startPoint y: 139, endPoint x: 347, endPoint y: 204, distance: 101.7
click at [347, 204] on div "Janela de atendimento Grade de atendimento Capacidade Transportadoras Veículos …" at bounding box center [338, 145] width 676 height 291
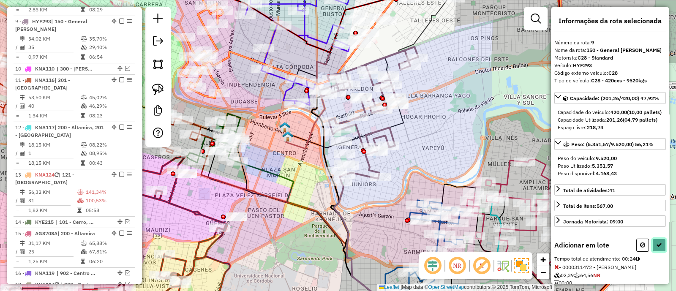
click at [657, 248] on icon at bounding box center [659, 245] width 6 height 6
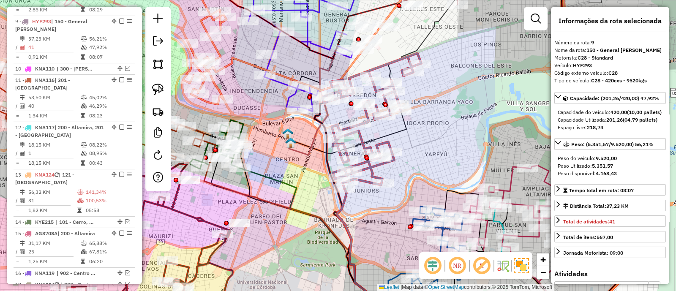
drag, startPoint x: 340, startPoint y: 109, endPoint x: 373, endPoint y: 183, distance: 81.4
click at [373, 183] on div "Janela de atendimento Grade de atendimento Capacidade Transportadoras Veículos …" at bounding box center [338, 145] width 676 height 291
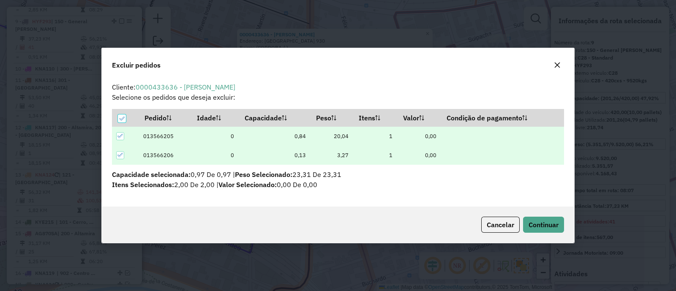
scroll to position [0, 0]
click at [546, 223] on span "Continuar" at bounding box center [544, 225] width 30 height 8
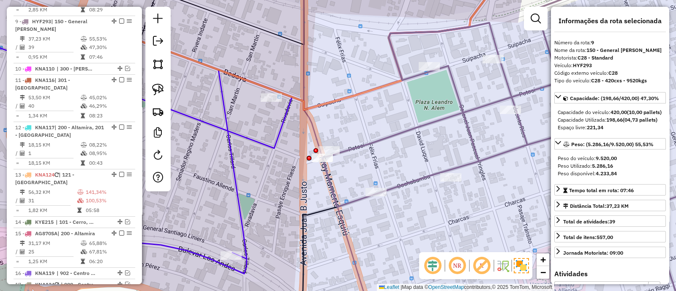
click at [417, 178] on icon at bounding box center [532, 146] width 421 height 350
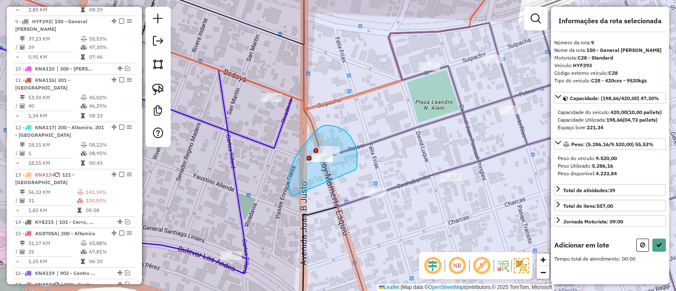
drag, startPoint x: 339, startPoint y: 128, endPoint x: 294, endPoint y: 196, distance: 82.3
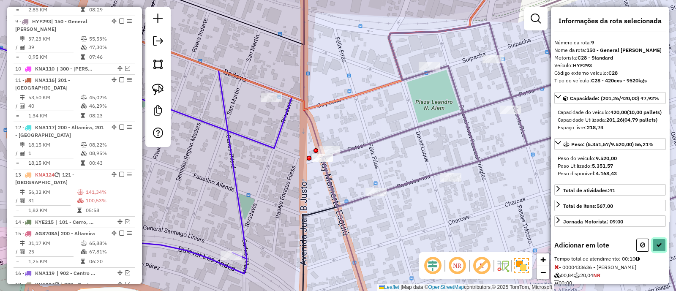
click at [662, 252] on button at bounding box center [660, 245] width 14 height 13
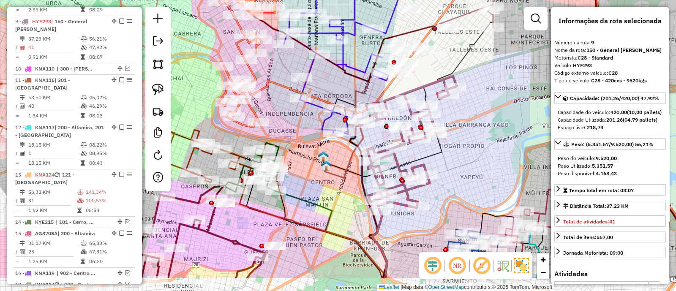
drag, startPoint x: 505, startPoint y: 171, endPoint x: 471, endPoint y: 128, distance: 54.1
click at [471, 128] on div "Janela de atendimento Grade de atendimento Capacidade Transportadoras Veículos …" at bounding box center [338, 145] width 676 height 291
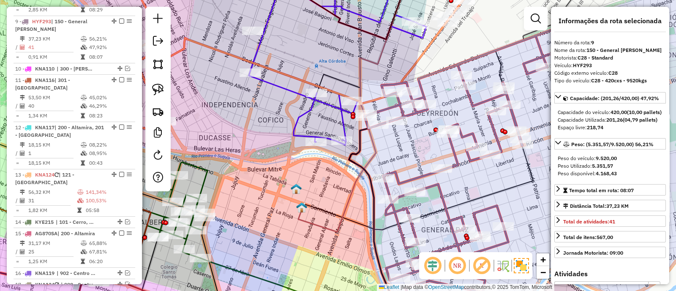
click at [376, 151] on icon at bounding box center [354, 101] width 112 height 261
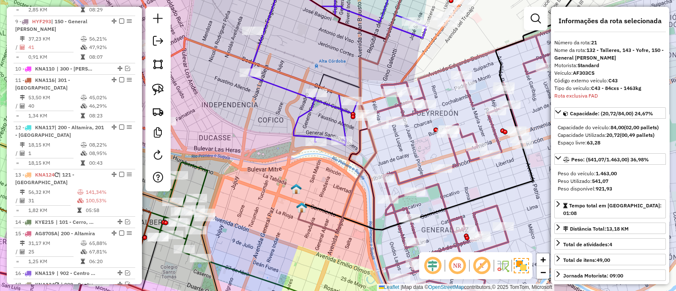
scroll to position [914, 0]
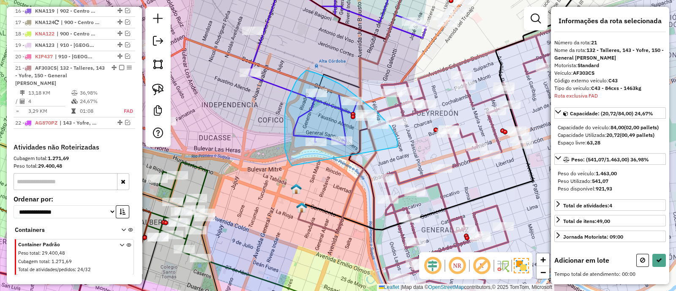
drag, startPoint x: 397, startPoint y: 148, endPoint x: 292, endPoint y: 166, distance: 106.8
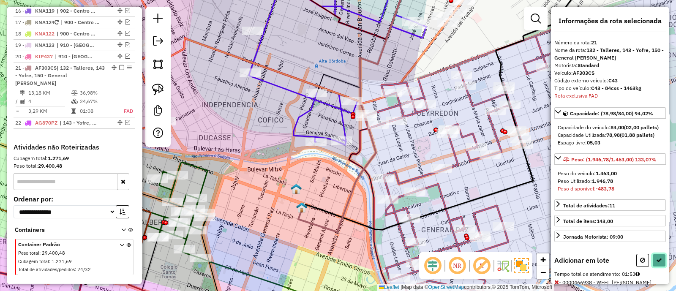
click at [656, 263] on icon at bounding box center [659, 260] width 6 height 6
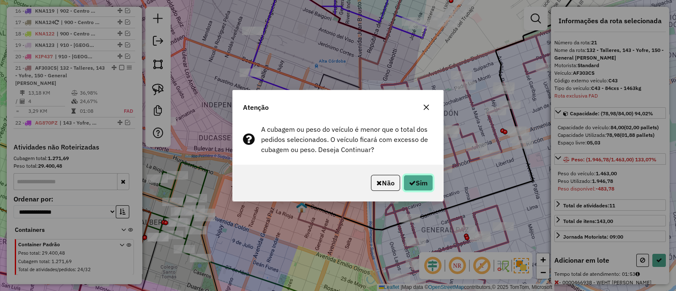
click at [429, 177] on button "Sim" at bounding box center [419, 183] width 30 height 16
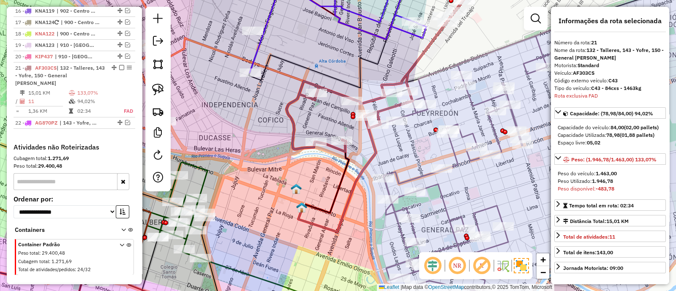
click at [452, 153] on icon at bounding box center [464, 164] width 198 height 271
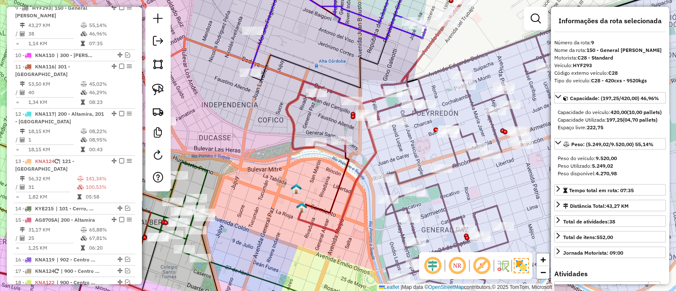
scroll to position [651, 0]
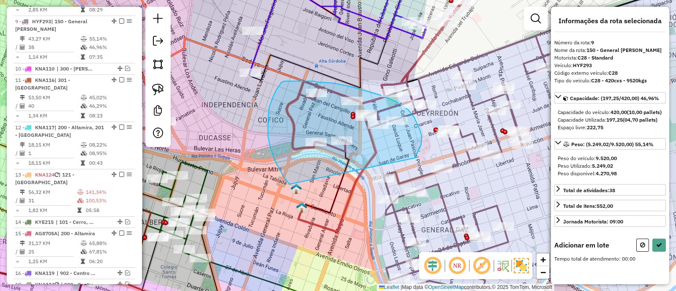
drag, startPoint x: 415, startPoint y: 158, endPoint x: 290, endPoint y: 185, distance: 128.8
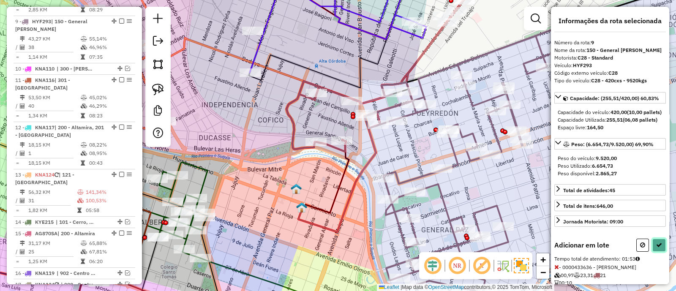
click at [661, 252] on button at bounding box center [660, 245] width 14 height 13
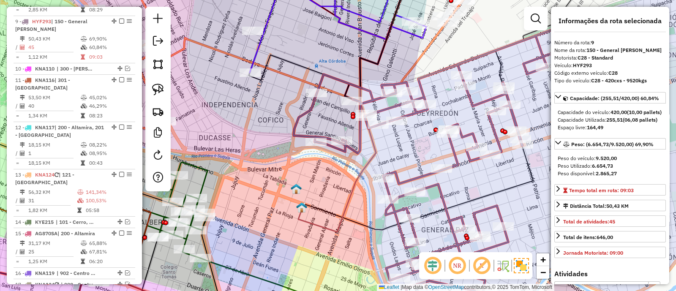
click at [417, 177] on icon at bounding box center [428, 164] width 269 height 271
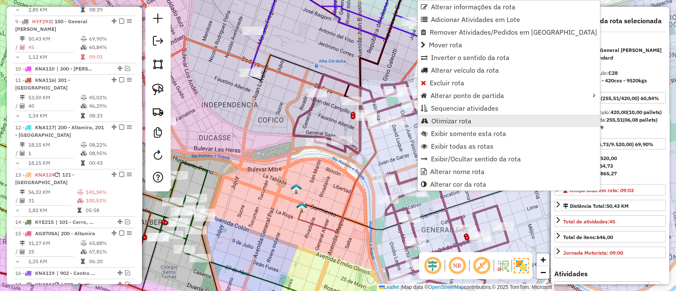
click at [449, 123] on span "Otimizar rota" at bounding box center [452, 121] width 40 height 7
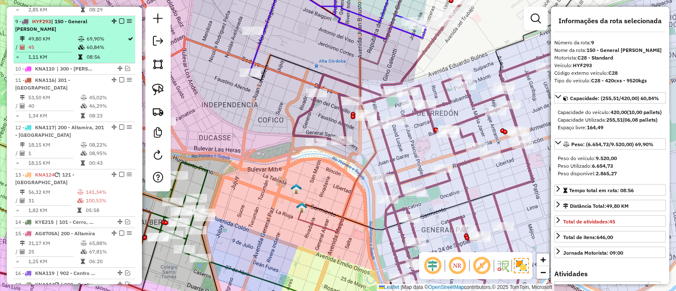
click at [120, 19] on em at bounding box center [121, 21] width 5 height 5
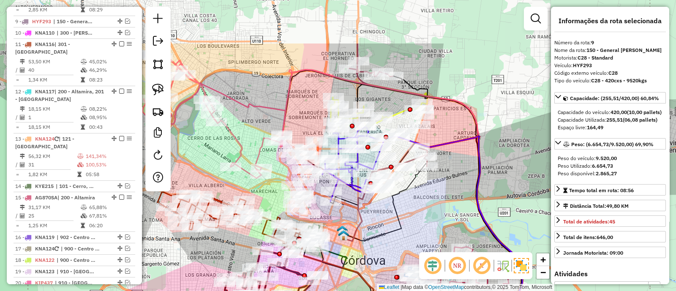
drag, startPoint x: 467, startPoint y: 161, endPoint x: 403, endPoint y: 234, distance: 97.3
click at [403, 234] on div "Janela de atendimento Grade de atendimento Capacidade Transportadoras Veículos …" at bounding box center [338, 145] width 676 height 291
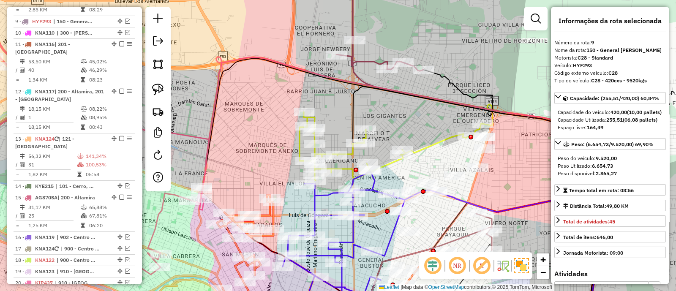
click at [365, 67] on div "Janela de atendimento Grade de atendimento Capacidade Transportadoras Veículos …" at bounding box center [338, 145] width 676 height 291
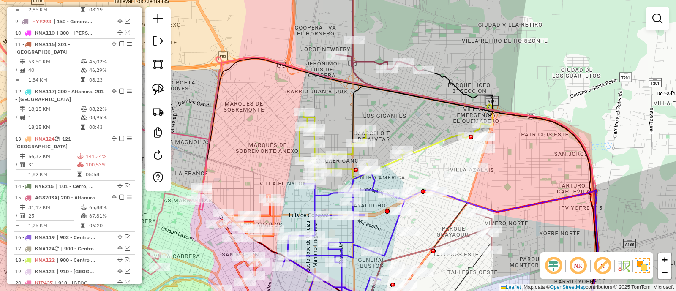
click at [366, 63] on icon at bounding box center [379, 21] width 87 height 100
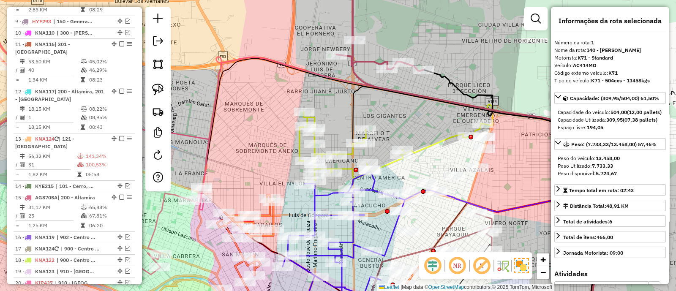
scroll to position [317, 0]
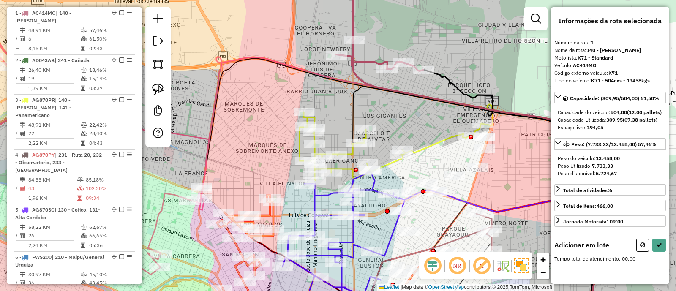
click at [435, 128] on div "Janela de atendimento Grade de atendimento Capacidade Transportadoras Veículos …" at bounding box center [338, 145] width 676 height 291
click at [647, 252] on button at bounding box center [643, 245] width 13 height 13
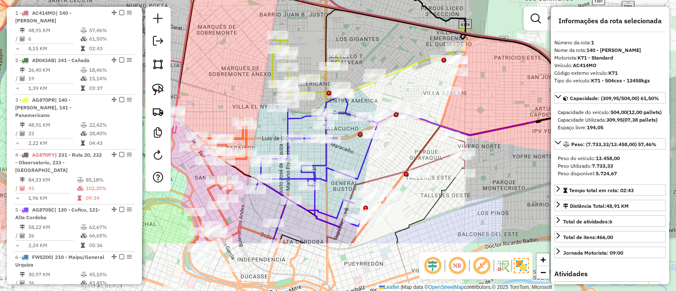
drag, startPoint x: 475, startPoint y: 201, endPoint x: 448, endPoint y: 124, distance: 81.5
click at [448, 124] on icon at bounding box center [468, 178] width 205 height 130
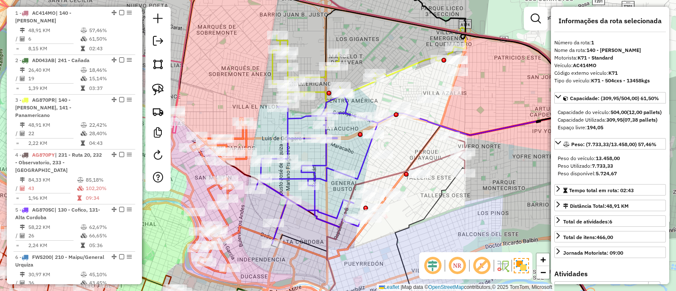
click at [463, 143] on icon at bounding box center [457, 155] width 16 height 36
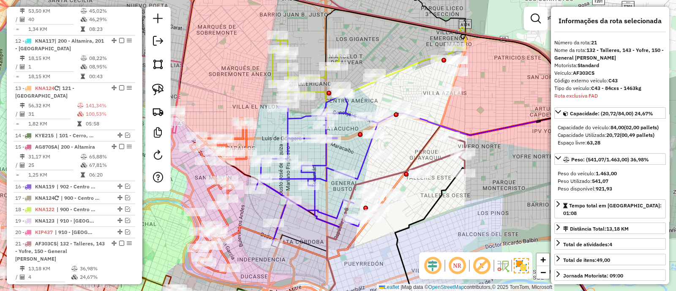
scroll to position [885, 0]
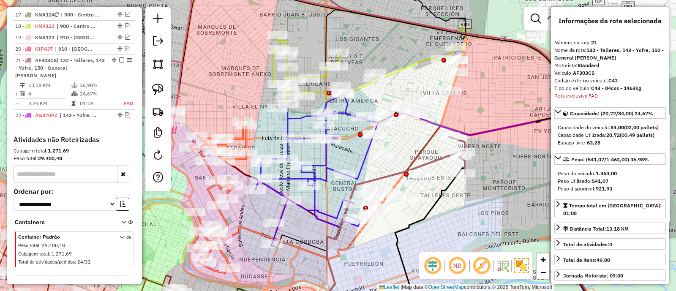
click at [361, 159] on icon at bounding box center [317, 169] width 122 height 149
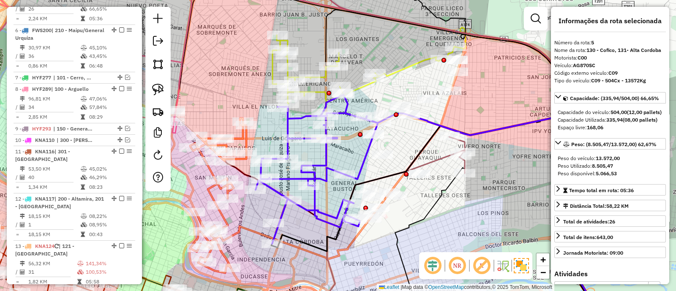
scroll to position [506, 0]
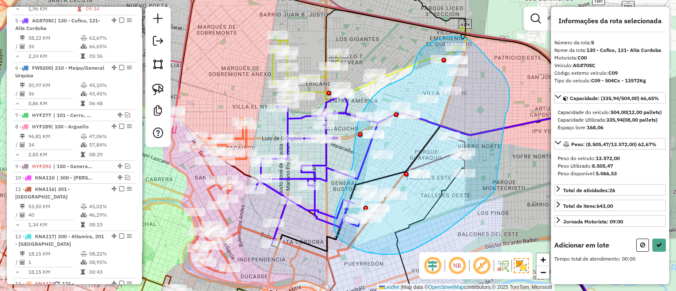
drag, startPoint x: 506, startPoint y: 113, endPoint x: 495, endPoint y: 189, distance: 76.4
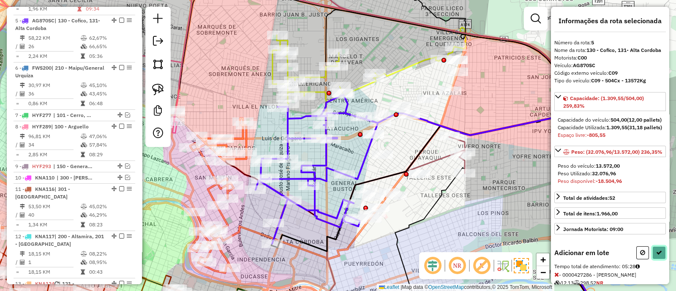
click at [656, 256] on icon at bounding box center [659, 253] width 6 height 6
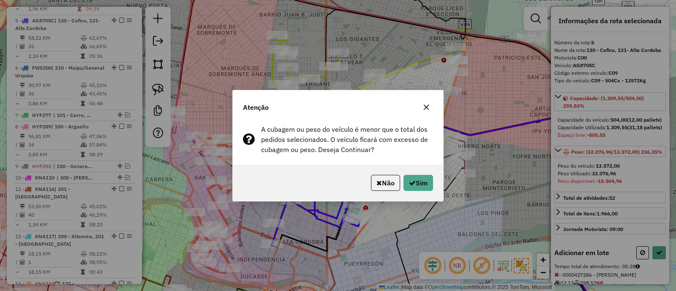
click at [409, 175] on p-footer "Não Sim" at bounding box center [401, 183] width 66 height 16
click at [415, 180] on button "Sim" at bounding box center [419, 183] width 30 height 16
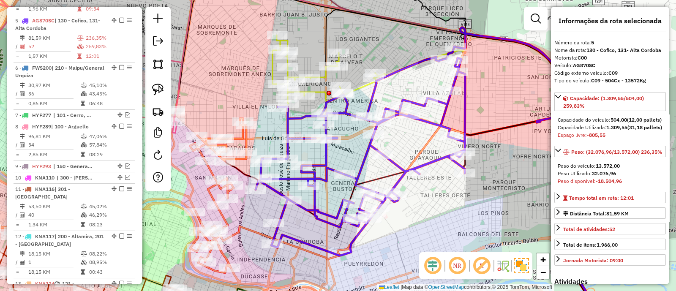
click at [437, 159] on icon at bounding box center [361, 150] width 210 height 209
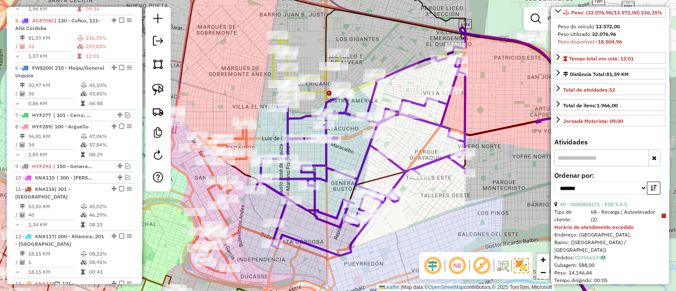
scroll to position [211, 0]
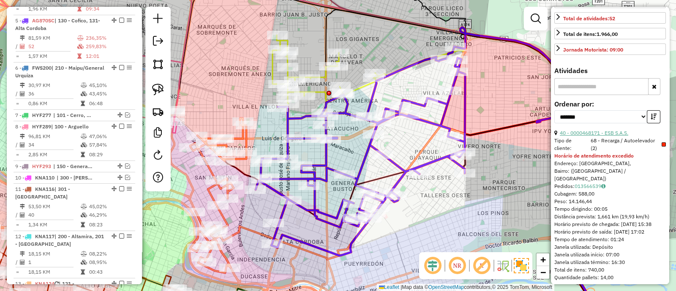
click at [585, 136] on link "40 - 0000468171 - ESB S.A.S." at bounding box center [594, 133] width 68 height 6
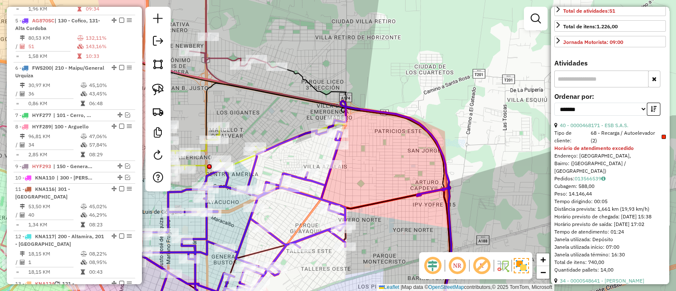
click at [323, 178] on icon at bounding box center [240, 220] width 209 height 200
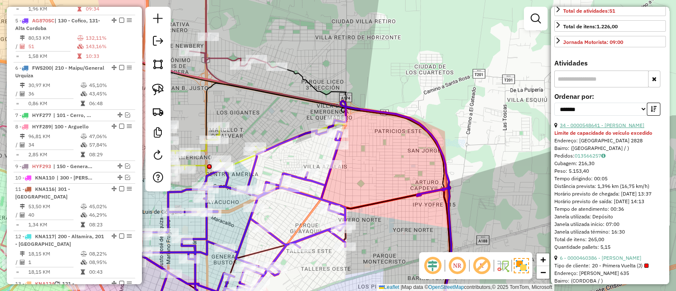
click at [626, 128] on link "34 - 0000548641 - Nieto Oscar Emilio" at bounding box center [602, 125] width 85 height 6
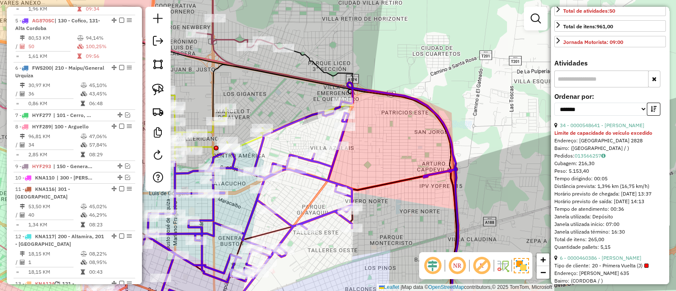
scroll to position [204, 0]
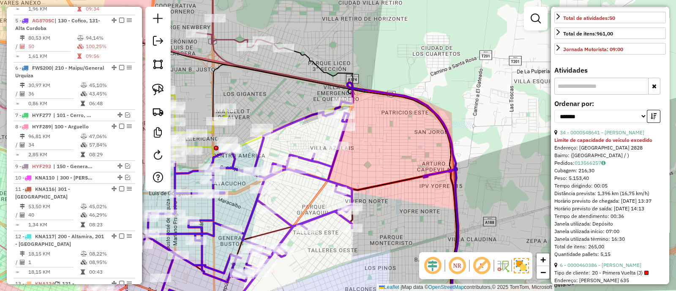
click at [369, 172] on div "Janela de atendimento Grade de atendimento Capacidade Transportadoras Veículos …" at bounding box center [338, 145] width 676 height 291
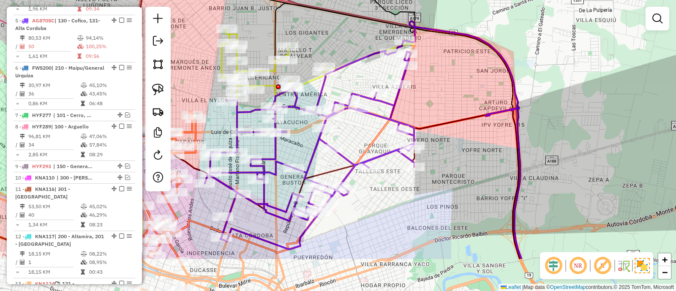
drag, startPoint x: 367, startPoint y: 171, endPoint x: 429, endPoint y: 109, distance: 87.3
click at [429, 109] on div "Janela de atendimento Grade de atendimento Capacidade Transportadoras Veículos …" at bounding box center [338, 145] width 676 height 291
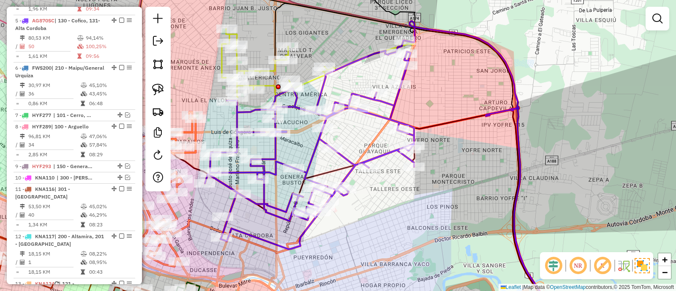
click at [387, 118] on icon at bounding box center [309, 144] width 209 height 209
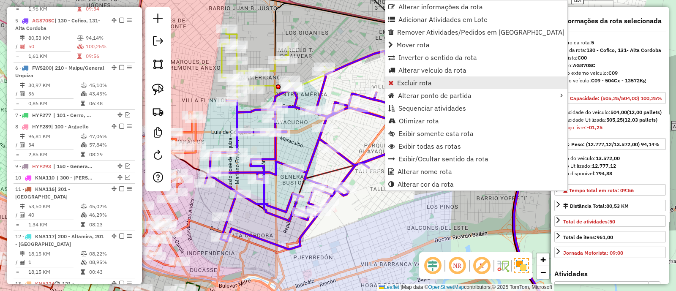
click at [408, 85] on span "Excluir rota" at bounding box center [414, 82] width 35 height 7
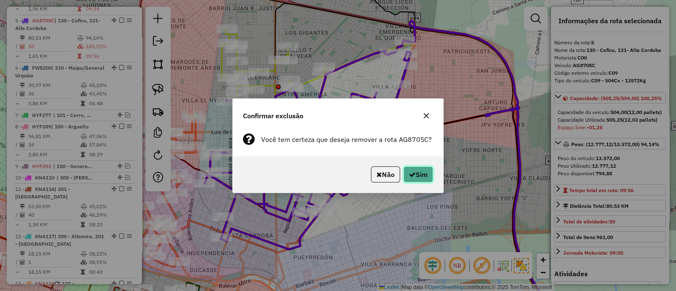
click at [410, 170] on button "Sim" at bounding box center [419, 175] width 30 height 16
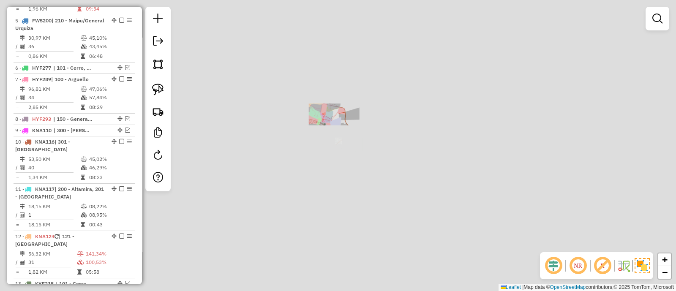
scroll to position [459, 0]
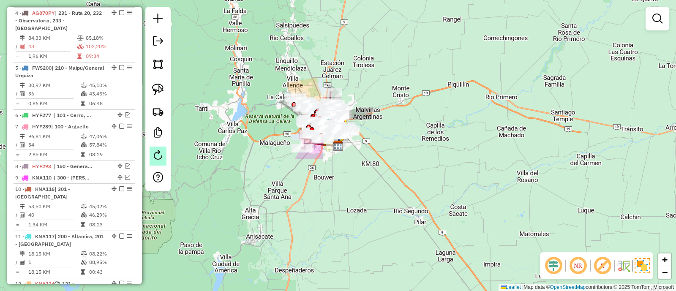
click at [158, 154] on em at bounding box center [158, 155] width 10 height 10
select select "*"
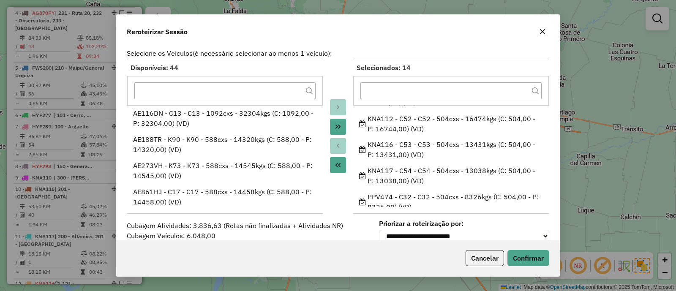
scroll to position [264, 0]
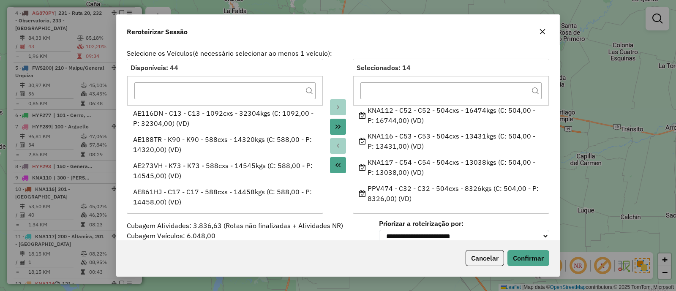
click at [547, 27] on button "button" at bounding box center [543, 32] width 14 height 14
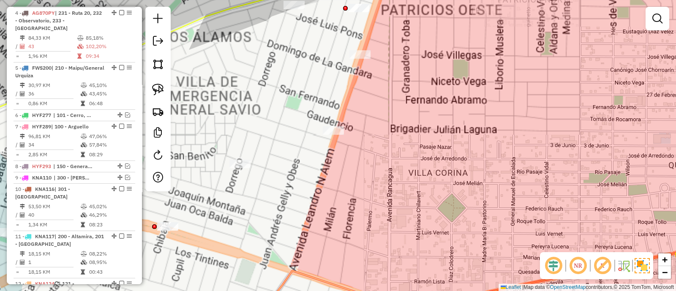
drag, startPoint x: 398, startPoint y: 98, endPoint x: 446, endPoint y: 139, distance: 63.2
click at [446, 139] on div "Janela de atendimento Grade de atendimento Capacidade Transportadoras Veículos …" at bounding box center [338, 145] width 676 height 291
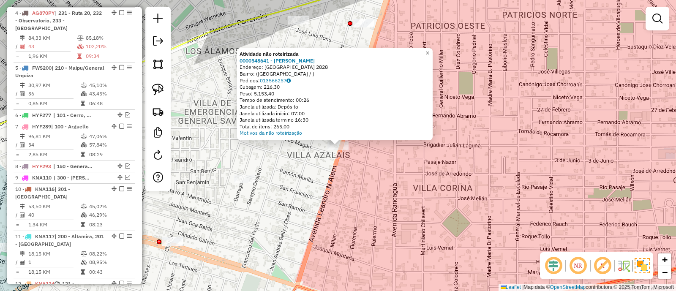
click at [419, 164] on div "Atividade não roteirizada 0000548641 - Nieto Oscar Emilio Endereço: FLORENCIA 2…" at bounding box center [338, 145] width 676 height 291
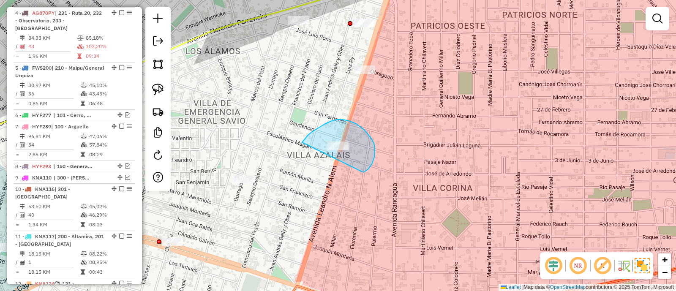
drag, startPoint x: 368, startPoint y: 169, endPoint x: 300, endPoint y: 145, distance: 72.6
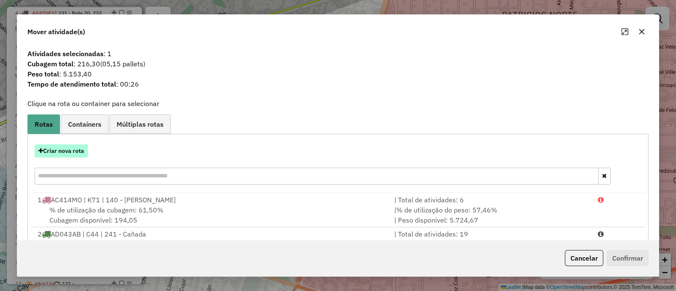
click at [64, 150] on button "Criar nova rota" at bounding box center [61, 151] width 53 height 13
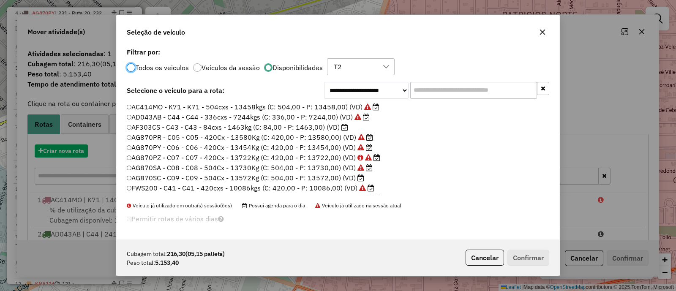
scroll to position [4, 3]
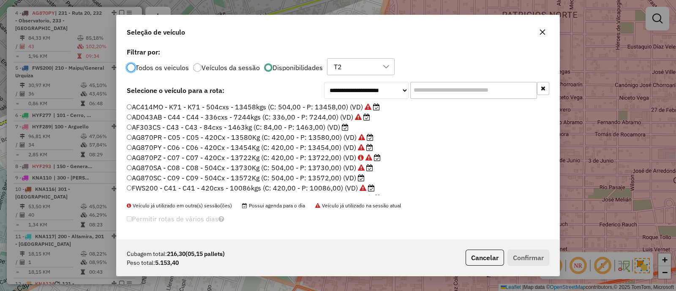
click at [440, 90] on input "text" at bounding box center [473, 90] width 127 height 17
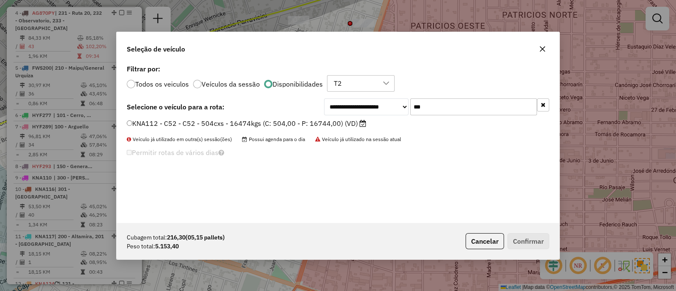
type input "***"
click at [356, 121] on label "KNA112 - C52 - C52 - 504cxs - 16474kgs (C: 504,00 - P: 16744,00) (VD)" at bounding box center [247, 123] width 240 height 10
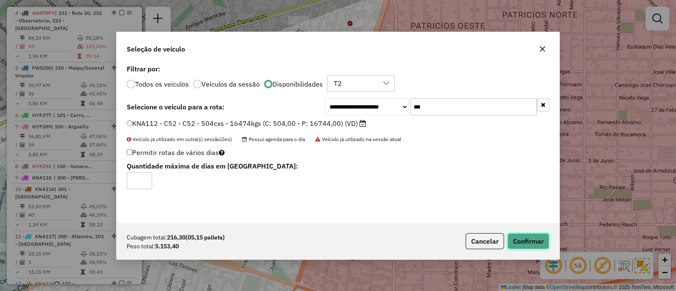
click at [527, 235] on button "Confirmar" at bounding box center [529, 241] width 42 height 16
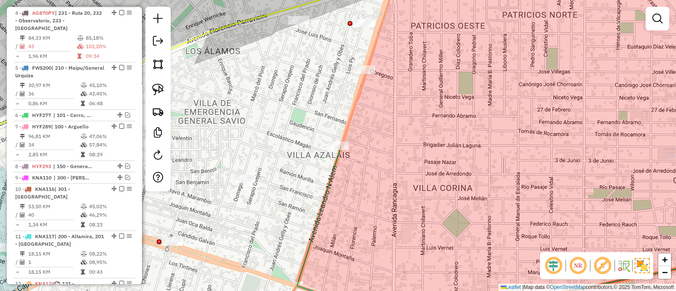
click at [334, 156] on icon at bounding box center [520, 234] width 447 height 174
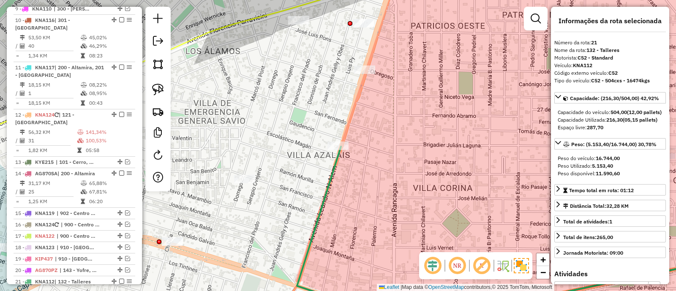
scroll to position [831, 0]
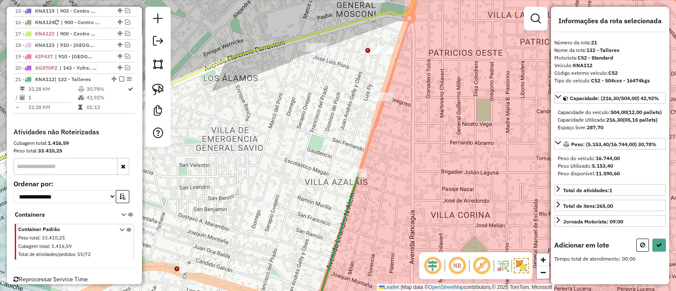
drag, startPoint x: 309, startPoint y: 90, endPoint x: 340, endPoint y: 228, distance: 141.6
click at [340, 228] on div "Janela de atendimento Grade de atendimento Capacidade Transportadoras Veículos …" at bounding box center [338, 145] width 676 height 291
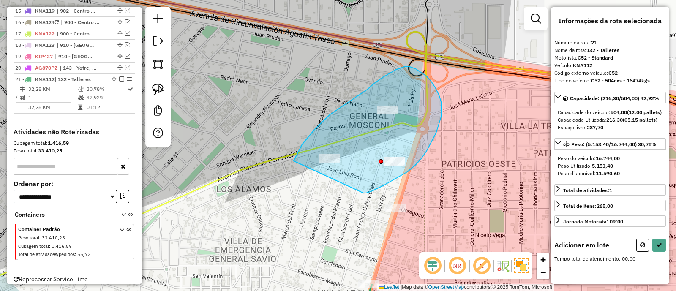
drag, startPoint x: 363, startPoint y: 193, endPoint x: 292, endPoint y: 170, distance: 75.5
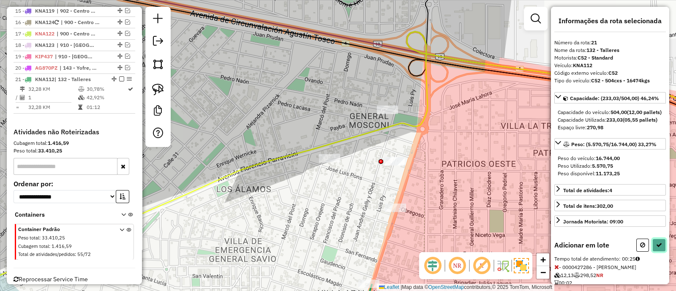
click at [659, 252] on button at bounding box center [660, 245] width 14 height 13
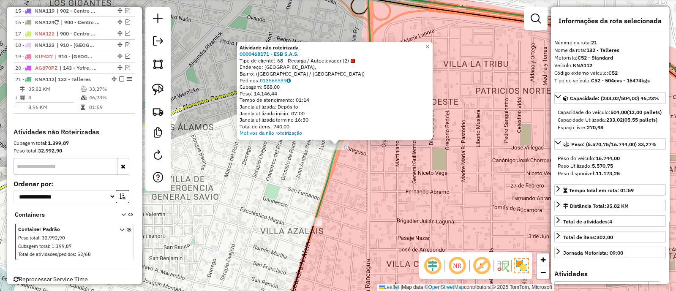
click at [353, 218] on div "Atividade não roteirizada 0000468171 - ESB S.A.S. Tipo de cliente: 68 - Recarga…" at bounding box center [338, 145] width 676 height 291
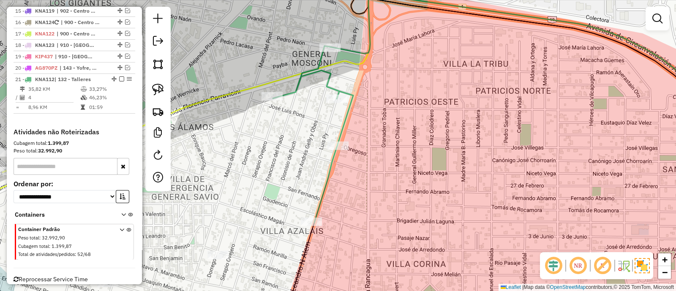
click at [323, 189] on icon at bounding box center [313, 134] width 80 height 177
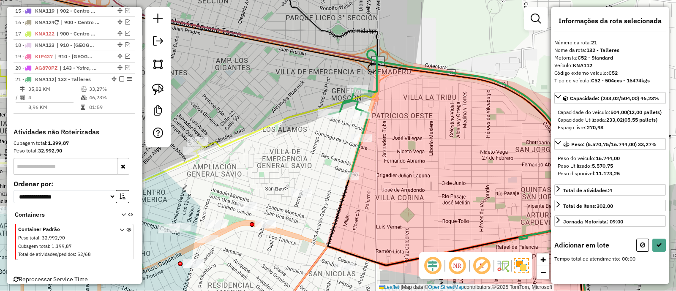
drag, startPoint x: 344, startPoint y: 227, endPoint x: 375, endPoint y: 197, distance: 42.4
click at [375, 197] on div "Janela de atendimento Grade de atendimento Capacidade Transportadoras Veículos …" at bounding box center [338, 145] width 676 height 291
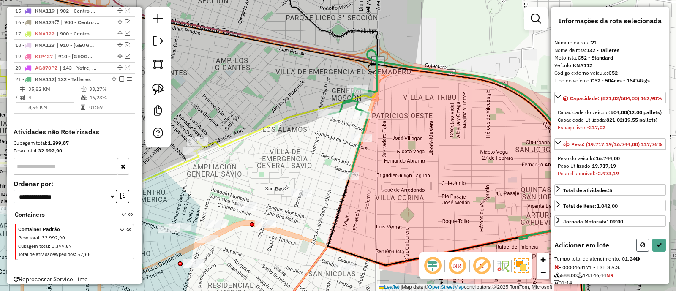
click at [637, 252] on button at bounding box center [643, 245] width 13 height 13
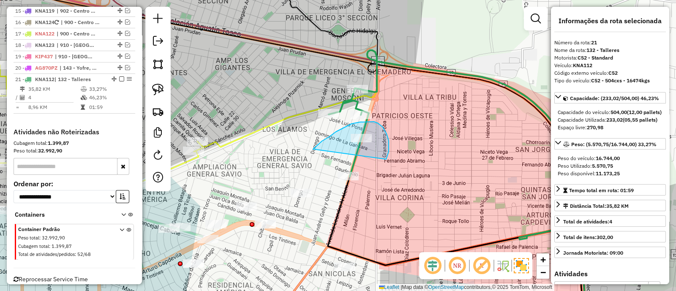
drag, startPoint x: 389, startPoint y: 147, endPoint x: 313, endPoint y: 149, distance: 75.7
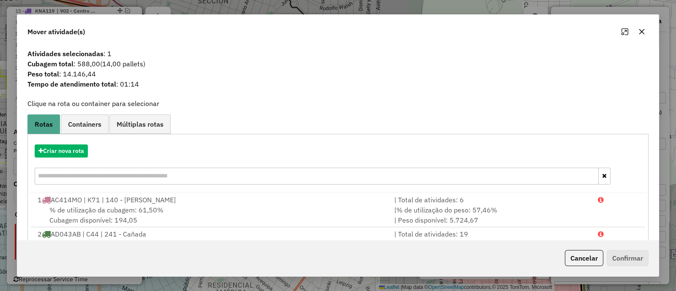
click at [644, 33] on icon "button" at bounding box center [642, 31] width 7 height 7
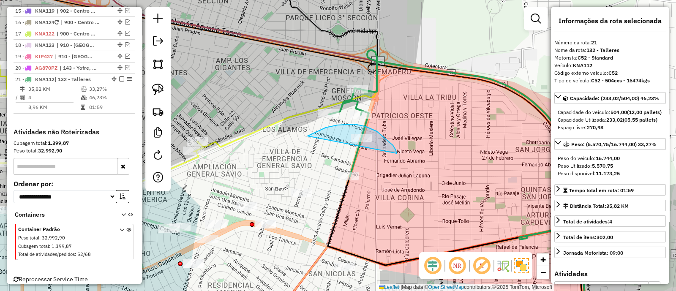
drag, startPoint x: 397, startPoint y: 153, endPoint x: 295, endPoint y: 147, distance: 101.7
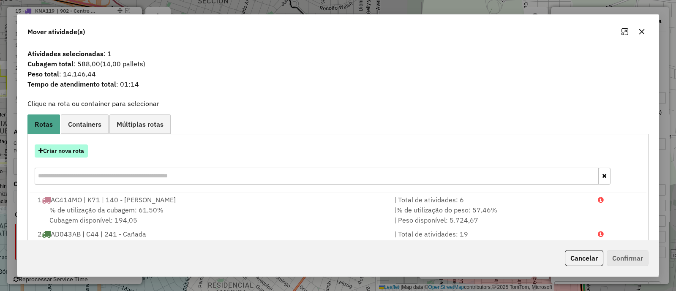
click at [60, 149] on button "Criar nova rota" at bounding box center [61, 151] width 53 height 13
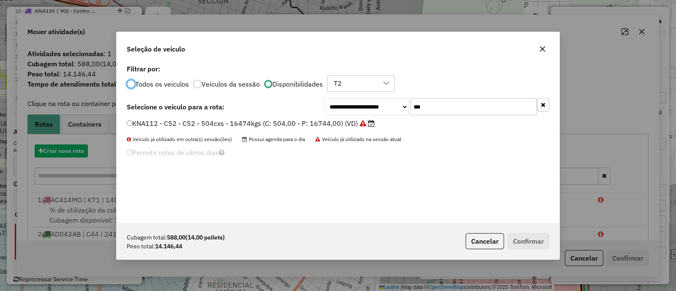
scroll to position [4, 3]
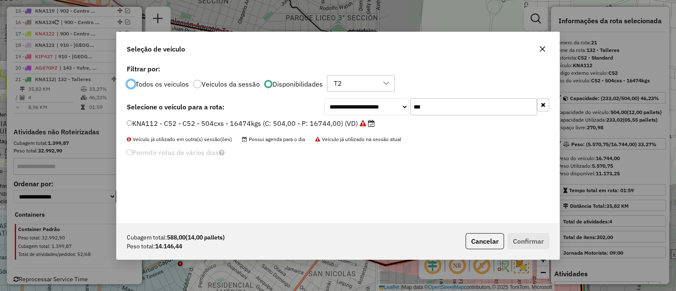
click at [316, 124] on label "KNA112 - C52 - C52 - 504cxs - 16474kgs (C: 504,00 - P: 16744,00) (VD)" at bounding box center [251, 123] width 248 height 10
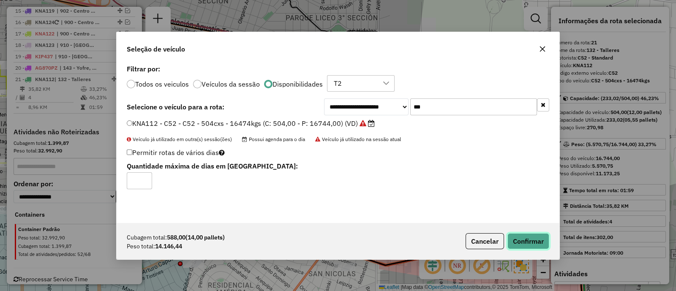
click at [541, 243] on button "Confirmar" at bounding box center [529, 241] width 42 height 16
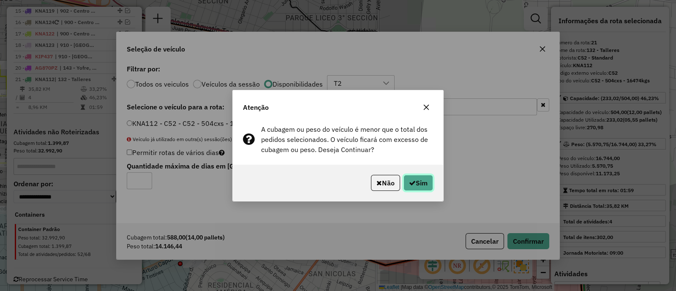
click at [421, 187] on button "Sim" at bounding box center [419, 183] width 30 height 16
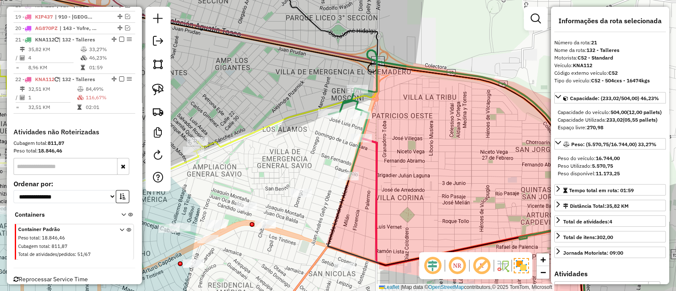
scroll to position [871, 0]
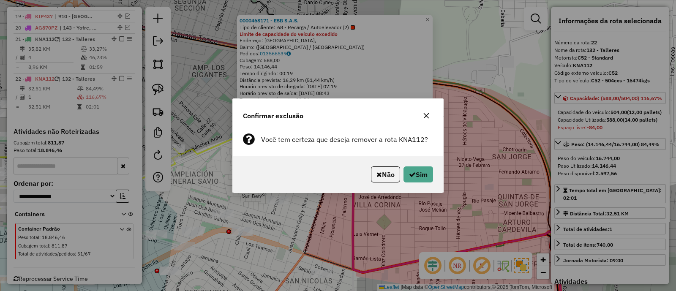
click at [427, 117] on icon "button" at bounding box center [426, 115] width 5 height 5
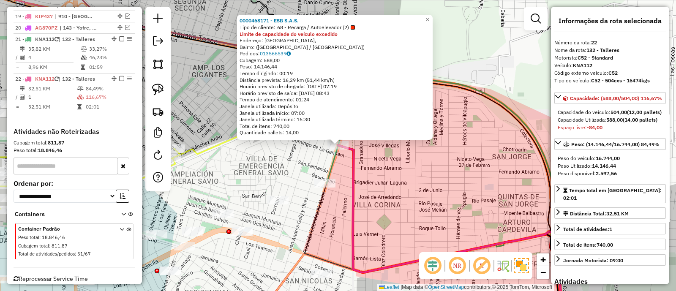
click at [443, 176] on div "0000468171 - ESB S.A.S. Tipo de cliente: 68 - Recarga / Autoelevador (2) Limite…" at bounding box center [338, 145] width 676 height 291
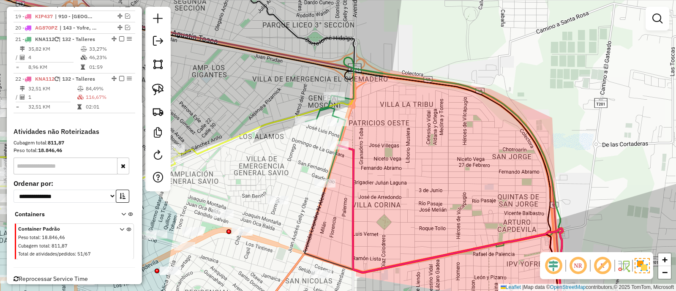
click at [328, 167] on icon at bounding box center [326, 140] width 40 height 88
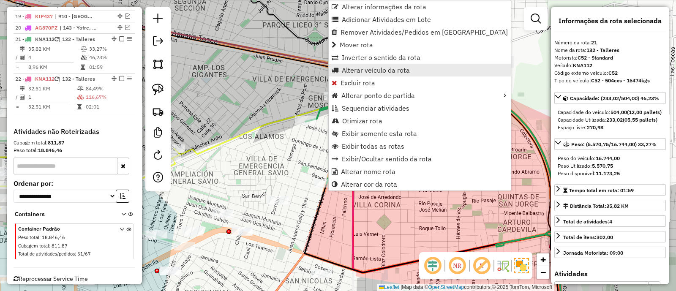
click at [359, 71] on span "Alterar veículo da rota" at bounding box center [376, 70] width 68 height 7
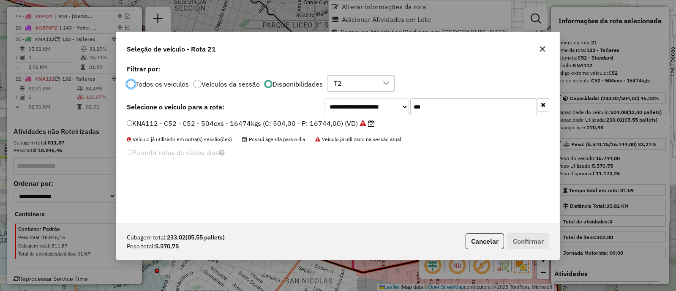
scroll to position [4, 3]
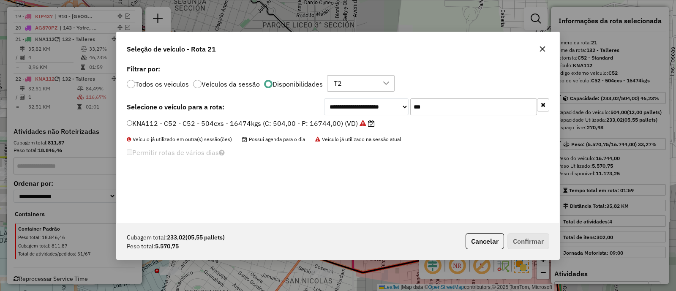
click at [541, 106] on icon "button" at bounding box center [543, 105] width 5 height 6
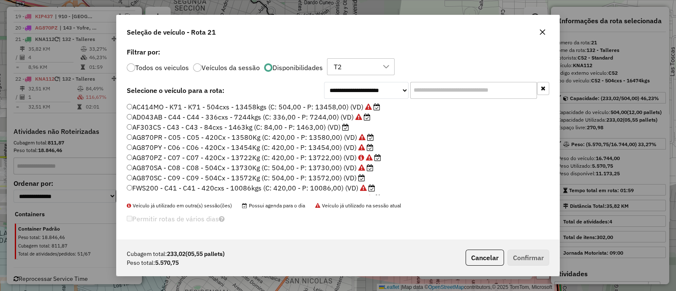
click at [323, 126] on label "AF303CS - C43 - C43 - 84cxs - 1463kg (C: 84,00 - P: 1463,00) (VD)" at bounding box center [238, 127] width 222 height 10
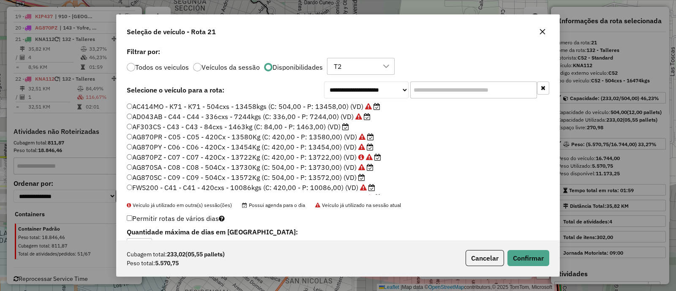
click at [334, 177] on label "AG870SC - C09 - C09 - 504Cx - 13572Kg (C: 504,00 - P: 13572,00) (VD)" at bounding box center [246, 177] width 238 height 10
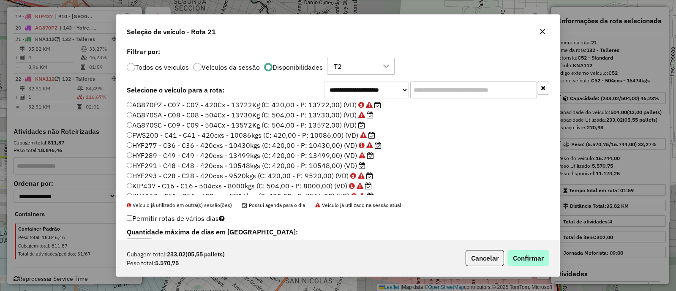
scroll to position [25, 0]
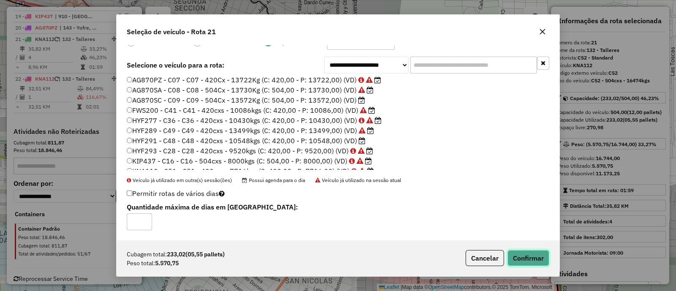
click at [524, 260] on button "Confirmar" at bounding box center [529, 258] width 42 height 16
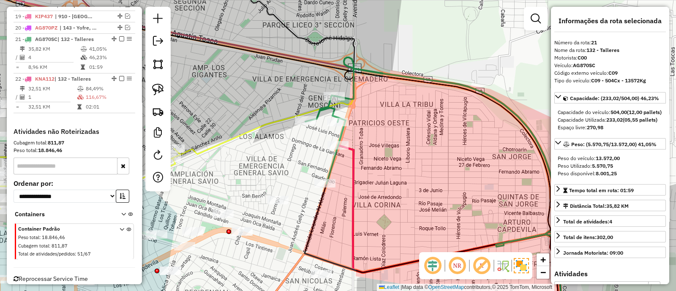
click at [330, 164] on icon at bounding box center [326, 140] width 40 height 88
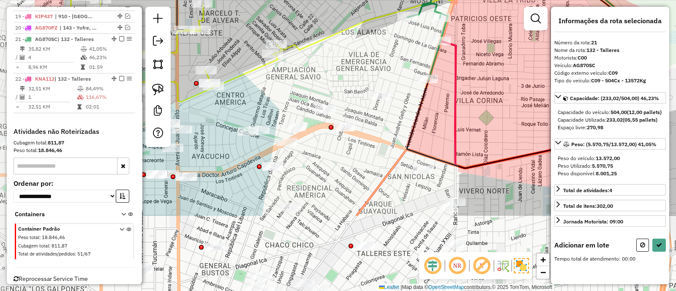
drag, startPoint x: 299, startPoint y: 178, endPoint x: 402, endPoint y: 74, distance: 146.2
click at [402, 74] on div "Janela de atendimento Grade de atendimento Capacidade Transportadoras Veículos …" at bounding box center [338, 145] width 676 height 291
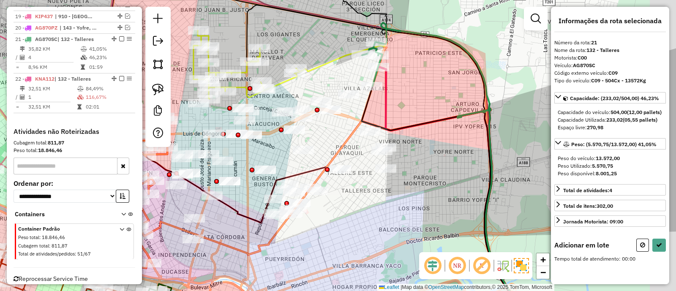
drag, startPoint x: 394, startPoint y: 115, endPoint x: 363, endPoint y: 111, distance: 31.5
click at [363, 111] on icon at bounding box center [444, 201] width 165 height 230
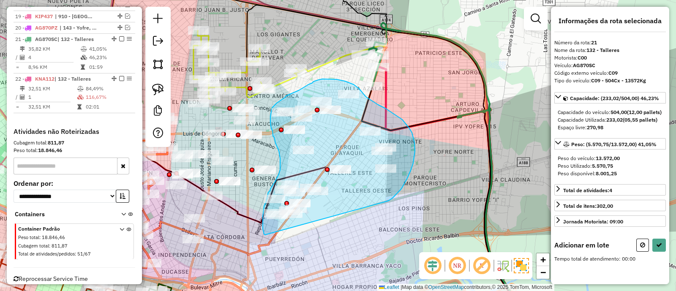
drag, startPoint x: 398, startPoint y: 192, endPoint x: 265, endPoint y: 235, distance: 139.8
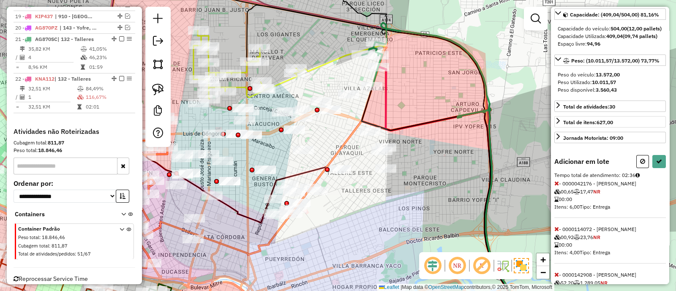
scroll to position [158, 0]
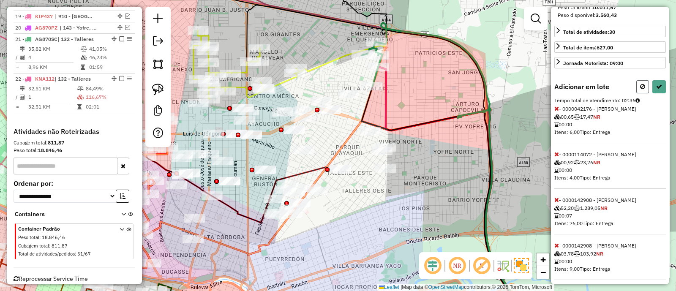
click at [644, 93] on button at bounding box center [643, 86] width 13 height 13
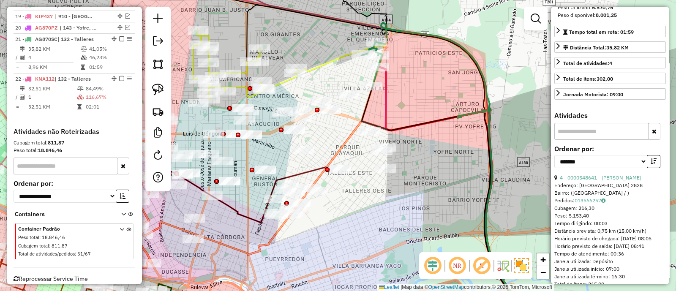
scroll to position [0, 0]
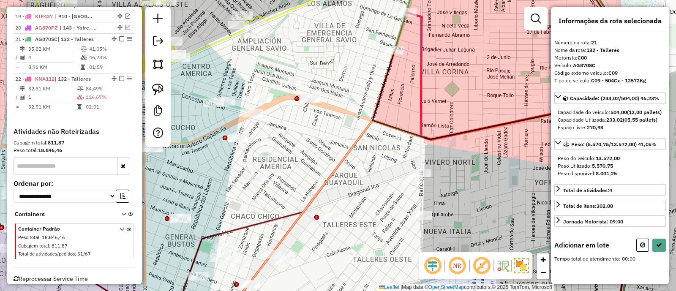
drag, startPoint x: 404, startPoint y: 107, endPoint x: 423, endPoint y: 103, distance: 18.6
click at [423, 103] on icon at bounding box center [519, 164] width 227 height 304
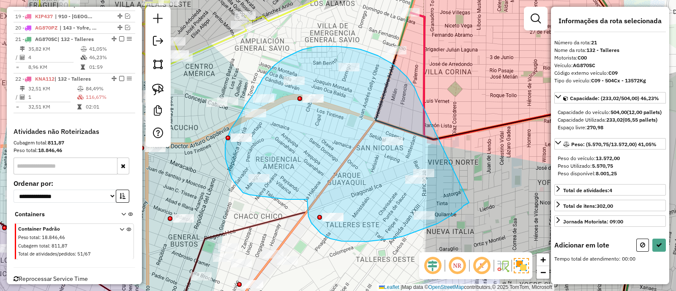
drag, startPoint x: 418, startPoint y: 95, endPoint x: 469, endPoint y: 203, distance: 119.9
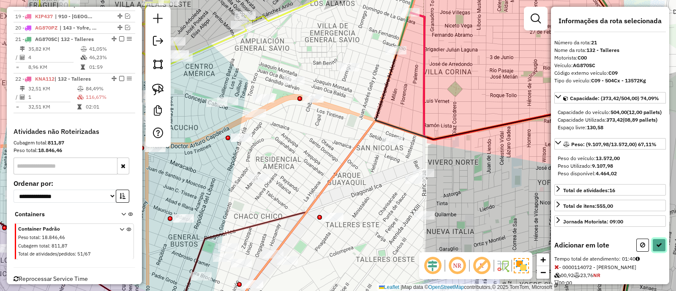
click at [658, 248] on icon at bounding box center [659, 245] width 6 height 6
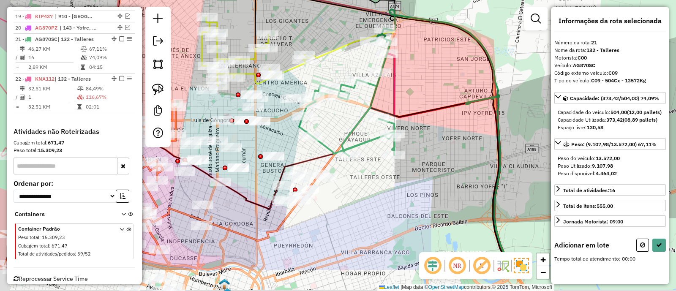
drag, startPoint x: 342, startPoint y: 226, endPoint x: 366, endPoint y: 191, distance: 42.6
click at [366, 191] on div "Janela de atendimento Grade de atendimento Capacidade Transportadoras Veículos …" at bounding box center [338, 145] width 676 height 291
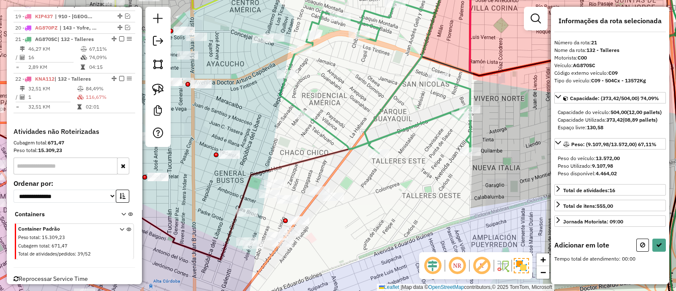
click at [332, 137] on icon at bounding box center [375, 62] width 191 height 183
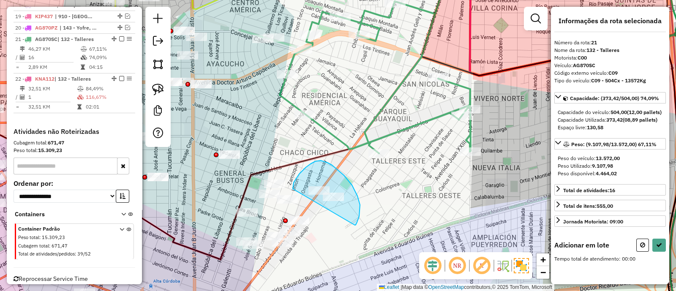
drag, startPoint x: 358, startPoint y: 196, endPoint x: 293, endPoint y: 189, distance: 65.1
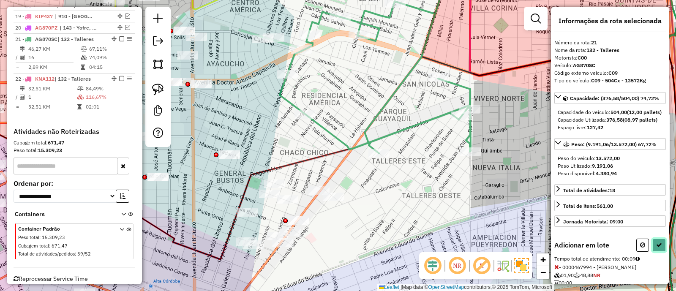
click at [654, 252] on button at bounding box center [660, 245] width 14 height 13
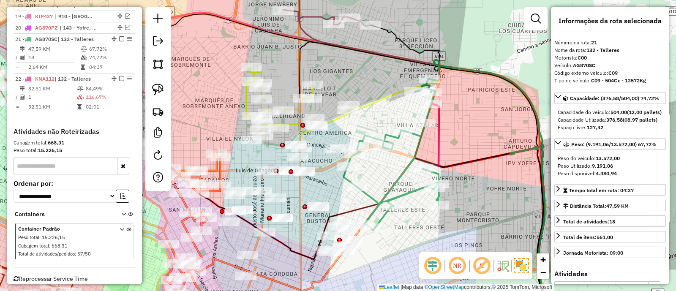
drag, startPoint x: 381, startPoint y: 218, endPoint x: 392, endPoint y: 235, distance: 20.9
click at [392, 235] on div "Janela de atendimento Grade de atendimento Capacidade Transportadoras Veículos …" at bounding box center [338, 145] width 676 height 291
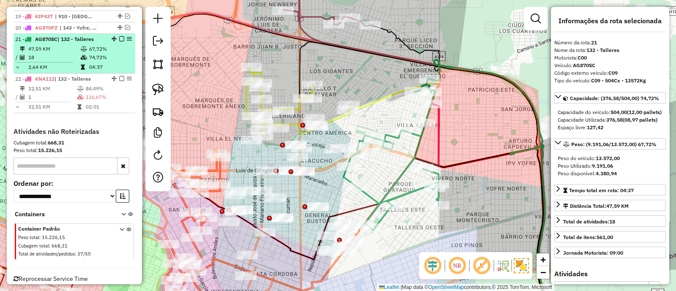
click at [117, 45] on td "67,72%" at bounding box center [110, 49] width 43 height 8
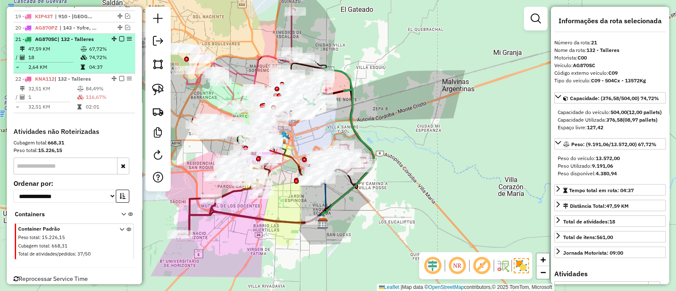
click at [119, 36] on em at bounding box center [121, 38] width 5 height 5
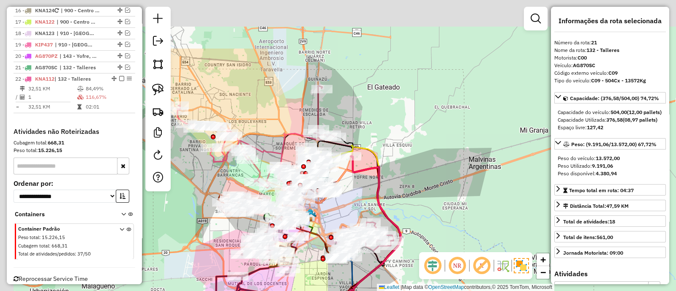
drag, startPoint x: 326, startPoint y: 101, endPoint x: 354, endPoint y: 183, distance: 86.6
click at [353, 183] on div "Janela de atendimento Grade de atendimento Capacidade Transportadoras Veículos …" at bounding box center [338, 145] width 676 height 291
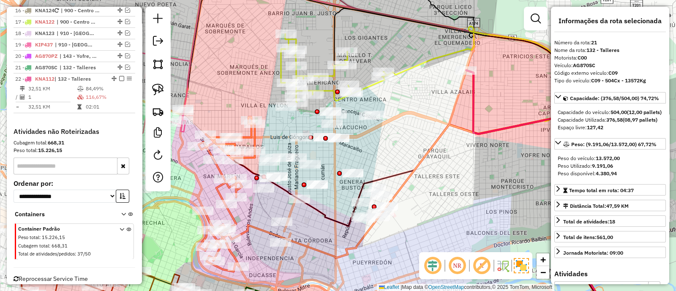
drag, startPoint x: 344, startPoint y: 123, endPoint x: 431, endPoint y: 112, distance: 87.8
click at [431, 112] on div "Janela de atendimento Grade de atendimento Capacidade Transportadoras Veículos …" at bounding box center [338, 145] width 676 height 291
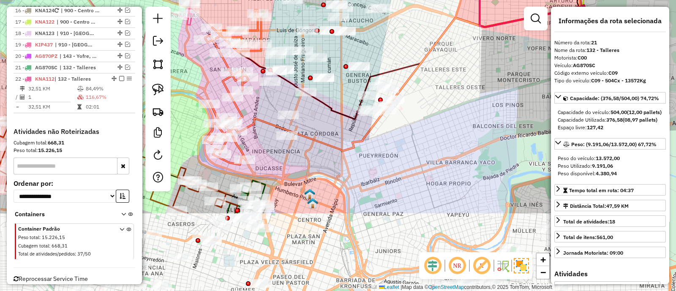
drag, startPoint x: 406, startPoint y: 158, endPoint x: 413, endPoint y: 51, distance: 106.7
click at [413, 51] on div "Janela de atendimento Grade de atendimento Capacidade Transportadoras Veículos …" at bounding box center [338, 145] width 676 height 291
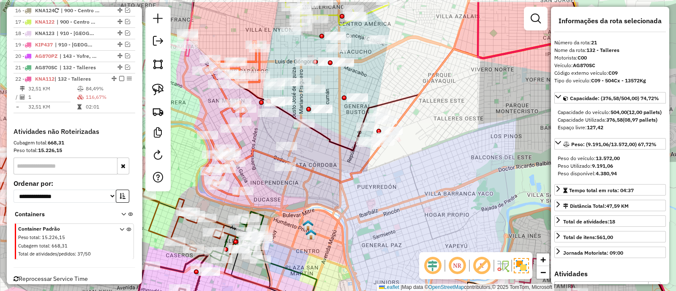
drag, startPoint x: 414, startPoint y: 54, endPoint x: 412, endPoint y: 93, distance: 38.9
click at [412, 93] on div "Janela de atendimento Grade de atendimento Capacidade Transportadoras Veículos …" at bounding box center [338, 145] width 676 height 291
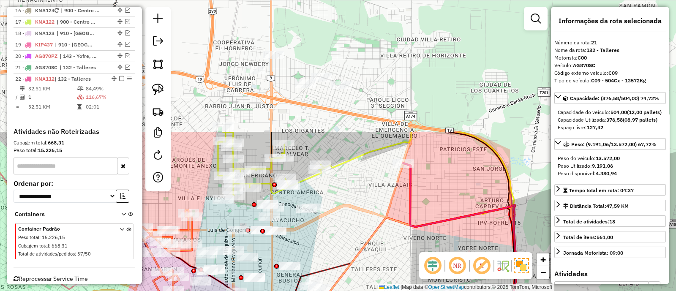
drag, startPoint x: 421, startPoint y: 97, endPoint x: 366, endPoint y: 273, distance: 184.9
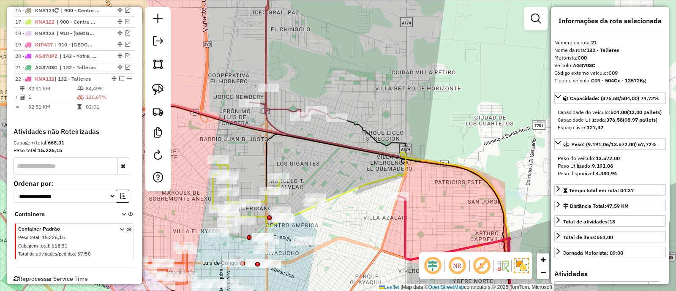
click at [283, 106] on icon at bounding box center [293, 45] width 87 height 148
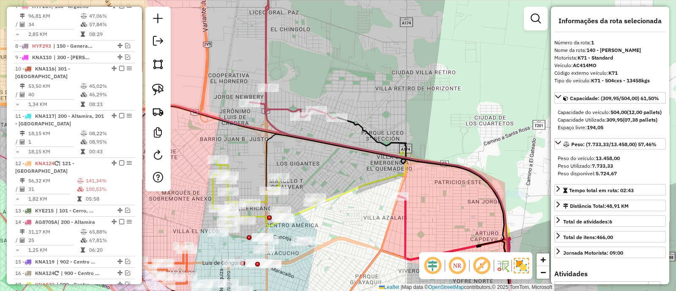
scroll to position [317, 0]
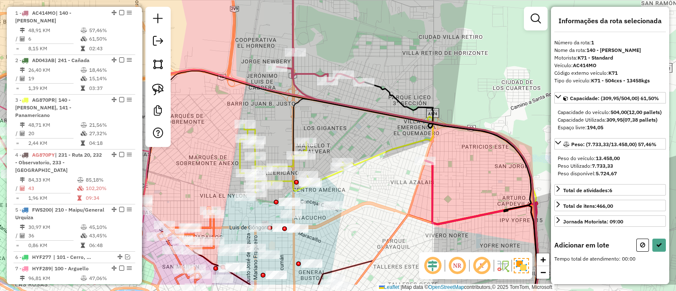
drag, startPoint x: 323, startPoint y: 157, endPoint x: 337, endPoint y: 143, distance: 19.7
click at [337, 143] on div "Janela de atendimento Grade de atendimento Capacidade Transportadoras Veículos …" at bounding box center [338, 145] width 676 height 291
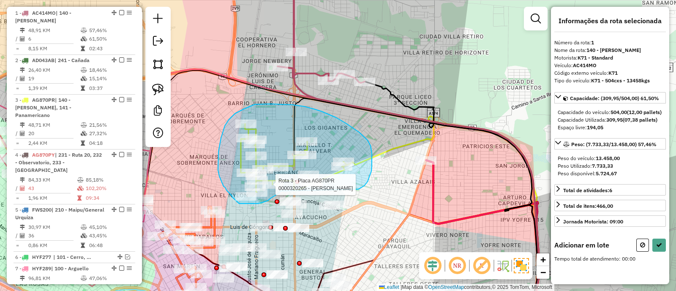
drag, startPoint x: 358, startPoint y: 189, endPoint x: 283, endPoint y: 191, distance: 75.3
click at [283, 191] on div "Rota 3 - Placa AG870PR 0000320265 - Galvez Marta Susana Janela de atendimento G…" at bounding box center [338, 145] width 676 height 291
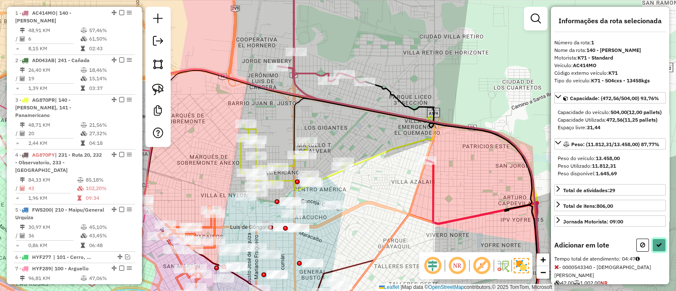
click at [657, 252] on button at bounding box center [660, 245] width 14 height 13
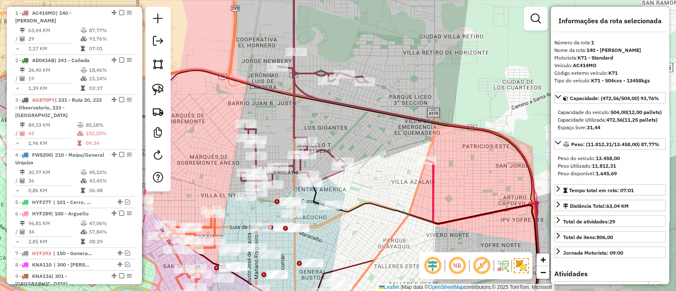
click at [292, 165] on icon at bounding box center [304, 83] width 127 height 225
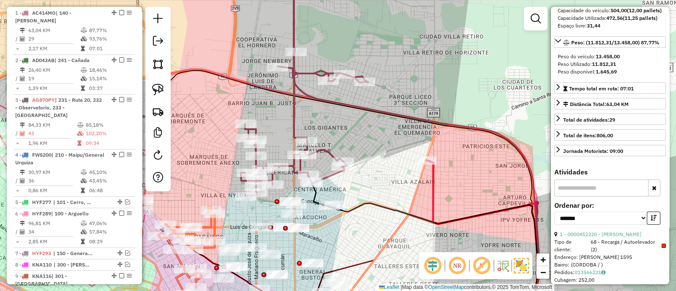
scroll to position [105, 0]
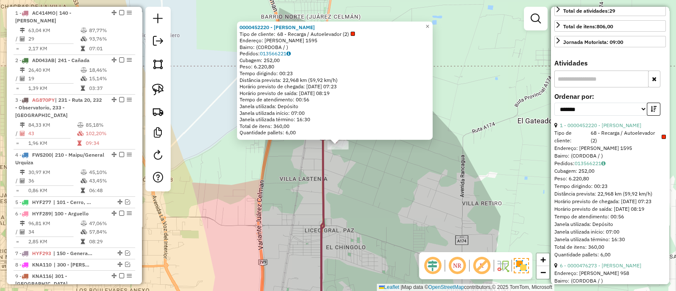
scroll to position [317, 0]
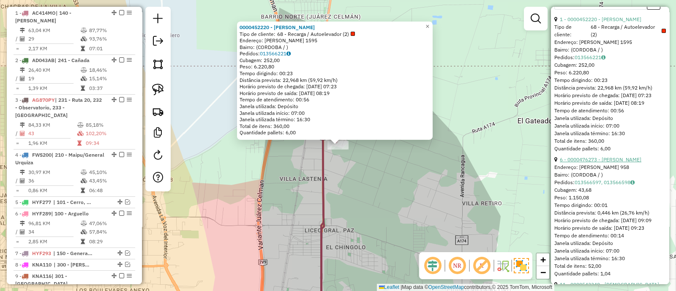
click at [600, 163] on link "6 - 0000476273 - [PERSON_NAME]" at bounding box center [601, 159] width 82 height 6
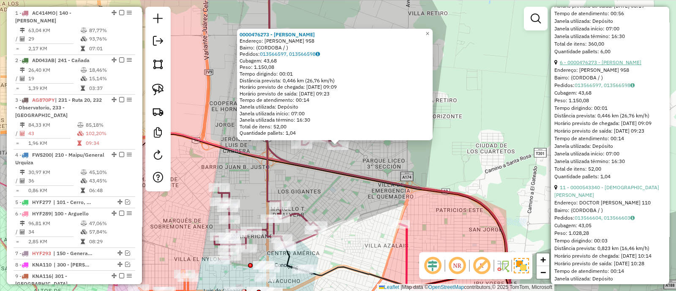
scroll to position [422, 0]
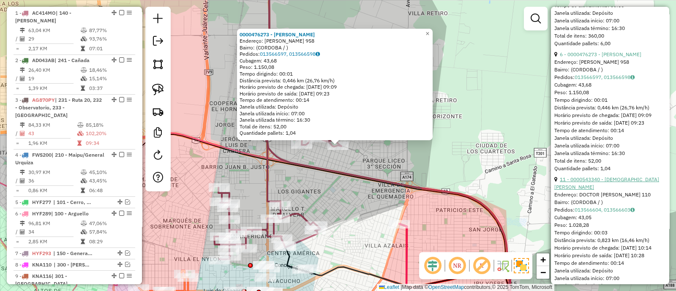
click at [594, 190] on link "11 - 0000543340 - [DEMOGRAPHIC_DATA][PERSON_NAME]" at bounding box center [607, 183] width 105 height 14
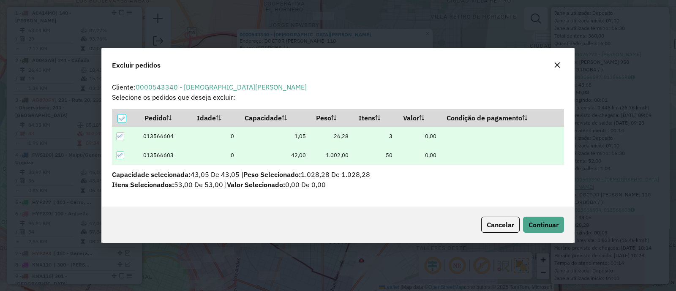
scroll to position [0, 0]
click at [537, 222] on span "Continuar" at bounding box center [544, 225] width 30 height 8
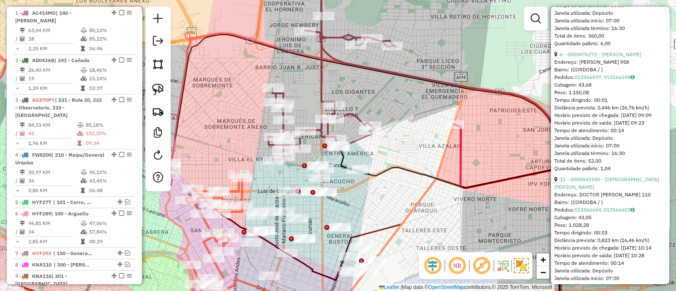
scroll to position [142, 0]
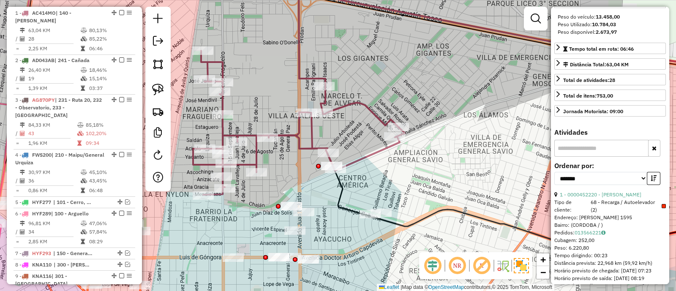
click at [357, 111] on div "Janela de atendimento Grade de atendimento Capacidade Transportadoras Veículos …" at bounding box center [338, 145] width 676 height 291
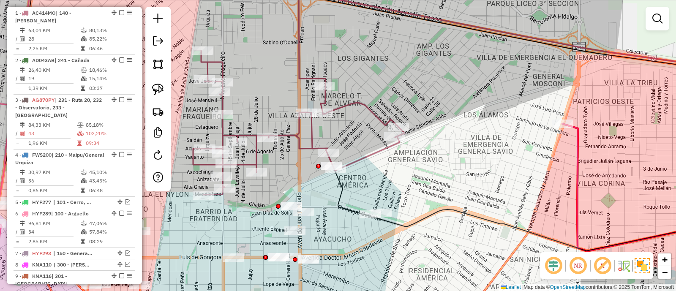
click at [358, 108] on div "Janela de atendimento Grade de atendimento Capacidade Transportadoras Veículos …" at bounding box center [338, 145] width 676 height 291
click at [359, 104] on icon at bounding box center [299, 83] width 212 height 224
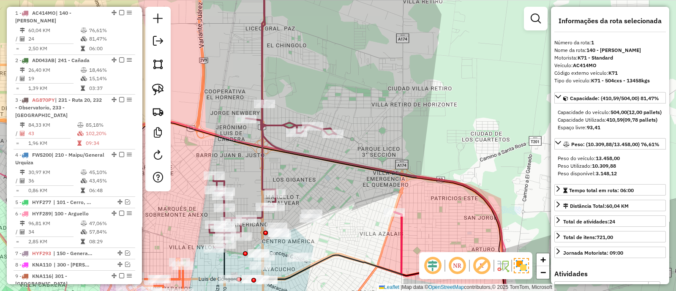
drag, startPoint x: 293, startPoint y: 189, endPoint x: 312, endPoint y: 184, distance: 19.6
click at [312, 184] on div "Janela de atendimento Grade de atendimento Capacidade Transportadoras Veículos …" at bounding box center [338, 145] width 676 height 291
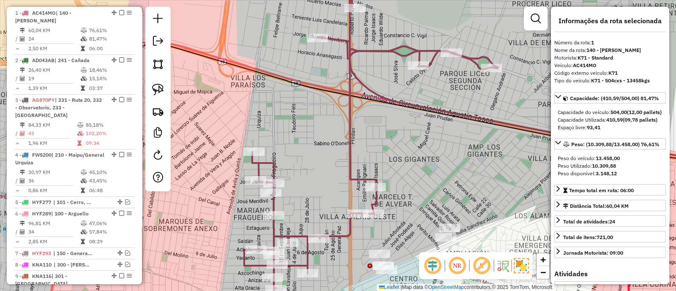
drag, startPoint x: 304, startPoint y: 216, endPoint x: 331, endPoint y: 37, distance: 181.1
click at [330, 41] on div "Janela de atendimento Grade de atendimento Capacidade Transportadoras Veículos …" at bounding box center [338, 145] width 676 height 291
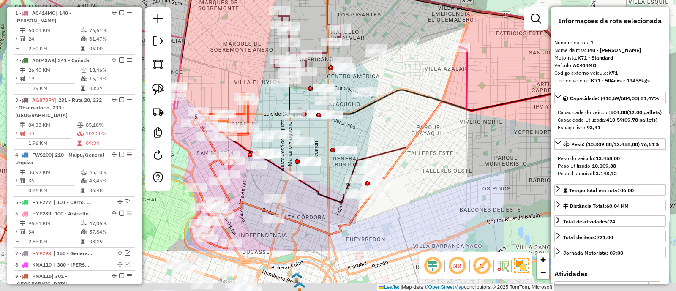
drag, startPoint x: 260, startPoint y: 189, endPoint x: 272, endPoint y: 98, distance: 91.6
click at [272, 98] on div "Janela de atendimento Grade de atendimento Capacidade Transportadoras Veículos …" at bounding box center [338, 145] width 676 height 291
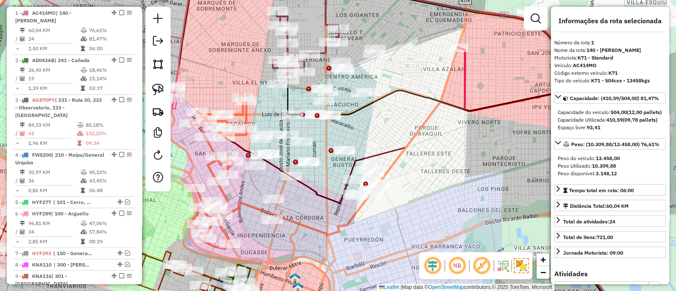
drag, startPoint x: 284, startPoint y: 88, endPoint x: 279, endPoint y: 227, distance: 138.7
click at [279, 227] on div "Janela de atendimento Grade de atendimento Capacidade Transportadoras Veículos …" at bounding box center [338, 145] width 676 height 291
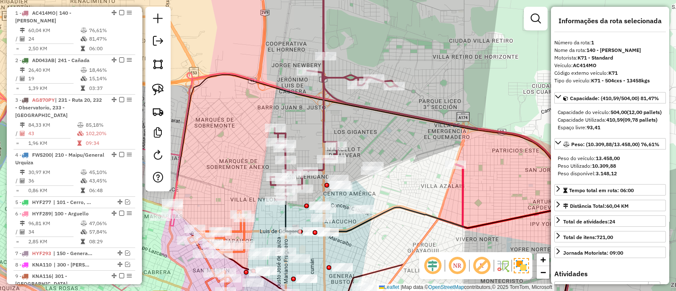
click at [463, 191] on icon at bounding box center [512, 242] width 113 height 156
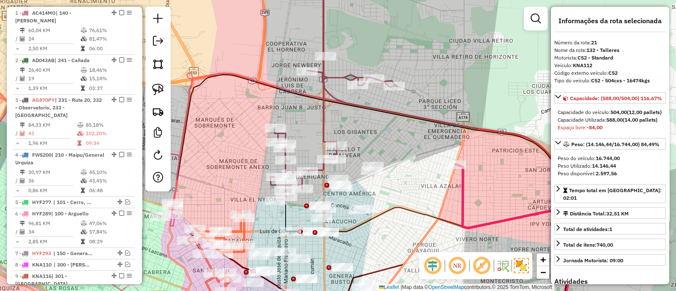
scroll to position [795, 0]
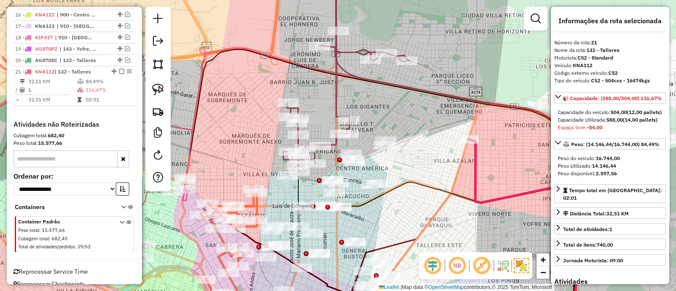
drag, startPoint x: 390, startPoint y: 195, endPoint x: 456, endPoint y: 167, distance: 71.8
click at [402, 172] on div "Janela de atendimento Grade de atendimento Capacidade Transportadoras Veículos …" at bounding box center [338, 145] width 676 height 291
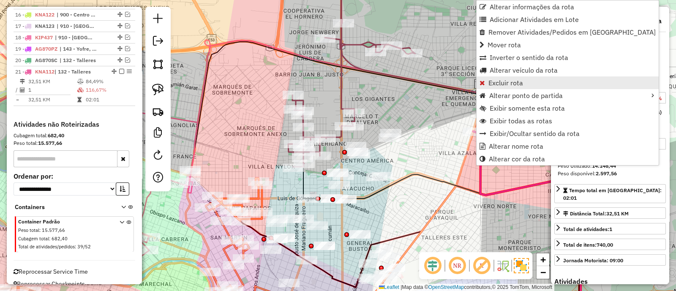
click at [504, 83] on span "Excluir rota" at bounding box center [506, 82] width 35 height 7
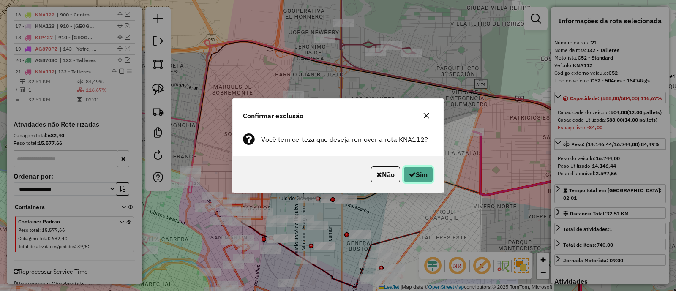
click at [414, 169] on button "Sim" at bounding box center [419, 175] width 30 height 16
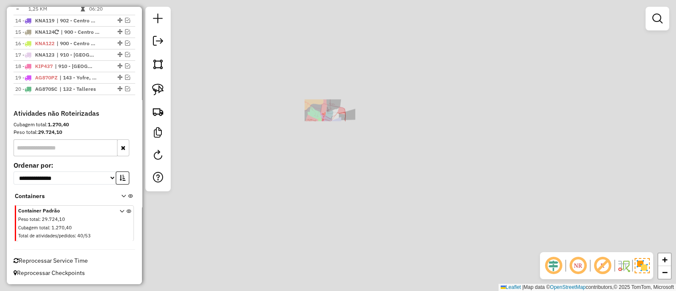
scroll to position [755, 0]
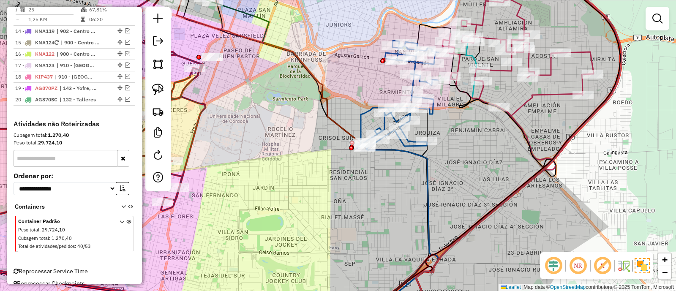
click at [426, 164] on icon at bounding box center [398, 174] width 82 height 266
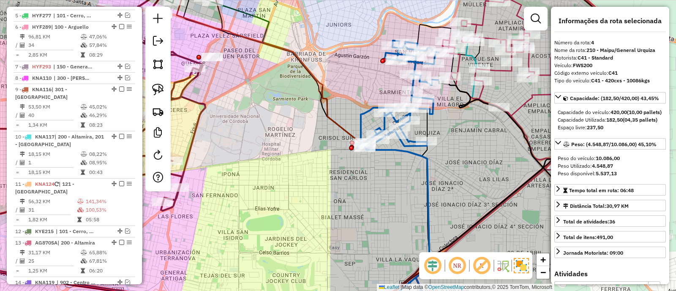
scroll to position [459, 0]
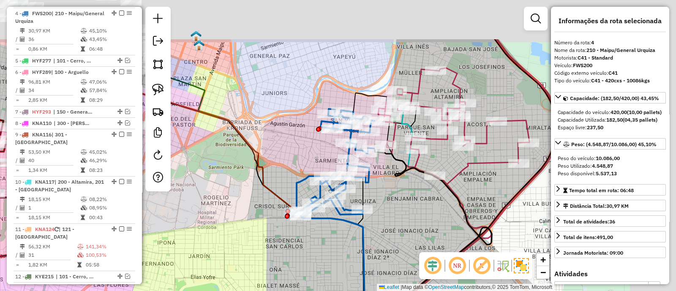
drag, startPoint x: 456, startPoint y: 154, endPoint x: 381, endPoint y: 227, distance: 104.9
click at [381, 227] on div "Janela de atendimento Grade de atendimento Capacidade Transportadoras Veículos …" at bounding box center [338, 145] width 676 height 291
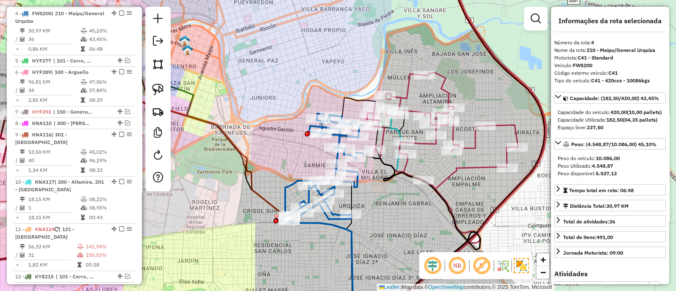
click at [456, 170] on icon at bounding box center [442, 131] width 151 height 117
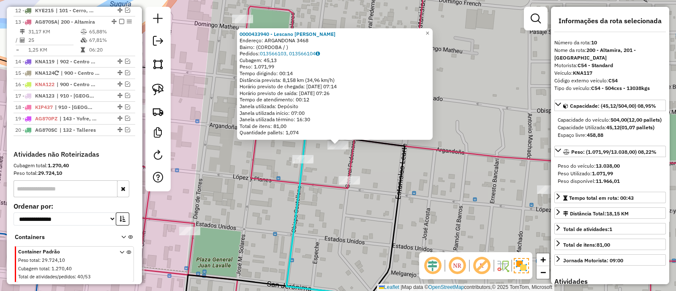
scroll to position [619, 0]
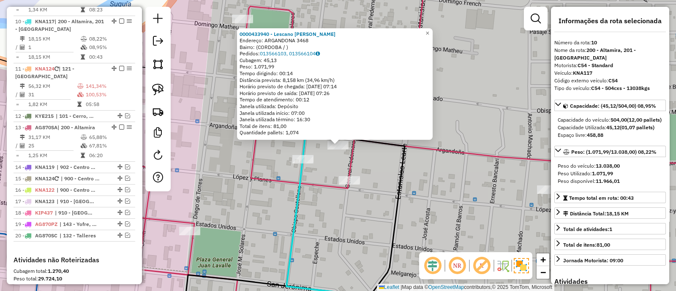
click at [378, 179] on div "0000433940 - Lescano [PERSON_NAME]: ARGANDONA 3468 Bairro: (CORDOBA / ) Pedidos…" at bounding box center [338, 145] width 676 height 291
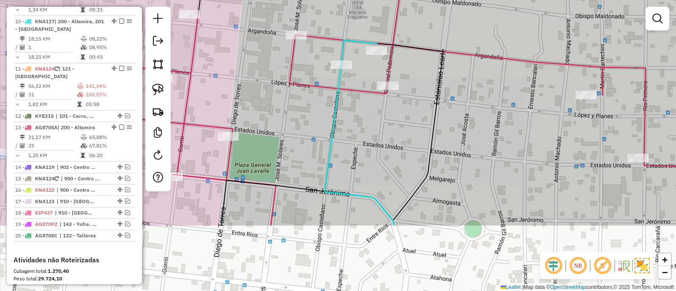
drag, startPoint x: 420, startPoint y: 97, endPoint x: 427, endPoint y: 66, distance: 31.7
click at [427, 66] on div "Janela de atendimento Grade de atendimento Capacidade Transportadoras Veículos …" at bounding box center [338, 145] width 676 height 291
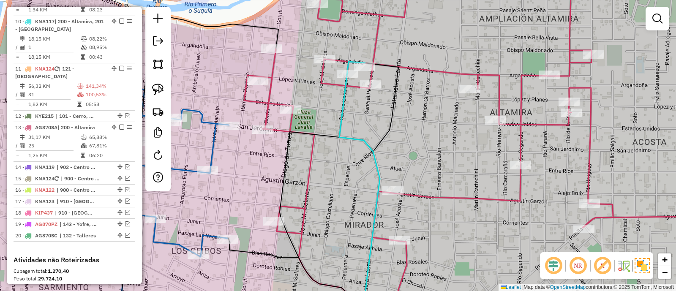
click at [312, 153] on icon at bounding box center [494, 146] width 500 height 350
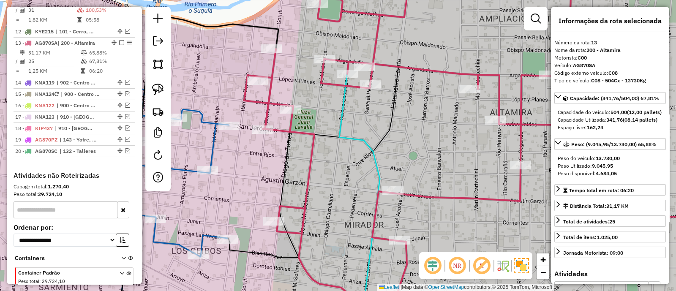
scroll to position [725, 0]
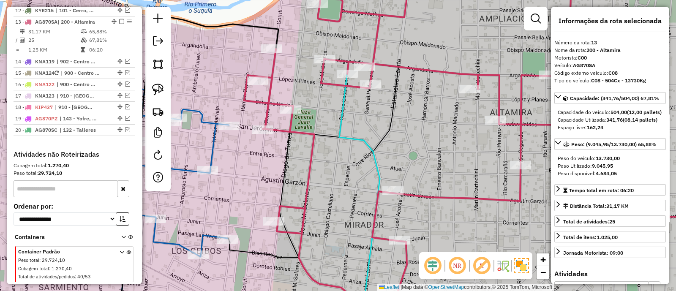
click at [207, 153] on div "Janela de atendimento Grade de atendimento Capacidade Transportadoras Veículos …" at bounding box center [338, 145] width 676 height 291
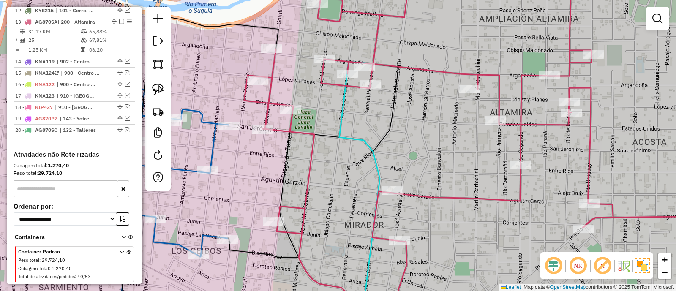
click at [209, 152] on icon at bounding box center [121, 199] width 215 height 241
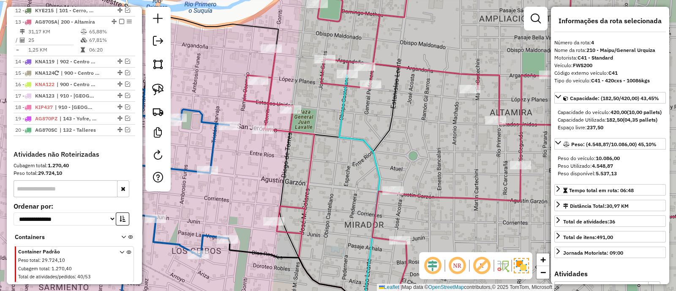
scroll to position [459, 0]
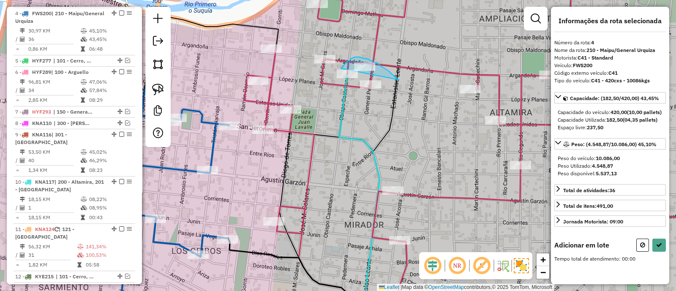
drag, startPoint x: 398, startPoint y: 80, endPoint x: 341, endPoint y: 68, distance: 58.2
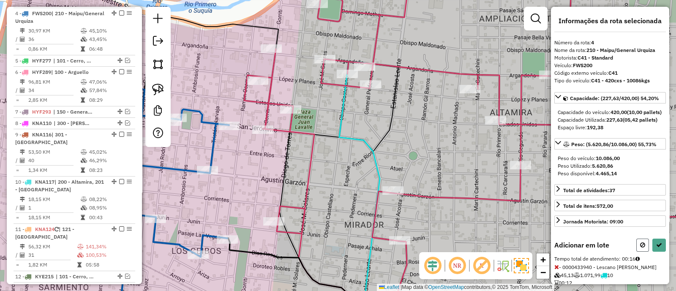
click at [640, 252] on button at bounding box center [643, 245] width 13 height 13
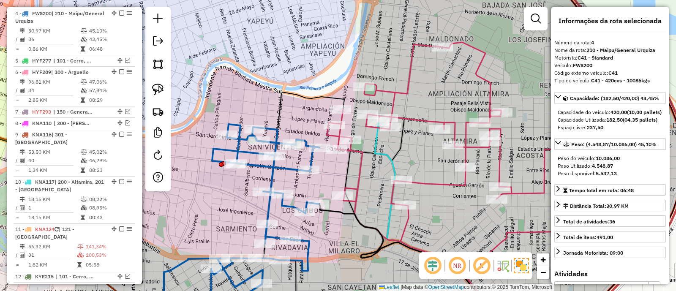
click at [421, 170] on div "Janela de atendimento Grade de atendimento Capacidade Transportadoras Veículos …" at bounding box center [338, 145] width 676 height 291
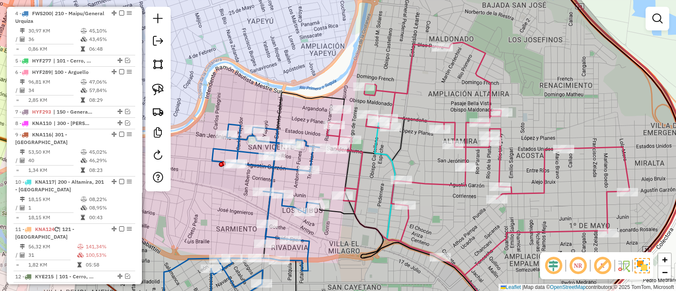
drag, startPoint x: 421, startPoint y: 170, endPoint x: 402, endPoint y: 114, distance: 59.2
click at [402, 116] on div "Janela de atendimento Grade de atendimento Capacidade Transportadoras Veículos …" at bounding box center [338, 145] width 676 height 291
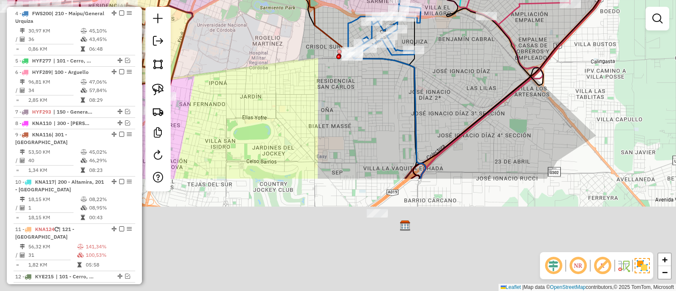
drag, startPoint x: 378, startPoint y: 181, endPoint x: 462, endPoint y: 19, distance: 182.4
click at [460, 22] on div "Janela de atendimento Grade de atendimento Capacidade Transportadoras Veículos …" at bounding box center [338, 145] width 676 height 291
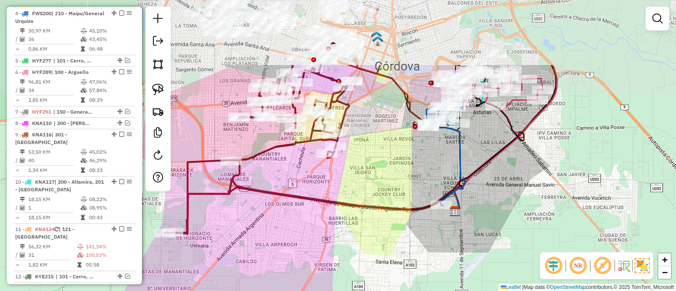
drag, startPoint x: 402, startPoint y: 88, endPoint x: 430, endPoint y: 207, distance: 122.1
click at [430, 207] on div "Janela de atendimento Grade de atendimento Capacidade Transportadoras Veículos …" at bounding box center [338, 145] width 676 height 291
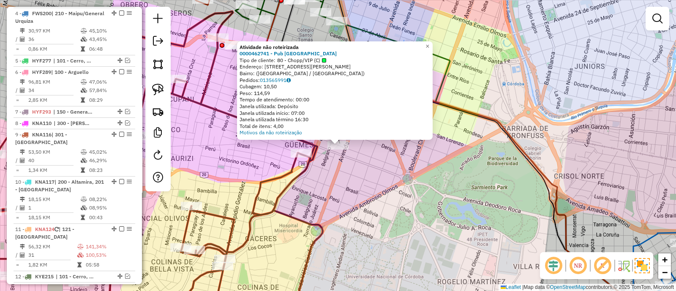
click at [421, 170] on div "Atividade não roteirizada 0000462741 - Pub Cordoba Mercado Central Tipo de clie…" at bounding box center [338, 145] width 676 height 291
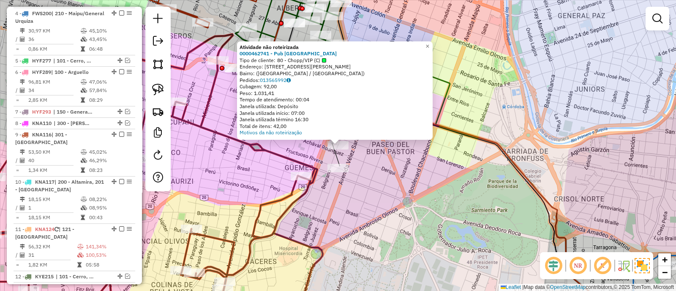
click at [412, 166] on div "Atividade não roteirizada 0000462741 - Pub Cordoba Mercado Central Tipo de clie…" at bounding box center [338, 145] width 676 height 291
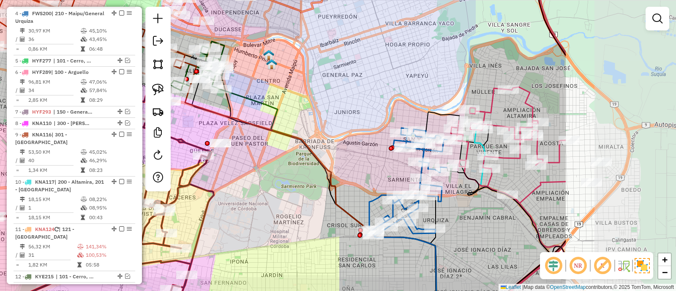
drag, startPoint x: 482, startPoint y: 206, endPoint x: 303, endPoint y: 185, distance: 180.1
click at [303, 185] on div "Janela de atendimento Grade de atendimento Capacidade Transportadoras Veículos …" at bounding box center [338, 145] width 676 height 291
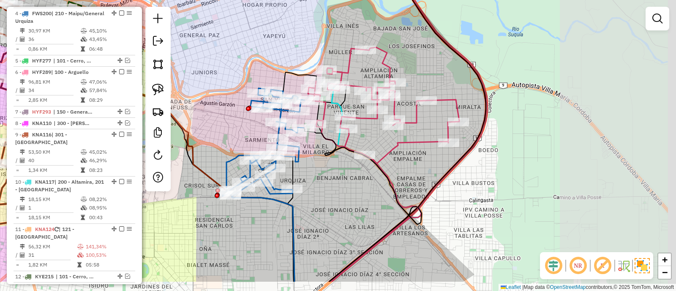
drag, startPoint x: 375, startPoint y: 180, endPoint x: 235, endPoint y: 142, distance: 145.8
click at [235, 142] on div "Janela de atendimento Grade de atendimento Capacidade Transportadoras Veículos …" at bounding box center [338, 145] width 676 height 291
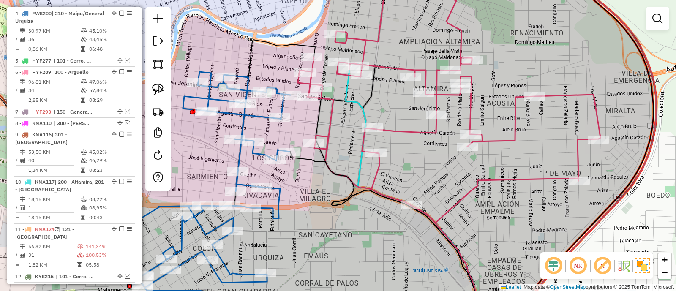
click at [251, 117] on icon at bounding box center [208, 196] width 163 height 249
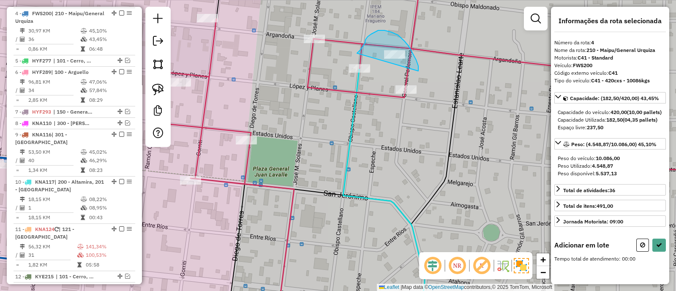
drag, startPoint x: 391, startPoint y: 32, endPoint x: 357, endPoint y: 54, distance: 40.5
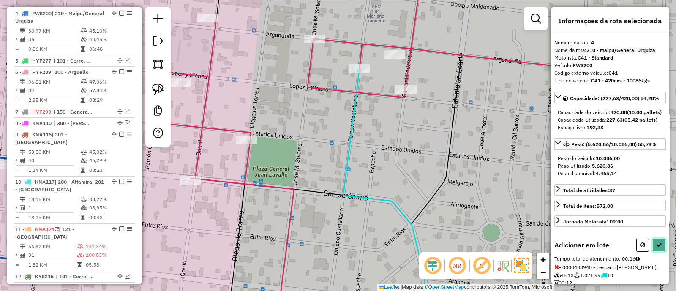
click at [659, 248] on icon at bounding box center [659, 245] width 6 height 6
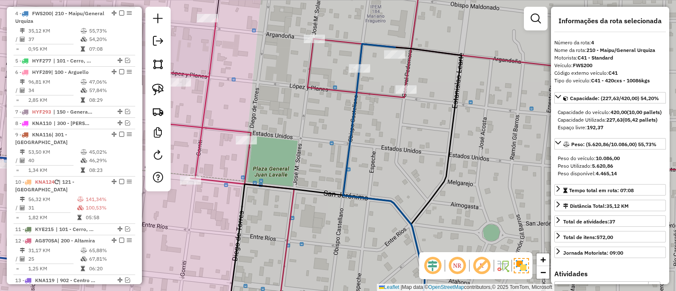
click at [209, 128] on icon at bounding box center [448, 146] width 591 height 350
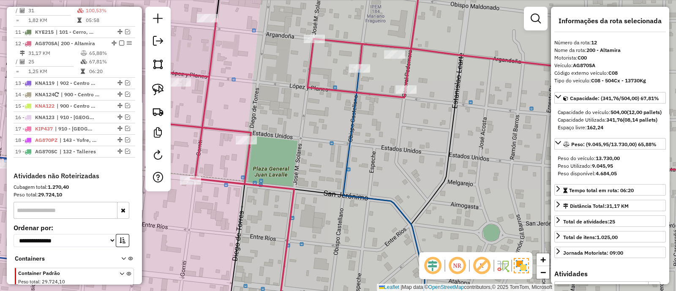
scroll to position [678, 0]
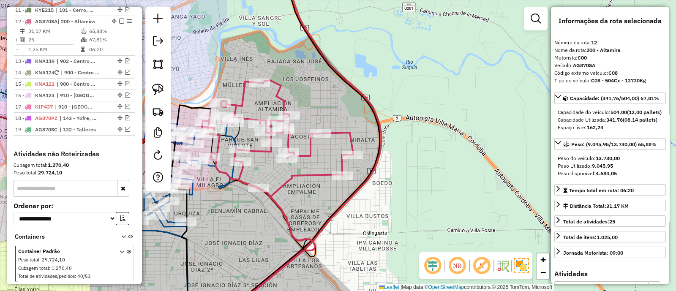
click at [311, 157] on icon at bounding box center [277, 138] width 151 height 117
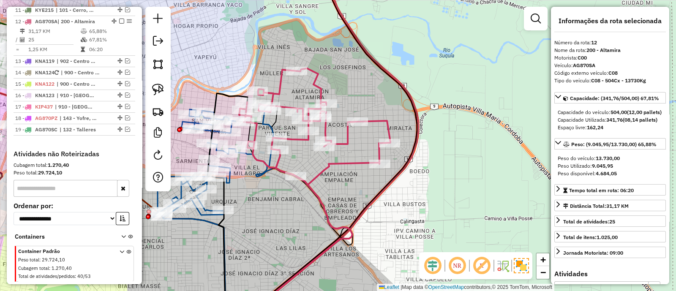
drag, startPoint x: 275, startPoint y: 217, endPoint x: 395, endPoint y: 172, distance: 128.0
click at [391, 174] on div "Janela de atendimento Grade de atendimento Capacidade Transportadoras Veículos …" at bounding box center [338, 145] width 676 height 291
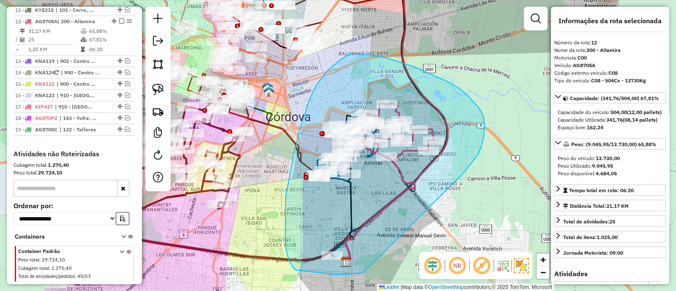
drag, startPoint x: 484, startPoint y: 116, endPoint x: 363, endPoint y: 273, distance: 197.5
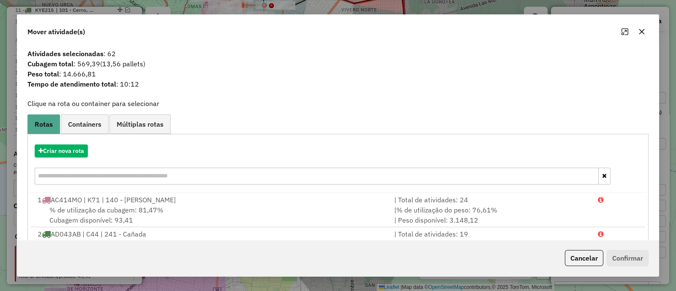
click at [641, 33] on icon "button" at bounding box center [641, 31] width 5 height 5
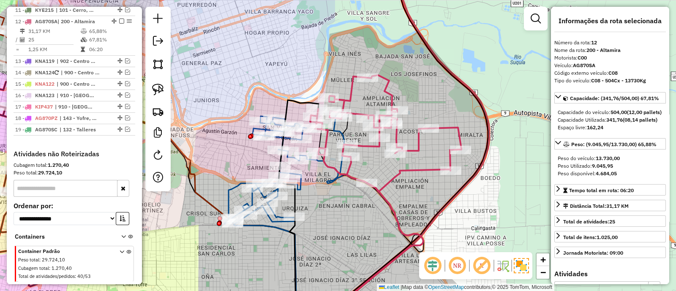
click at [418, 139] on icon at bounding box center [385, 133] width 151 height 117
click at [293, 202] on icon at bounding box center [299, 210] width 40 height 220
click at [300, 184] on icon at bounding box center [285, 216] width 120 height 208
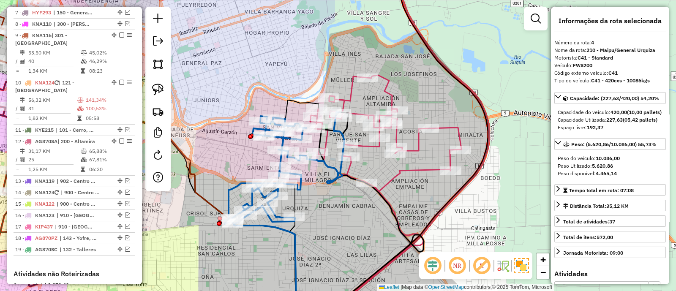
scroll to position [459, 0]
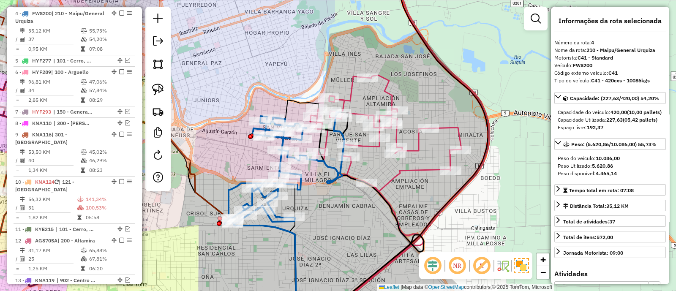
click at [300, 186] on icon at bounding box center [285, 216] width 120 height 208
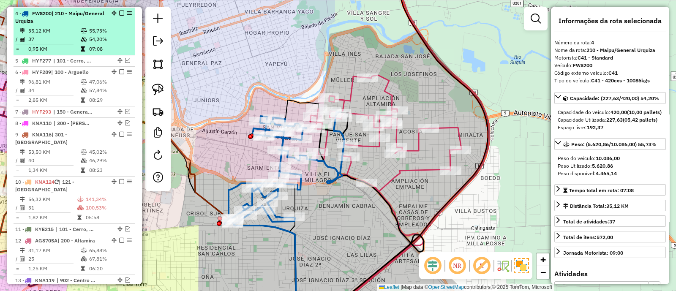
click at [119, 12] on em at bounding box center [121, 13] width 5 height 5
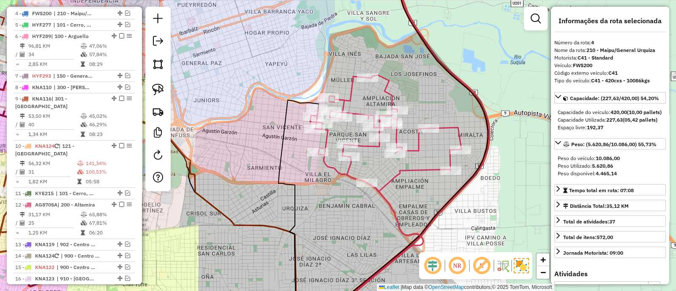
click at [344, 172] on icon at bounding box center [385, 133] width 151 height 117
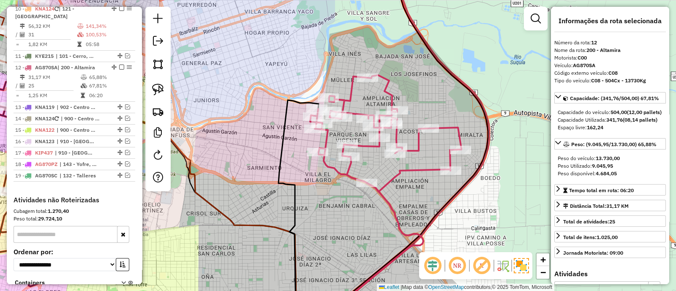
scroll to position [642, 0]
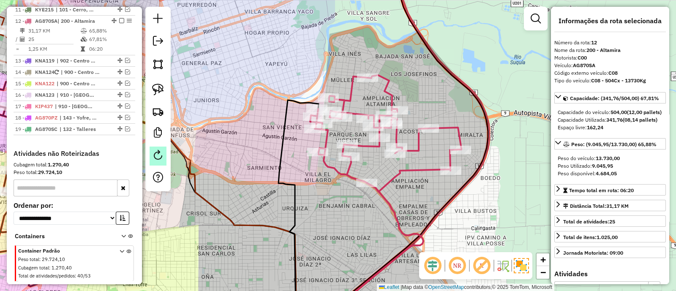
click at [153, 155] on em at bounding box center [158, 155] width 10 height 10
select select "*"
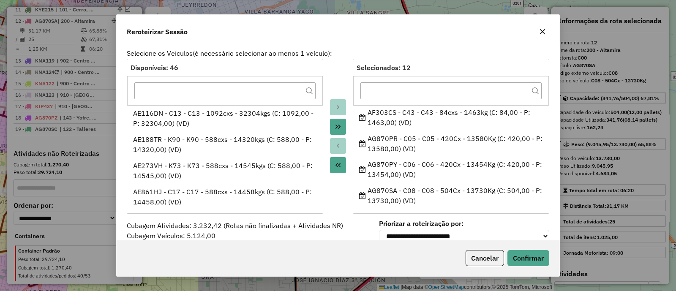
scroll to position [0, 0]
click at [542, 32] on icon "button" at bounding box center [542, 31] width 5 height 5
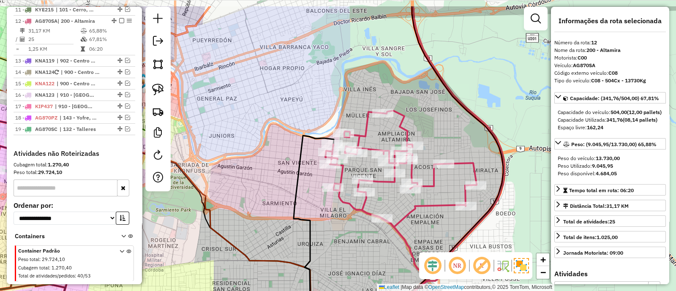
drag, startPoint x: 249, startPoint y: 101, endPoint x: 336, endPoint y: 296, distance: 212.9
click at [336, 291] on html "Aguarde... Pop-up bloqueado! Seu navegador bloqueou automáticamente a abertura …" at bounding box center [338, 145] width 676 height 291
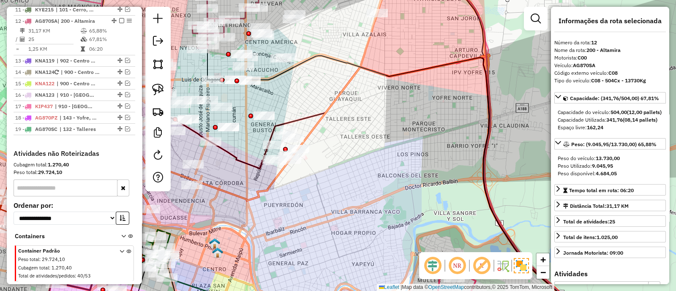
drag, startPoint x: 362, startPoint y: 150, endPoint x: 362, endPoint y: 256, distance: 105.2
click at [362, 256] on div "Janela de atendimento Grade de atendimento Capacidade Transportadoras Veículos …" at bounding box center [338, 145] width 676 height 291
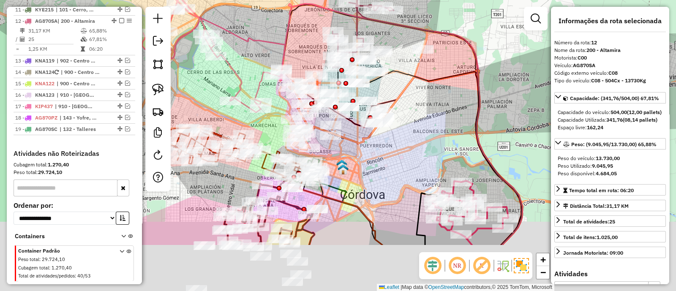
drag, startPoint x: 373, startPoint y: 230, endPoint x: 444, endPoint y: 81, distance: 164.9
click at [444, 81] on div "Janela de atendimento Grade de atendimento Capacidade Transportadoras Veículos …" at bounding box center [338, 145] width 676 height 291
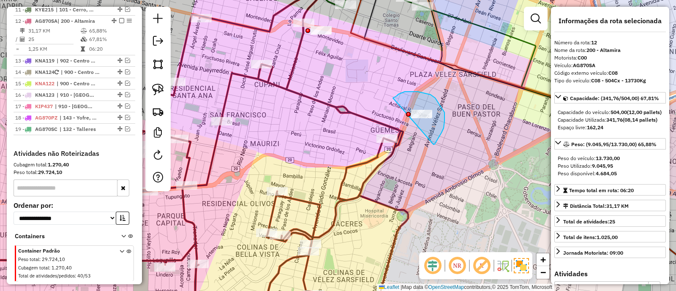
drag, startPoint x: 445, startPoint y: 112, endPoint x: 393, endPoint y: 98, distance: 53.5
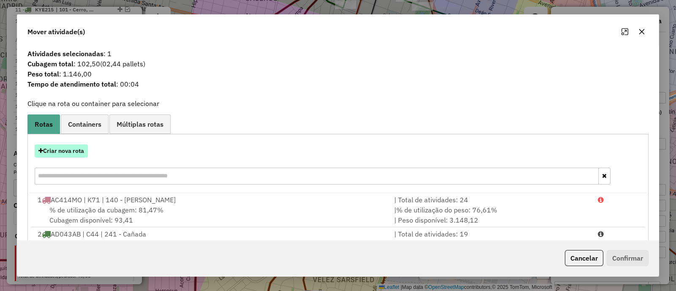
click at [76, 145] on button "Criar nova rota" at bounding box center [61, 151] width 53 height 13
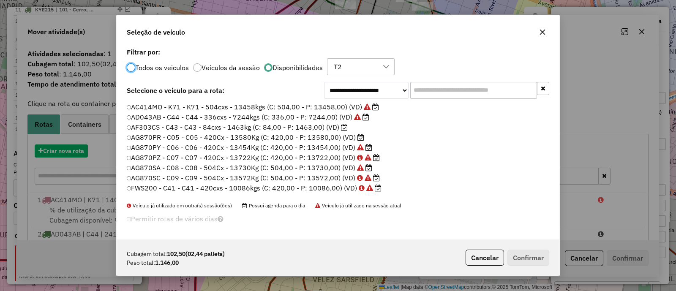
scroll to position [4, 3]
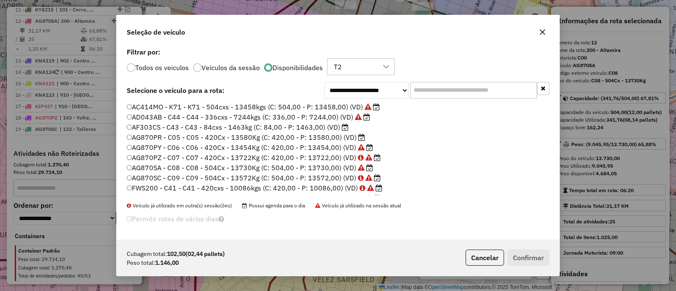
click at [302, 128] on label "AF303CS - C43 - C43 - 84cxs - 1463kg (C: 84,00 - P: 1463,00) (VD)" at bounding box center [238, 127] width 222 height 10
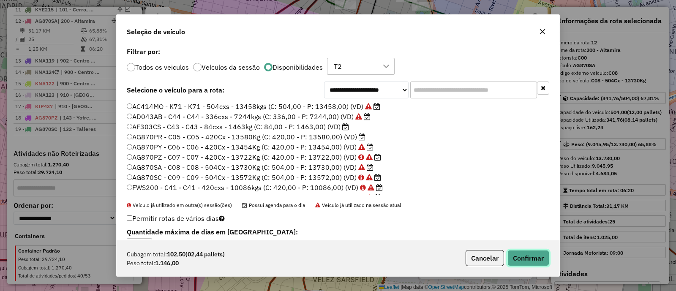
click at [531, 262] on button "Confirmar" at bounding box center [529, 258] width 42 height 16
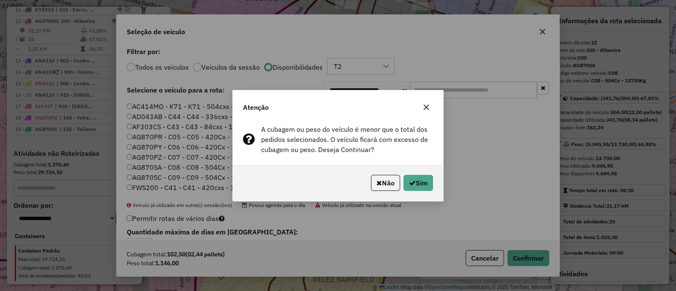
click at [426, 106] on icon "button" at bounding box center [426, 107] width 7 height 7
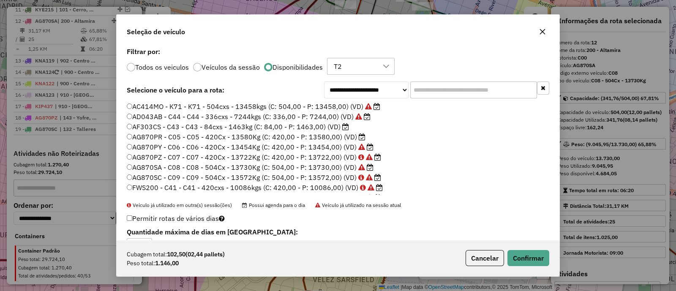
click at [540, 33] on icon "button" at bounding box center [542, 31] width 7 height 7
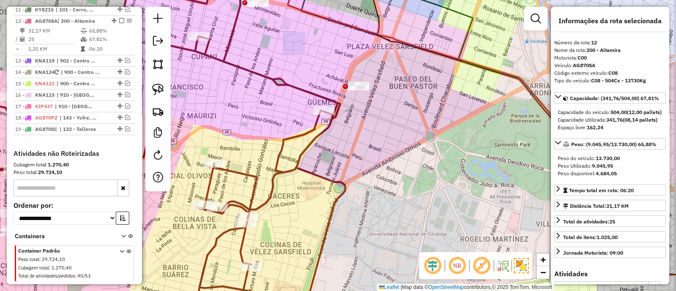
drag, startPoint x: 465, startPoint y: 173, endPoint x: 325, endPoint y: 119, distance: 149.5
click at [330, 122] on div "Janela de atendimento Grade de atendimento Capacidade Transportadoras Veículos …" at bounding box center [338, 145] width 676 height 291
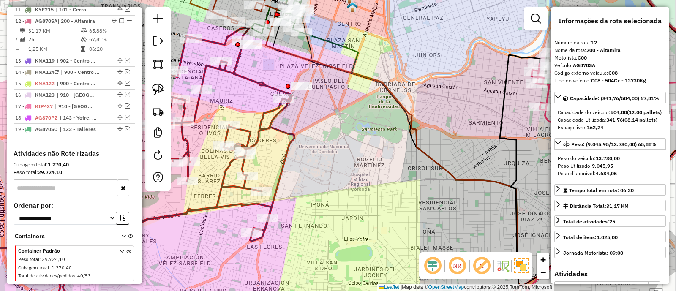
drag, startPoint x: 402, startPoint y: 151, endPoint x: 259, endPoint y: 61, distance: 169.1
click at [261, 61] on div "Janela de atendimento Grade de atendimento Capacidade Transportadoras Veículos …" at bounding box center [338, 145] width 676 height 291
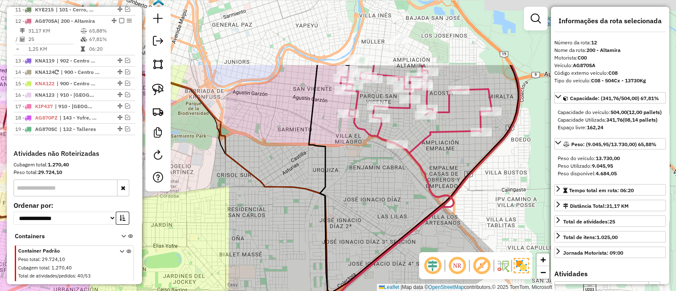
drag, startPoint x: 355, startPoint y: 66, endPoint x: 288, endPoint y: 175, distance: 127.4
click at [288, 175] on div "Janela de atendimento Grade de atendimento Capacidade Transportadoras Veículos …" at bounding box center [338, 145] width 676 height 291
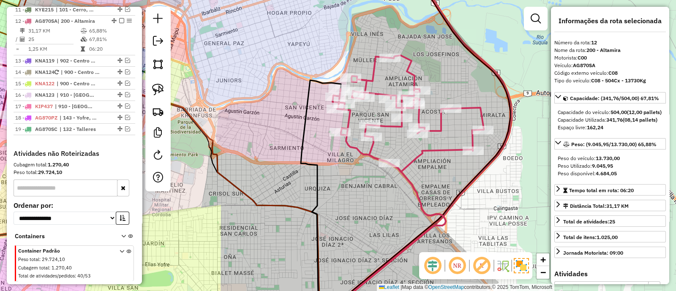
click at [370, 149] on icon at bounding box center [408, 113] width 151 height 117
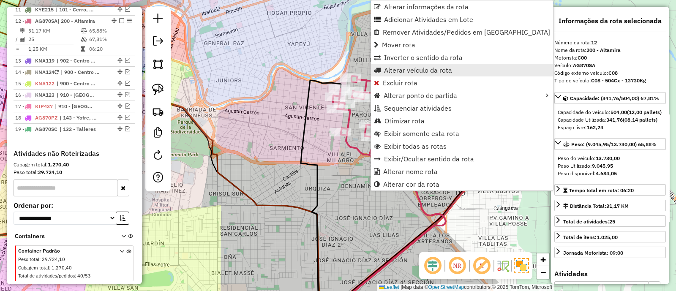
click at [406, 68] on span "Alterar veículo da rota" at bounding box center [418, 70] width 68 height 7
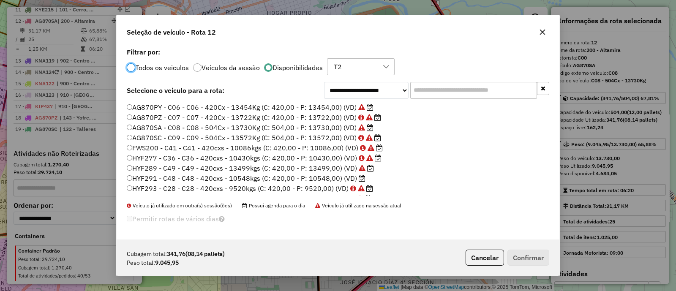
scroll to position [52, 0]
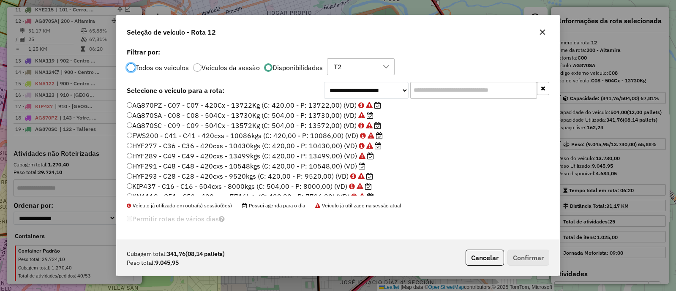
click at [324, 165] on label "HYF291 - C48 - C48 - 420cxs - 10548kgs (C: 420,00 - P: 10548,00) (VD)" at bounding box center [246, 166] width 239 height 10
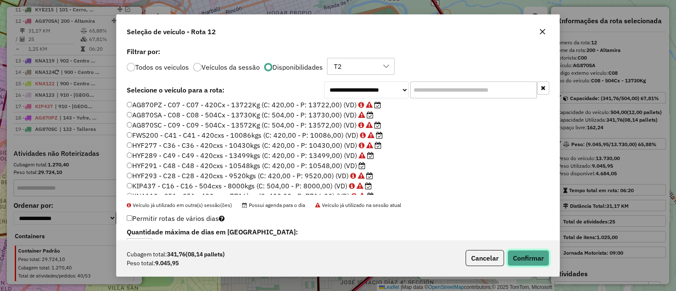
click at [521, 253] on button "Confirmar" at bounding box center [529, 258] width 42 height 16
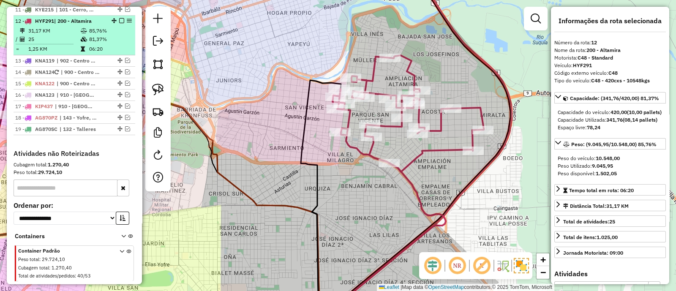
click at [114, 16] on li "12 - HYF291 | 200 - Altamira 31,17 KM 85,76% / 25 81,37% = 1,25 KM 06:20" at bounding box center [75, 36] width 122 height 40
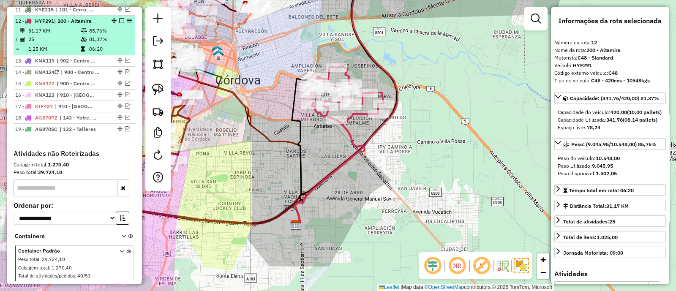
click at [119, 18] on em at bounding box center [121, 20] width 5 height 5
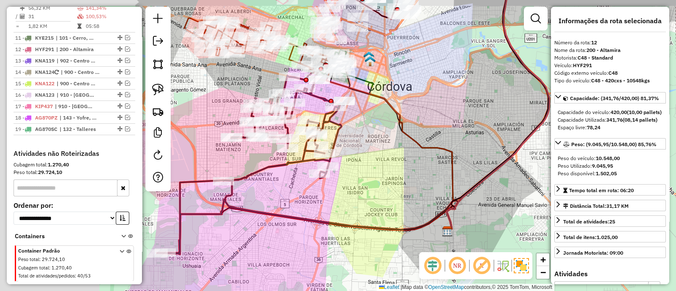
drag, startPoint x: 259, startPoint y: 157, endPoint x: 413, endPoint y: 164, distance: 154.4
click at [413, 164] on div "Janela de atendimento Grade de atendimento Capacidade Transportadoras Veículos …" at bounding box center [338, 145] width 676 height 291
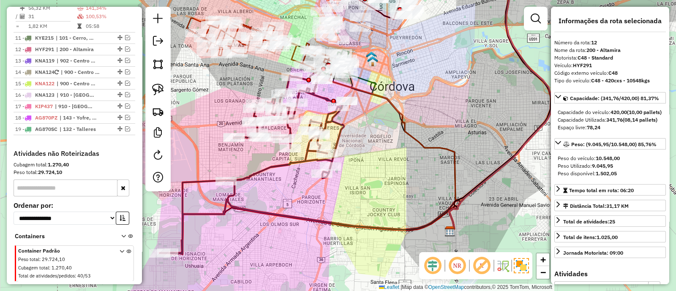
drag, startPoint x: 363, startPoint y: 156, endPoint x: 364, endPoint y: 257, distance: 100.6
click at [364, 256] on div "Janela de atendimento Grade de atendimento Capacidade Transportadoras Veículos …" at bounding box center [338, 145] width 676 height 291
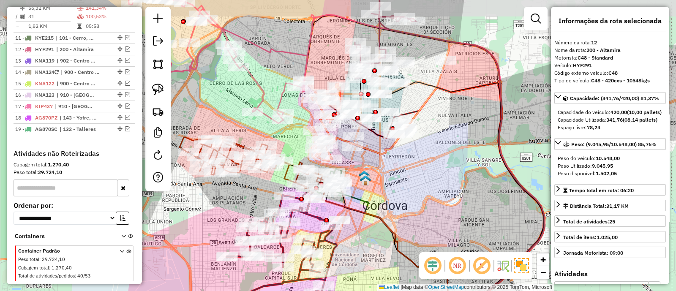
drag, startPoint x: 444, startPoint y: 145, endPoint x: 406, endPoint y: 229, distance: 92.1
click at [407, 228] on div "Janela de atendimento Grade de atendimento Capacidade Transportadoras Veículos …" at bounding box center [338, 145] width 676 height 291
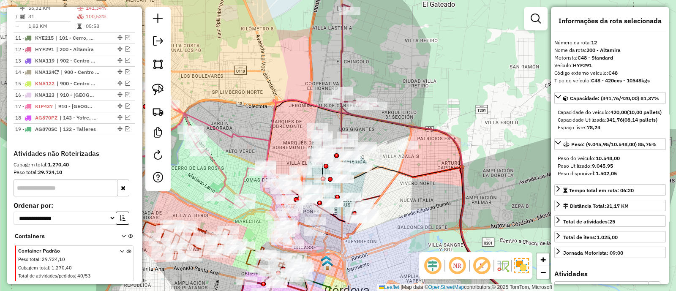
click at [340, 65] on icon at bounding box center [346, 83] width 63 height 159
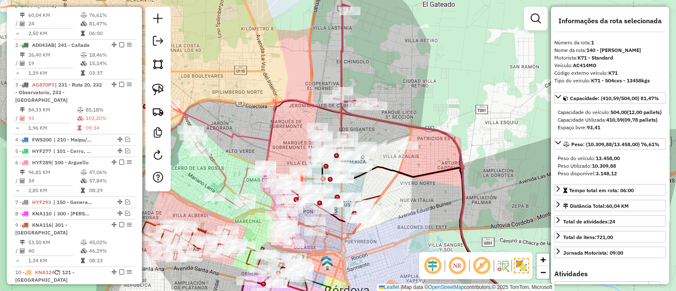
scroll to position [317, 0]
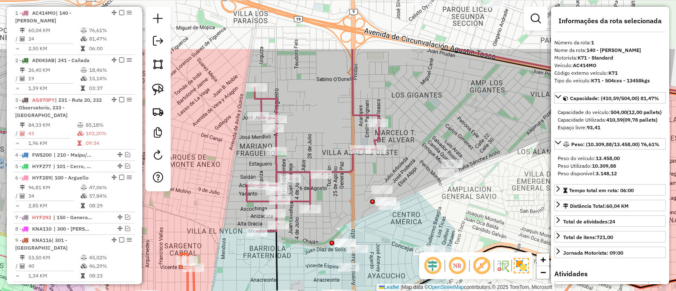
drag, startPoint x: 331, startPoint y: 123, endPoint x: 350, endPoint y: 205, distance: 83.4
click at [350, 205] on div "Janela de atendimento Grade de atendimento Capacidade Transportadoras Veículos …" at bounding box center [338, 145] width 676 height 291
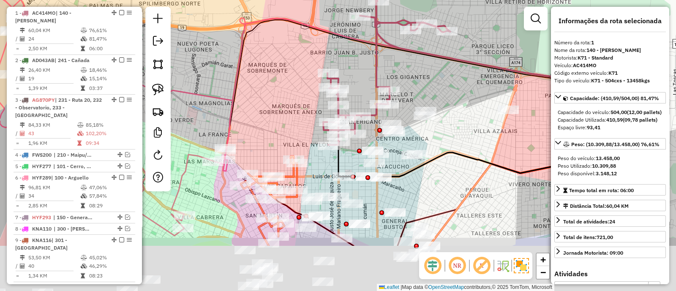
drag, startPoint x: 350, startPoint y: 214, endPoint x: 384, endPoint y: 109, distance: 110.5
click at [383, 111] on div "Janela de atendimento Grade de atendimento Capacidade Transportadoras Veículos …" at bounding box center [338, 145] width 676 height 291
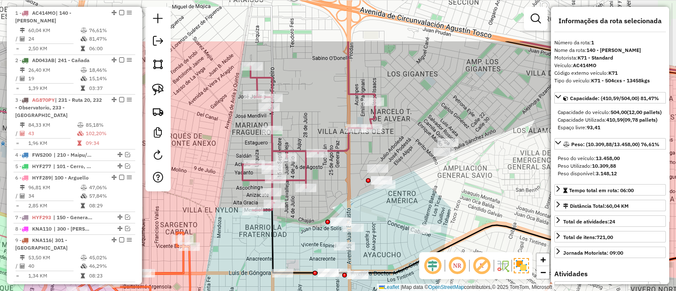
drag, startPoint x: 400, startPoint y: 67, endPoint x: 359, endPoint y: 142, distance: 85.9
click at [359, 142] on div "Janela de atendimento Grade de atendimento Capacidade Transportadoras Veículos …" at bounding box center [338, 145] width 676 height 291
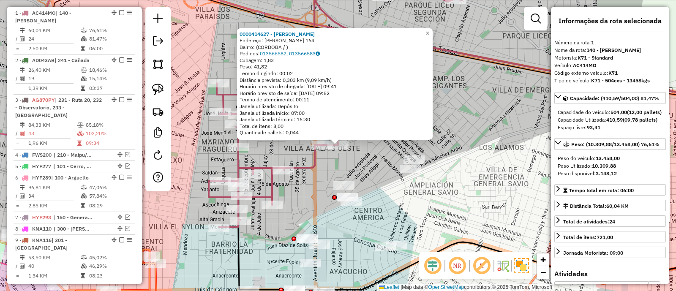
click at [374, 164] on div "0000414627 - [PERSON_NAME]: [PERSON_NAME] 164 Bairro: (CORDOBA / ) Pedidos: 013…" at bounding box center [338, 145] width 676 height 291
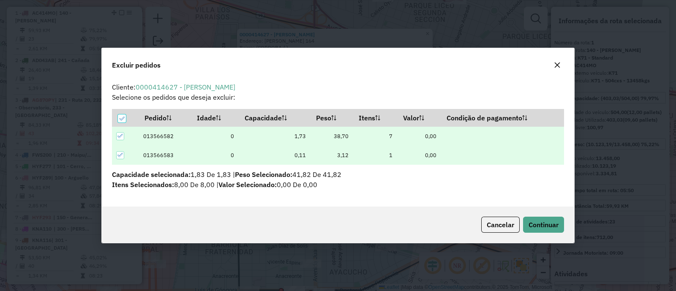
scroll to position [0, 0]
click at [543, 223] on span "Continuar" at bounding box center [544, 225] width 30 height 8
click at [546, 221] on span "Continuar" at bounding box center [544, 225] width 30 height 8
click at [547, 223] on span "Continuar" at bounding box center [544, 225] width 30 height 8
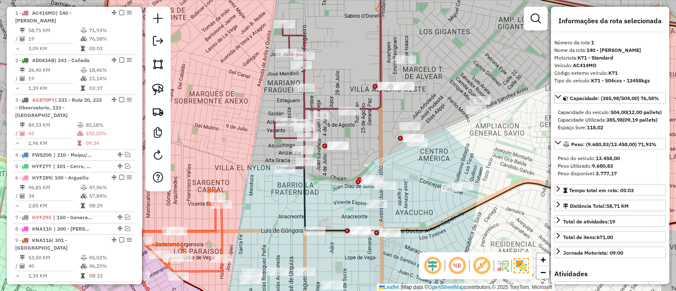
drag, startPoint x: 359, startPoint y: 168, endPoint x: 344, endPoint y: 194, distance: 29.9
click at [356, 184] on div at bounding box center [358, 182] width 5 height 5
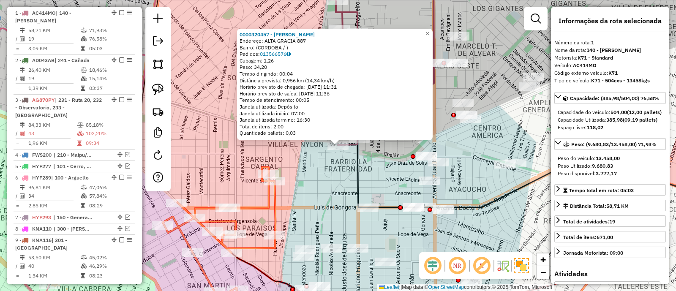
click at [387, 159] on div "0000320457 - [PERSON_NAME]: ALTA GRACIA 887 Bairro: ([GEOGRAPHIC_DATA] / ) Pedi…" at bounding box center [338, 145] width 676 height 291
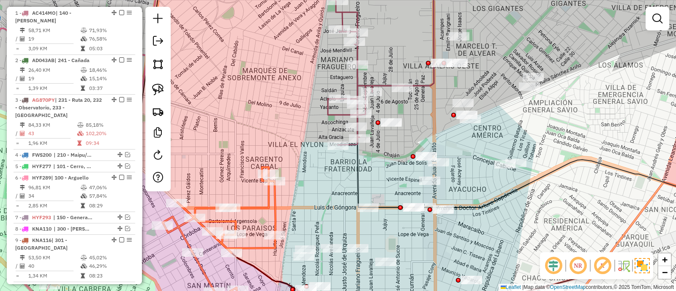
drag, startPoint x: 388, startPoint y: 139, endPoint x: 372, endPoint y: 207, distance: 69.4
click at [372, 207] on div "Janela de atendimento Grade de atendimento Capacidade Transportadoras Veículos …" at bounding box center [338, 145] width 676 height 291
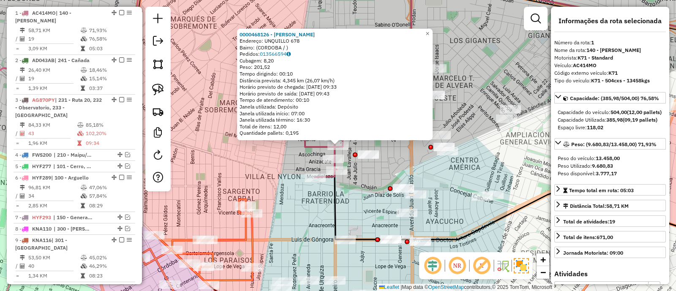
click at [361, 180] on div "0000468126 - [PERSON_NAME]: UNQUILLO 678 Bairro: ([GEOGRAPHIC_DATA] / ) Pedidos…" at bounding box center [338, 145] width 676 height 291
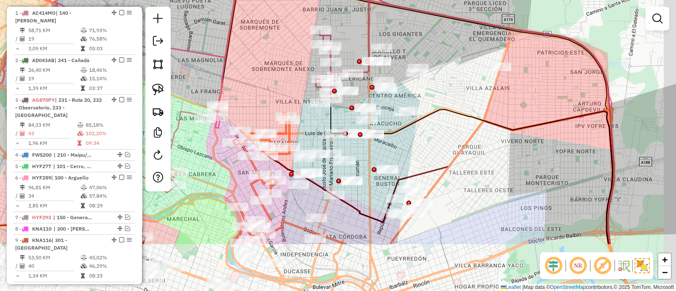
drag, startPoint x: 449, startPoint y: 221, endPoint x: 432, endPoint y: 144, distance: 78.9
click at [432, 144] on div "Janela de atendimento Grade de atendimento Capacidade Transportadoras Veículos …" at bounding box center [338, 145] width 676 height 291
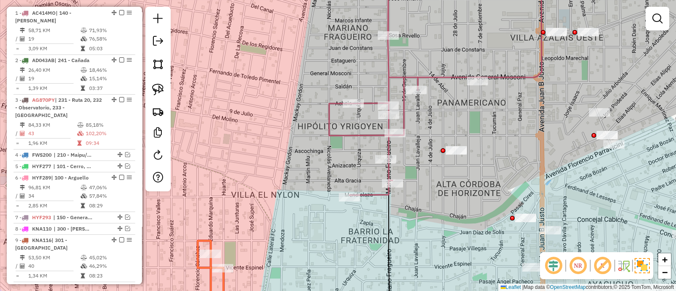
click at [211, 243] on icon at bounding box center [125, 280] width 195 height 79
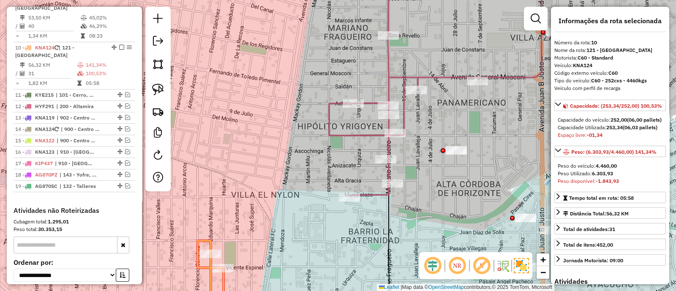
scroll to position [583, 0]
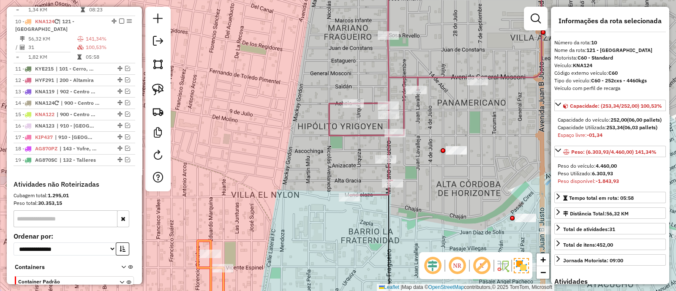
click at [376, 190] on icon at bounding box center [435, 83] width 213 height 224
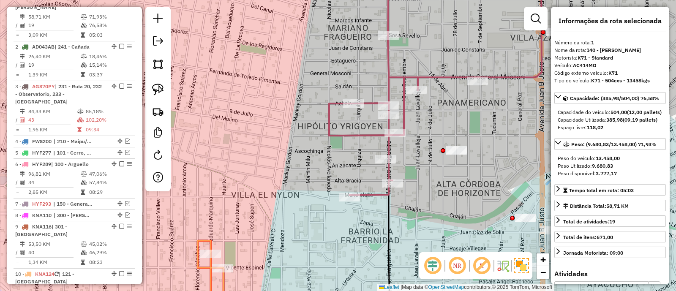
scroll to position [317, 0]
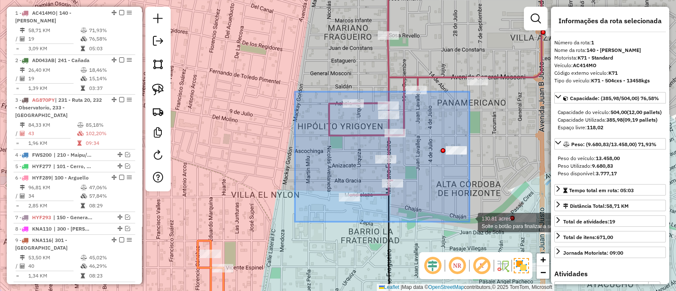
drag, startPoint x: 295, startPoint y: 92, endPoint x: 470, endPoint y: 222, distance: 217.8
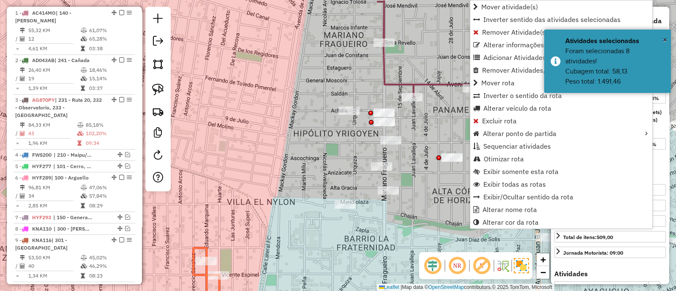
drag, startPoint x: 433, startPoint y: 126, endPoint x: 375, endPoint y: 223, distance: 113.4
click at [375, 223] on div "Janela de atendimento Grade de atendimento Capacidade Transportadoras Veículos …" at bounding box center [338, 145] width 676 height 291
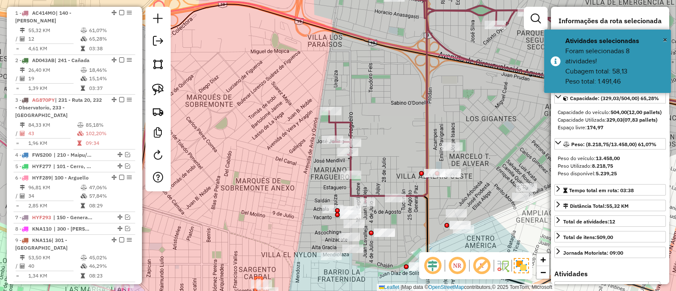
click at [353, 185] on icon at bounding box center [452, 87] width 246 height 232
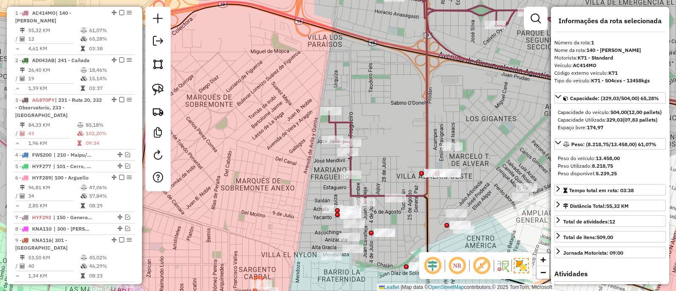
click at [350, 187] on icon at bounding box center [452, 87] width 246 height 232
drag, startPoint x: 388, startPoint y: 176, endPoint x: 418, endPoint y: 197, distance: 36.9
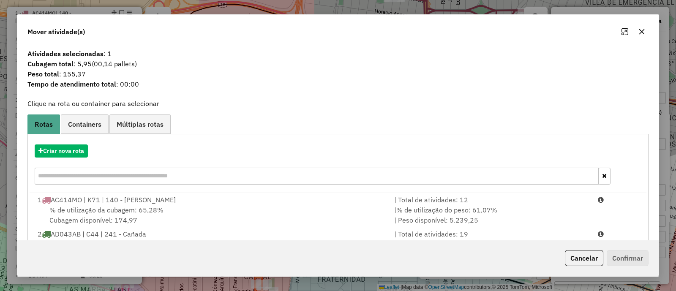
click at [645, 31] on icon "button" at bounding box center [642, 31] width 7 height 7
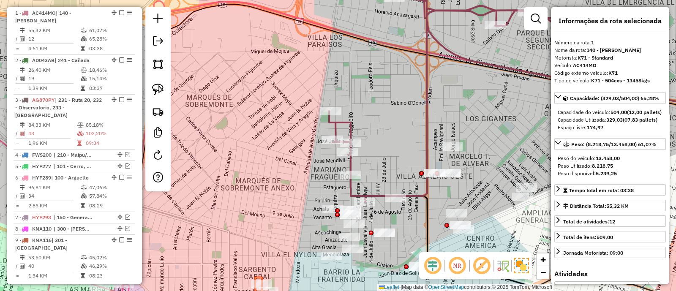
click at [350, 163] on icon at bounding box center [452, 87] width 246 height 232
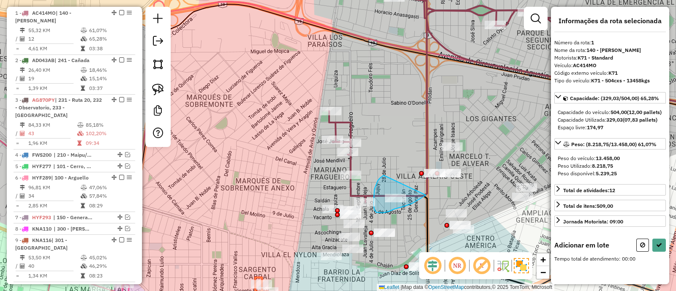
drag, startPoint x: 378, startPoint y: 181, endPoint x: 426, endPoint y: 195, distance: 50.3
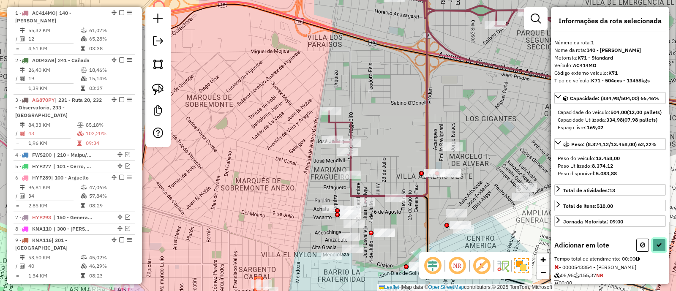
click at [657, 252] on button at bounding box center [660, 245] width 14 height 13
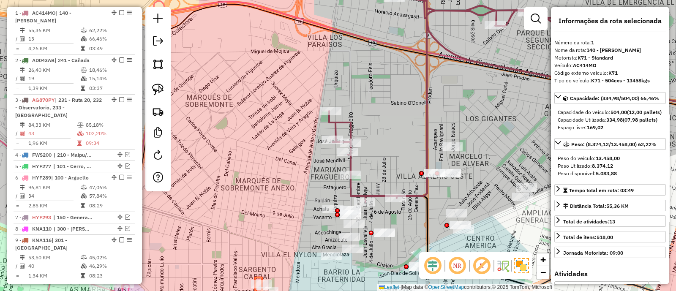
click at [374, 193] on icon at bounding box center [452, 87] width 246 height 232
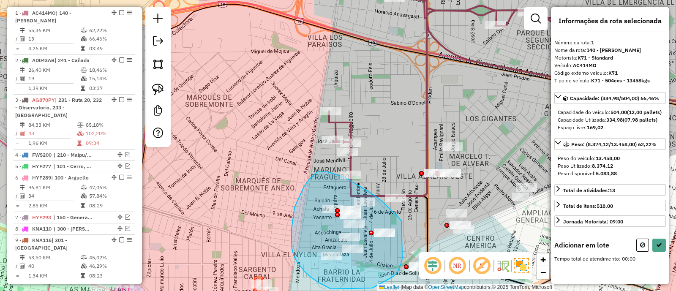
drag, startPoint x: 375, startPoint y: 196, endPoint x: 402, endPoint y: 254, distance: 63.5
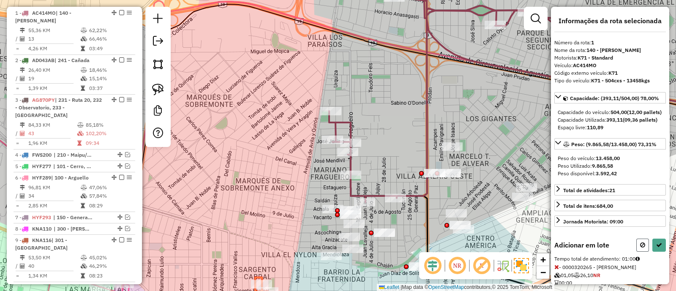
click at [644, 252] on button at bounding box center [643, 245] width 13 height 13
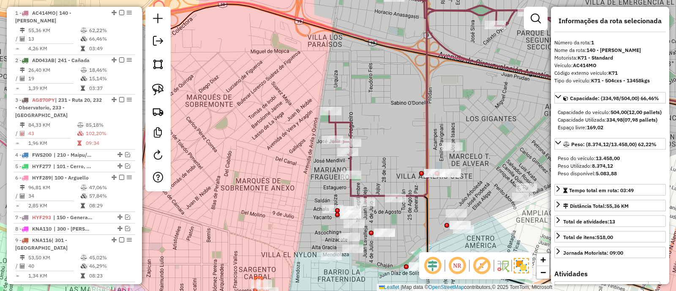
click at [353, 191] on icon at bounding box center [452, 87] width 246 height 232
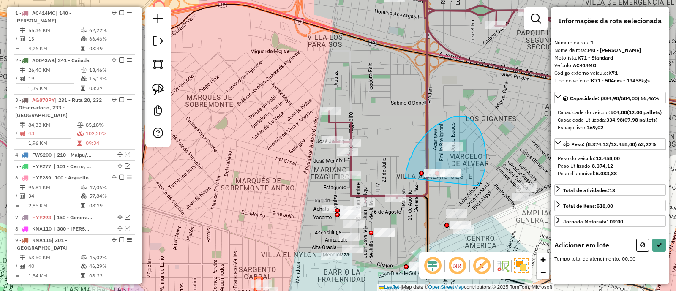
drag, startPoint x: 478, startPoint y: 186, endPoint x: 406, endPoint y: 178, distance: 72.7
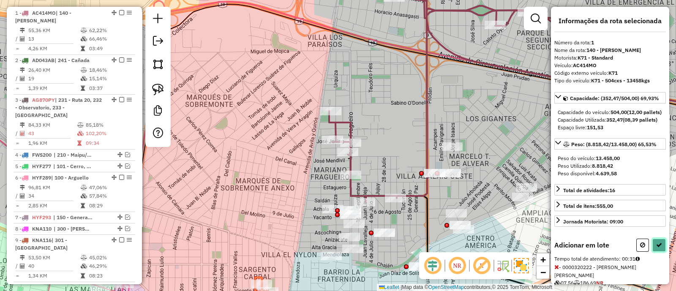
click at [653, 252] on button at bounding box center [660, 245] width 14 height 13
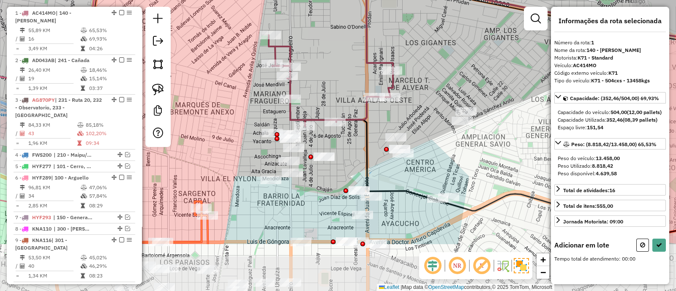
drag, startPoint x: 451, startPoint y: 172, endPoint x: 408, endPoint y: 121, distance: 66.6
click at [408, 121] on div "Janela de atendimento Grade de atendimento Capacidade Transportadoras Veículos …" at bounding box center [338, 145] width 676 height 291
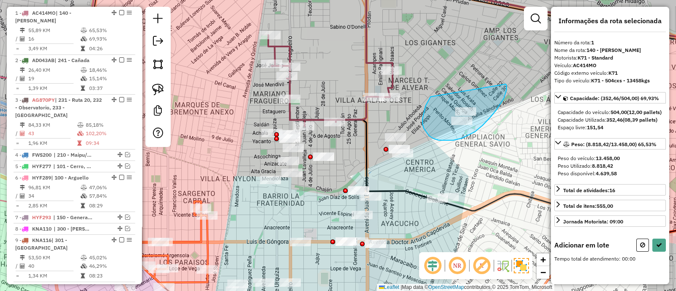
drag, startPoint x: 427, startPoint y: 103, endPoint x: 506, endPoint y: 84, distance: 81.3
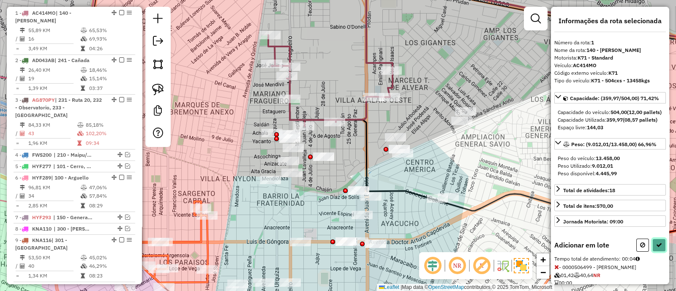
click at [656, 248] on icon at bounding box center [659, 245] width 6 height 6
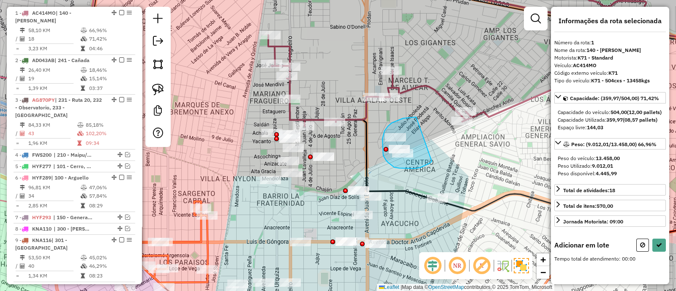
drag, startPoint x: 392, startPoint y: 123, endPoint x: 432, endPoint y: 161, distance: 55.6
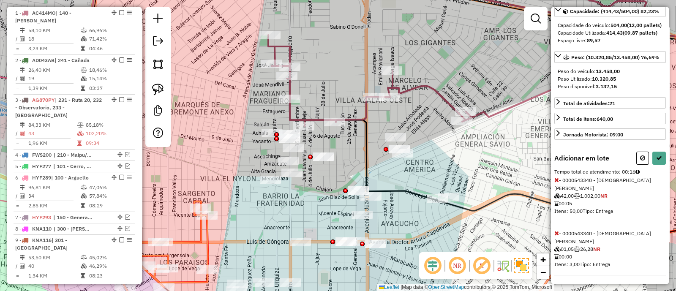
scroll to position [158, 0]
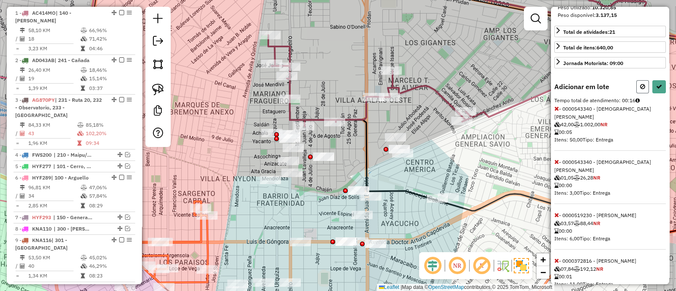
click at [640, 93] on button at bounding box center [643, 86] width 13 height 13
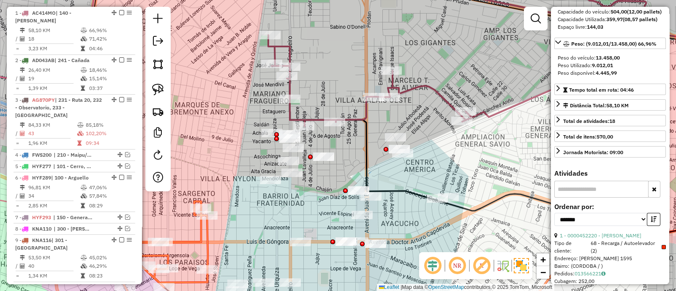
scroll to position [52, 0]
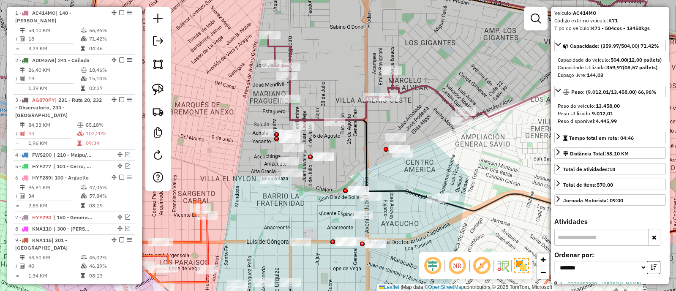
click at [424, 60] on div "Janela de atendimento Grade de atendimento Capacidade Transportadoras Veículos …" at bounding box center [338, 145] width 676 height 291
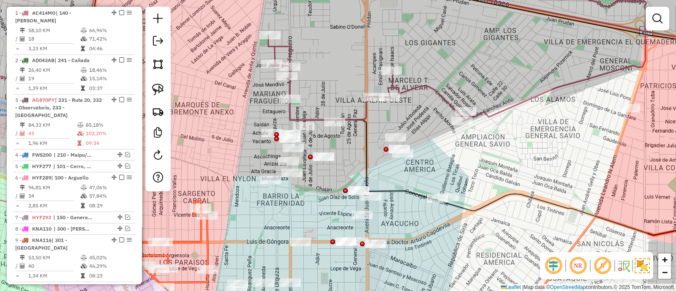
click at [416, 89] on icon at bounding box center [457, 49] width 378 height 156
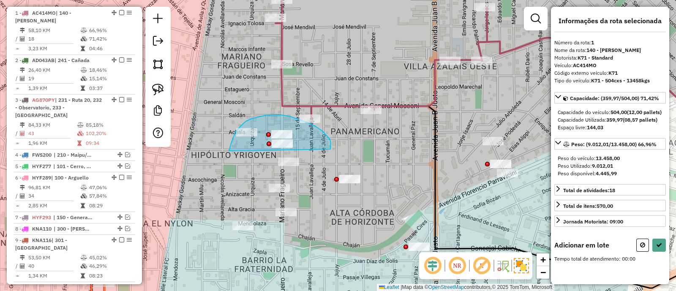
drag, startPoint x: 331, startPoint y: 147, endPoint x: 229, endPoint y: 151, distance: 101.9
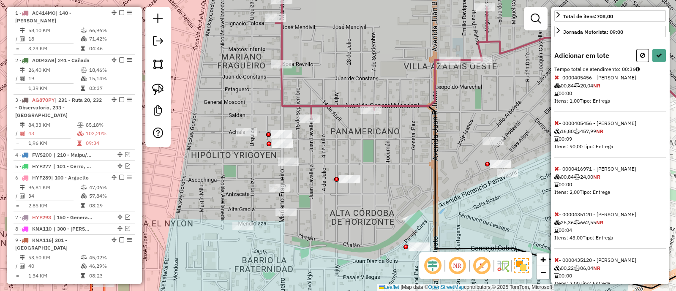
scroll to position [211, 0]
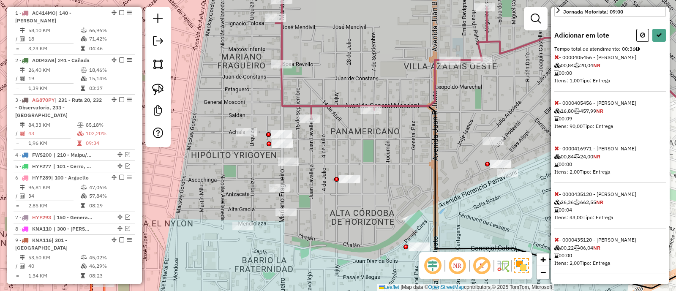
click at [555, 106] on icon at bounding box center [557, 103] width 5 height 6
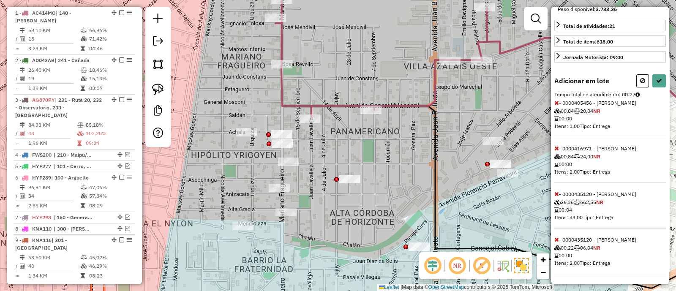
scroll to position [125, 0]
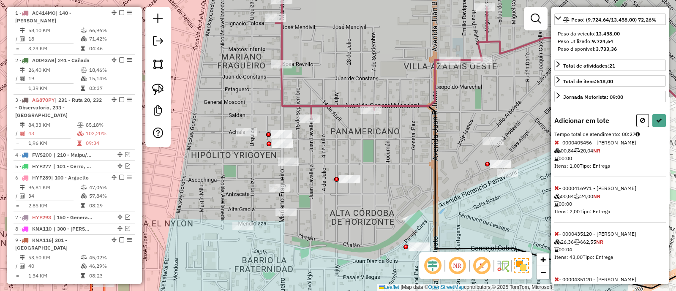
click at [557, 145] on icon at bounding box center [557, 142] width 5 height 6
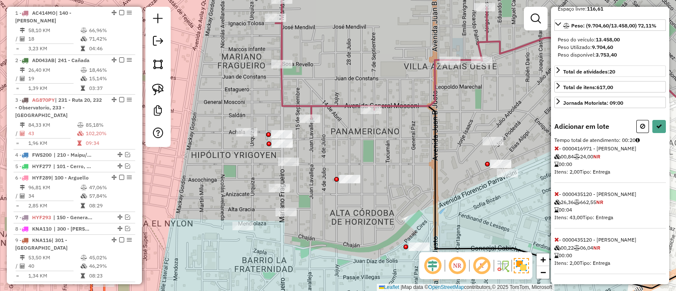
scroll to position [132, 0]
click at [556, 195] on icon at bounding box center [557, 194] width 5 height 6
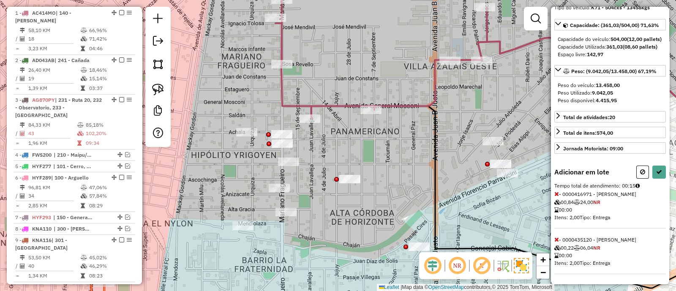
scroll to position [86, 0]
click at [640, 171] on icon at bounding box center [642, 172] width 5 height 6
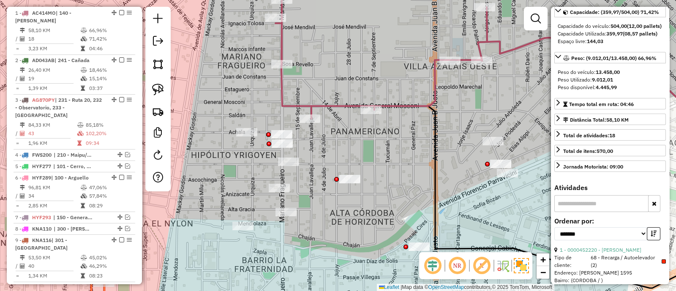
click at [344, 149] on div "Janela de atendimento Grade de atendimento Capacidade Transportadoras Veículos …" at bounding box center [338, 145] width 676 height 291
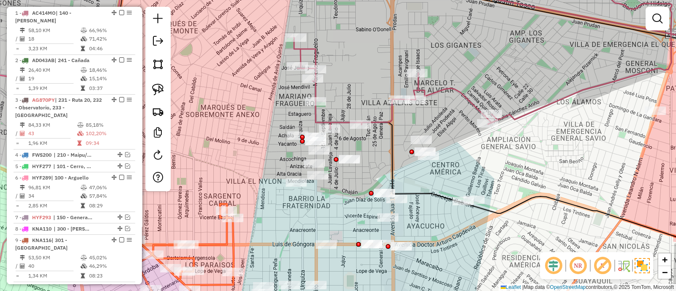
click at [344, 123] on icon at bounding box center [483, 50] width 378 height 158
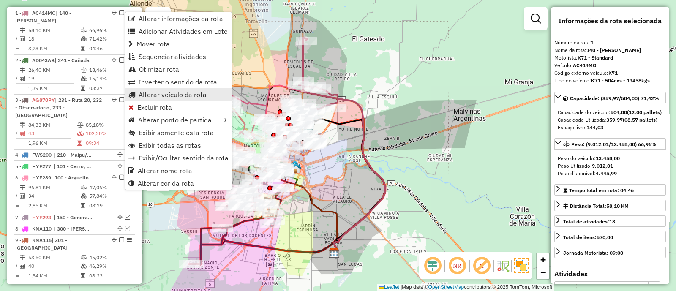
click at [161, 91] on span "Alterar veículo da rota" at bounding box center [173, 94] width 68 height 7
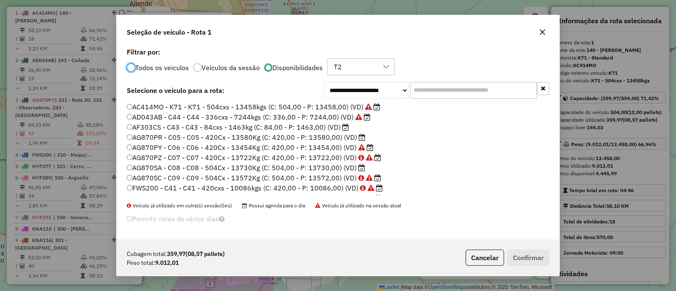
scroll to position [4, 3]
click at [329, 134] on label "AG870PR - C05 - C05 - 420Cx - 13580Kg (C: 420,00 - P: 13580,00) (VD)" at bounding box center [246, 137] width 239 height 10
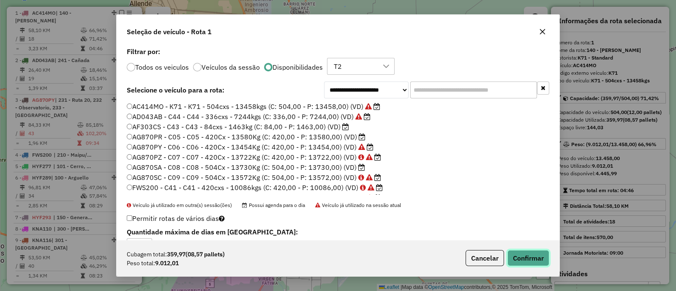
click at [525, 261] on button "Confirmar" at bounding box center [529, 258] width 42 height 16
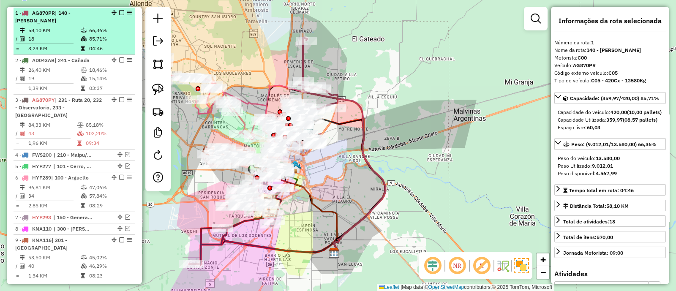
click at [119, 11] on em at bounding box center [121, 12] width 5 height 5
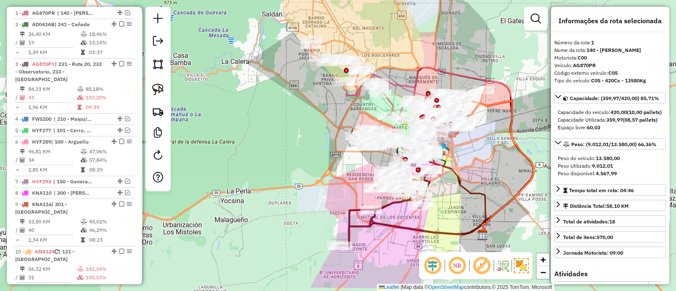
drag, startPoint x: 388, startPoint y: 112, endPoint x: 496, endPoint y: 119, distance: 108.4
click at [496, 119] on div "Janela de atendimento Grade de atendimento Capacidade Transportadoras Veículos …" at bounding box center [338, 145] width 676 height 291
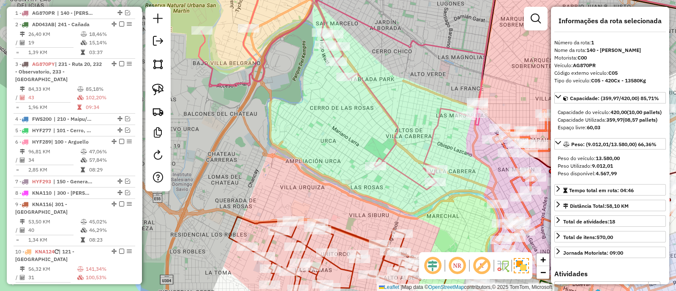
click at [397, 109] on div "Janela de atendimento Grade de atendimento Capacidade Transportadoras Veículos …" at bounding box center [338, 145] width 676 height 291
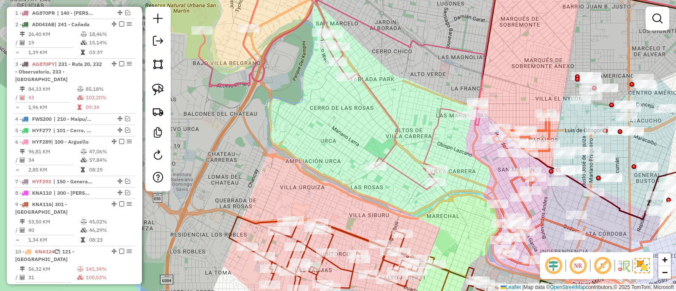
click at [387, 109] on icon at bounding box center [342, 80] width 287 height 219
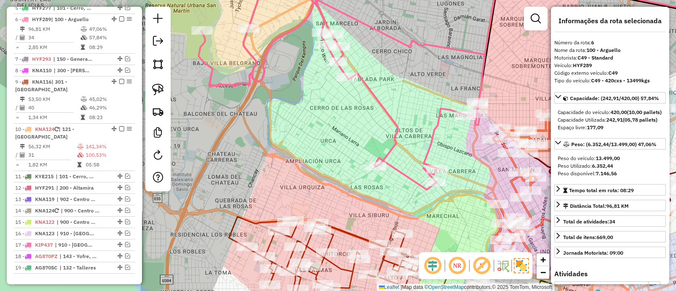
scroll to position [446, 0]
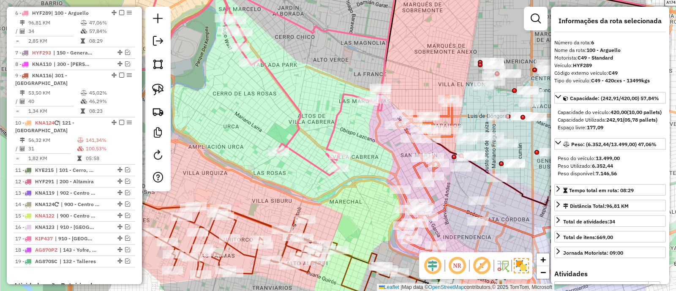
drag, startPoint x: 389, startPoint y: 107, endPoint x: 297, endPoint y: 96, distance: 92.8
click at [297, 96] on div "Janela de atendimento Grade de atendimento Capacidade Transportadoras Veículos …" at bounding box center [338, 145] width 676 height 291
click at [296, 106] on icon at bounding box center [244, 73] width 287 height 205
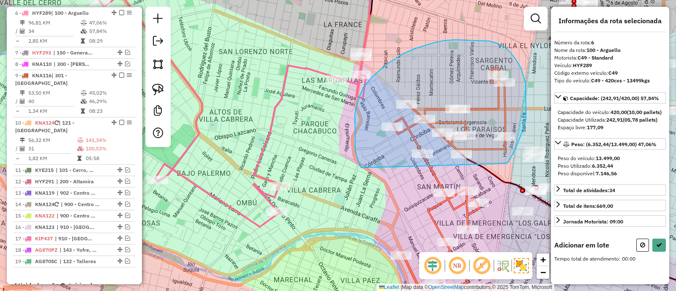
drag, startPoint x: 507, startPoint y: 164, endPoint x: 361, endPoint y: 168, distance: 145.9
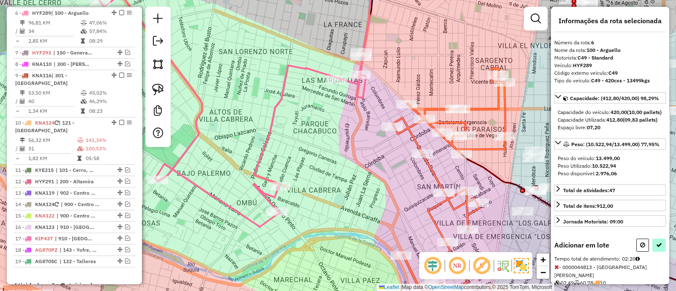
scroll to position [105, 0]
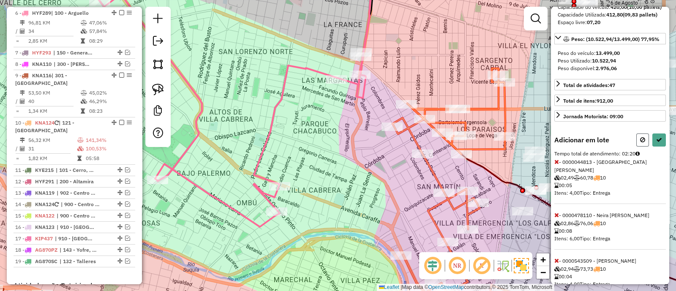
click at [642, 143] on icon at bounding box center [642, 140] width 5 height 6
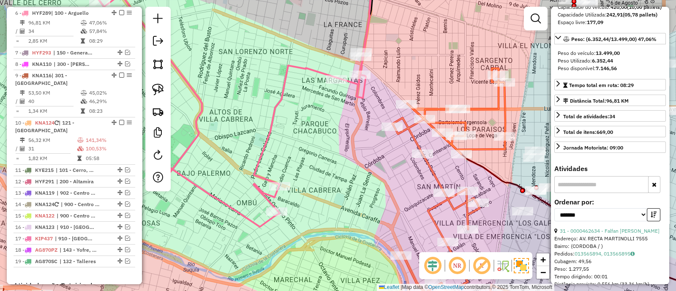
scroll to position [0, 0]
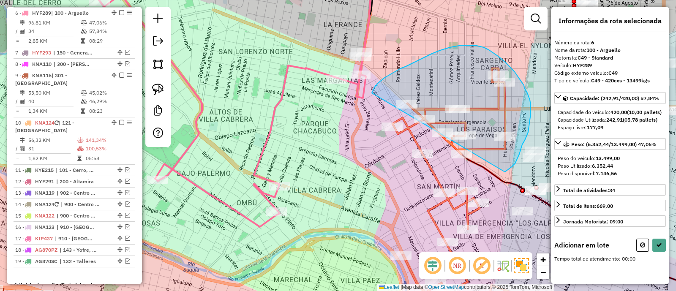
drag, startPoint x: 505, startPoint y: 172, endPoint x: 372, endPoint y: 93, distance: 154.6
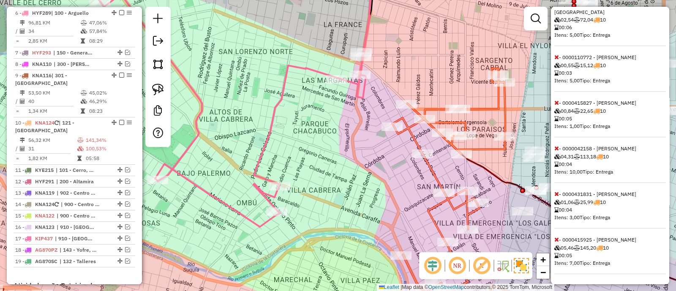
scroll to position [473, 0]
click at [558, 240] on icon at bounding box center [557, 240] width 5 height 6
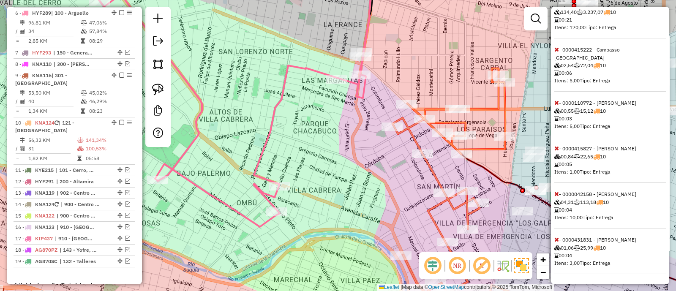
click at [558, 240] on icon at bounding box center [557, 240] width 5 height 6
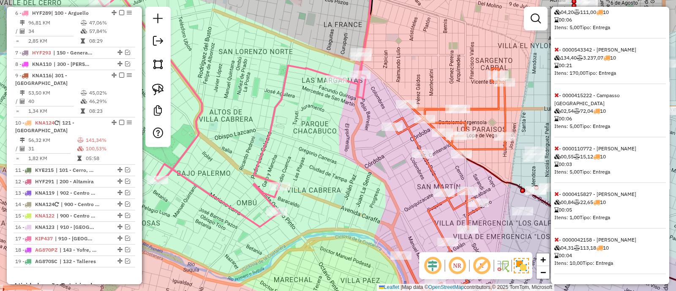
click at [558, 240] on icon at bounding box center [557, 240] width 5 height 6
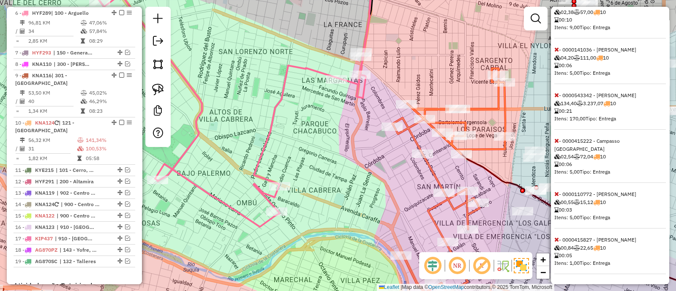
click at [558, 240] on icon at bounding box center [557, 240] width 5 height 6
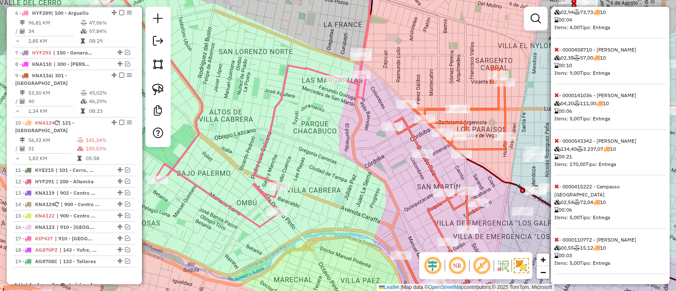
click at [558, 240] on span "- 0000110772 - Escudero Valdivia Rocio Del Carmen 00,55 15,12 10 00:03 Itens: 5…" at bounding box center [611, 256] width 112 height 38
click at [558, 237] on icon at bounding box center [557, 240] width 5 height 6
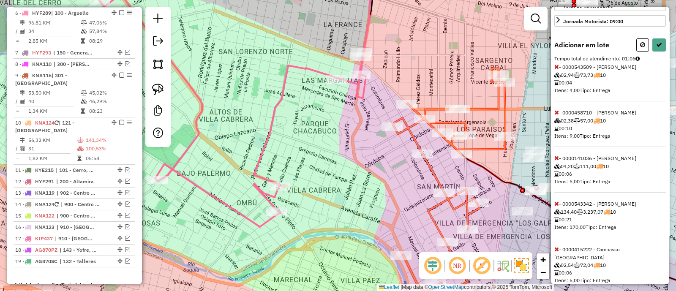
scroll to position [238, 0]
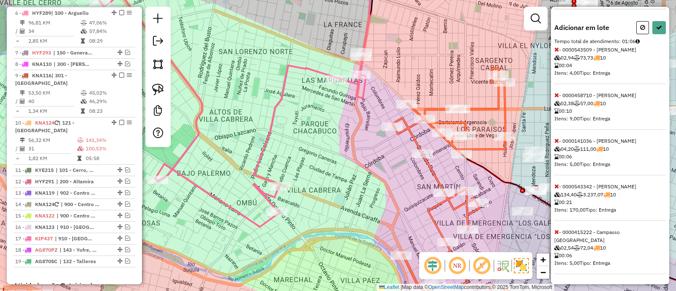
click at [555, 235] on icon at bounding box center [557, 232] width 5 height 6
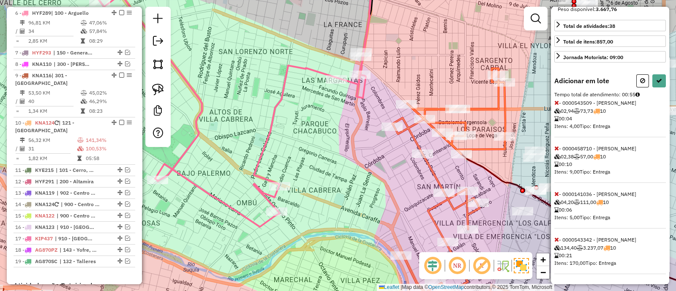
scroll to position [192, 0]
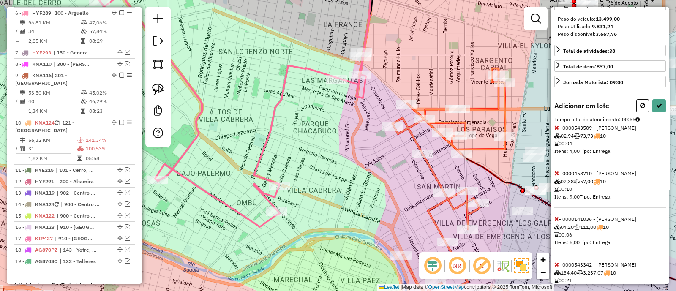
click at [558, 176] on icon at bounding box center [557, 173] width 5 height 6
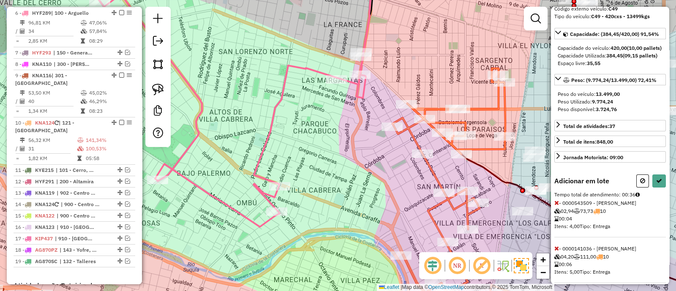
scroll to position [0, 0]
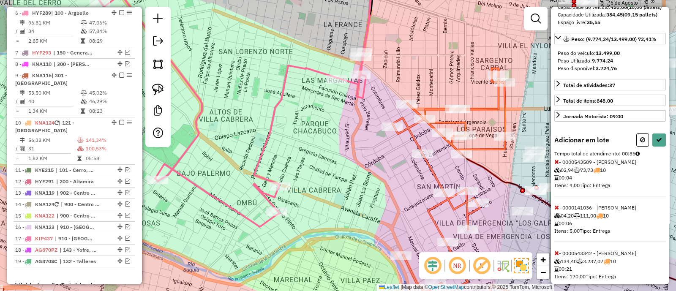
click at [557, 165] on icon at bounding box center [557, 162] width 5 height 6
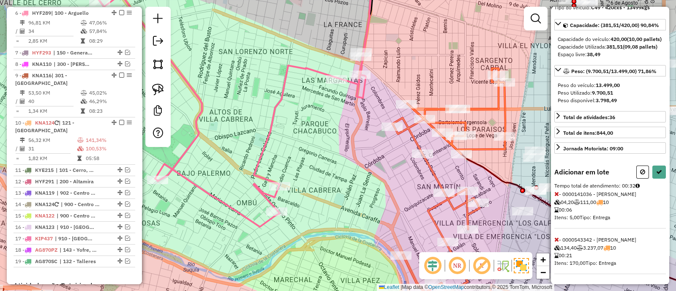
scroll to position [94, 0]
click at [557, 191] on icon at bounding box center [557, 194] width 5 height 6
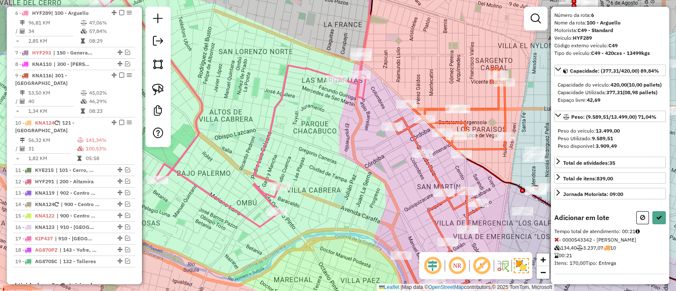
scroll to position [48, 0]
click at [656, 215] on icon at bounding box center [659, 218] width 6 height 6
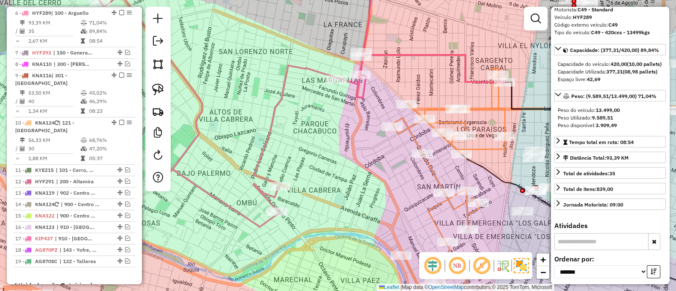
click at [473, 81] on icon at bounding box center [218, 99] width 572 height 256
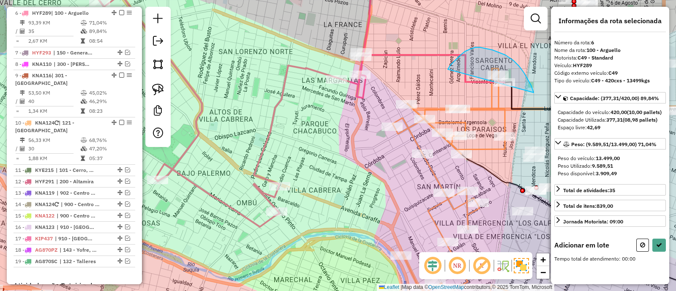
drag, startPoint x: 524, startPoint y: 73, endPoint x: 448, endPoint y: 69, distance: 76.2
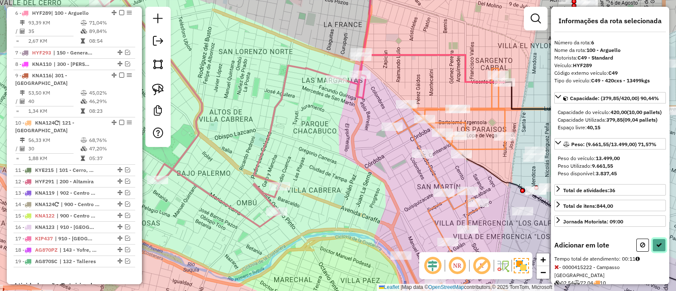
click at [656, 252] on button at bounding box center [660, 245] width 14 height 13
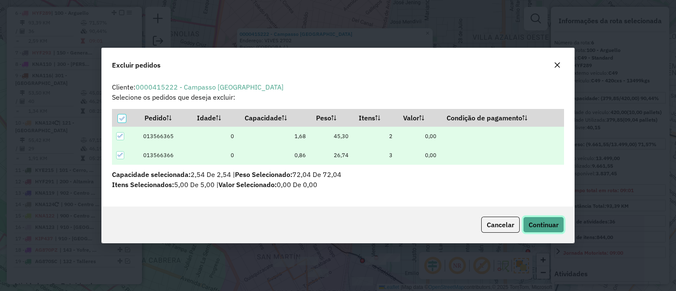
click at [544, 228] on span "Continuar" at bounding box center [544, 225] width 30 height 8
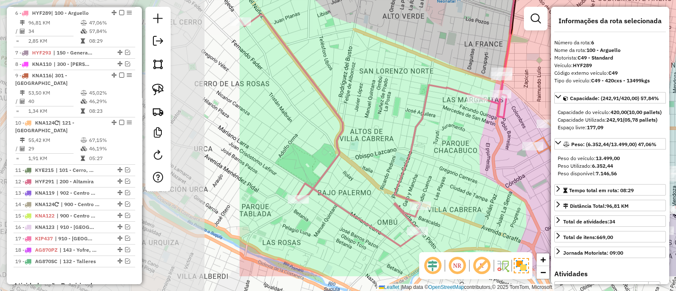
drag, startPoint x: 217, startPoint y: 136, endPoint x: 522, endPoint y: 94, distance: 308.4
click at [533, 91] on div "Janela de atendimento Grade de atendimento Capacidade Transportadoras Veículos …" at bounding box center [338, 145] width 676 height 291
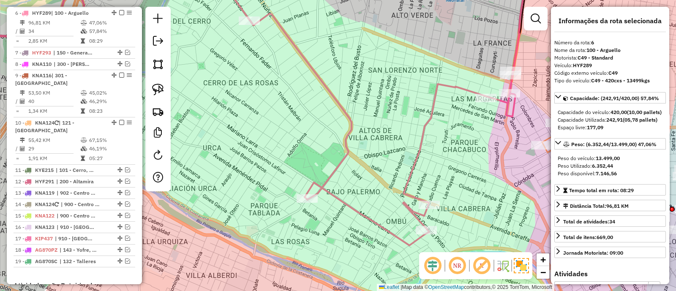
click at [437, 94] on icon at bounding box center [239, 108] width 573 height 275
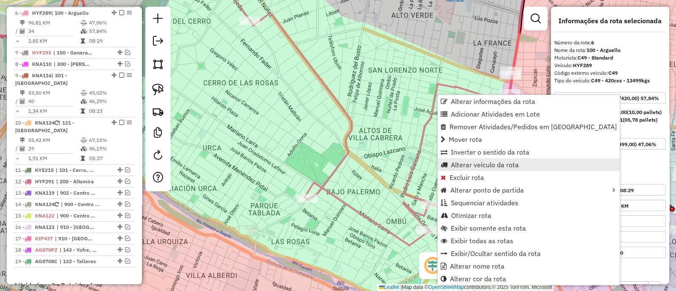
click at [478, 168] on span "Alterar veículo da rota" at bounding box center [485, 164] width 68 height 7
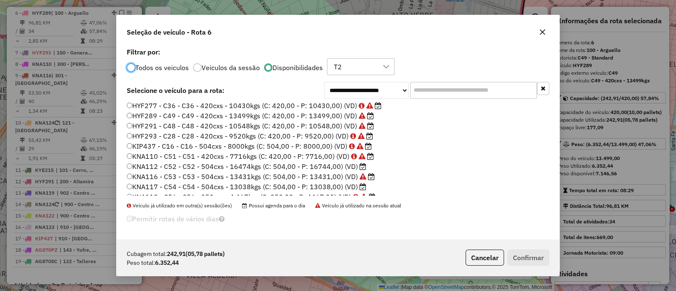
scroll to position [140, 0]
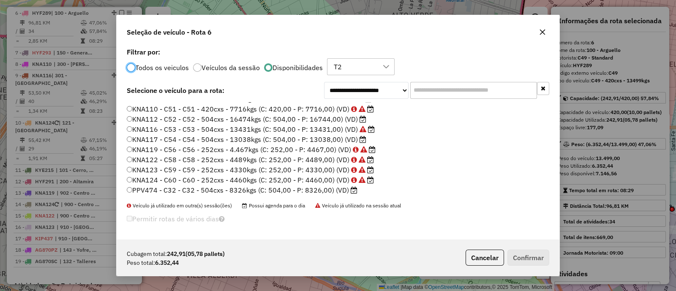
click at [317, 193] on label "PPV474 - C32 - C32 - 504cxs - 8326kgs (C: 504,00 - P: 8326,00) (VD)" at bounding box center [242, 190] width 231 height 10
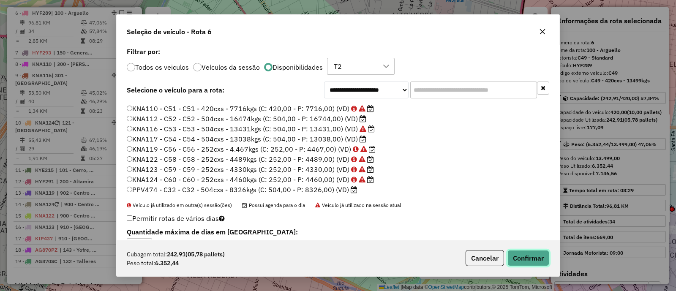
click at [523, 258] on button "Confirmar" at bounding box center [529, 258] width 42 height 16
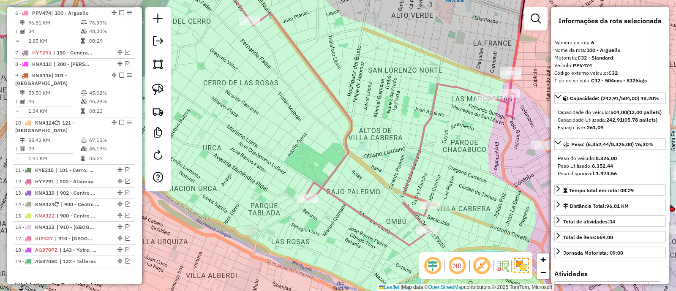
click at [342, 158] on icon at bounding box center [239, 108] width 573 height 275
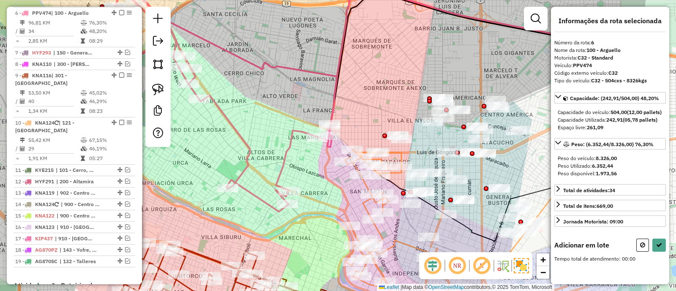
drag, startPoint x: 417, startPoint y: 180, endPoint x: 331, endPoint y: 197, distance: 88.2
click at [331, 197] on div "Janela de atendimento Grade de atendimento Capacidade Transportadoras Veículos …" at bounding box center [338, 145] width 676 height 291
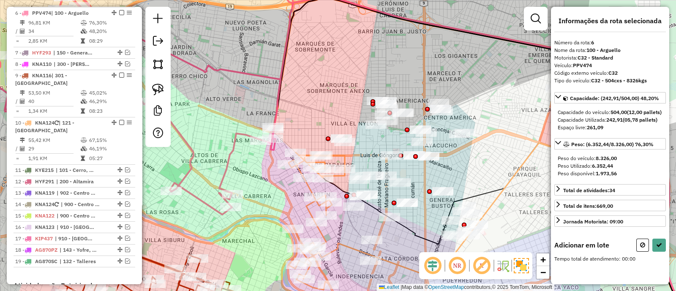
click at [272, 182] on div "Rota 10 - Placa KNA124 0000478110 - Neira Ivan Lucio Nicolas Janela de atendime…" at bounding box center [338, 145] width 676 height 291
drag, startPoint x: 267, startPoint y: 187, endPoint x: 255, endPoint y: 99, distance: 88.8
click at [255, 101] on div "Janela de atendimento Grade de atendimento Capacidade Transportadoras Veículos …" at bounding box center [338, 145] width 676 height 291
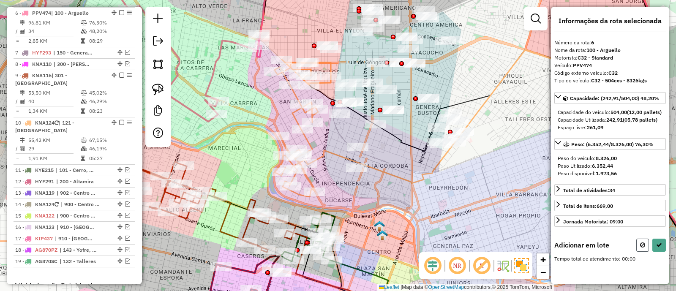
click at [637, 252] on button at bounding box center [643, 245] width 13 height 13
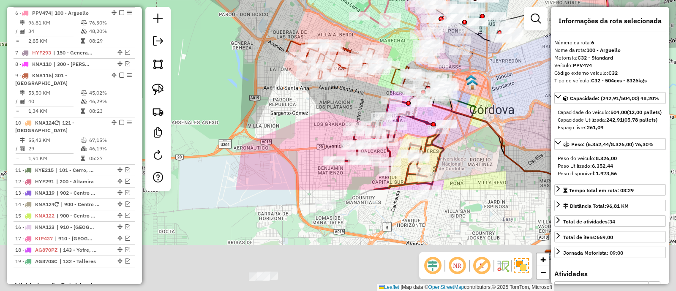
drag, startPoint x: 467, startPoint y: 208, endPoint x: 507, endPoint y: 77, distance: 136.9
click at [507, 77] on div "Janela de atendimento Grade de atendimento Capacidade Transportadoras Veículos …" at bounding box center [338, 145] width 676 height 291
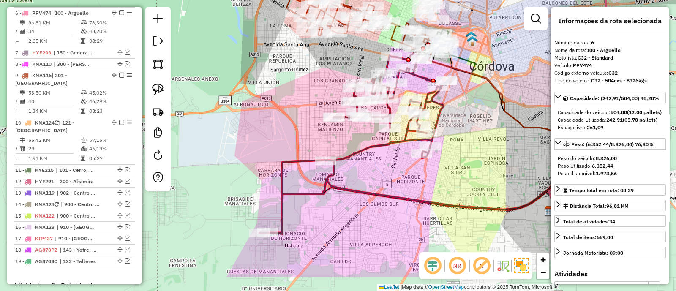
drag, startPoint x: 371, startPoint y: 218, endPoint x: 373, endPoint y: 162, distance: 55.4
click at [373, 162] on div "Janela de atendimento Grade de atendimento Capacidade Transportadoras Veículos …" at bounding box center [338, 145] width 676 height 291
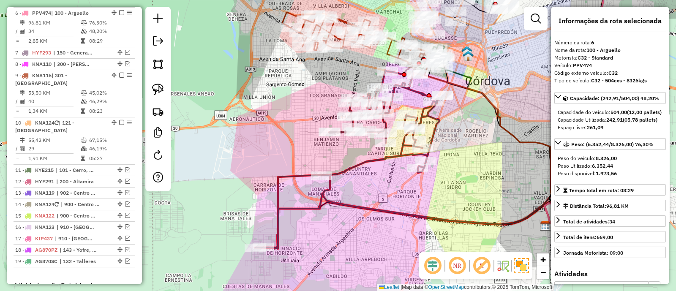
drag, startPoint x: 276, startPoint y: 108, endPoint x: 248, endPoint y: 283, distance: 177.6
click at [248, 283] on div "Janela de atendimento Grade de atendimento Capacidade Transportadoras Veículos …" at bounding box center [338, 145] width 676 height 291
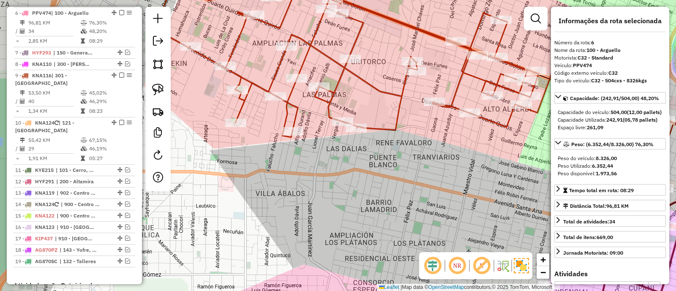
click at [366, 79] on icon at bounding box center [439, 90] width 571 height 208
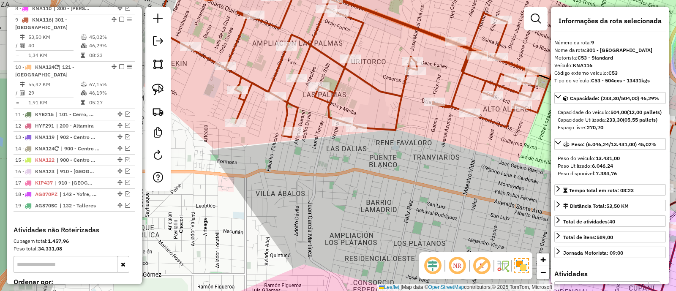
scroll to position [508, 0]
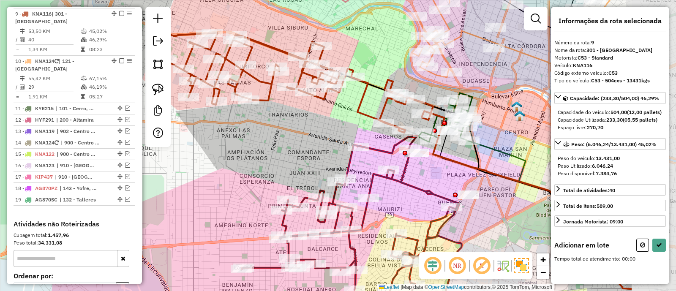
drag, startPoint x: 412, startPoint y: 128, endPoint x: 293, endPoint y: 126, distance: 118.8
click at [293, 126] on div "Janela de atendimento Grade de atendimento Capacidade Transportadoras Veículos …" at bounding box center [338, 145] width 676 height 291
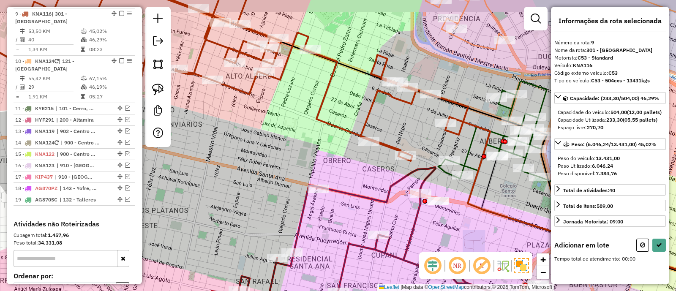
drag, startPoint x: 366, startPoint y: 156, endPoint x: 359, endPoint y: 172, distance: 17.6
click at [359, 172] on div "Janela de atendimento Grade de atendimento Capacidade Transportadoras Veículos …" at bounding box center [338, 145] width 676 height 291
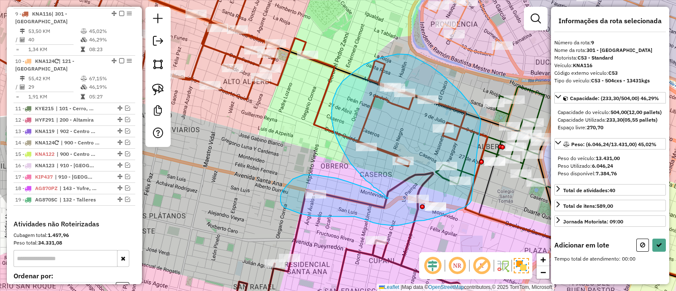
drag, startPoint x: 480, startPoint y: 118, endPoint x: 471, endPoint y: 201, distance: 84.1
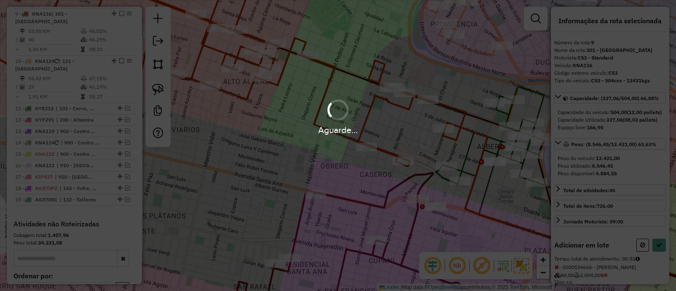
click at [640, 260] on div "Aguarde..." at bounding box center [338, 145] width 676 height 291
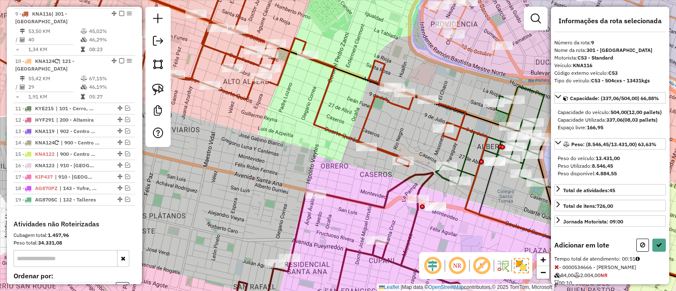
click at [640, 248] on icon at bounding box center [642, 245] width 5 height 6
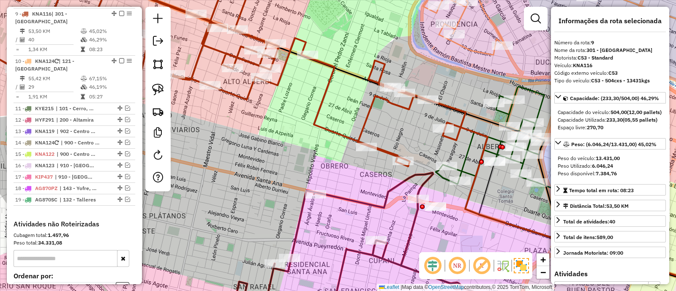
drag, startPoint x: 501, startPoint y: 230, endPoint x: 335, endPoint y: 120, distance: 198.9
click at [336, 121] on div "Janela de atendimento Grade de atendimento Capacidade Transportadoras Veículos …" at bounding box center [338, 145] width 676 height 291
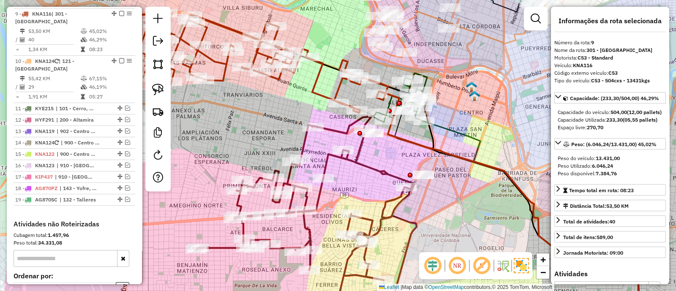
drag, startPoint x: 320, startPoint y: 138, endPoint x: 392, endPoint y: 162, distance: 75.7
click at [392, 162] on div "Janela de atendimento Grade de atendimento Capacidade Transportadoras Veículos …" at bounding box center [338, 145] width 676 height 291
click at [444, 130] on icon at bounding box center [532, 220] width 216 height 199
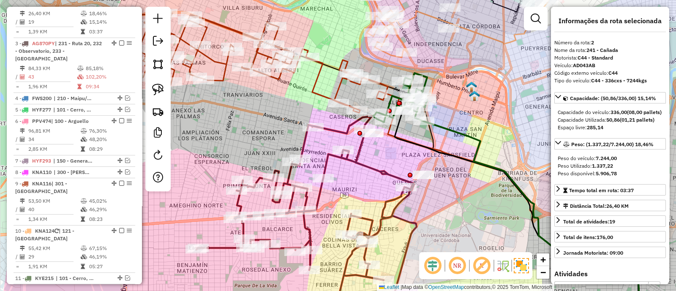
scroll to position [329, 0]
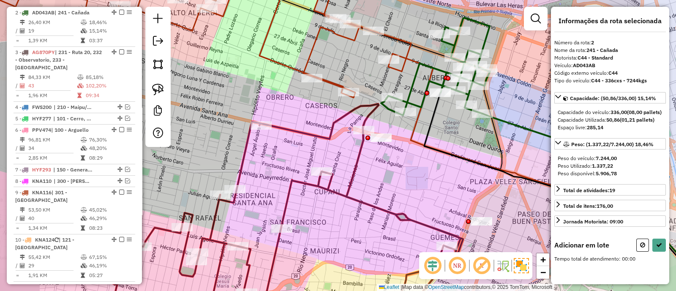
drag, startPoint x: 378, startPoint y: 149, endPoint x: 421, endPoint y: 176, distance: 50.5
click at [421, 176] on div "Janela de atendimento Grade de atendimento Capacidade Transportadoras Veículos …" at bounding box center [338, 145] width 676 height 291
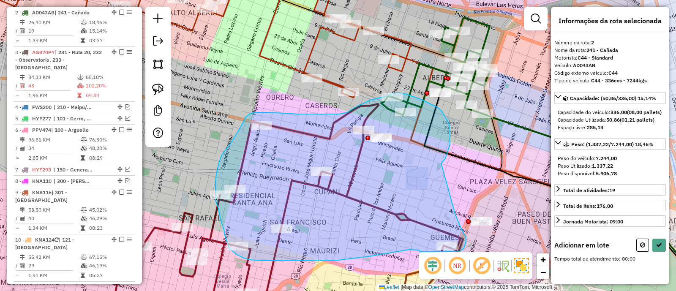
drag, startPoint x: 441, startPoint y: 163, endPoint x: 454, endPoint y: 210, distance: 49.1
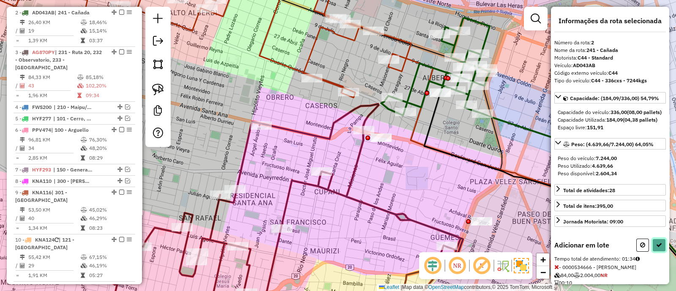
click at [659, 248] on icon at bounding box center [659, 245] width 6 height 6
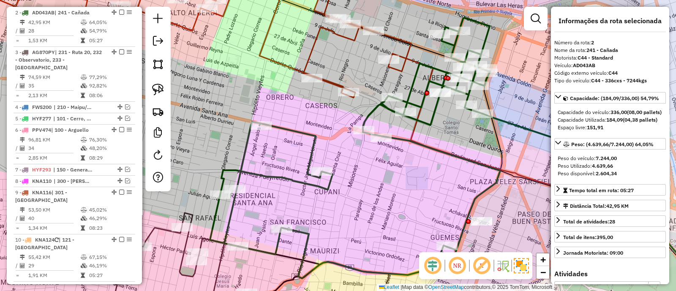
click at [328, 187] on icon at bounding box center [355, 148] width 290 height 261
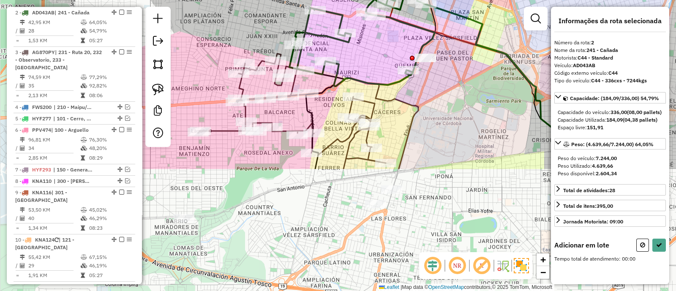
drag, startPoint x: 362, startPoint y: 155, endPoint x: 366, endPoint y: 57, distance: 97.3
click at [366, 57] on div "Janela de atendimento Grade de atendimento Capacidade Transportadoras Veículos …" at bounding box center [338, 145] width 676 height 291
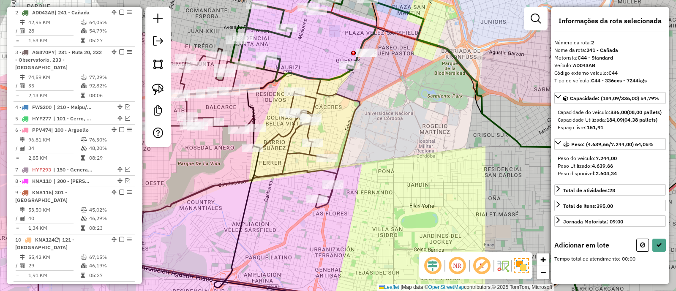
drag, startPoint x: 365, startPoint y: 83, endPoint x: 317, endPoint y: 90, distance: 48.3
click at [317, 90] on icon at bounding box center [198, 190] width 323 height 282
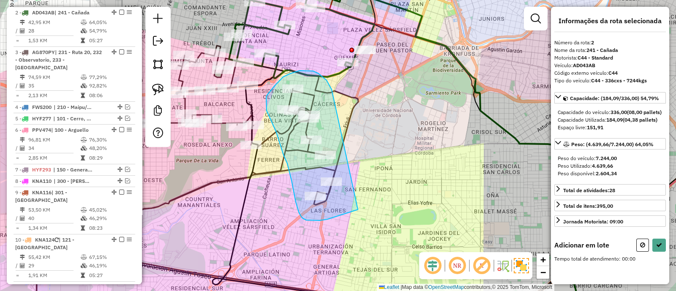
drag, startPoint x: 332, startPoint y: 90, endPoint x: 358, endPoint y: 210, distance: 122.9
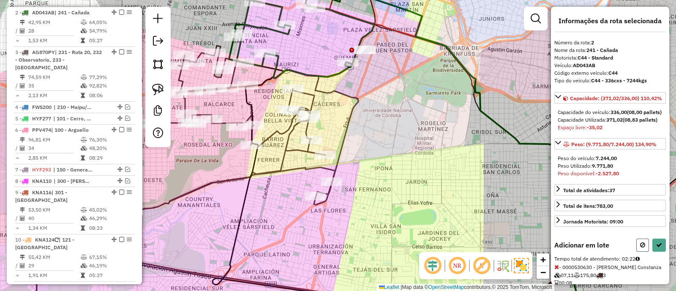
click at [638, 252] on button at bounding box center [643, 245] width 13 height 13
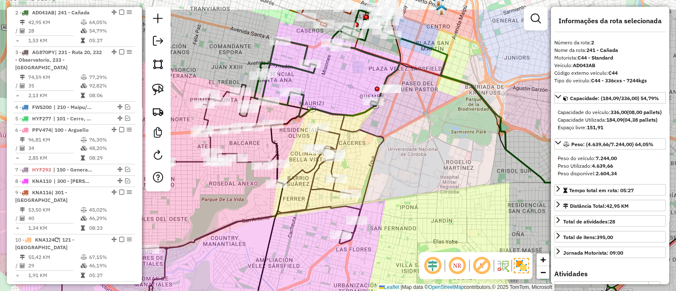
drag, startPoint x: 298, startPoint y: 58, endPoint x: 334, endPoint y: 115, distance: 67.3
click at [336, 113] on div "Janela de atendimento Grade de atendimento Capacidade Transportadoras Veículos …" at bounding box center [338, 145] width 676 height 291
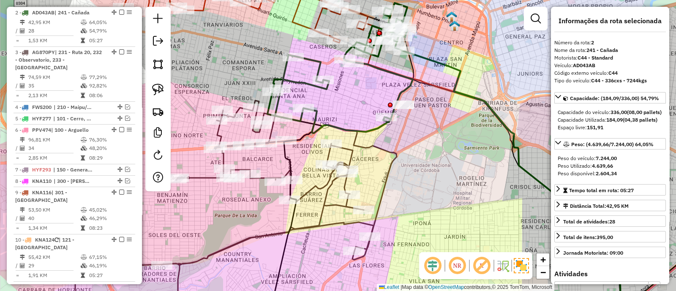
click at [317, 117] on icon at bounding box center [340, 68] width 145 height 130
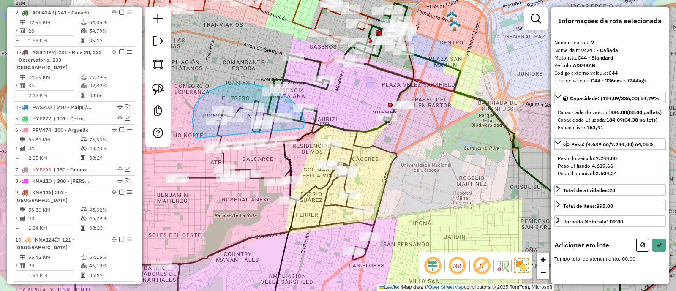
drag, startPoint x: 304, startPoint y: 120, endPoint x: 196, endPoint y: 138, distance: 109.7
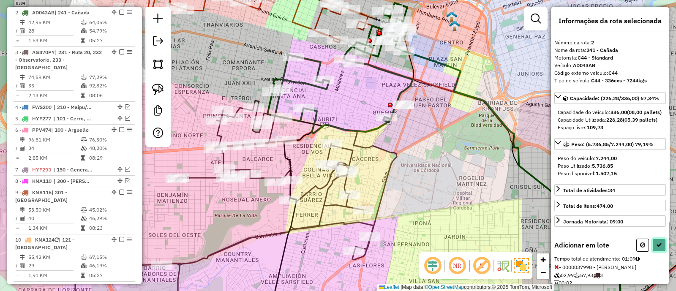
click at [653, 252] on button at bounding box center [660, 245] width 14 height 13
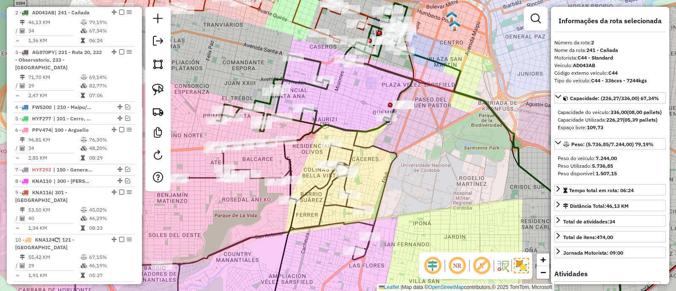
click at [357, 123] on div "Janela de atendimento Grade de atendimento Capacidade Transportadoras Veículos …" at bounding box center [338, 145] width 676 height 291
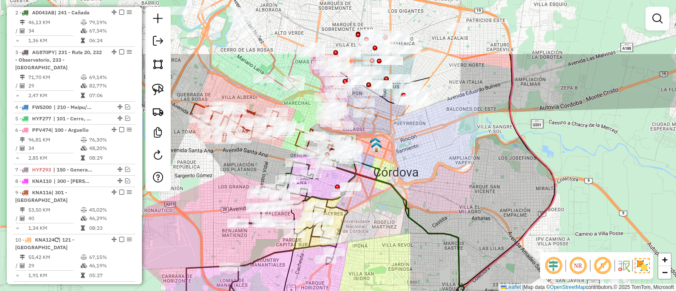
drag, startPoint x: 388, startPoint y: 235, endPoint x: 388, endPoint y: 258, distance: 22.8
click at [388, 257] on div "Janela de atendimento Grade de atendimento Capacidade Transportadoras Veículos …" at bounding box center [338, 145] width 676 height 291
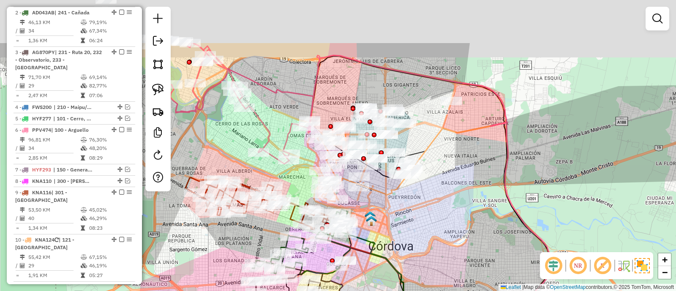
drag, startPoint x: 384, startPoint y: 194, endPoint x: 383, endPoint y: 218, distance: 24.5
click at [383, 216] on div "Janela de atendimento Grade de atendimento Capacidade Transportadoras Veículos …" at bounding box center [338, 145] width 676 height 291
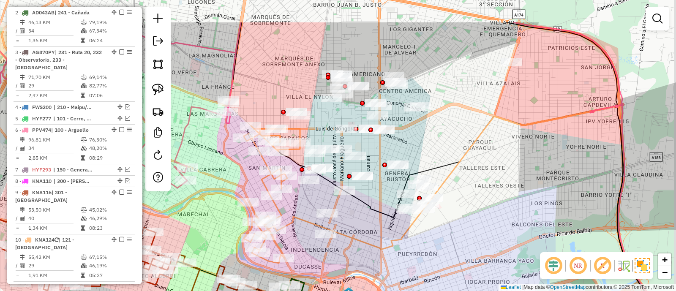
drag, startPoint x: 446, startPoint y: 139, endPoint x: 446, endPoint y: 189, distance: 50.3
click at [446, 189] on div "Janela de atendimento Grade de atendimento Capacidade Transportadoras Veículos …" at bounding box center [338, 145] width 676 height 291
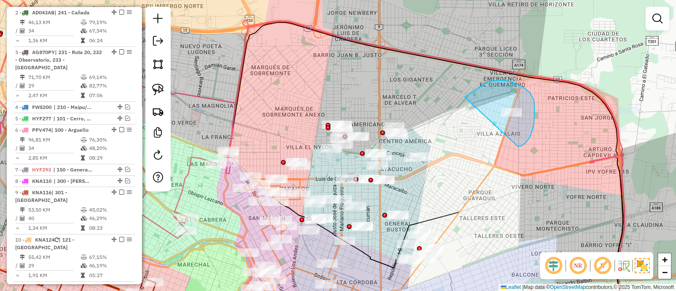
drag, startPoint x: 534, startPoint y: 100, endPoint x: 465, endPoint y: 97, distance: 68.9
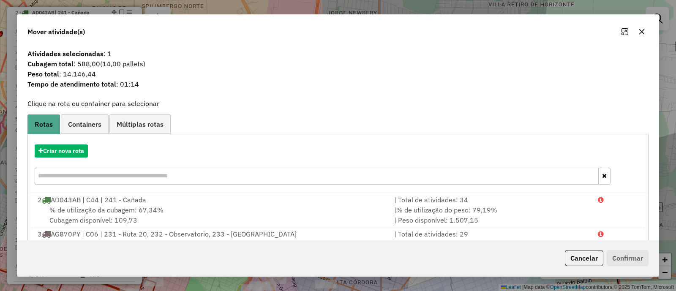
click at [647, 33] on button "button" at bounding box center [642, 32] width 14 height 14
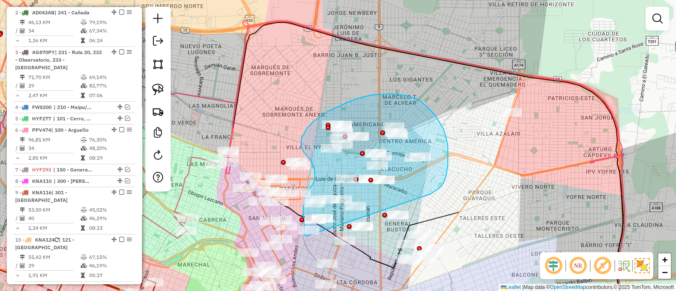
drag, startPoint x: 437, startPoint y: 190, endPoint x: 307, endPoint y: 236, distance: 138.6
click at [307, 236] on div "Janela de atendimento Grade de atendimento Capacidade Transportadoras Veículos …" at bounding box center [338, 145] width 676 height 291
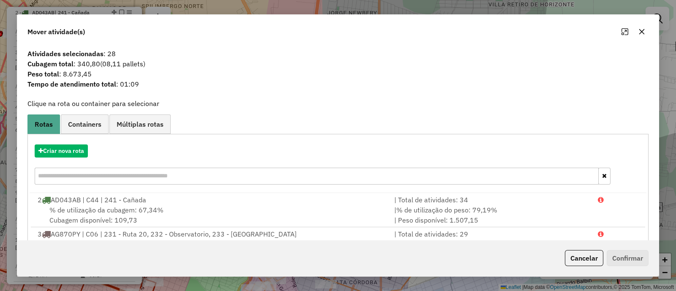
click at [641, 33] on icon "button" at bounding box center [642, 31] width 7 height 7
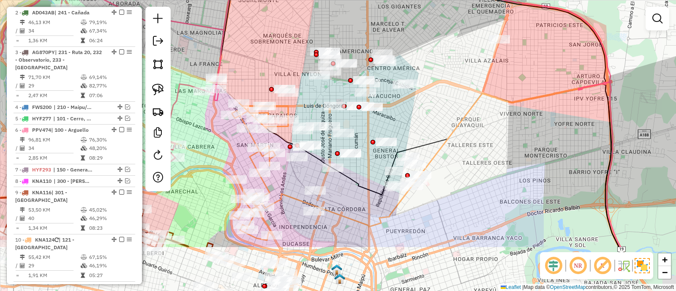
drag, startPoint x: 397, startPoint y: 196, endPoint x: 383, endPoint y: 113, distance: 83.6
click at [383, 113] on div "Janela de atendimento Grade de atendimento Capacidade Transportadoras Veículos …" at bounding box center [338, 145] width 676 height 291
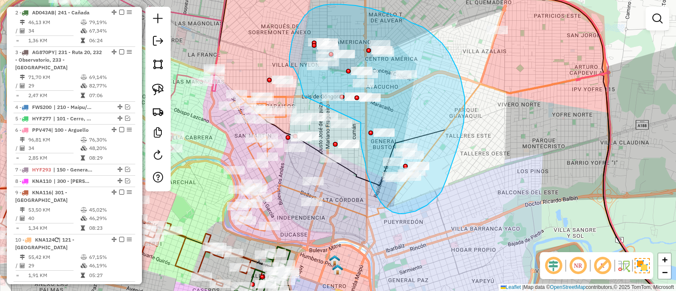
drag, startPoint x: 363, startPoint y: 155, endPoint x: 304, endPoint y: 96, distance: 84.0
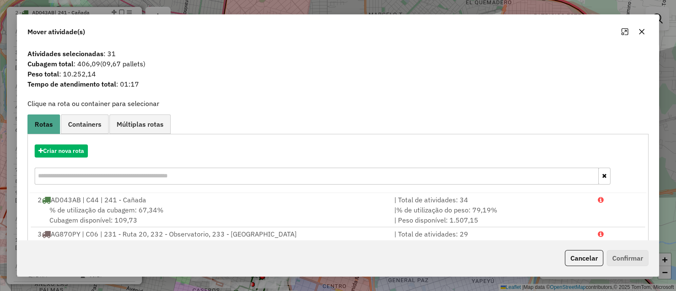
click at [641, 30] on icon "button" at bounding box center [642, 31] width 7 height 7
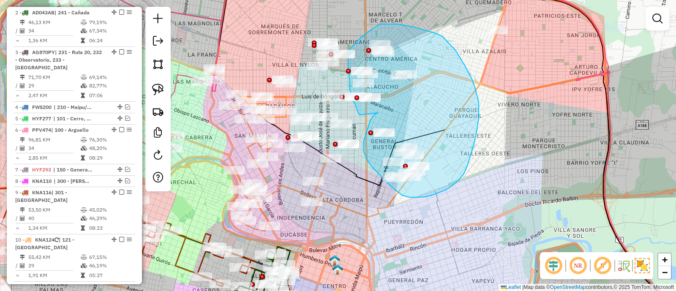
drag, startPoint x: 375, startPoint y: 114, endPoint x: 360, endPoint y: 115, distance: 15.2
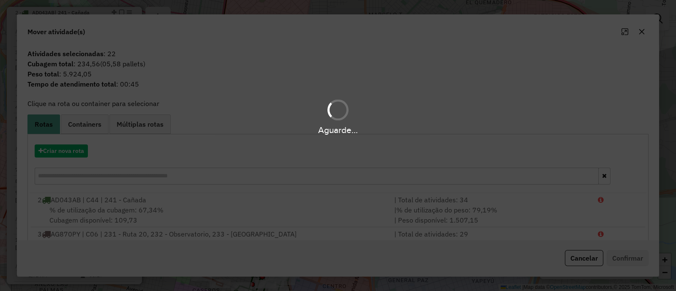
click at [65, 155] on div "Aguarde..." at bounding box center [338, 145] width 676 height 291
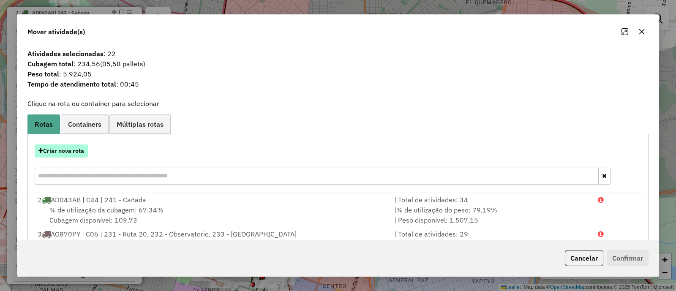
click at [65, 154] on button "Criar nova rota" at bounding box center [61, 151] width 53 height 13
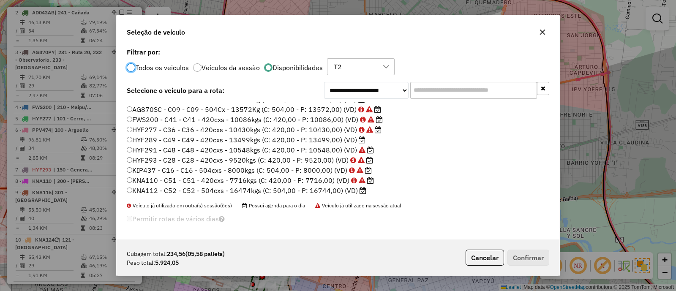
scroll to position [52, 0]
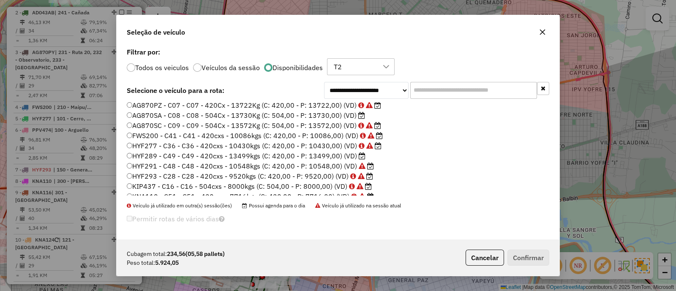
click at [338, 155] on label "HYF289 - C49 - C49 - 420cxs - 13499kgs (C: 420,00 - P: 13499,00) (VD)" at bounding box center [246, 156] width 239 height 10
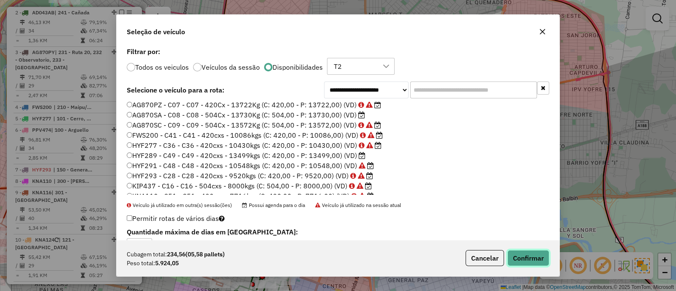
click at [531, 257] on button "Confirmar" at bounding box center [529, 258] width 42 height 16
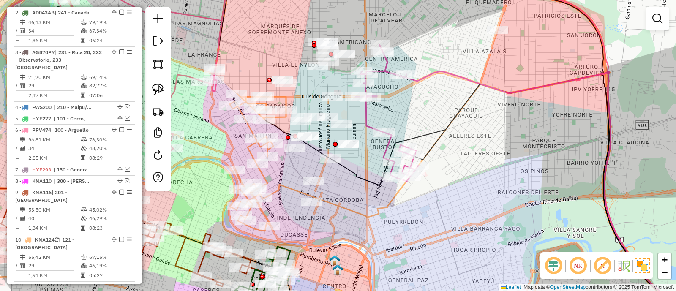
click at [387, 143] on icon at bounding box center [386, 113] width 63 height 137
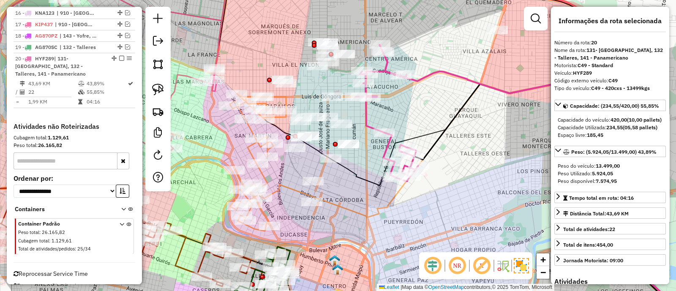
scroll to position [663, 0]
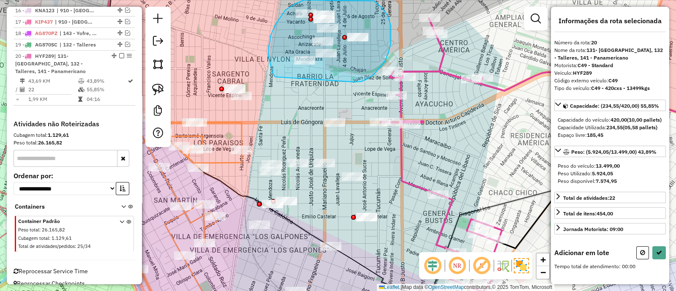
drag, startPoint x: 355, startPoint y: 82, endPoint x: 275, endPoint y: 77, distance: 79.6
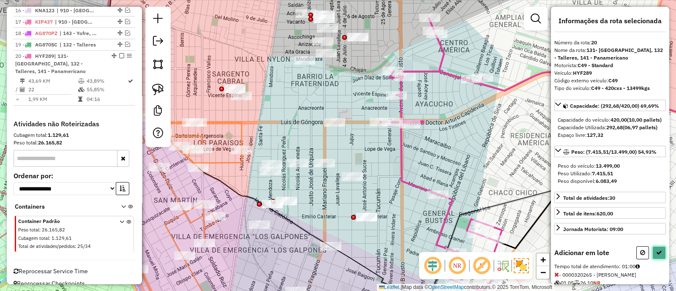
click at [657, 256] on icon at bounding box center [659, 253] width 6 height 6
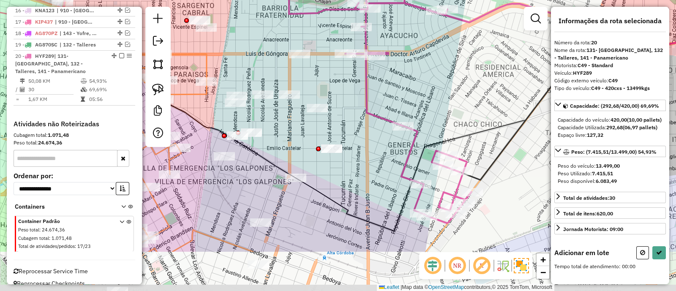
drag, startPoint x: 387, startPoint y: 165, endPoint x: 352, endPoint y: 96, distance: 76.9
click at [352, 96] on div "Janela de atendimento Grade de atendimento Capacidade Transportadoras Veículos …" at bounding box center [338, 145] width 676 height 291
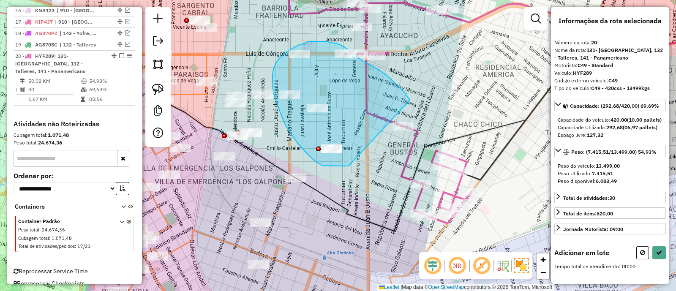
drag, startPoint x: 398, startPoint y: 85, endPoint x: 350, endPoint y: 166, distance: 93.8
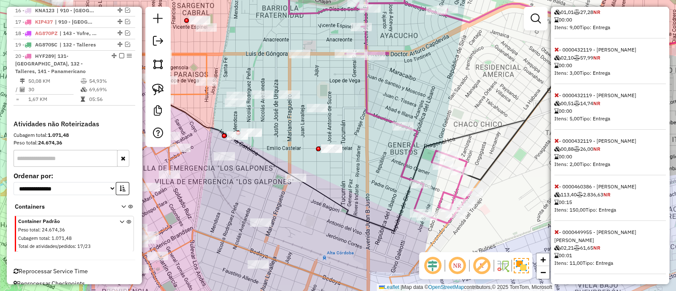
scroll to position [284, 0]
click at [557, 186] on icon at bounding box center [557, 186] width 5 height 6
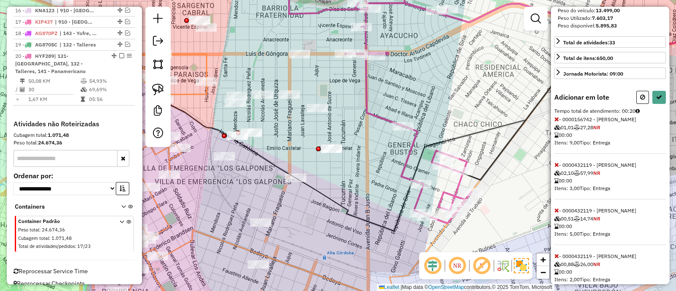
scroll to position [27, 0]
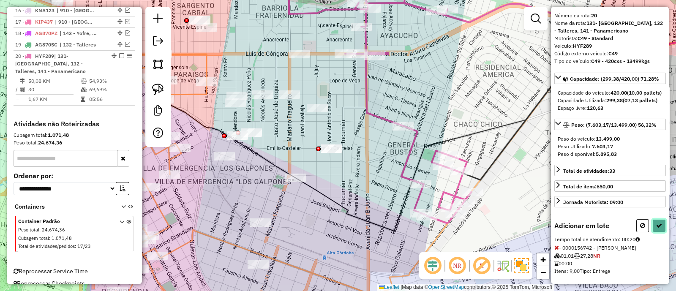
click at [657, 232] on button at bounding box center [660, 225] width 14 height 13
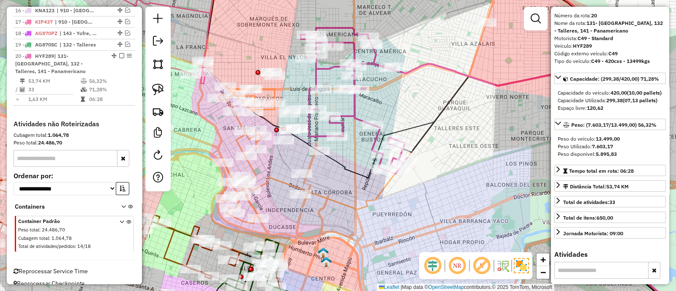
click at [343, 124] on icon at bounding box center [354, 101] width 106 height 146
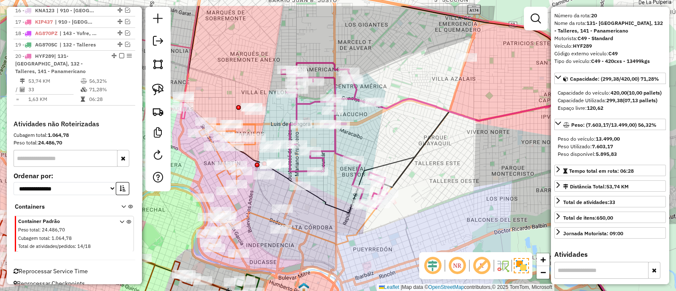
drag, startPoint x: 355, startPoint y: 185, endPoint x: 336, endPoint y: 221, distance: 40.5
click at [336, 221] on div "Janela de atendimento Grade de atendimento Capacidade Transportadoras Veículos …" at bounding box center [338, 145] width 676 height 291
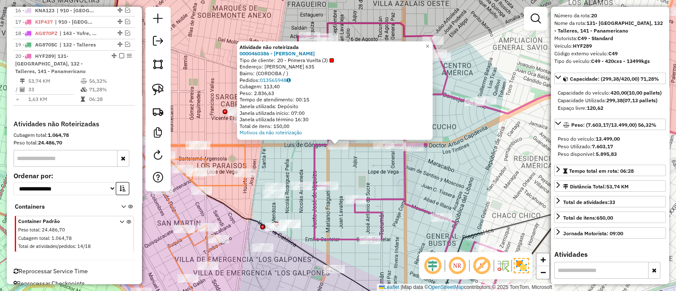
click at [351, 171] on div "Atividade não roteirizada 0000460386 - Chen Feng Tipo de cliente: 20 - Primera …" at bounding box center [338, 145] width 676 height 291
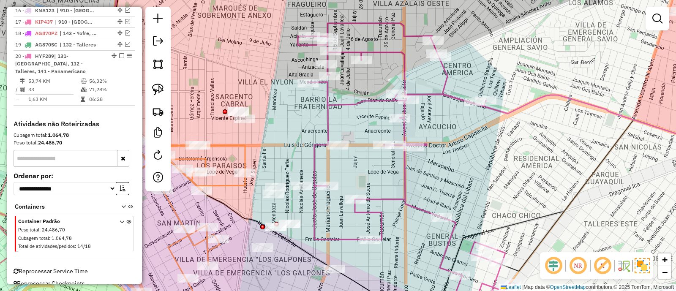
click at [326, 113] on icon at bounding box center [404, 168] width 212 height 291
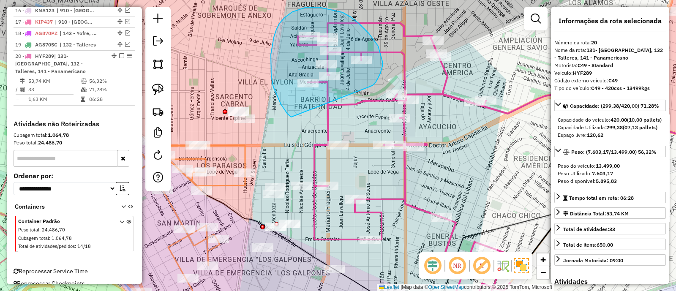
drag, startPoint x: 370, startPoint y: 87, endPoint x: 292, endPoint y: 118, distance: 84.1
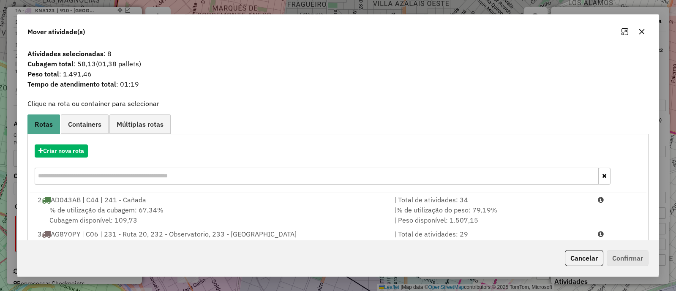
click at [641, 35] on icon "button" at bounding box center [642, 31] width 7 height 7
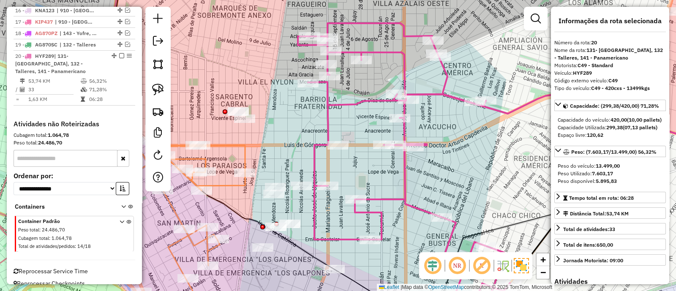
click at [443, 143] on div "Janela de atendimento Grade de atendimento Capacidade Transportadoras Veículos …" at bounding box center [338, 145] width 676 height 291
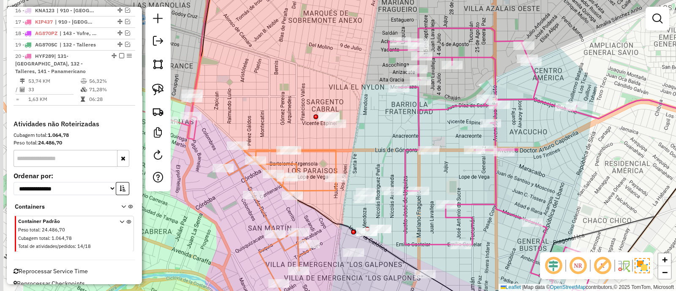
drag, startPoint x: 440, startPoint y: 146, endPoint x: 530, endPoint y: 151, distance: 91.0
click at [530, 151] on div "Janela de atendimento Grade de atendimento Capacidade Transportadoras Veículos …" at bounding box center [338, 145] width 676 height 291
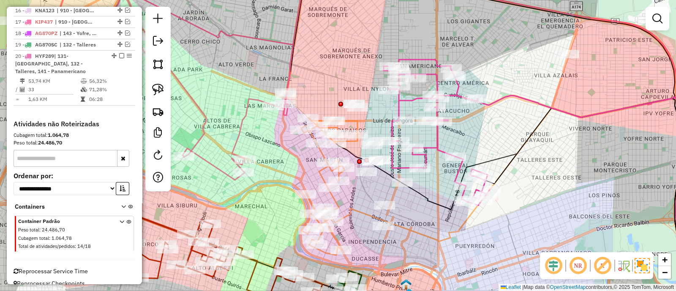
drag, startPoint x: 387, startPoint y: 133, endPoint x: 376, endPoint y: 87, distance: 46.4
click at [376, 89] on div "Janela de atendimento Grade de atendimento Capacidade Transportadoras Veículos …" at bounding box center [338, 145] width 676 height 291
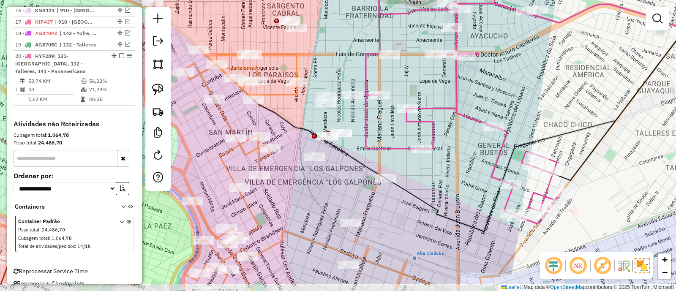
drag, startPoint x: 451, startPoint y: 136, endPoint x: 427, endPoint y: 98, distance: 44.9
click at [427, 98] on div "Janela de atendimento Grade de atendimento Capacidade Transportadoras Veículos …" at bounding box center [338, 145] width 676 height 291
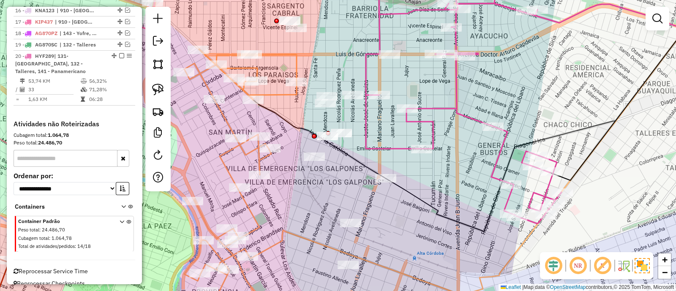
click at [369, 71] on icon at bounding box center [461, 97] width 202 height 253
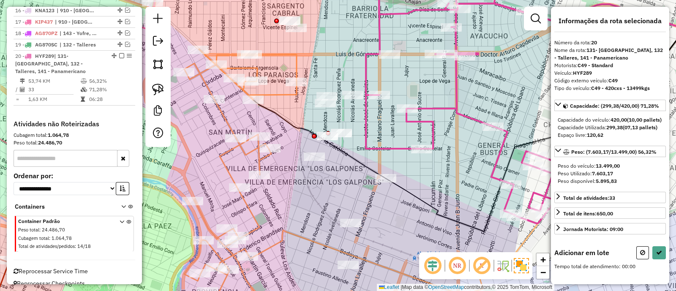
drag, startPoint x: 402, startPoint y: 97, endPoint x: 377, endPoint y: 35, distance: 66.9
click at [377, 35] on div "Janela de atendimento Grade de atendimento Capacidade Transportadoras Veículos …" at bounding box center [338, 145] width 676 height 291
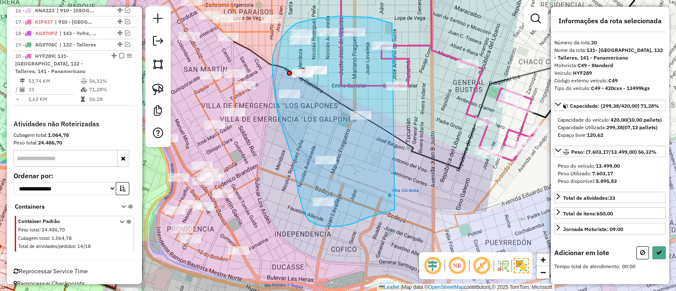
drag, startPoint x: 369, startPoint y: 17, endPoint x: 399, endPoint y: 209, distance: 193.8
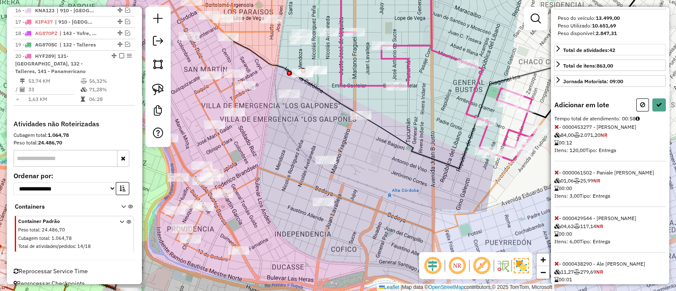
scroll to position [158, 0]
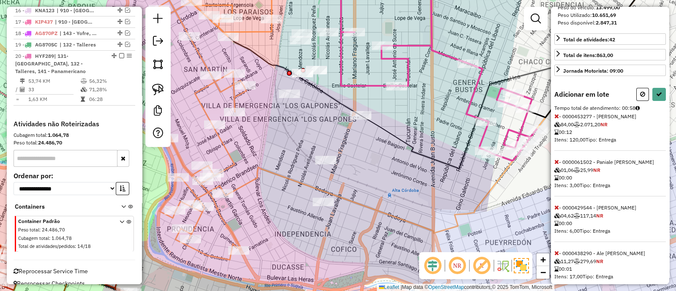
click at [556, 119] on icon at bounding box center [557, 116] width 5 height 6
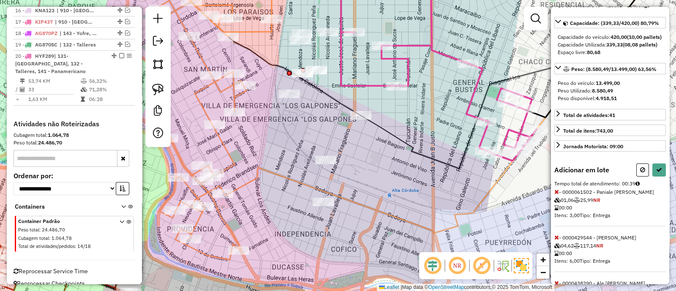
scroll to position [98, 0]
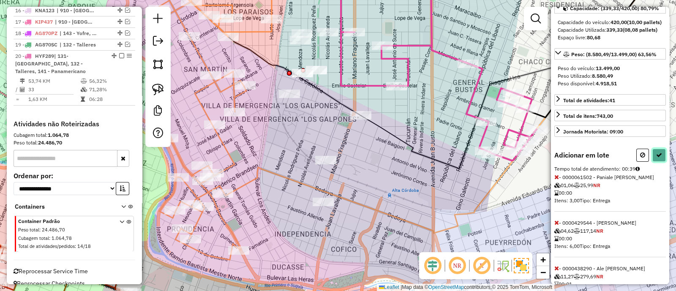
click at [653, 162] on button at bounding box center [660, 155] width 14 height 13
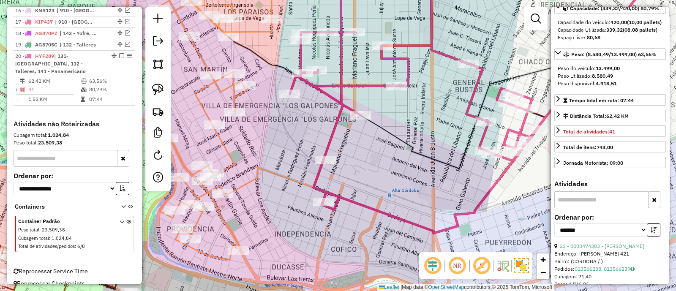
click at [366, 85] on icon at bounding box center [413, 90] width 247 height 239
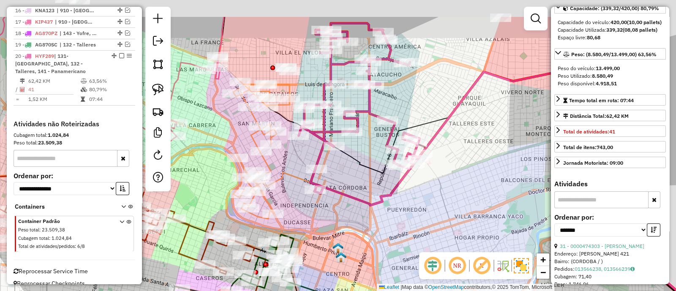
drag, startPoint x: 432, startPoint y: 109, endPoint x: 405, endPoint y: 177, distance: 72.3
click at [405, 177] on div "Janela de atendimento Grade de atendimento Capacidade Transportadoras Veículos …" at bounding box center [338, 145] width 676 height 291
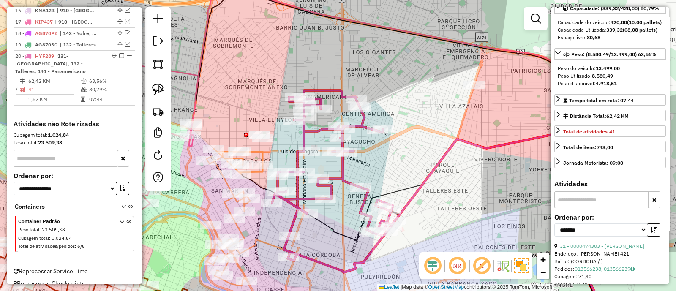
click at [343, 171] on icon at bounding box center [333, 175] width 123 height 170
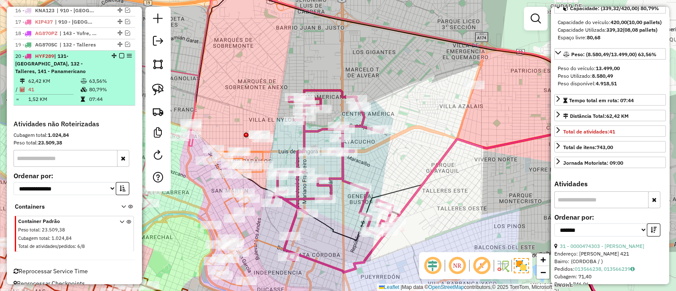
click at [119, 53] on em at bounding box center [121, 55] width 5 height 5
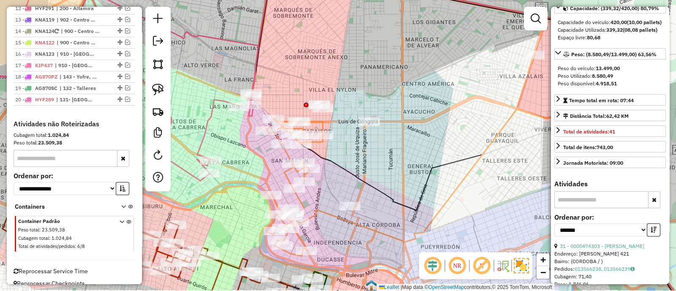
drag, startPoint x: 381, startPoint y: 162, endPoint x: 454, endPoint y: 135, distance: 78.0
click at [454, 135] on div "Janela de atendimento Grade de atendimento Capacidade Transportadoras Veículos …" at bounding box center [338, 145] width 676 height 291
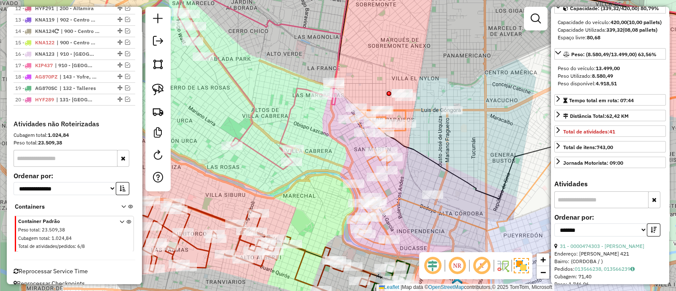
drag, startPoint x: 407, startPoint y: 164, endPoint x: 417, endPoint y: 179, distance: 18.4
click at [417, 179] on div "Janela de atendimento Grade de atendimento Capacidade Transportadoras Veículos …" at bounding box center [338, 145] width 676 height 291
click at [368, 142] on icon at bounding box center [378, 175] width 56 height 137
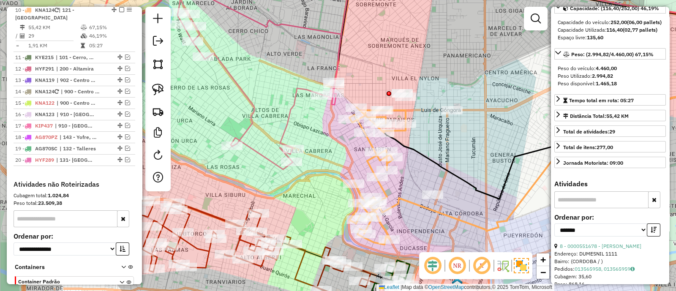
scroll to position [547, 0]
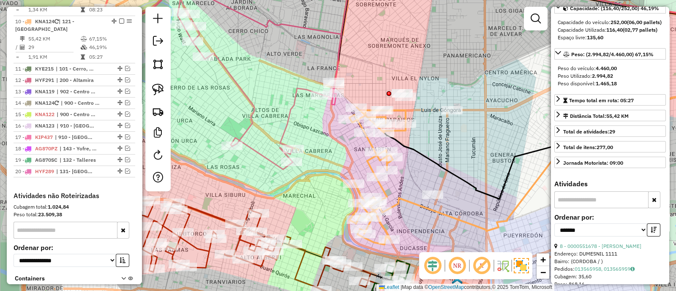
click at [369, 144] on icon at bounding box center [378, 175] width 56 height 137
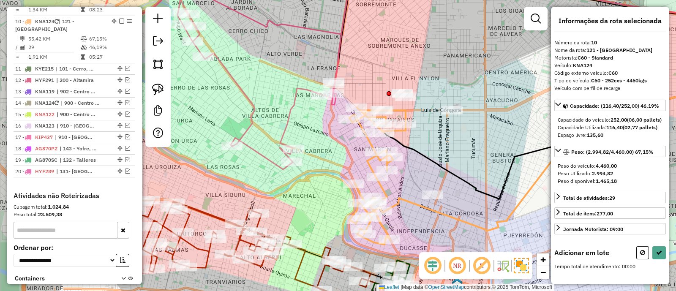
scroll to position [3, 0]
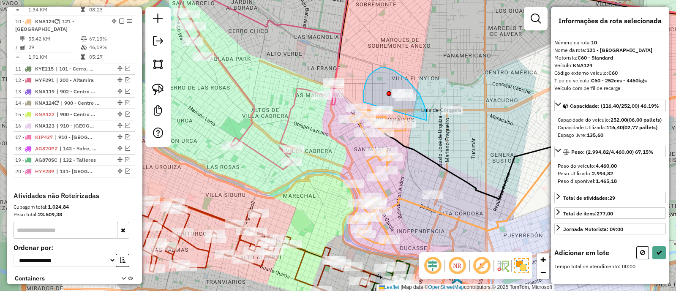
drag, startPoint x: 423, startPoint y: 101, endPoint x: 364, endPoint y: 102, distance: 59.2
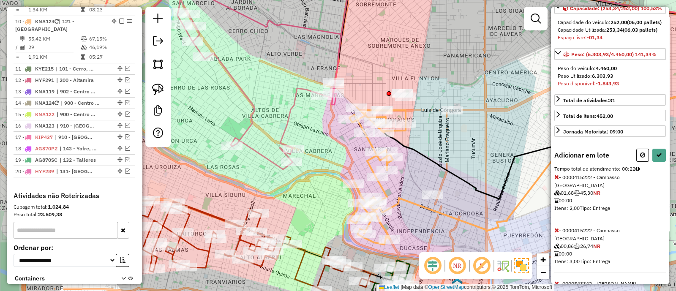
scroll to position [45, 0]
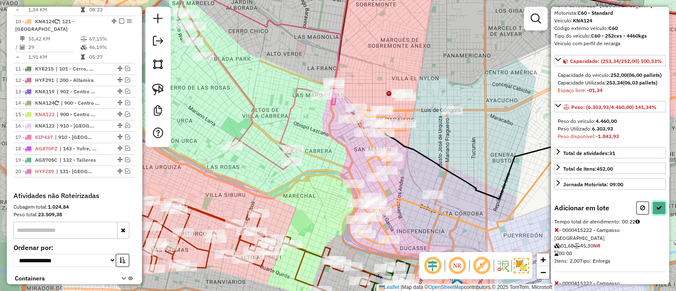
click at [653, 215] on button at bounding box center [660, 208] width 14 height 13
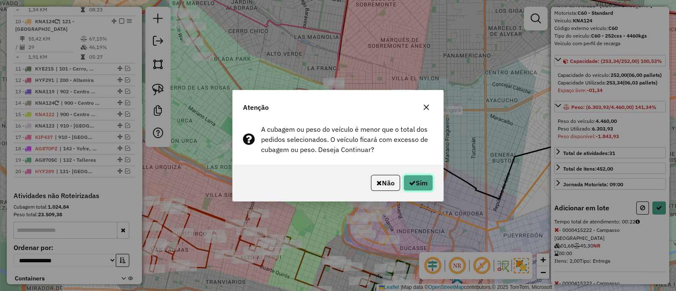
click at [422, 188] on button "Sim" at bounding box center [419, 183] width 30 height 16
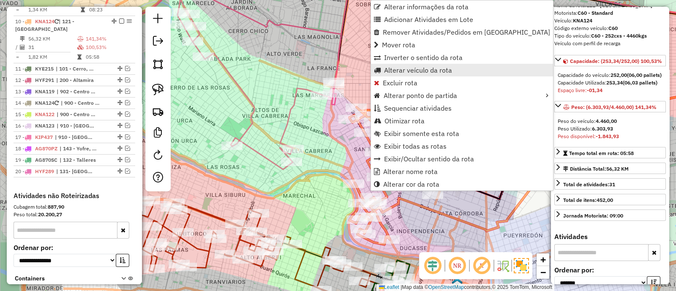
click at [413, 70] on span "Alterar veículo da rota" at bounding box center [418, 70] width 68 height 7
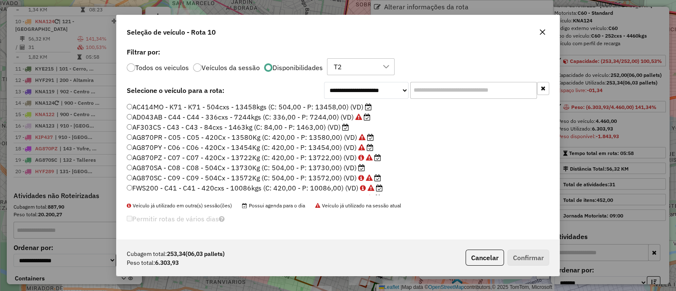
scroll to position [4, 3]
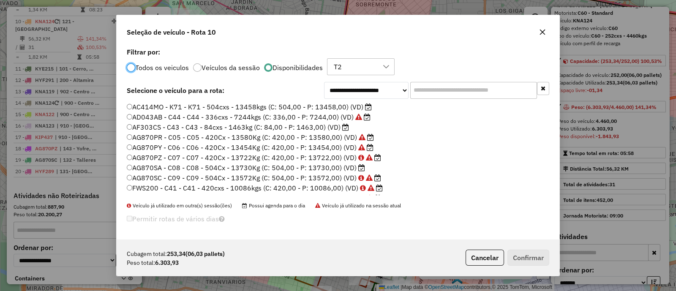
click at [334, 127] on label "AF303CS - C43 - C43 - 84cxs - 1463kg (C: 84,00 - P: 1463,00) (VD)" at bounding box center [238, 127] width 222 height 10
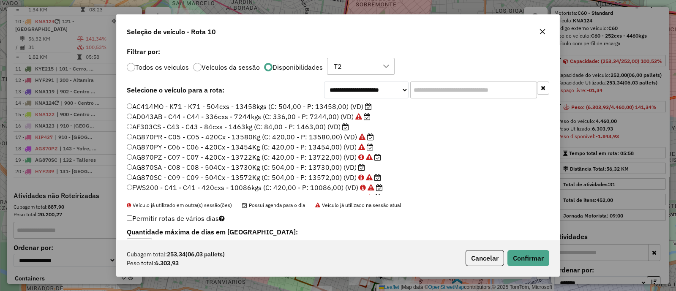
click at [336, 166] on label "AG870SA - C08 - C08 - 504Cx - 13730Kg (C: 504,00 - P: 13730,00) (VD)" at bounding box center [246, 167] width 238 height 10
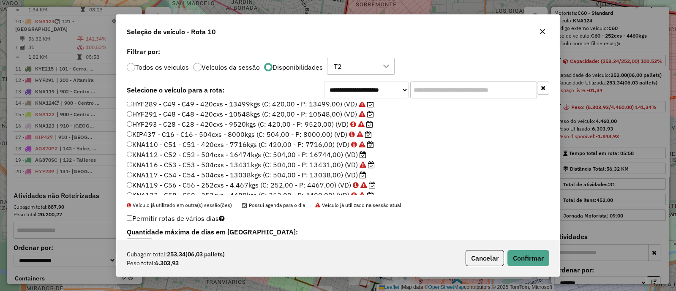
scroll to position [105, 0]
click at [321, 175] on label "KNA117 - C54 - C54 - 504cxs - 13038kgs (C: 504,00 - P: 13038,00) (VD)" at bounding box center [247, 174] width 240 height 10
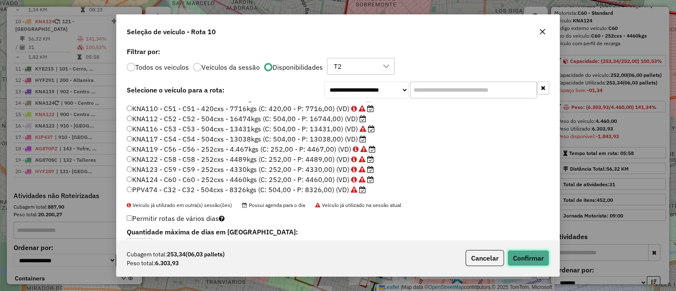
click at [532, 263] on button "Confirmar" at bounding box center [529, 258] width 42 height 16
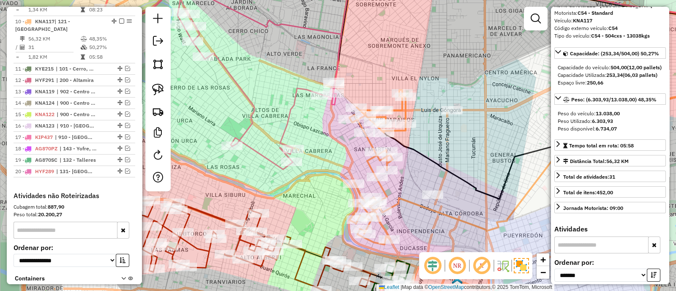
click at [370, 142] on icon at bounding box center [378, 167] width 56 height 155
click at [296, 107] on icon at bounding box center [198, 70] width 287 height 199
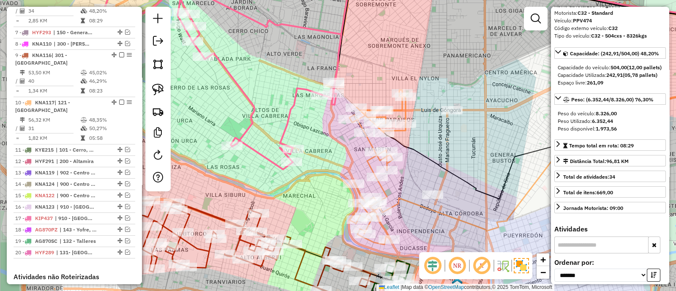
scroll to position [446, 0]
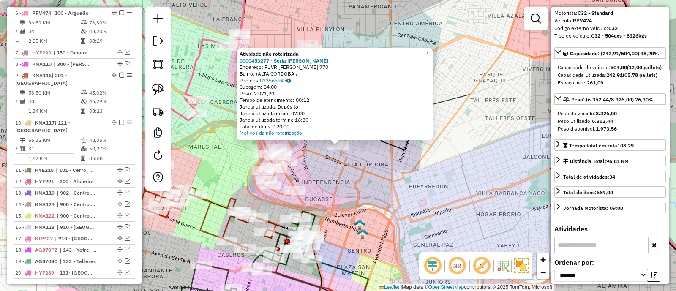
click at [317, 162] on div "Atividade não roteirizada 0000453277 - Soria Federico Jose Endereço: PUVR JOSE …" at bounding box center [338, 145] width 676 height 291
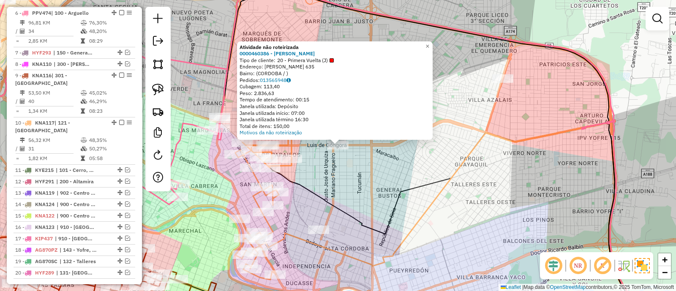
click at [319, 167] on div "Atividade não roteirizada 0000460386 - Chen Feng Tipo de cliente: 20 - Primera …" at bounding box center [338, 145] width 676 height 291
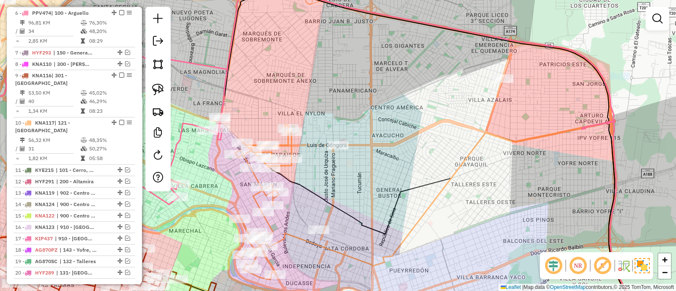
click at [292, 144] on icon at bounding box center [263, 202] width 56 height 155
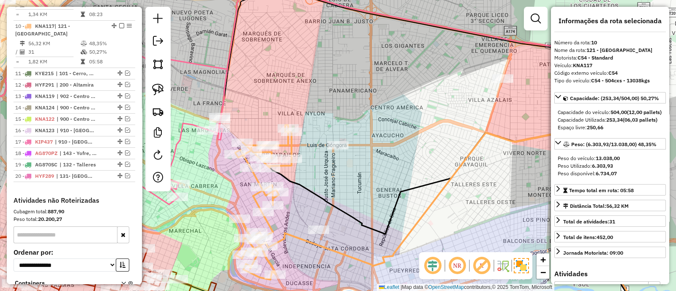
scroll to position [547, 0]
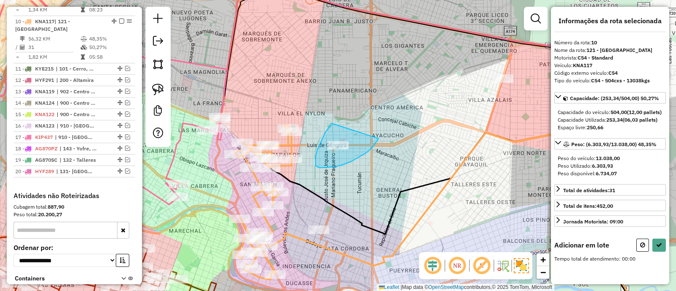
drag, startPoint x: 325, startPoint y: 132, endPoint x: 379, endPoint y: 139, distance: 53.6
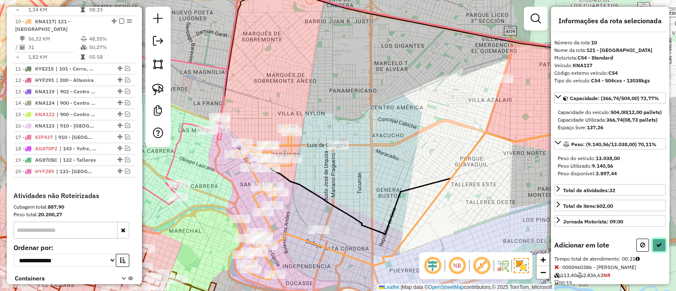
click at [657, 248] on icon at bounding box center [659, 245] width 6 height 6
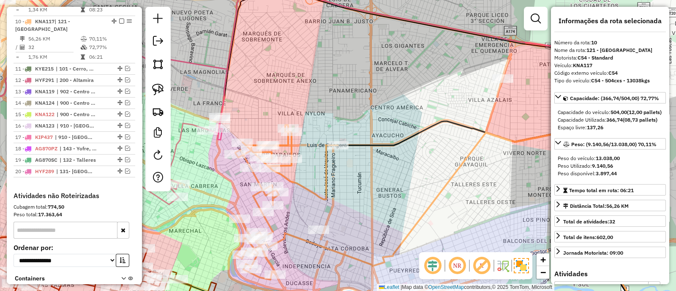
click at [292, 145] on icon at bounding box center [286, 202] width 103 height 155
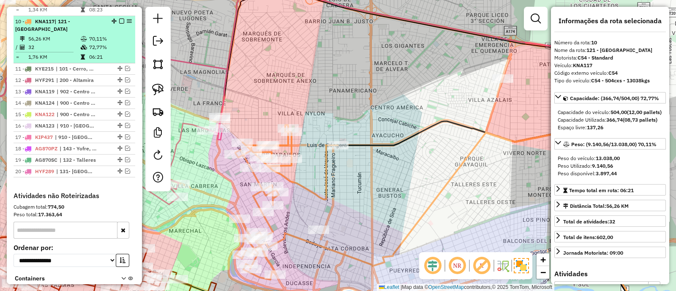
click at [119, 19] on em at bounding box center [121, 21] width 5 height 5
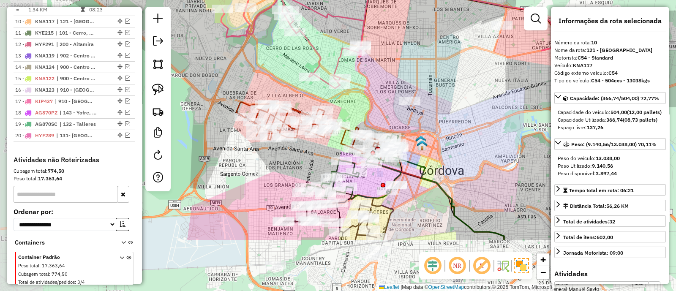
drag, startPoint x: 380, startPoint y: 155, endPoint x: 470, endPoint y: 70, distance: 123.8
click at [469, 70] on div "Janela de atendimento Grade de atendimento Capacidade Transportadoras Veículos …" at bounding box center [338, 145] width 676 height 291
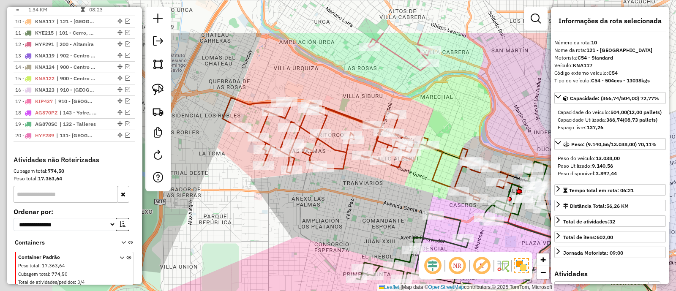
drag, startPoint x: 341, startPoint y: 136, endPoint x: 414, endPoint y: 196, distance: 94.7
click at [414, 193] on div "Janela de atendimento Grade de atendimento Capacidade Transportadoras Veículos …" at bounding box center [338, 145] width 676 height 291
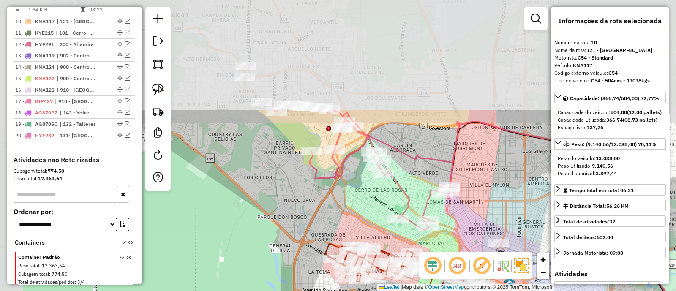
drag, startPoint x: 341, startPoint y: 64, endPoint x: 367, endPoint y: 207, distance: 145.2
click at [367, 207] on div "Janela de atendimento Grade de atendimento Capacidade Transportadoras Veículos …" at bounding box center [338, 145] width 676 height 291
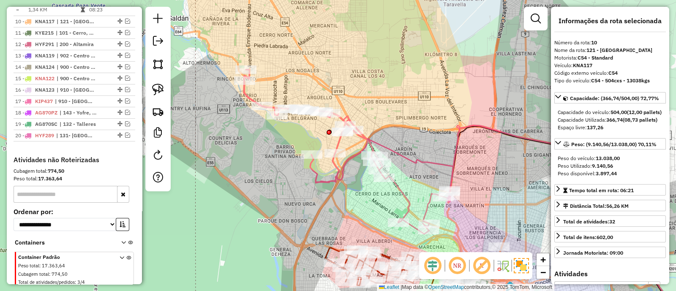
click at [399, 191] on icon at bounding box center [349, 152] width 210 height 164
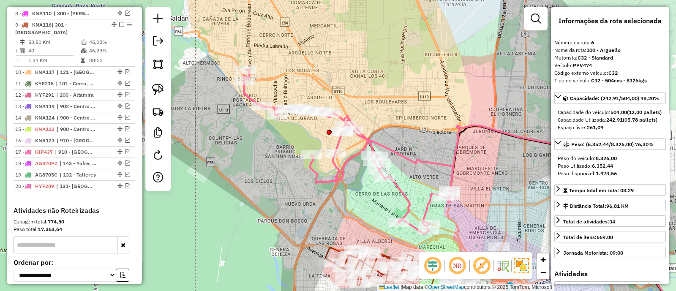
scroll to position [446, 0]
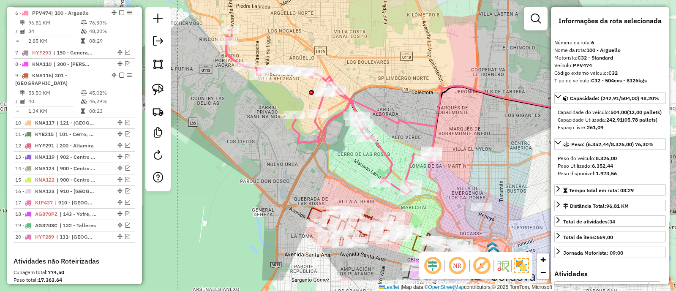
drag, startPoint x: 398, startPoint y: 196, endPoint x: 376, endPoint y: 143, distance: 57.2
click at [376, 143] on icon at bounding box center [331, 112] width 210 height 164
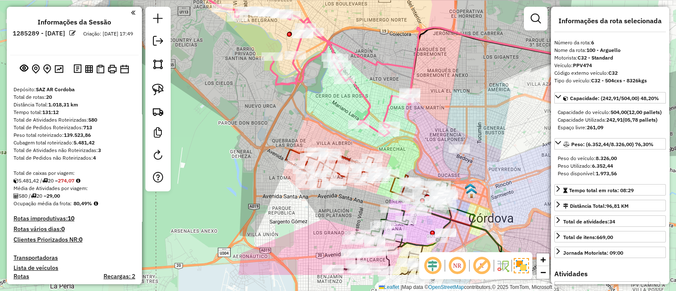
scroll to position [446, 0]
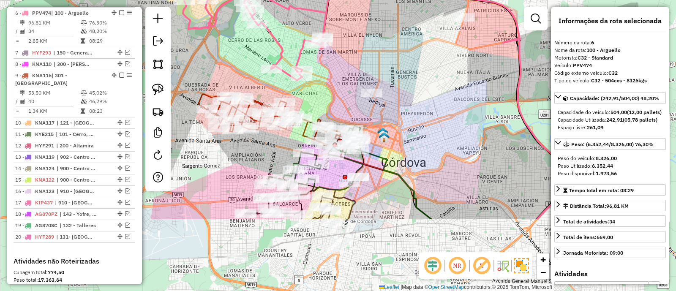
click at [320, 101] on div "Janela de atendimento Grade de atendimento Capacidade Transportadoras Veículos …" at bounding box center [338, 145] width 676 height 291
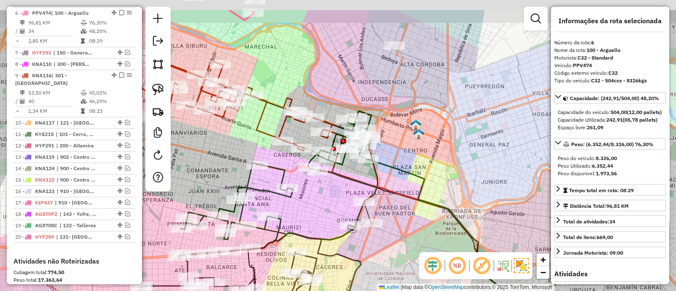
drag, startPoint x: 399, startPoint y: 158, endPoint x: 408, endPoint y: 199, distance: 42.4
click at [408, 199] on icon at bounding box center [453, 244] width 262 height 230
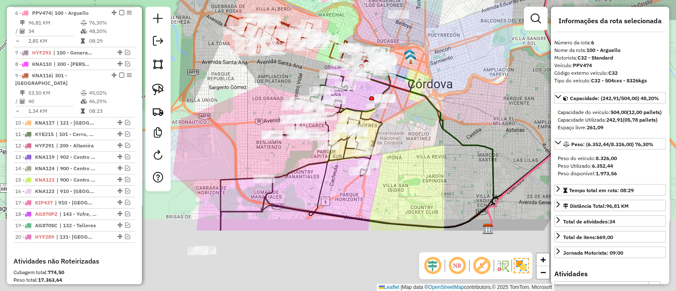
drag, startPoint x: 424, startPoint y: 174, endPoint x: 421, endPoint y: 100, distance: 74.5
click at [421, 100] on div "Janela de atendimento Grade de atendimento Capacidade Transportadoras Veículos …" at bounding box center [338, 145] width 676 height 291
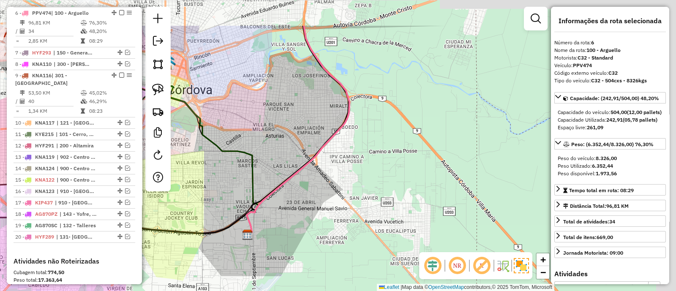
drag, startPoint x: 408, startPoint y: 155, endPoint x: 171, endPoint y: 211, distance: 243.7
click at [169, 211] on div "Janela de atendimento Grade de atendimento Capacidade Transportadoras Veículos …" at bounding box center [338, 145] width 676 height 291
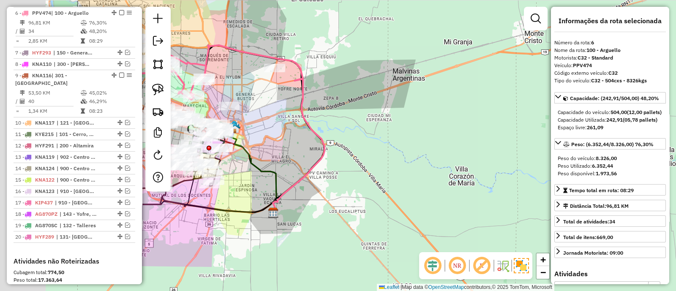
drag, startPoint x: 201, startPoint y: 197, endPoint x: 533, endPoint y: 233, distance: 334.7
click at [533, 233] on div "Janela de atendimento Grade de atendimento Capacidade Transportadoras Veículos …" at bounding box center [338, 145] width 676 height 291
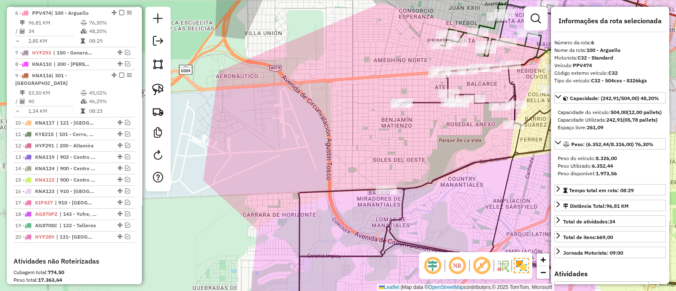
drag, startPoint x: 467, startPoint y: 225, endPoint x: 410, endPoint y: 227, distance: 57.1
click at [410, 227] on div "Janela de atendimento Grade de atendimento Capacidade Transportadoras Veículos …" at bounding box center [338, 145] width 676 height 291
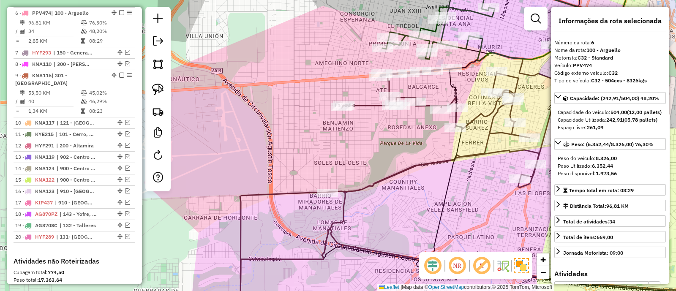
click at [397, 170] on icon at bounding box center [400, 187] width 324 height 268
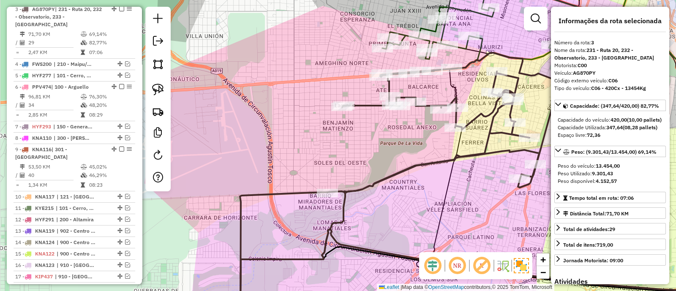
scroll to position [368, 0]
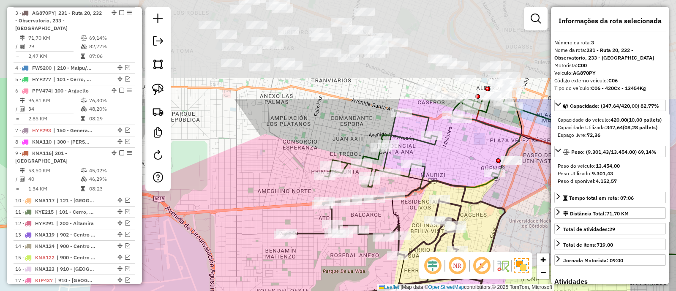
drag, startPoint x: 396, startPoint y: 144, endPoint x: 338, endPoint y: 274, distance: 142.5
click at [338, 274] on div "Janela de atendimento Grade de atendimento Capacidade Transportadoras Veículos …" at bounding box center [338, 145] width 676 height 291
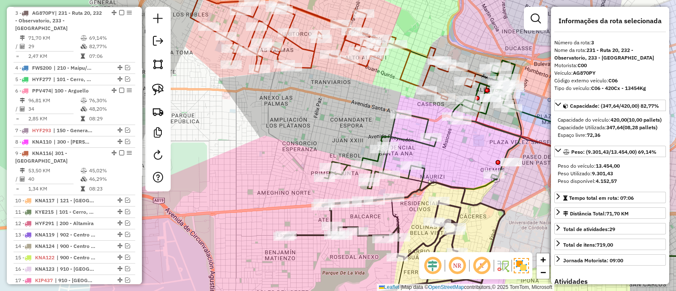
click at [413, 140] on icon at bounding box center [423, 125] width 196 height 130
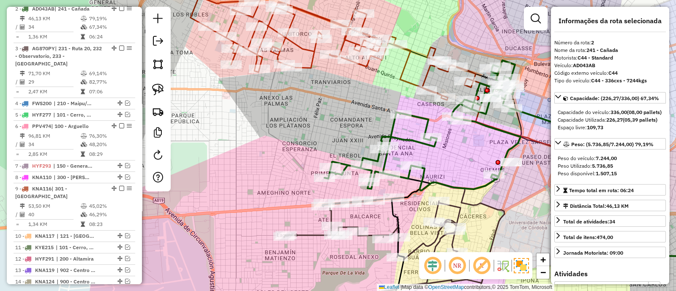
scroll to position [329, 0]
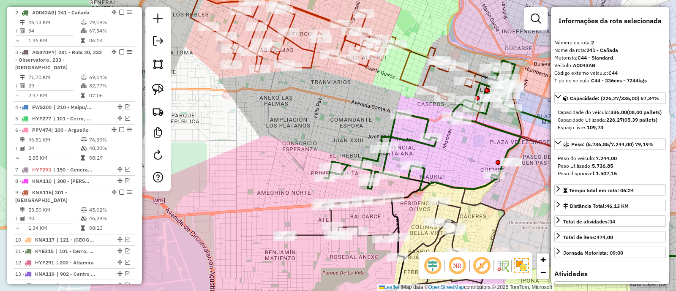
click at [412, 80] on icon at bounding box center [333, 49] width 285 height 104
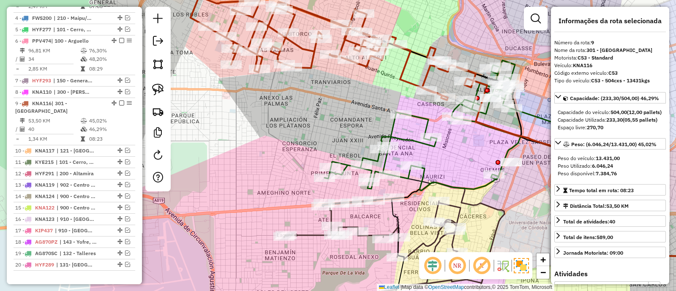
scroll to position [508, 0]
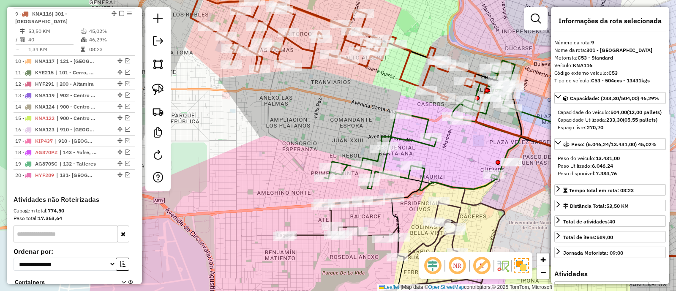
click at [404, 137] on icon at bounding box center [423, 125] width 196 height 130
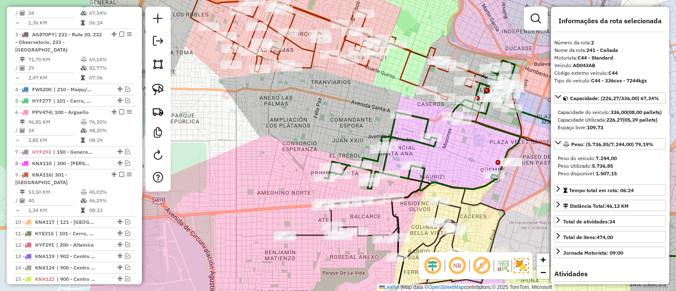
scroll to position [329, 0]
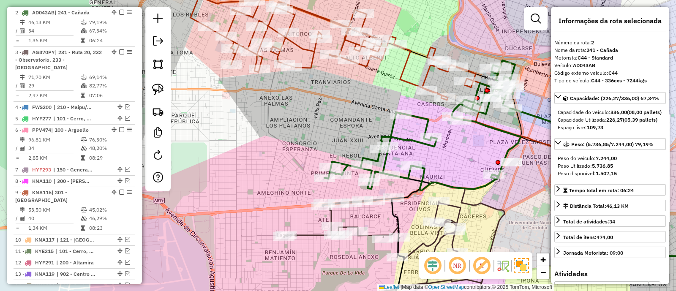
click at [396, 220] on icon at bounding box center [409, 247] width 41 height 145
click at [413, 173] on icon at bounding box center [423, 125] width 196 height 130
click at [372, 103] on div "Janela de atendimento Grade de atendimento Capacidade Transportadoras Veículos …" at bounding box center [338, 145] width 676 height 291
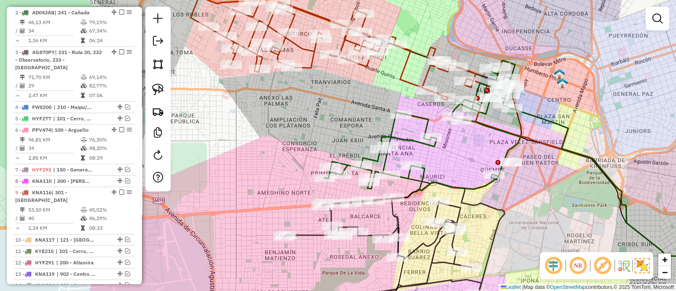
click at [366, 67] on icon at bounding box center [333, 49] width 285 height 104
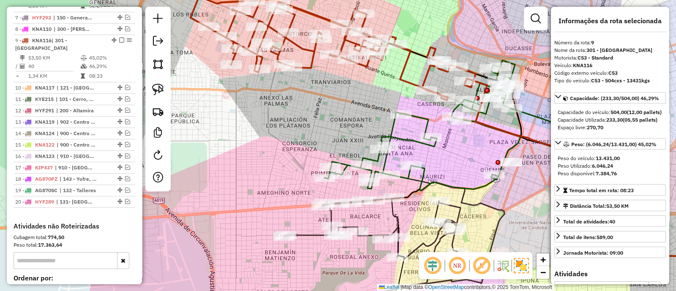
scroll to position [508, 0]
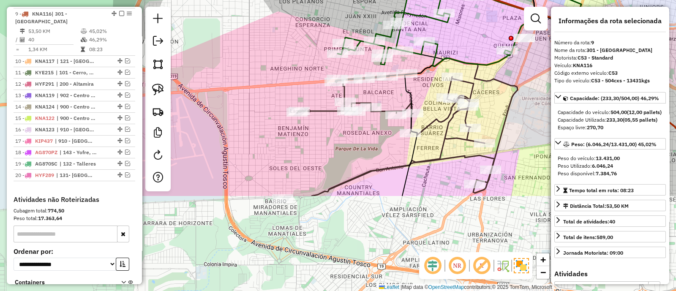
drag, startPoint x: 295, startPoint y: 136, endPoint x: 308, endPoint y: 3, distance: 133.0
click at [308, 3] on div "Janela de atendimento Grade de atendimento Capacidade Transportadoras Veículos …" at bounding box center [338, 145] width 676 height 291
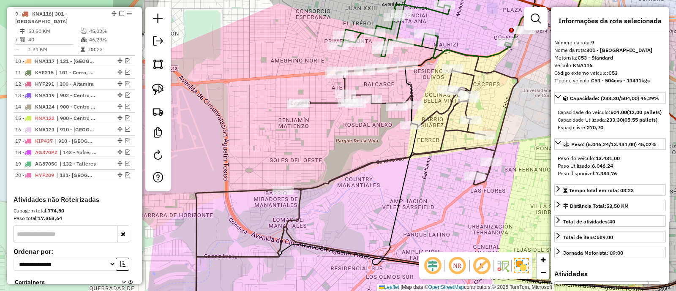
click at [370, 163] on icon at bounding box center [356, 185] width 324 height 270
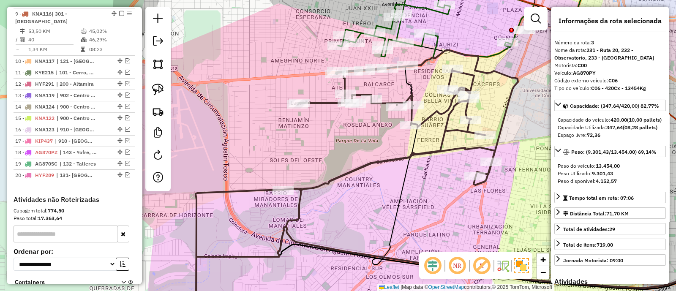
scroll to position [368, 0]
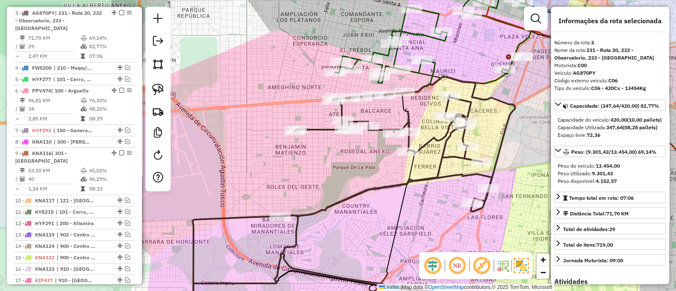
drag, startPoint x: 367, startPoint y: 149, endPoint x: 350, endPoint y: 244, distance: 96.6
click at [350, 244] on div "Janela de atendimento Grade de atendimento Capacidade Transportadoras Veículos …" at bounding box center [338, 145] width 676 height 291
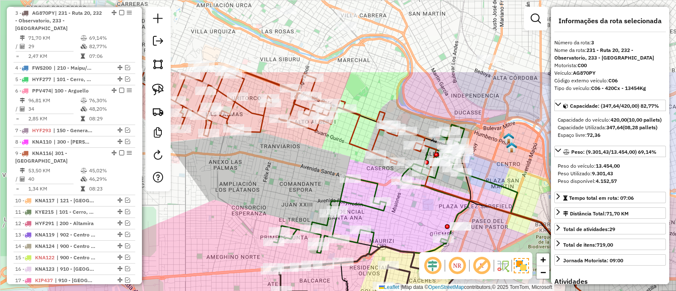
drag, startPoint x: 434, startPoint y: 182, endPoint x: 413, endPoint y: 225, distance: 48.4
click at [413, 225] on div "Janela de atendimento Grade de atendimento Capacidade Transportadoras Veículos …" at bounding box center [338, 145] width 676 height 291
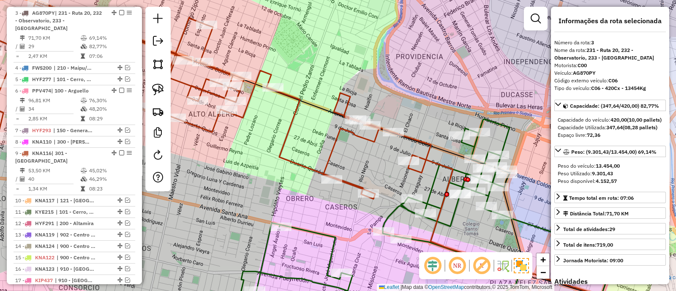
click at [421, 143] on icon at bounding box center [181, 99] width 499 height 200
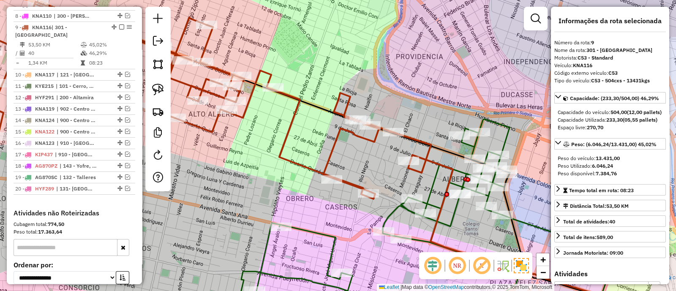
scroll to position [508, 0]
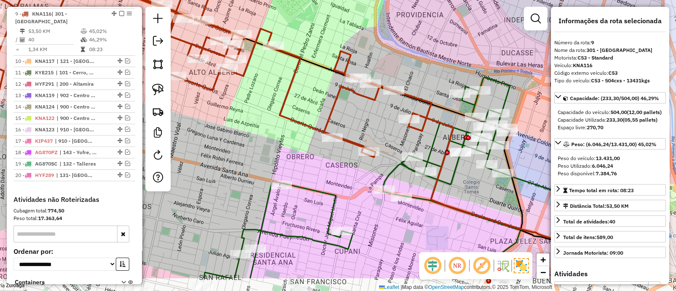
drag, startPoint x: 364, startPoint y: 183, endPoint x: 364, endPoint y: 71, distance: 112.0
click at [364, 71] on div "Janela de atendimento Grade de atendimento Capacidade Transportadoras Veículos …" at bounding box center [338, 145] width 676 height 291
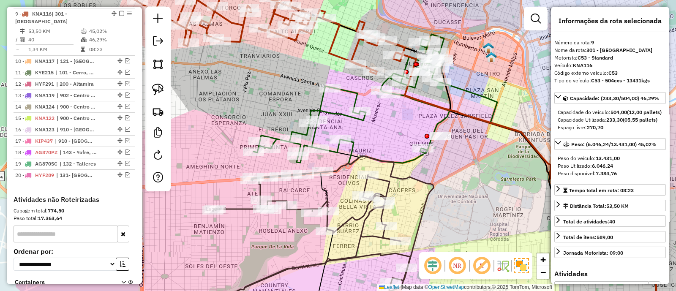
drag, startPoint x: 388, startPoint y: 149, endPoint x: 398, endPoint y: 126, distance: 25.2
click at [398, 126] on div "Janela de atendimento Grade de atendimento Capacidade Transportadoras Veículos …" at bounding box center [338, 145] width 676 height 291
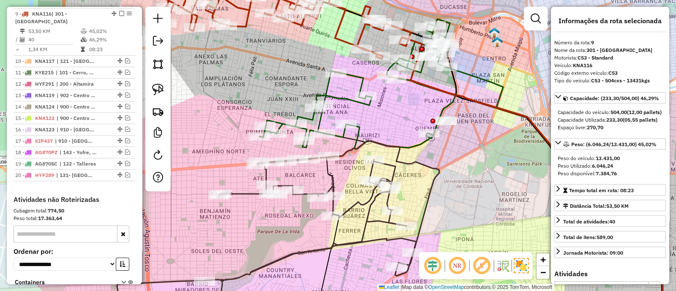
click at [366, 105] on icon at bounding box center [358, 84] width 196 height 130
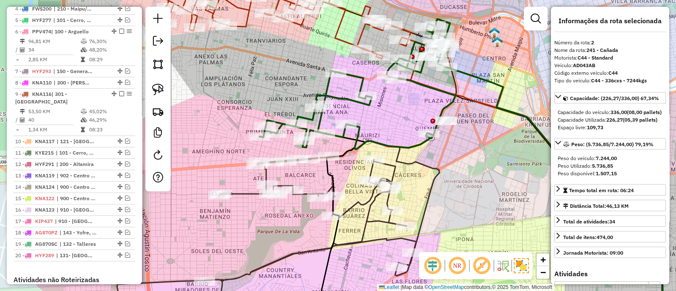
scroll to position [329, 0]
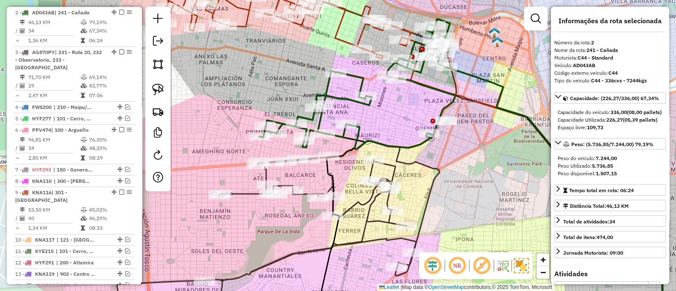
click at [361, 77] on icon at bounding box center [358, 84] width 196 height 130
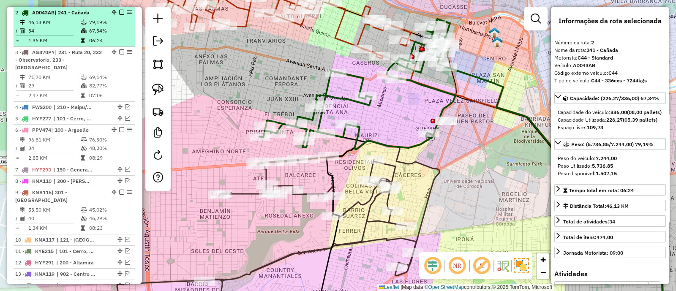
click at [119, 11] on em at bounding box center [121, 12] width 5 height 5
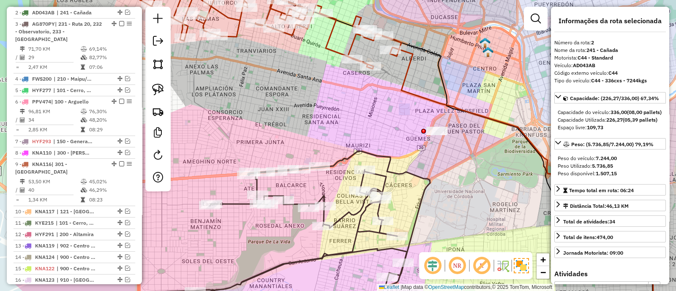
click at [322, 123] on div "Janela de atendimento Grade de atendimento Capacidade Transportadoras Veículos …" at bounding box center [338, 145] width 676 height 291
click at [388, 156] on icon at bounding box center [269, 235] width 322 height 169
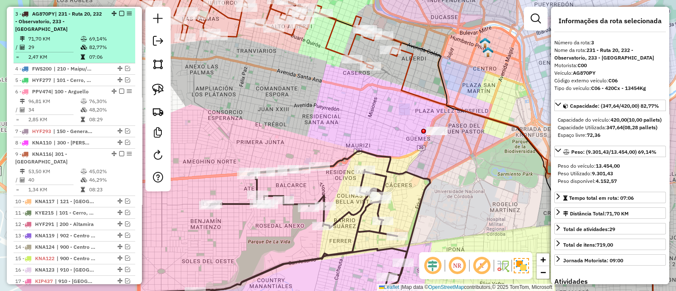
scroll to position [340, 0]
click at [119, 11] on em at bounding box center [121, 12] width 5 height 5
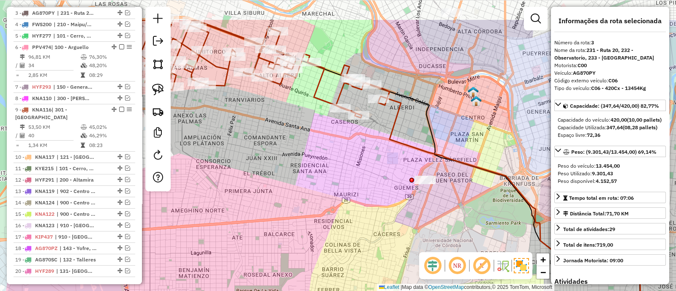
drag, startPoint x: 352, startPoint y: 130, endPoint x: 325, endPoint y: 139, distance: 27.8
click at [338, 187] on div "Janela de atendimento Grade de atendimento Capacidade Transportadoras Veículos …" at bounding box center [338, 145] width 676 height 291
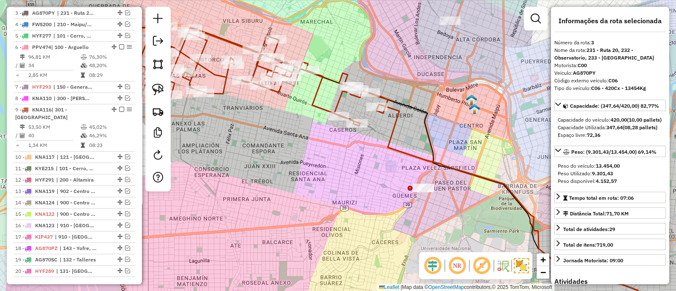
click at [309, 102] on icon at bounding box center [245, 74] width 285 height 104
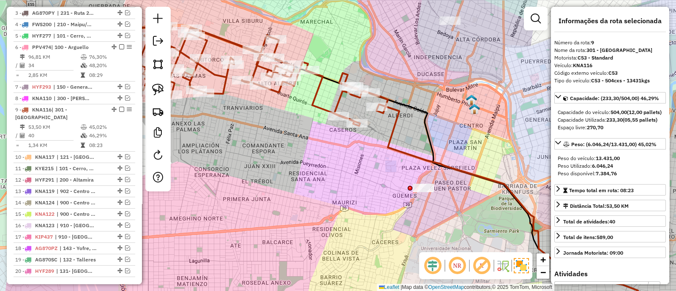
scroll to position [437, 0]
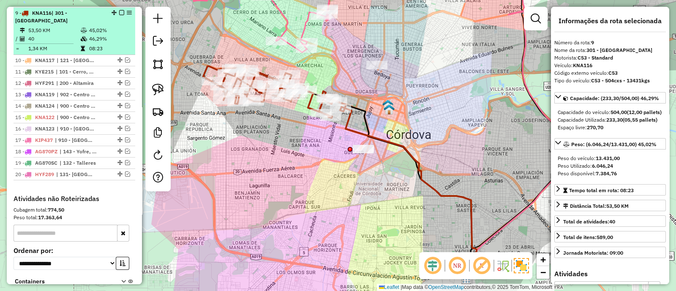
click at [119, 10] on em at bounding box center [121, 12] width 5 height 5
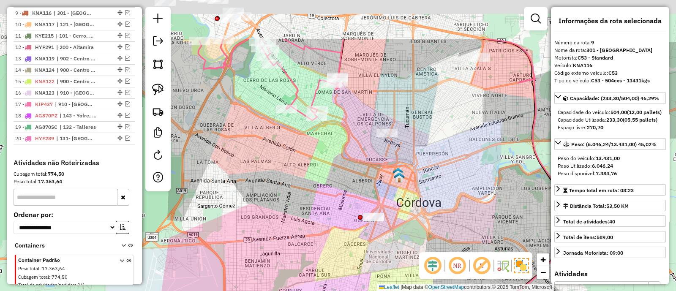
drag, startPoint x: 290, startPoint y: 124, endPoint x: 296, endPoint y: 165, distance: 41.4
click at [296, 169] on div "Janela de atendimento Grade de atendimento Capacidade Transportadoras Veículos …" at bounding box center [338, 145] width 676 height 291
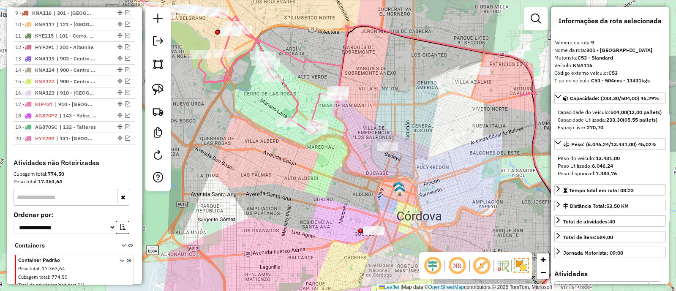
click at [296, 97] on icon at bounding box center [237, 52] width 210 height 163
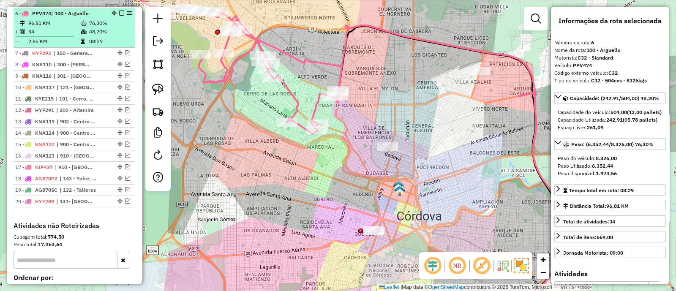
click at [120, 11] on em at bounding box center [121, 13] width 5 height 5
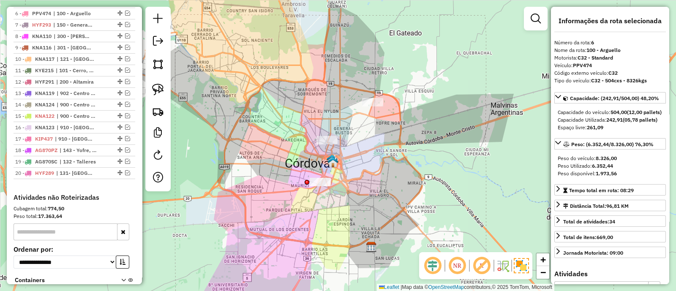
drag, startPoint x: 367, startPoint y: 134, endPoint x: 357, endPoint y: 168, distance: 35.0
click at [363, 152] on div "Janela de atendimento Grade de atendimento Capacidade Transportadoras Veículos …" at bounding box center [338, 145] width 676 height 291
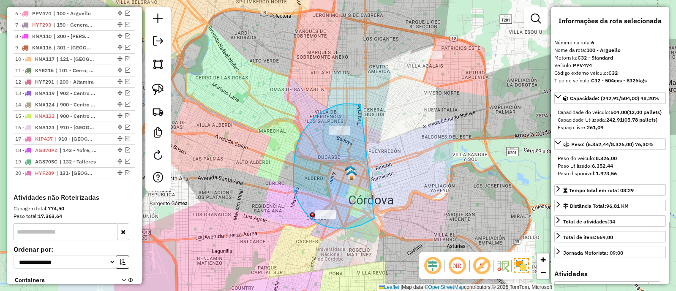
drag, startPoint x: 313, startPoint y: 119, endPoint x: 378, endPoint y: 216, distance: 117.0
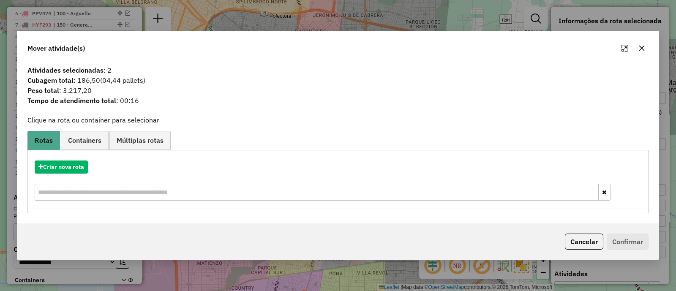
click at [641, 46] on icon "button" at bounding box center [642, 48] width 7 height 7
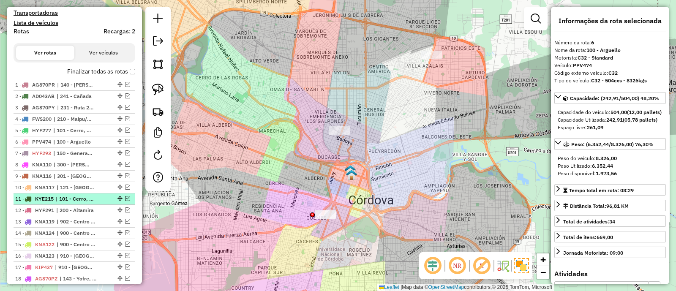
scroll to position [215, 0]
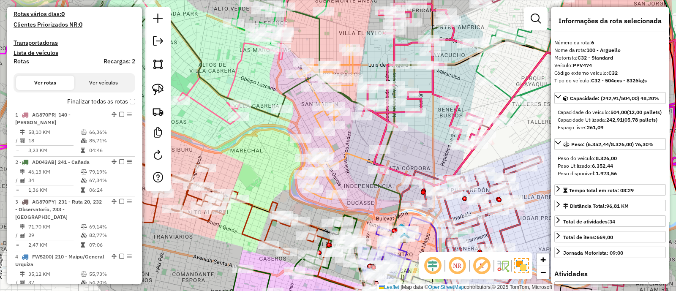
click at [234, 68] on icon at bounding box center [145, 47] width 287 height 153
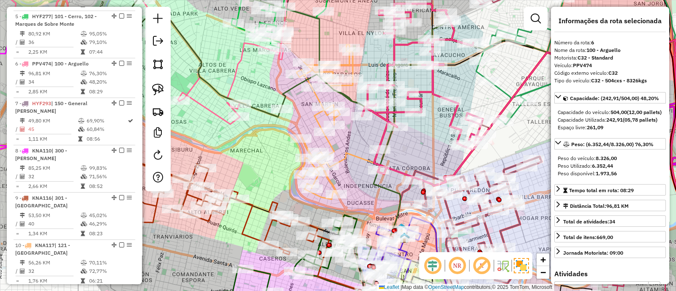
scroll to position [554, 0]
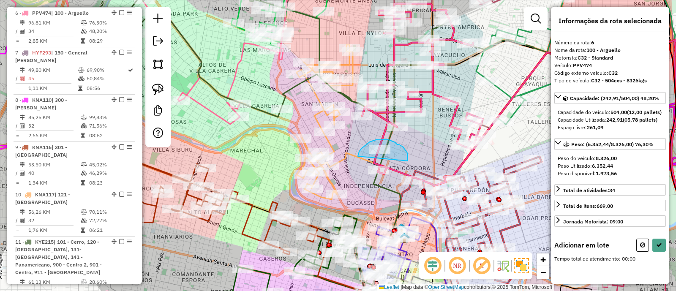
drag, startPoint x: 408, startPoint y: 161, endPoint x: 358, endPoint y: 156, distance: 50.1
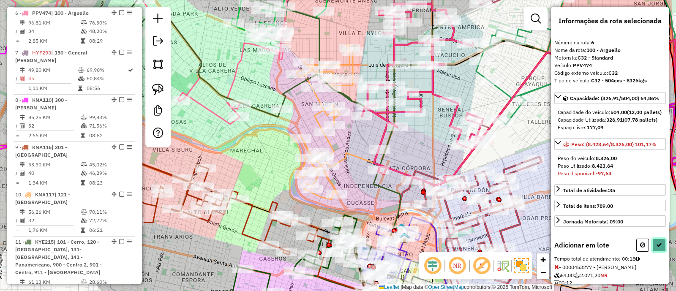
click at [659, 248] on icon at bounding box center [659, 245] width 6 height 6
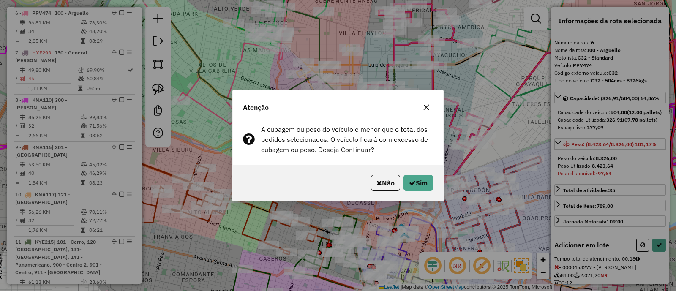
click at [427, 104] on icon "button" at bounding box center [426, 107] width 7 height 7
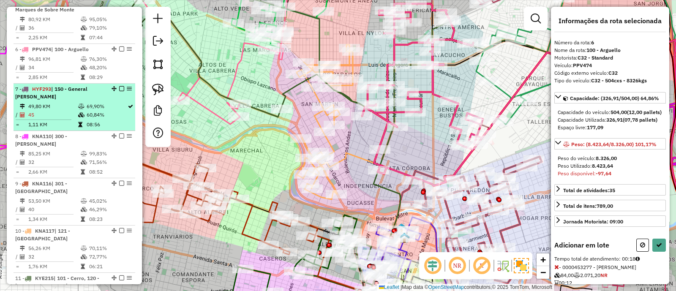
scroll to position [501, 0]
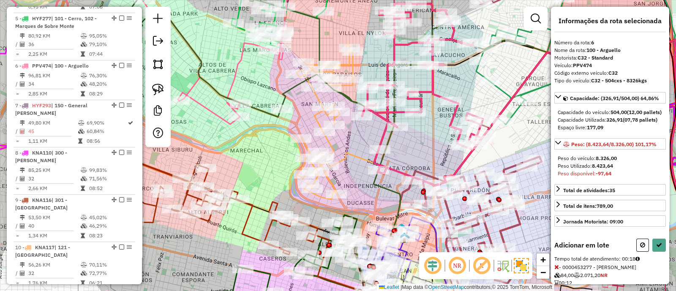
click at [204, 104] on icon at bounding box center [145, 47] width 287 height 153
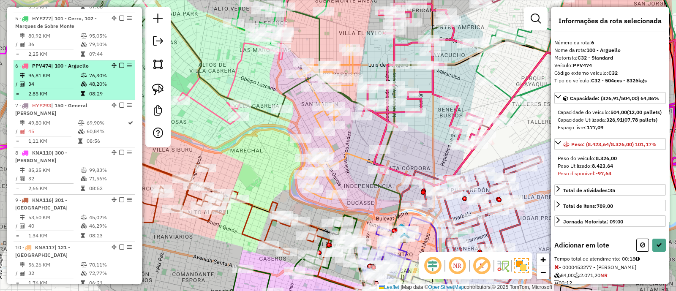
click at [109, 80] on td "48,20%" at bounding box center [110, 84] width 43 height 8
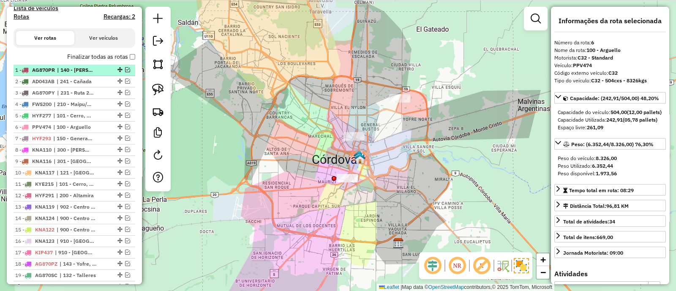
scroll to position [290, 0]
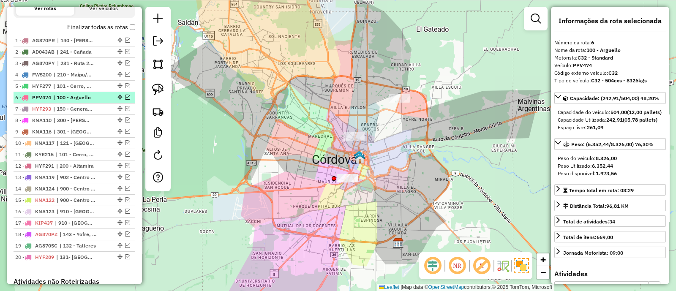
click at [126, 95] on em at bounding box center [127, 97] width 5 height 5
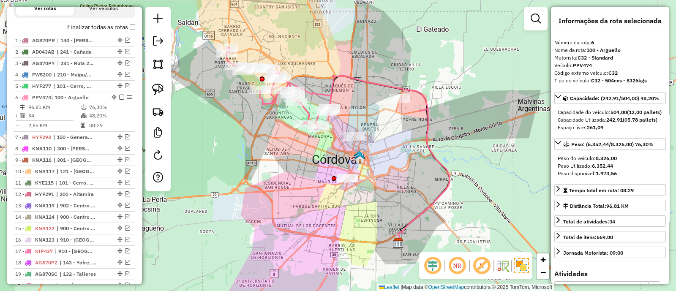
click at [306, 115] on icon at bounding box center [279, 89] width 105 height 82
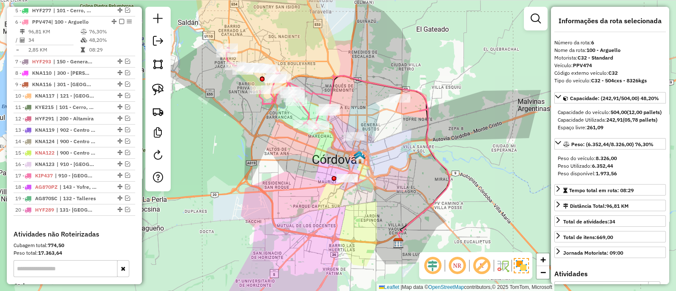
scroll to position [374, 0]
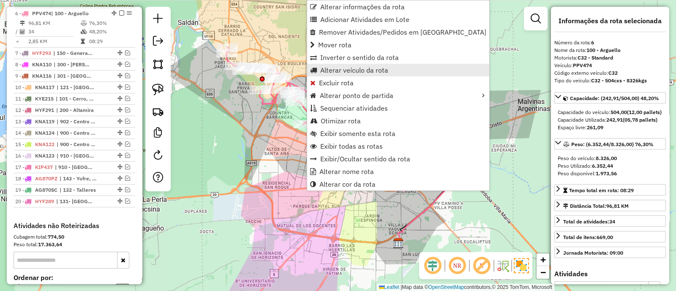
click at [333, 72] on span "Alterar veículo da rota" at bounding box center [354, 70] width 68 height 7
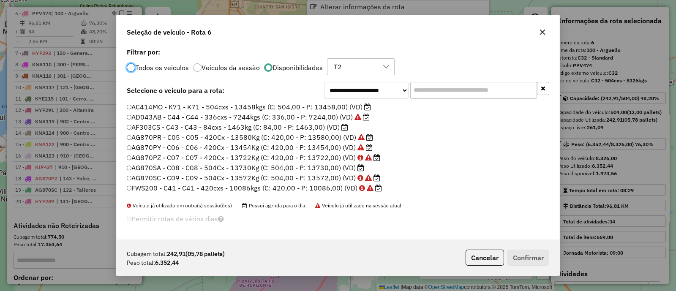
scroll to position [4, 3]
click at [306, 126] on label "AF303CS - C43 - C43 - 84cxs - 1463kg (C: 84,00 - P: 1463,00) (VD)" at bounding box center [238, 127] width 222 height 10
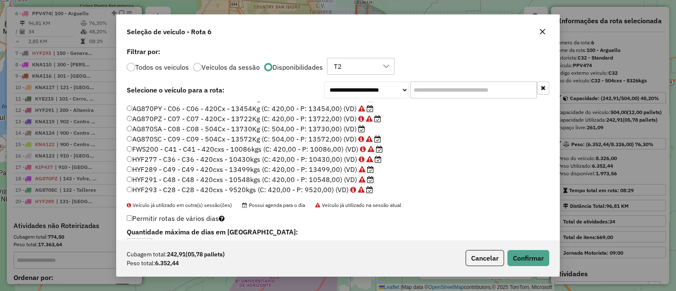
scroll to position [52, 0]
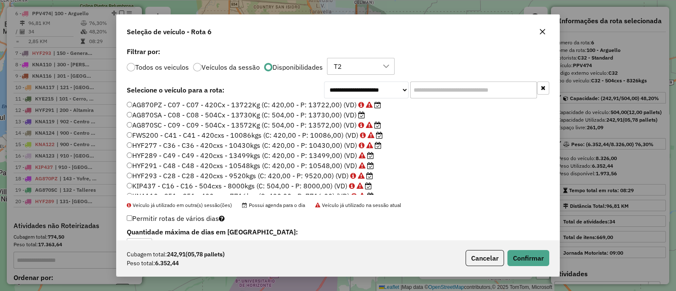
click at [329, 115] on label "AG870SA - C08 - C08 - 504Cx - 13730Kg (C: 504,00 - P: 13730,00) (VD)" at bounding box center [246, 115] width 238 height 10
click at [538, 256] on button "Confirmar" at bounding box center [529, 258] width 42 height 16
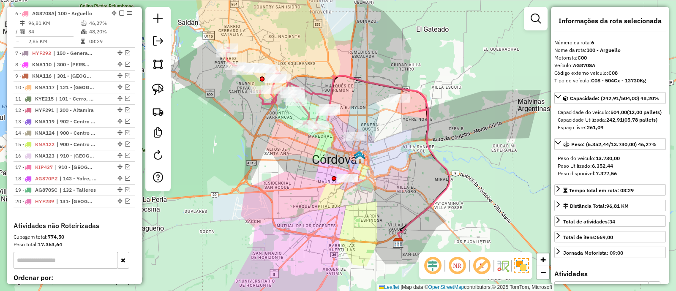
click at [308, 112] on icon at bounding box center [279, 89] width 105 height 82
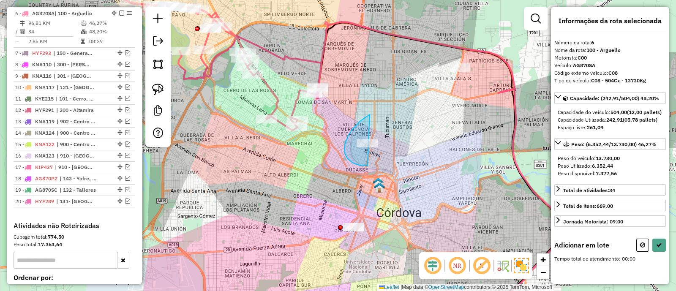
drag, startPoint x: 356, startPoint y: 126, endPoint x: 393, endPoint y: 156, distance: 48.3
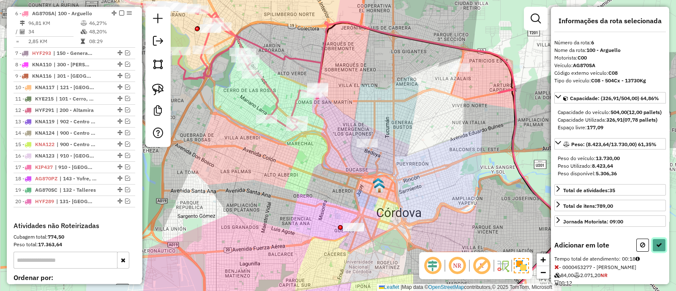
click at [659, 248] on icon at bounding box center [659, 245] width 6 height 6
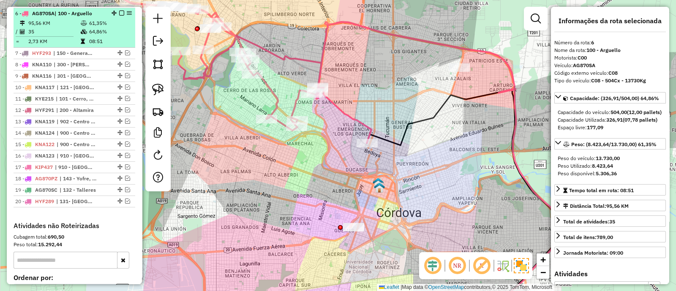
click at [119, 11] on em at bounding box center [121, 13] width 5 height 5
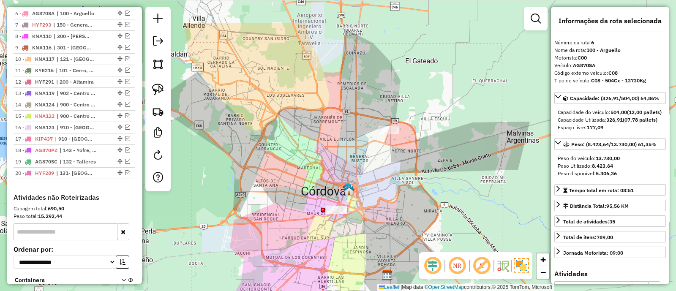
drag, startPoint x: 273, startPoint y: 126, endPoint x: 284, endPoint y: 148, distance: 25.3
click at [284, 148] on div "Janela de atendimento Grade de atendimento Capacidade Transportadoras Veículos …" at bounding box center [338, 145] width 676 height 291
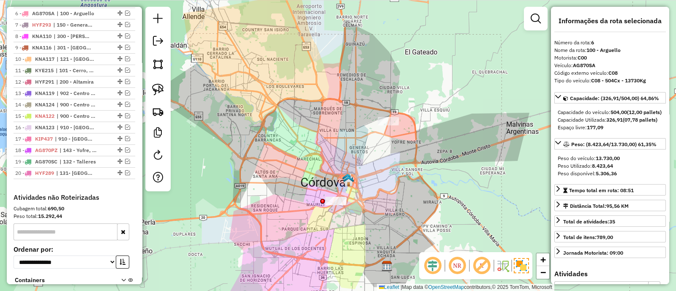
drag, startPoint x: 390, startPoint y: 213, endPoint x: 389, endPoint y: 202, distance: 11.8
click at [389, 202] on div "Janela de atendimento Grade de atendimento Capacidade Transportadoras Veículos …" at bounding box center [338, 145] width 676 height 291
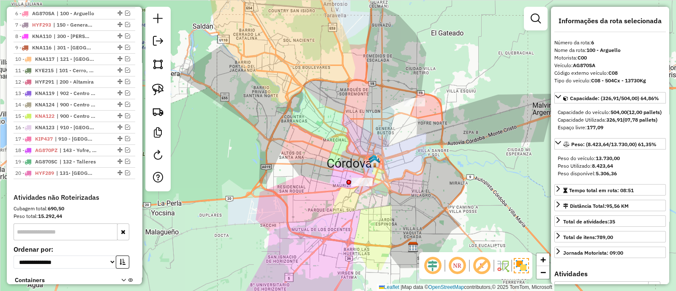
drag, startPoint x: 399, startPoint y: 198, endPoint x: 425, endPoint y: 179, distance: 31.8
click at [425, 179] on div "Janela de atendimento Grade de atendimento Capacidade Transportadoras Veículos …" at bounding box center [338, 145] width 676 height 291
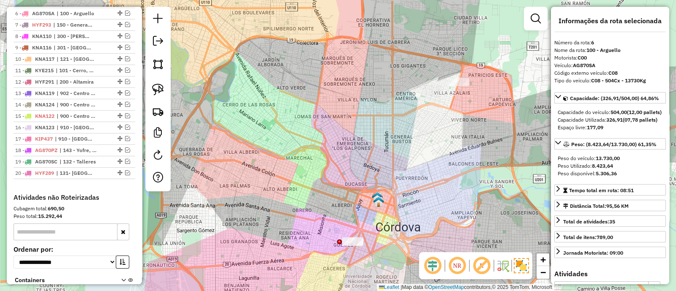
drag, startPoint x: 372, startPoint y: 144, endPoint x: 365, endPoint y: 159, distance: 16.8
click at [365, 159] on div "Janela de atendimento Grade de atendimento Capacidade Transportadoras Veículos …" at bounding box center [338, 145] width 676 height 291
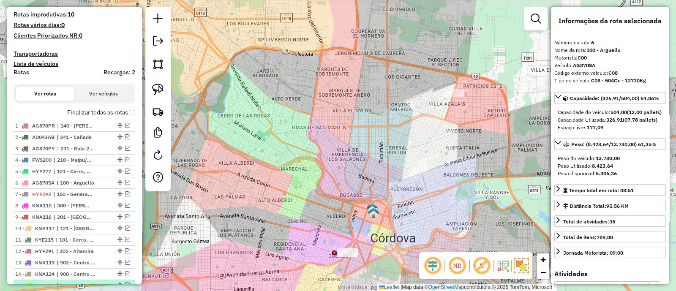
scroll to position [162, 0]
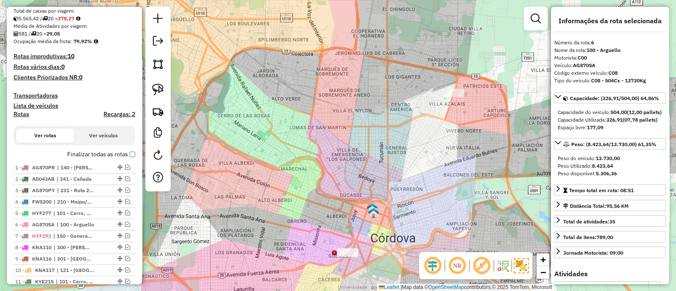
click at [372, 208] on img at bounding box center [373, 213] width 11 height 11
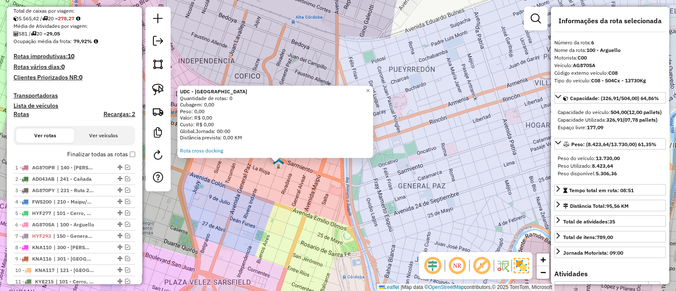
click at [292, 182] on div "UDC - Córdoba Quantidade de rotas: 0 Cubagem: 0,00 Peso: 0,00 Valor: R$ 0,00 Cu…" at bounding box center [338, 145] width 676 height 291
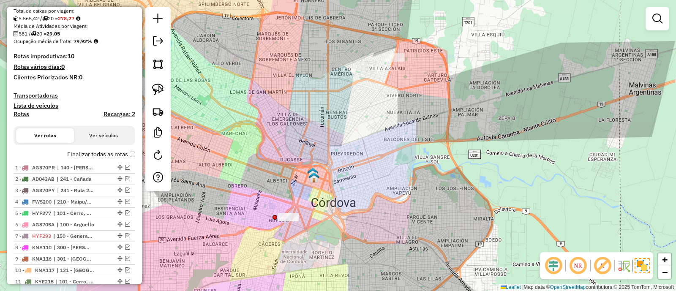
drag, startPoint x: 329, startPoint y: 218, endPoint x: 302, endPoint y: 49, distance: 170.3
click at [302, 50] on div "Janela de atendimento Grade de atendimento Capacidade Transportadoras Veículos …" at bounding box center [338, 145] width 676 height 291
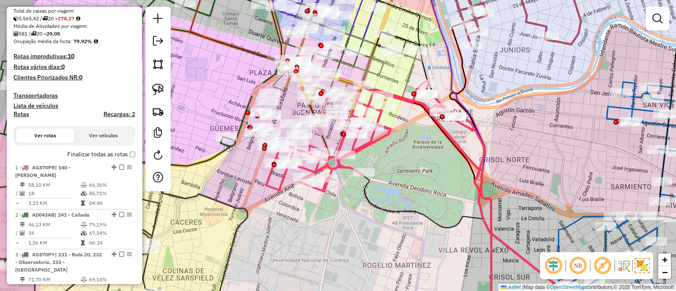
drag, startPoint x: 251, startPoint y: 108, endPoint x: 301, endPoint y: 101, distance: 51.3
click at [301, 101] on div "Janela de atendimento Grade de atendimento Capacidade Transportadoras Veículos …" at bounding box center [338, 145] width 676 height 291
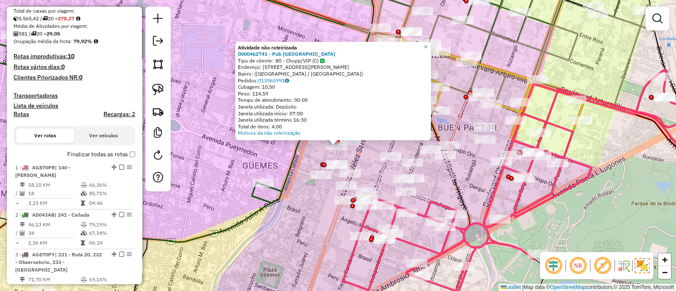
drag, startPoint x: 372, startPoint y: 166, endPoint x: 235, endPoint y: 100, distance: 152.0
click at [235, 100] on div "Atividade não roteirizada 0000462741 - Pub Cordoba Mercado Central Tipo de clie…" at bounding box center [338, 145] width 676 height 291
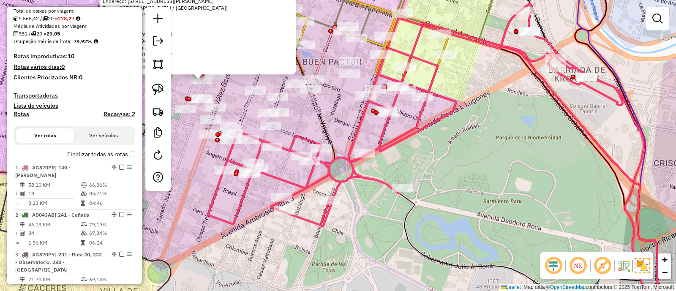
click at [246, 106] on icon at bounding box center [296, 99] width 232 height 177
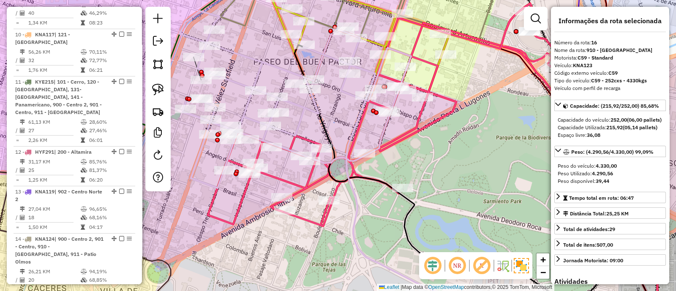
scroll to position [1011, 0]
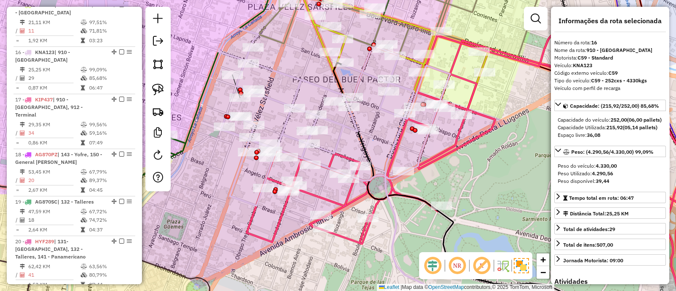
drag, startPoint x: 239, startPoint y: 104, endPoint x: 281, endPoint y: 121, distance: 45.5
click at [281, 121] on div "Janela de atendimento Grade de atendimento Capacidade Transportadoras Veículos …" at bounding box center [338, 145] width 676 height 291
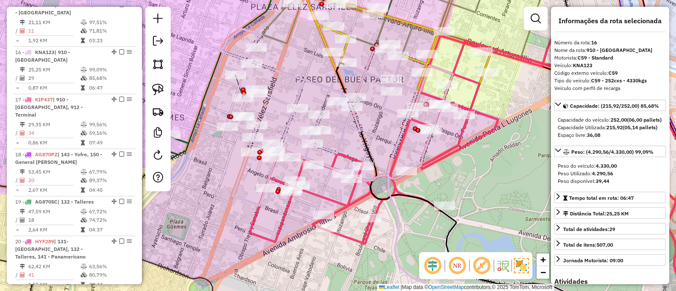
click at [315, 192] on icon at bounding box center [472, 170] width 444 height 299
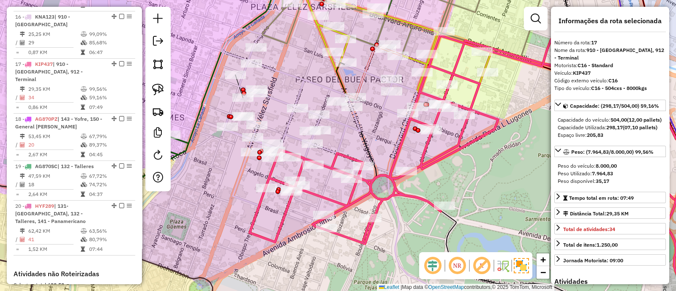
scroll to position [1058, 0]
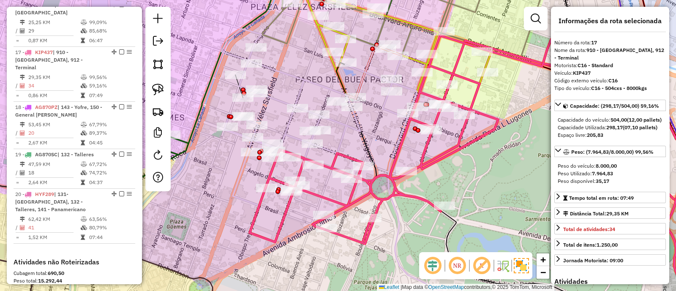
click at [341, 124] on icon at bounding box center [337, 117] width 232 height 177
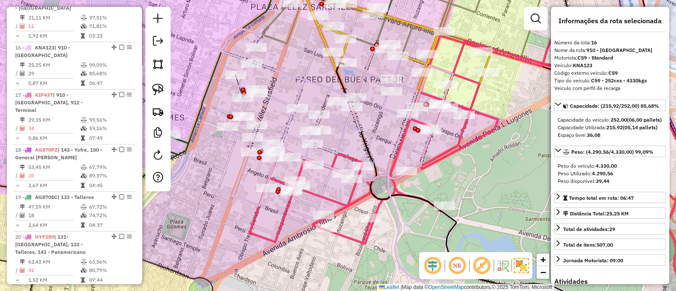
scroll to position [1011, 0]
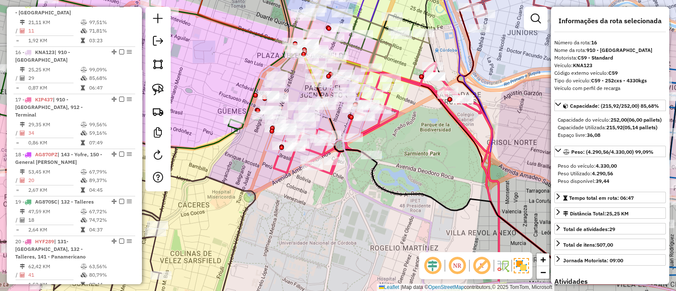
drag, startPoint x: 419, startPoint y: 139, endPoint x: 415, endPoint y: 164, distance: 26.0
click at [415, 164] on div "Janela de atendimento Grade de atendimento Capacidade Transportadoras Veículos …" at bounding box center [338, 145] width 676 height 291
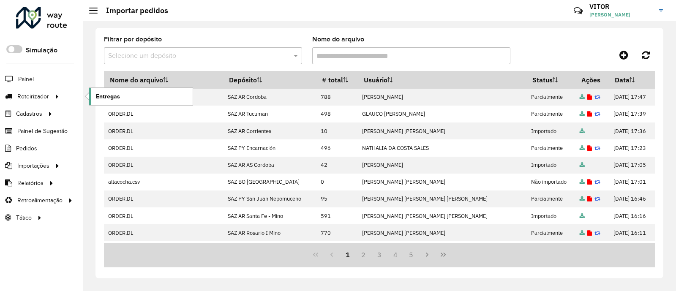
click at [97, 96] on span "Entregas" at bounding box center [108, 96] width 24 height 9
click at [113, 97] on span "Entregas" at bounding box center [108, 96] width 24 height 9
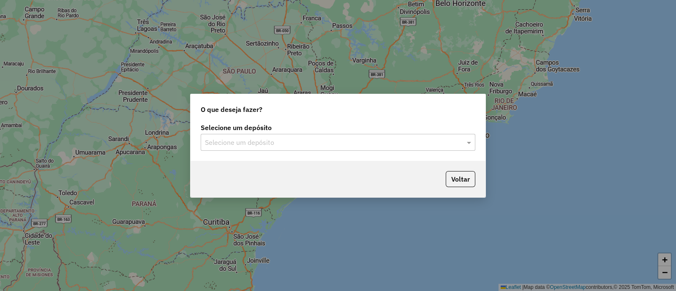
click at [294, 140] on input "text" at bounding box center [329, 143] width 249 height 10
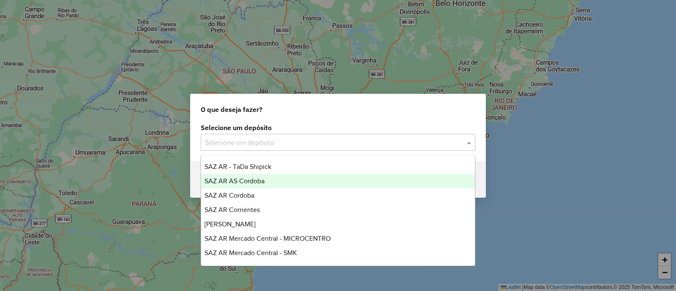
click at [268, 185] on div "SAZ AR AS Cordoba" at bounding box center [338, 181] width 274 height 14
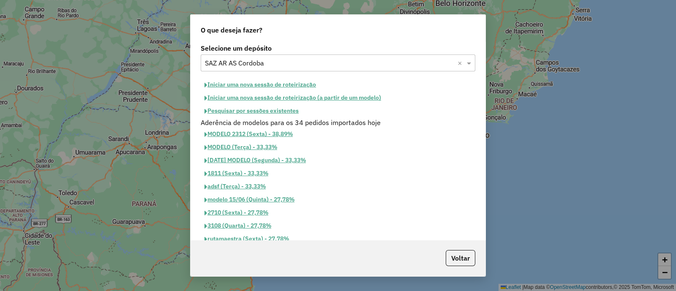
click at [247, 112] on button "Pesquisar por sessões existentes" at bounding box center [252, 110] width 102 height 13
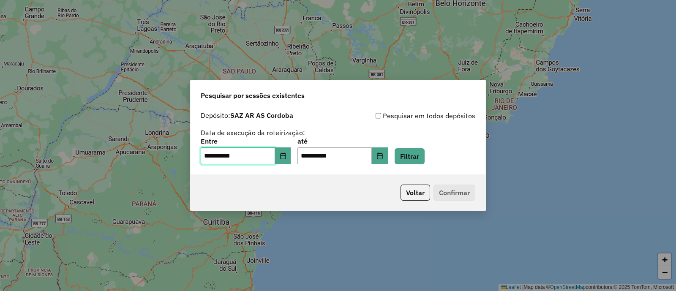
click at [275, 152] on input "**********" at bounding box center [238, 156] width 74 height 17
click at [286, 156] on icon "Choose Date" at bounding box center [282, 156] width 5 height 7
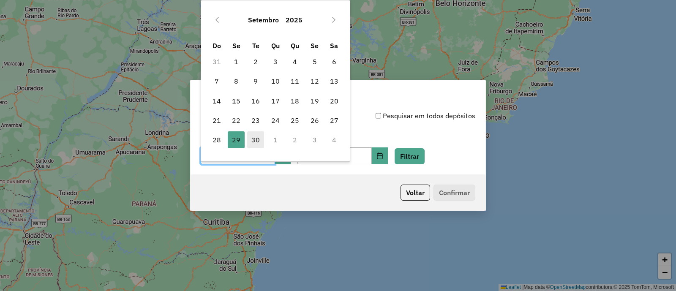
click at [253, 138] on span "30" at bounding box center [255, 139] width 17 height 17
type input "**********"
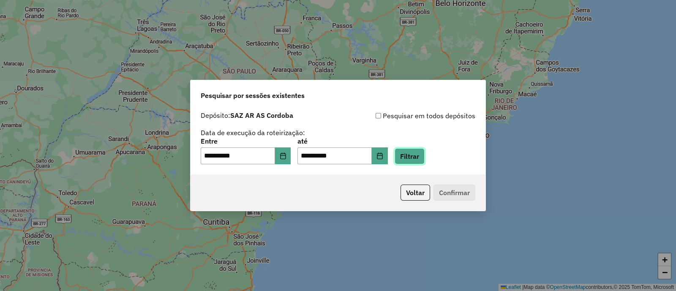
click at [423, 157] on button "Filtrar" at bounding box center [410, 156] width 30 height 16
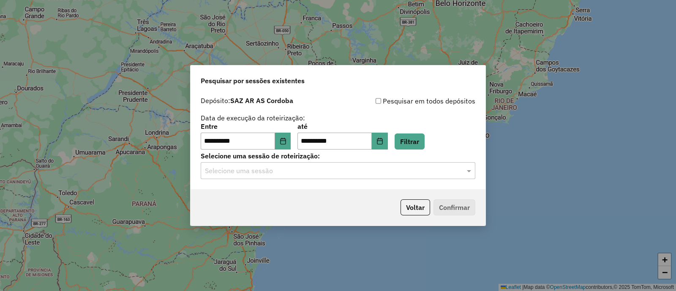
click at [281, 173] on input "text" at bounding box center [329, 171] width 249 height 10
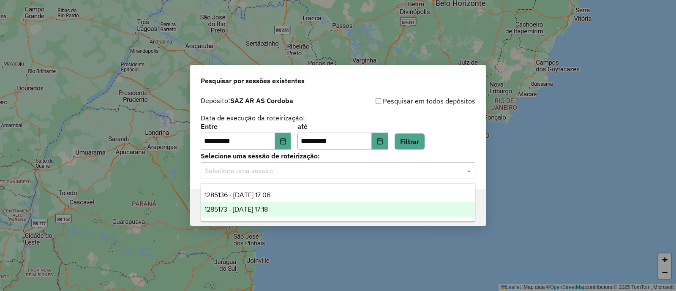
click at [287, 210] on div "1285173 - [DATE] 17:18" at bounding box center [338, 209] width 274 height 14
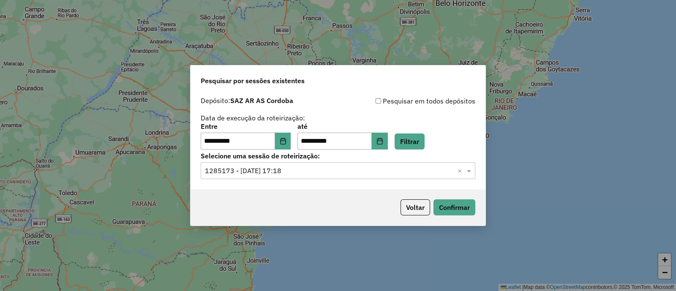
click at [325, 167] on input "text" at bounding box center [329, 171] width 249 height 10
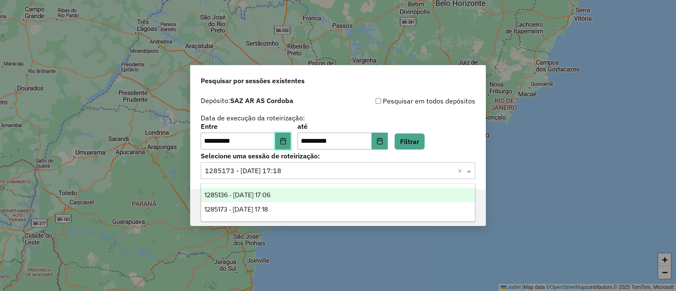
click at [286, 144] on icon "Choose Date" at bounding box center [282, 141] width 5 height 7
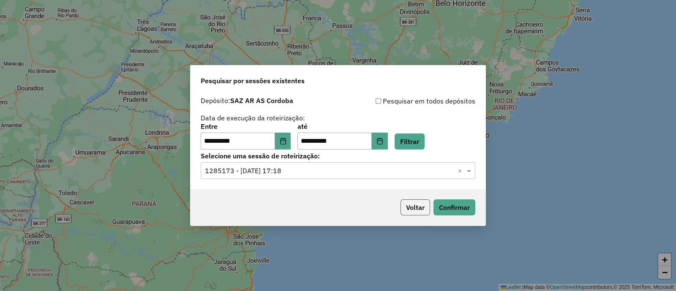
click at [406, 207] on button "Voltar" at bounding box center [416, 207] width 30 height 16
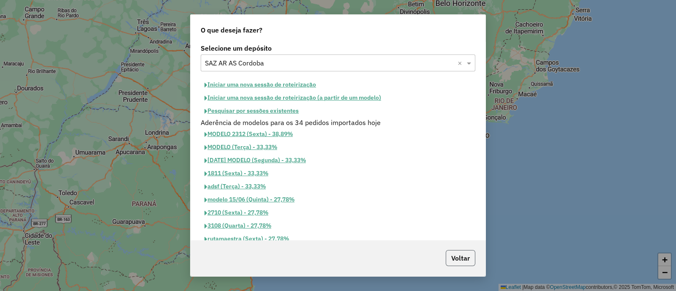
click at [468, 254] on button "Voltar" at bounding box center [461, 258] width 30 height 16
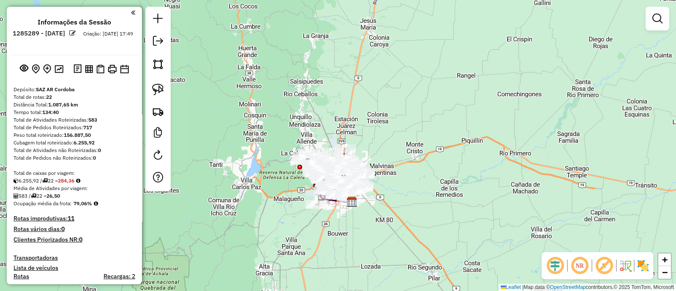
drag, startPoint x: 346, startPoint y: 186, endPoint x: 363, endPoint y: 238, distance: 53.7
click at [363, 238] on div "Janela de atendimento Grade de atendimento Capacidade Transportadoras Veículos …" at bounding box center [338, 145] width 676 height 291
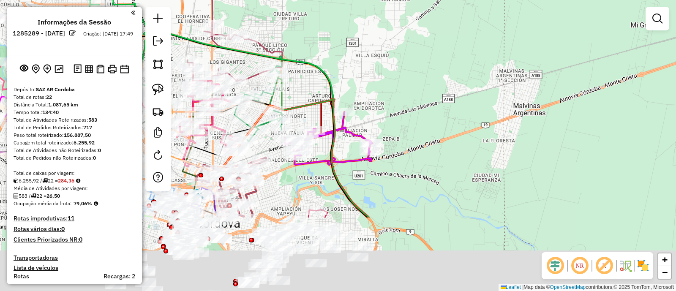
drag, startPoint x: 400, startPoint y: 163, endPoint x: 384, endPoint y: 93, distance: 72.0
click at [385, 94] on div "Janela de atendimento Grade de atendimento Capacidade Transportadoras Veículos …" at bounding box center [338, 145] width 676 height 291
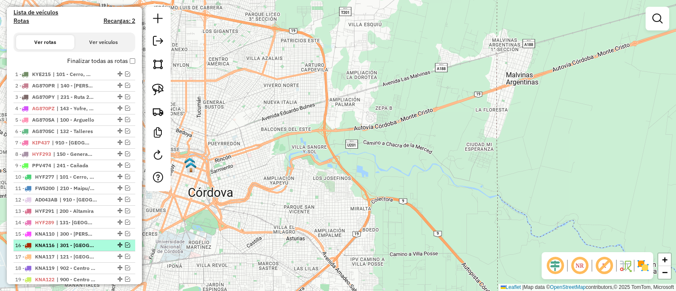
scroll to position [345, 0]
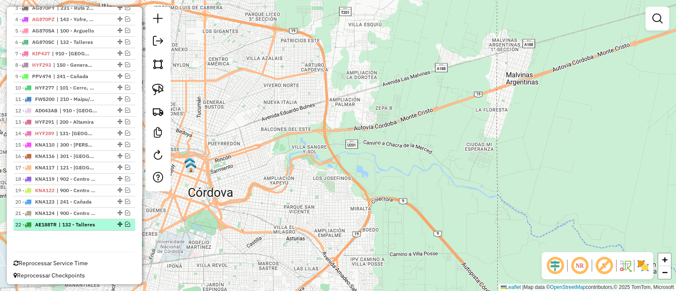
click at [126, 222] on em at bounding box center [127, 224] width 5 height 5
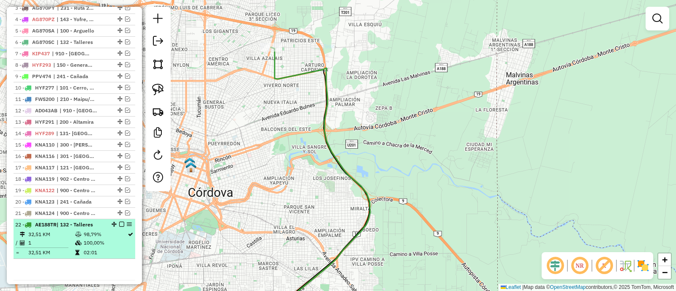
click at [120, 232] on td "98,79%" at bounding box center [105, 234] width 44 height 8
select select "**********"
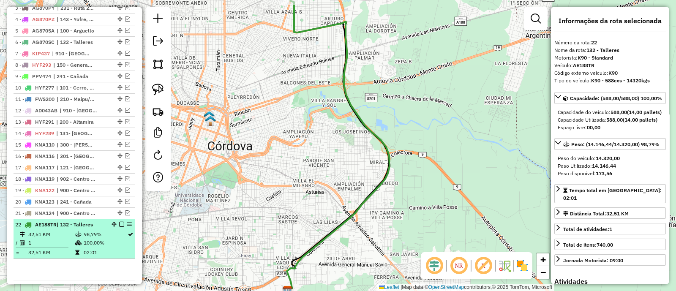
click at [120, 222] on em at bounding box center [121, 224] width 5 height 5
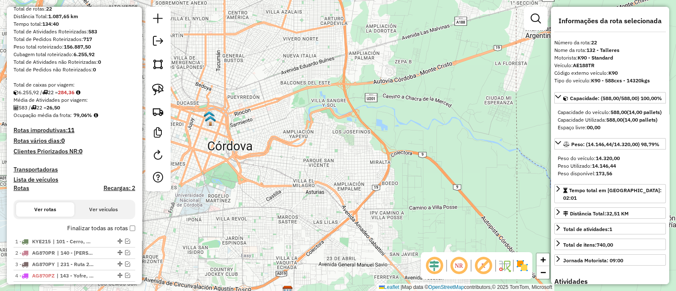
scroll to position [28, 0]
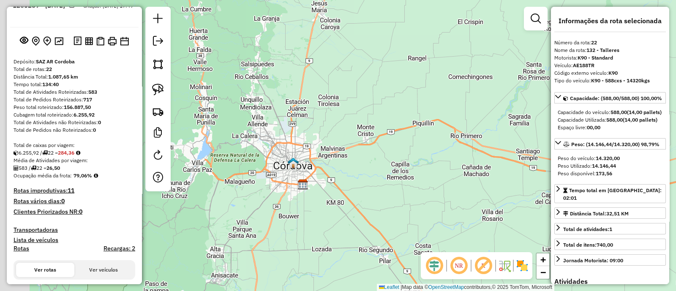
drag, startPoint x: 266, startPoint y: 180, endPoint x: 289, endPoint y: 178, distance: 23.3
click at [289, 178] on div "Janela de atendimento Grade de atendimento Capacidade Transportadoras Veículos …" at bounding box center [338, 145] width 676 height 291
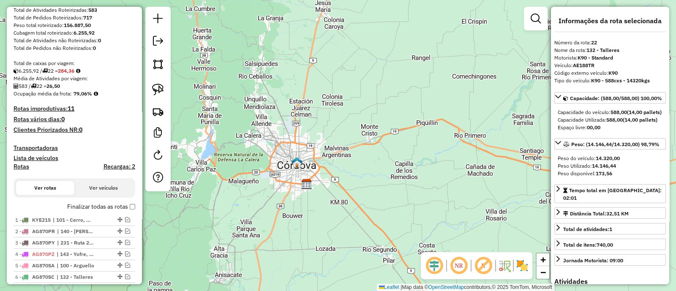
scroll to position [158, 0]
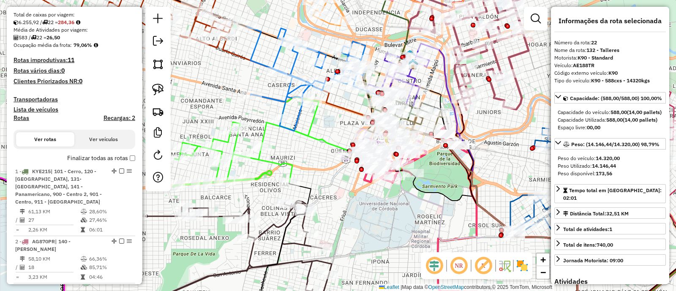
click at [360, 204] on div "Janela de atendimento Grade de atendimento Capacidade Transportadoras Veículos …" at bounding box center [338, 145] width 676 height 291
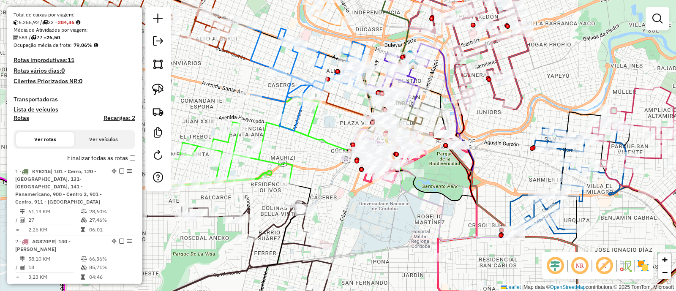
click at [646, 262] on img at bounding box center [644, 266] width 14 height 14
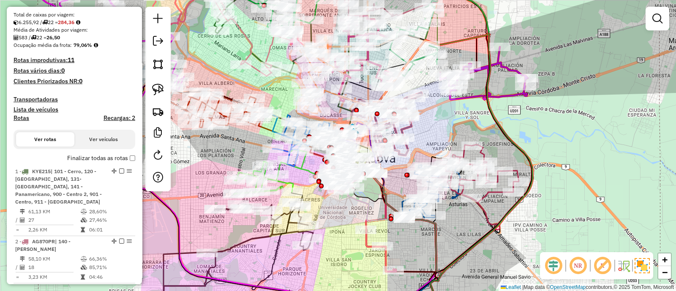
click at [336, 219] on div "Janela de atendimento Grade de atendimento Capacidade Transportadoras Veículos …" at bounding box center [338, 145] width 676 height 291
click at [287, 231] on icon at bounding box center [345, 248] width 186 height 112
select select "**********"
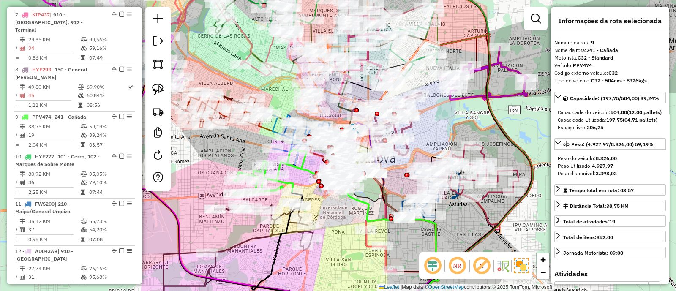
scroll to position [695, 0]
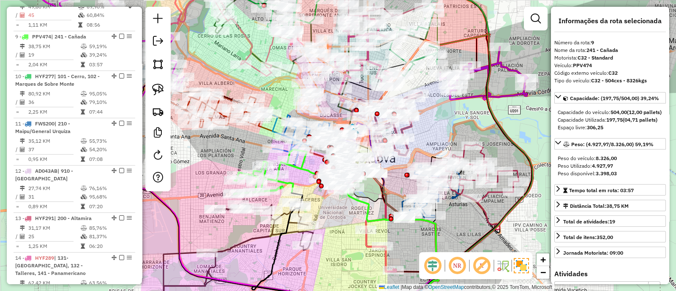
click at [287, 224] on icon at bounding box center [345, 248] width 186 height 112
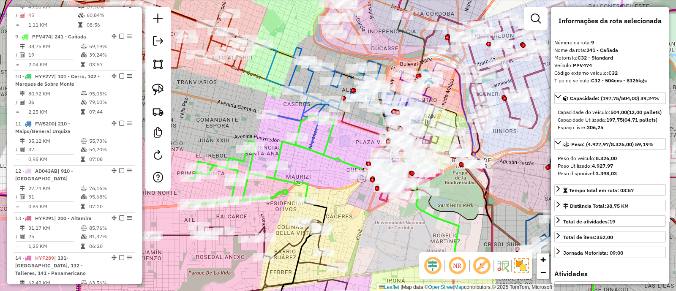
click at [280, 181] on icon at bounding box center [262, 163] width 146 height 87
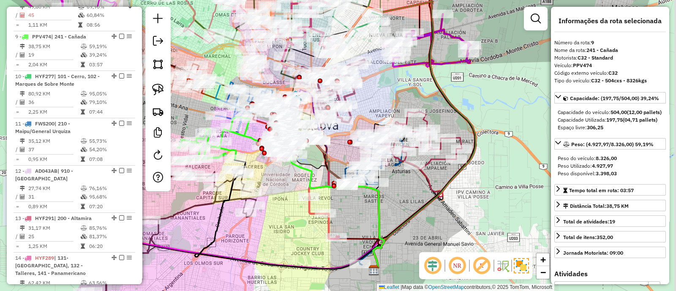
drag, startPoint x: 350, startPoint y: 218, endPoint x: 264, endPoint y: 189, distance: 90.2
click at [264, 189] on div "Janela de atendimento Grade de atendimento Capacidade Transportadoras Veículos …" at bounding box center [338, 145] width 676 height 291
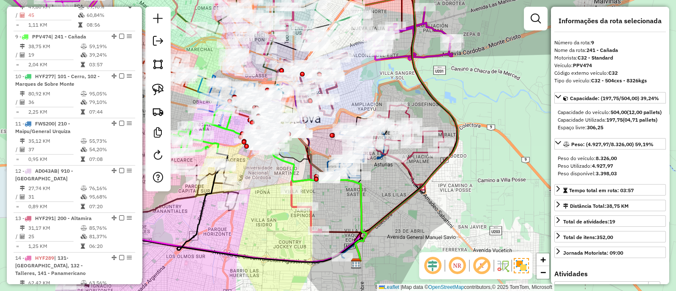
click at [310, 219] on icon at bounding box center [288, 178] width 66 height 107
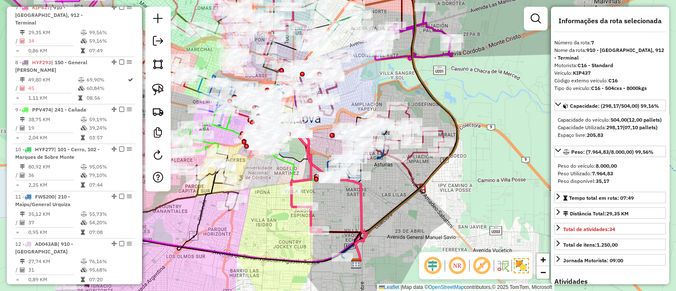
scroll to position [609, 0]
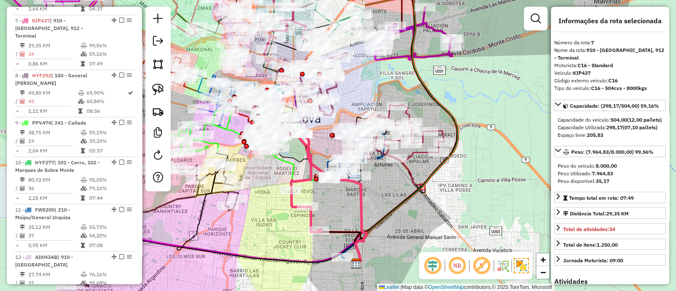
click at [406, 113] on icon at bounding box center [407, 134] width 76 height 58
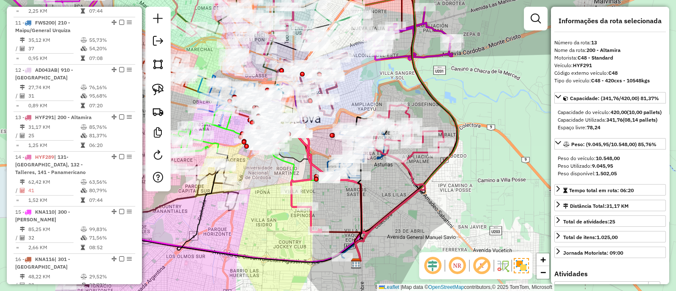
scroll to position [877, 0]
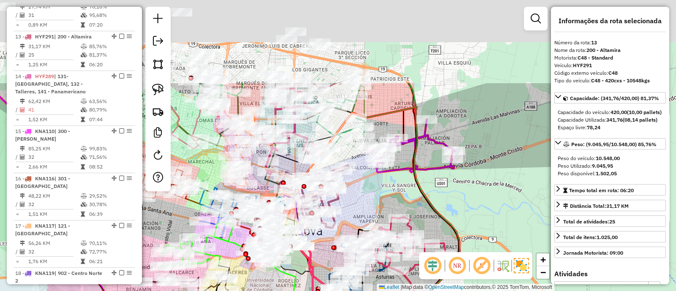
drag, startPoint x: 457, startPoint y: 90, endPoint x: 457, endPoint y: 235, distance: 145.0
click at [457, 235] on div "Janela de atendimento Grade de atendimento Capacidade Transportadoras Veículos …" at bounding box center [338, 145] width 676 height 291
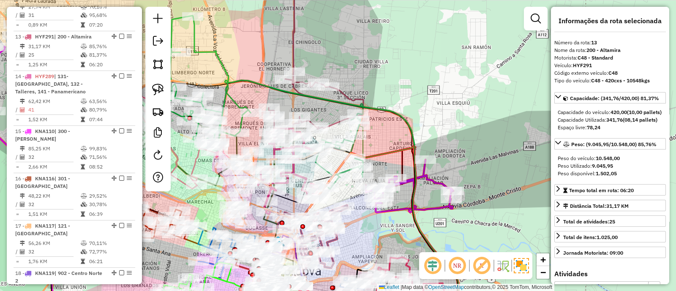
click at [408, 77] on div "Janela de atendimento Grade de atendimento Capacidade Transportadoras Veículos …" at bounding box center [338, 145] width 676 height 291
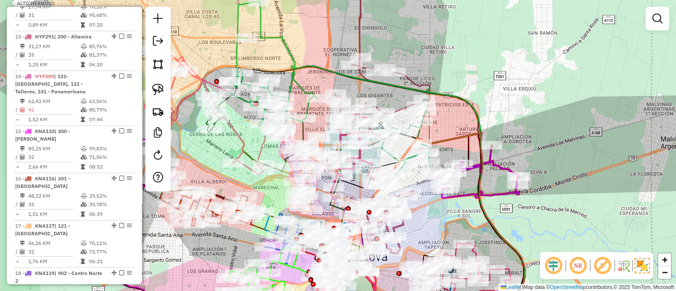
drag, startPoint x: 430, startPoint y: 75, endPoint x: 480, endPoint y: 62, distance: 51.2
click at [480, 62] on div "Janela de atendimento Grade de atendimento Capacidade Transportadoras Veículos …" at bounding box center [338, 145] width 676 height 291
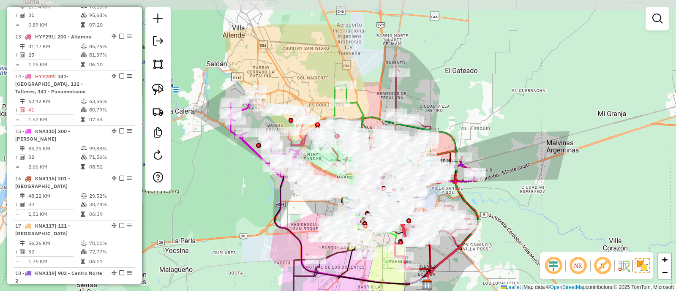
drag, startPoint x: 495, startPoint y: 61, endPoint x: 469, endPoint y: 114, distance: 59.0
click at [469, 114] on div "Janela de atendimento Grade de atendimento Capacidade Transportadoras Veículos …" at bounding box center [338, 145] width 676 height 291
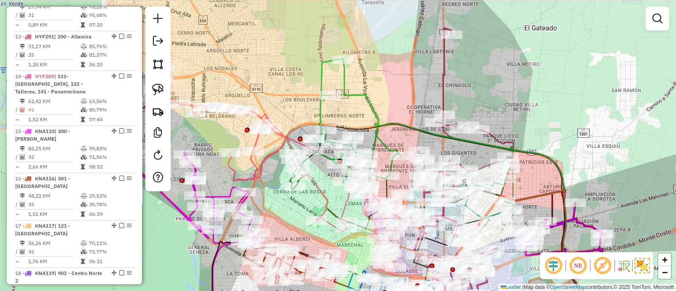
click at [258, 144] on icon at bounding box center [292, 156] width 260 height 177
select select "**********"
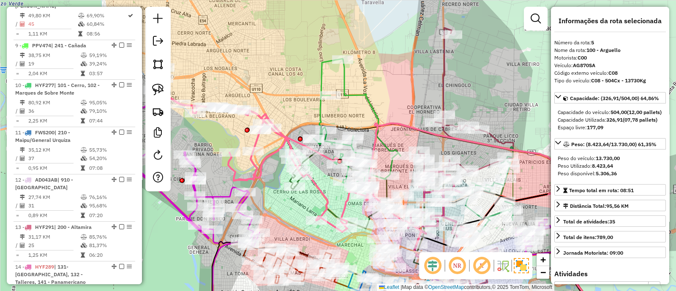
scroll to position [529, 0]
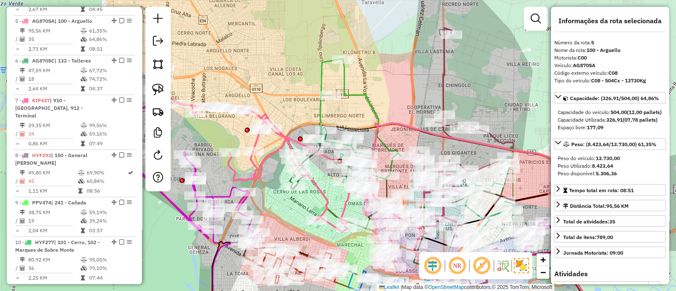
click at [321, 115] on icon at bounding box center [356, 126] width 87 height 135
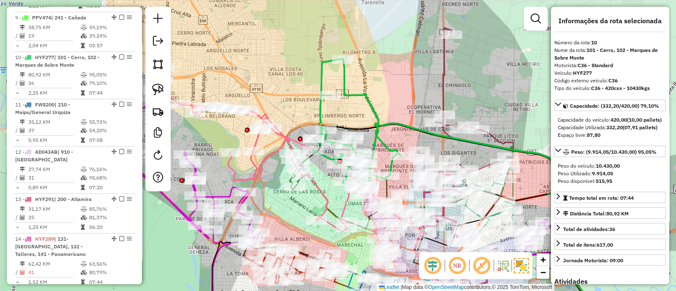
scroll to position [735, 0]
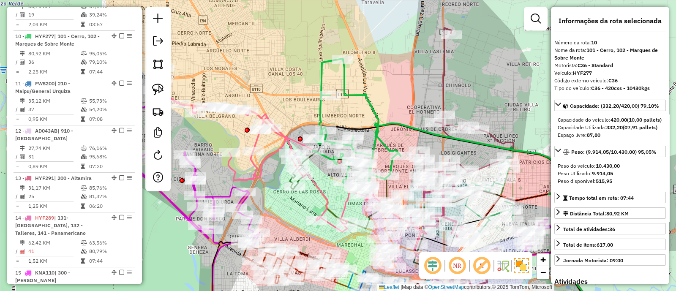
click at [442, 85] on icon at bounding box center [466, 101] width 95 height 146
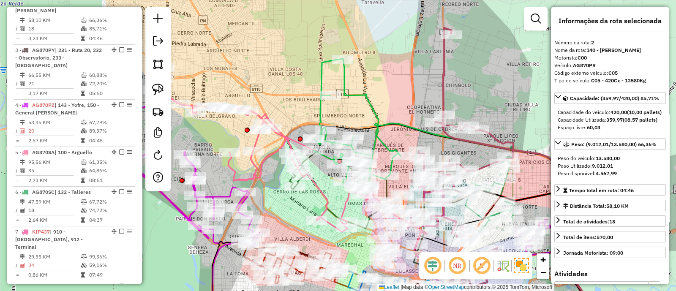
scroll to position [380, 0]
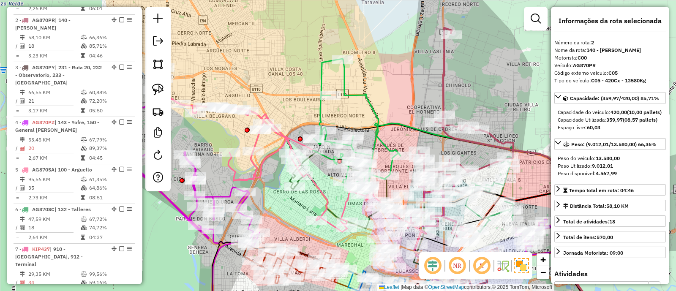
click at [488, 89] on div "Janela de atendimento Grade de atendimento Capacidade Transportadoras Veículos …" at bounding box center [338, 145] width 676 height 291
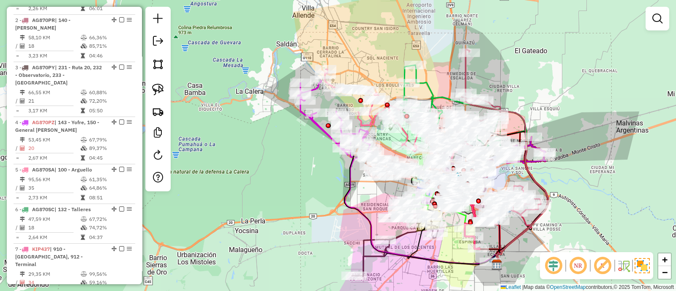
drag, startPoint x: 518, startPoint y: 102, endPoint x: 517, endPoint y: 90, distance: 12.3
click at [517, 90] on div "Janela de atendimento Grade de atendimento Capacidade Transportadoras Veículos …" at bounding box center [338, 145] width 676 height 291
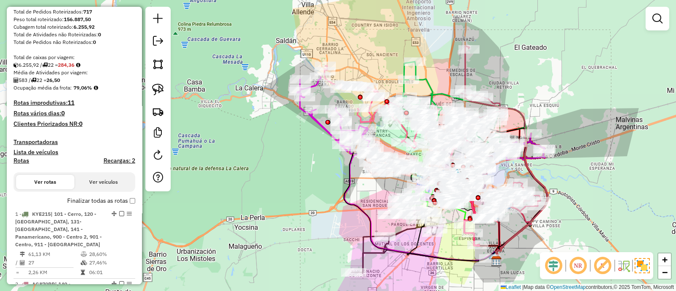
scroll to position [0, 0]
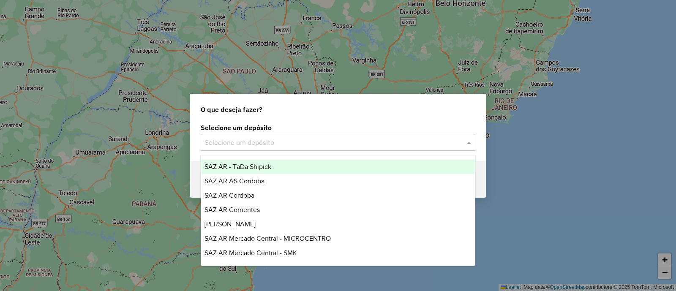
click at [216, 145] on input "text" at bounding box center [329, 143] width 249 height 10
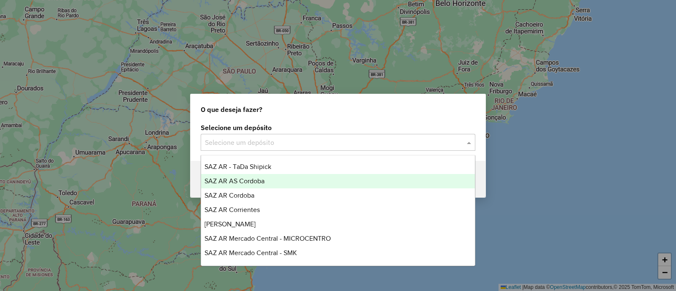
click at [269, 180] on div "SAZ AR AS Cordoba" at bounding box center [338, 181] width 274 height 14
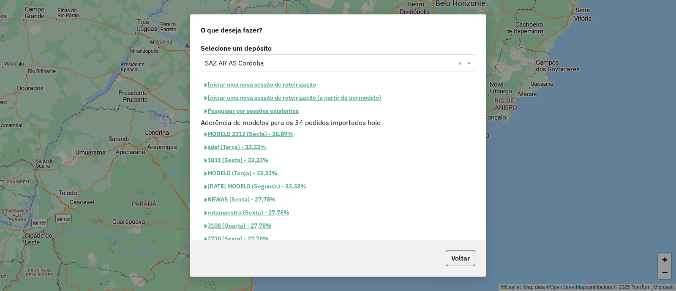
click at [229, 112] on button "Pesquisar por sessões existentes" at bounding box center [252, 110] width 102 height 13
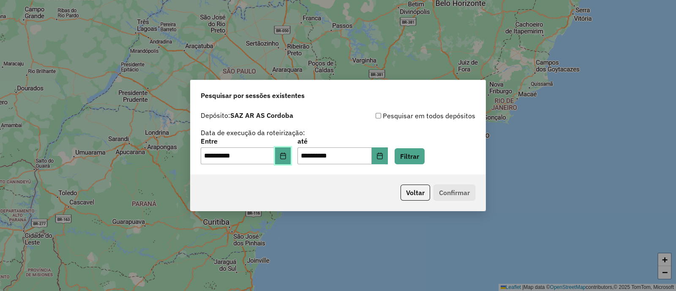
click at [291, 153] on button "Choose Date" at bounding box center [283, 156] width 16 height 17
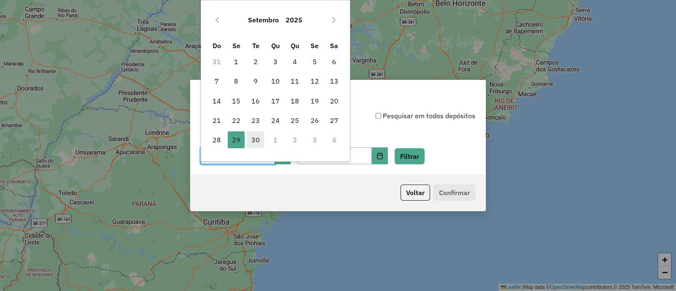
click at [254, 135] on span "30" at bounding box center [255, 139] width 17 height 17
type input "**********"
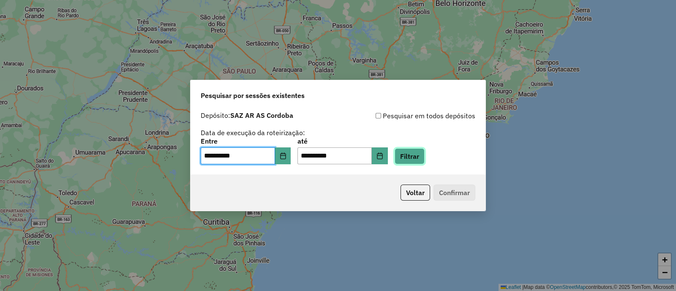
click at [418, 153] on button "Filtrar" at bounding box center [410, 156] width 30 height 16
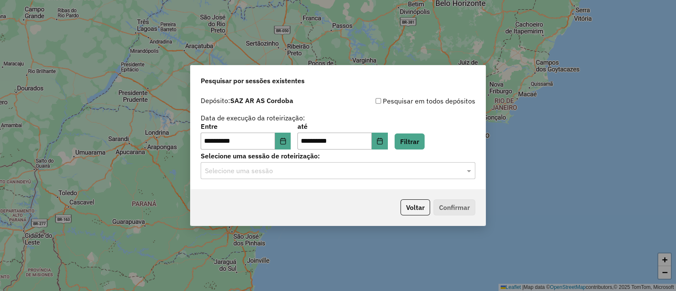
click at [274, 173] on input "text" at bounding box center [329, 171] width 249 height 10
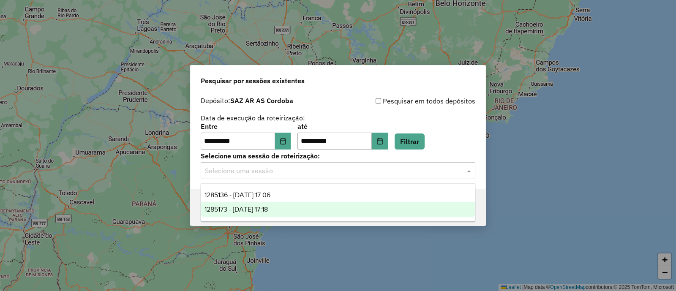
click at [268, 211] on span "1285173 - [DATE] 17:18" at bounding box center [236, 209] width 63 height 7
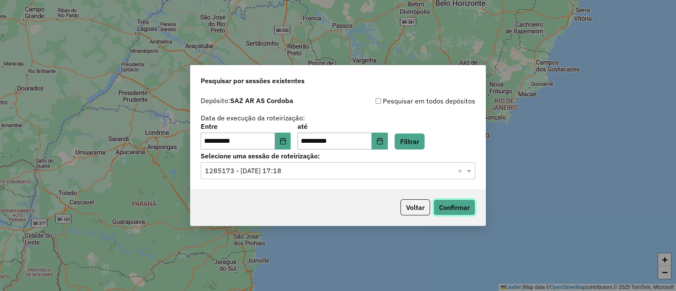
click at [444, 205] on button "Confirmar" at bounding box center [455, 207] width 42 height 16
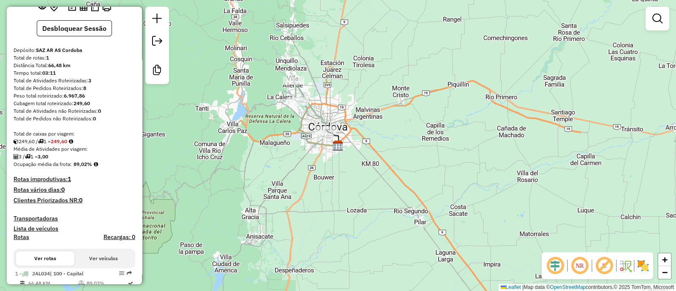
scroll to position [99, 0]
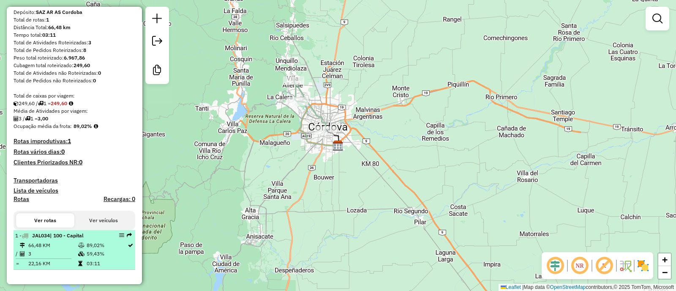
click at [115, 256] on td "59,43%" at bounding box center [106, 254] width 41 height 8
select select "**********"
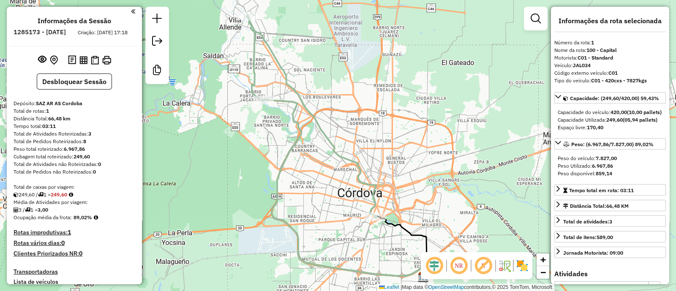
scroll to position [0, 0]
click at [77, 89] on button "Desbloquear Sessão" at bounding box center [74, 83] width 75 height 16
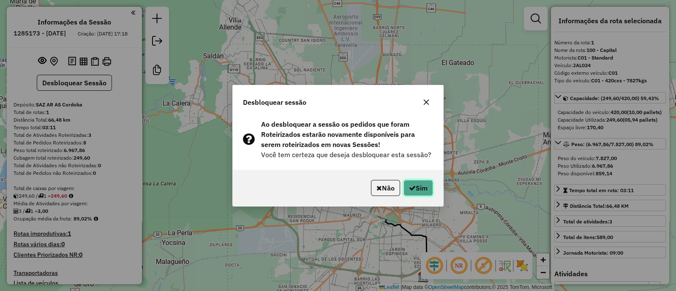
click at [414, 189] on button "Sim" at bounding box center [419, 188] width 30 height 16
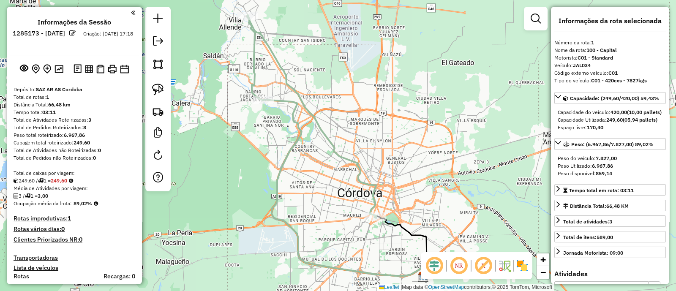
scroll to position [118, 0]
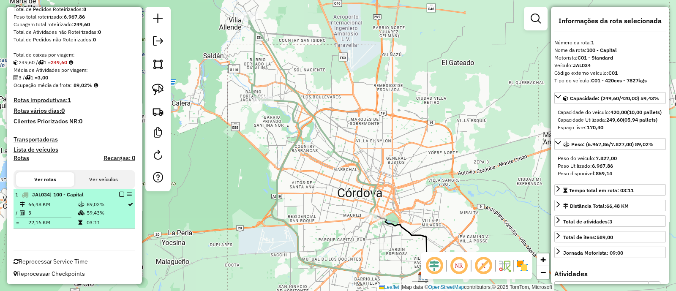
click at [120, 195] on em at bounding box center [121, 194] width 5 height 5
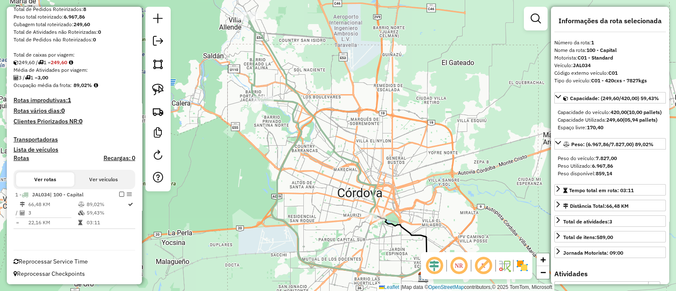
scroll to position [90, 0]
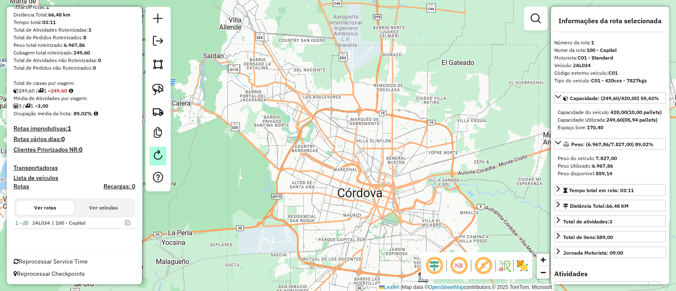
click at [153, 153] on em at bounding box center [158, 155] width 10 height 10
select select "*"
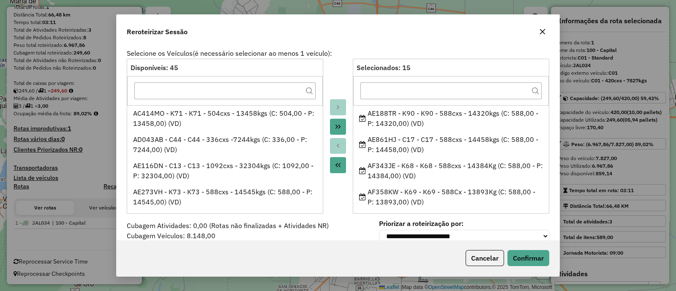
click at [542, 35] on icon "button" at bounding box center [542, 31] width 7 height 7
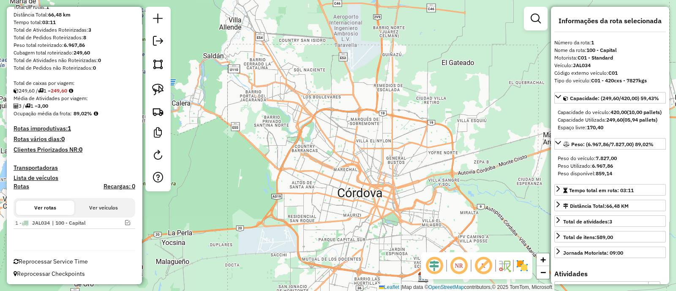
scroll to position [0, 0]
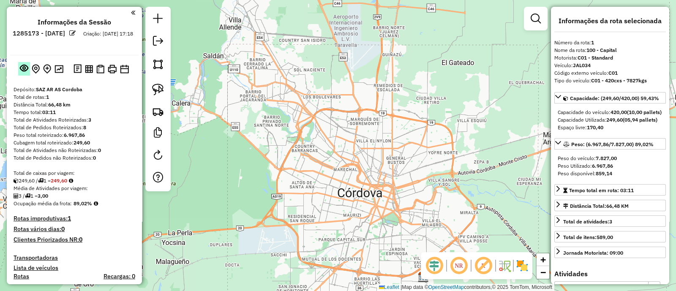
click at [23, 67] on em at bounding box center [24, 68] width 8 height 8
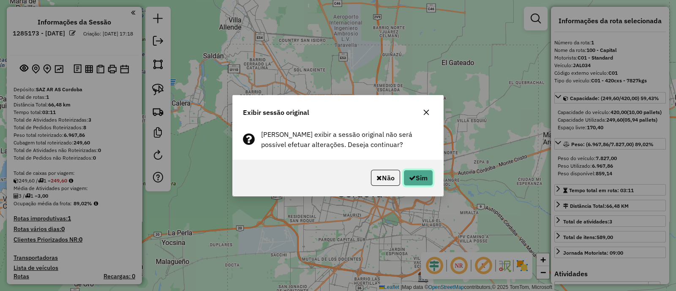
click at [412, 178] on icon "button" at bounding box center [412, 178] width 7 height 7
